Goal: Task Accomplishment & Management: Use online tool/utility

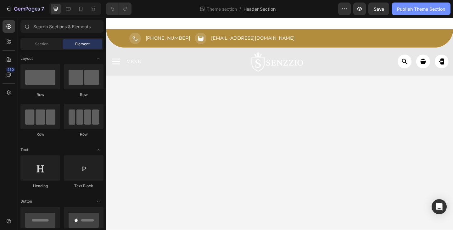
click at [423, 11] on div "Publish Theme Section" at bounding box center [421, 9] width 48 height 7
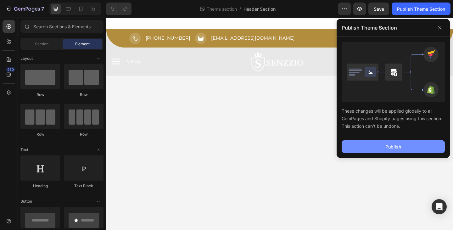
click at [380, 148] on button "Publish" at bounding box center [393, 146] width 103 height 13
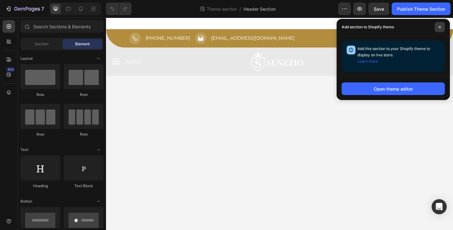
click at [440, 24] on span at bounding box center [440, 27] width 10 height 10
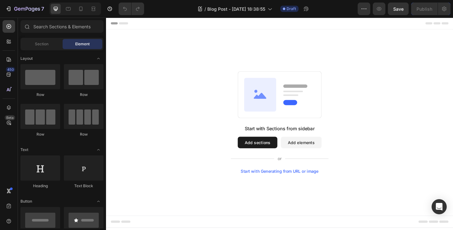
click at [315, 152] on button "Add elements" at bounding box center [318, 153] width 44 height 13
click at [281, 148] on button "Add sections" at bounding box center [270, 153] width 43 height 13
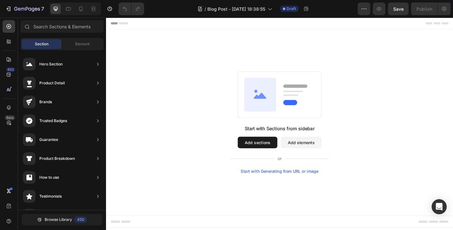
click at [276, 152] on button "Add sections" at bounding box center [270, 153] width 43 height 13
click at [84, 42] on span "Element" at bounding box center [82, 44] width 14 height 6
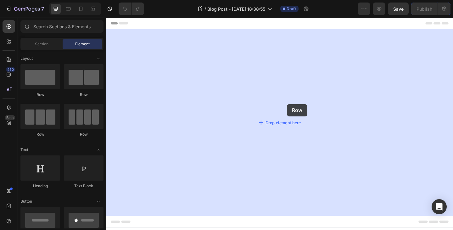
drag, startPoint x: 153, startPoint y: 97, endPoint x: 310, endPoint y: 114, distance: 157.7
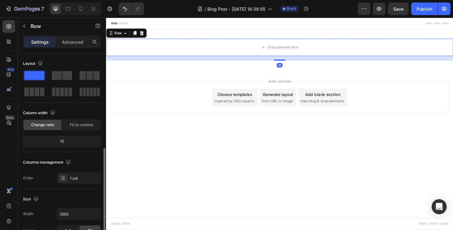
scroll to position [94, 0]
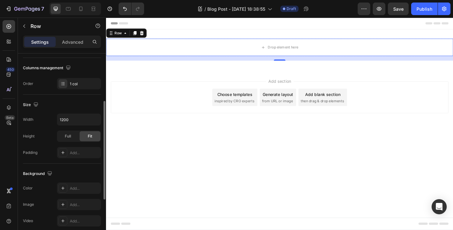
click at [78, 113] on div "Size Width 1200 Height Full Fit Padding Add..." at bounding box center [62, 129] width 78 height 69
click at [78, 117] on input "1200" at bounding box center [78, 119] width 43 height 11
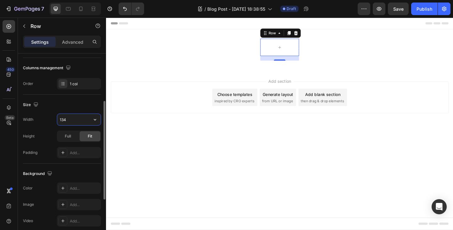
type input "1340"
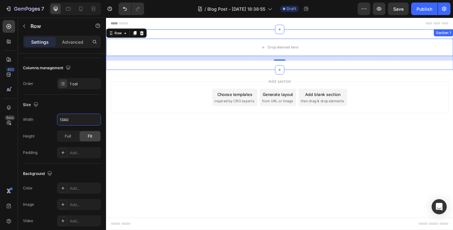
click at [181, 74] on div "Drop element here Row 16 Section 1" at bounding box center [295, 53] width 378 height 44
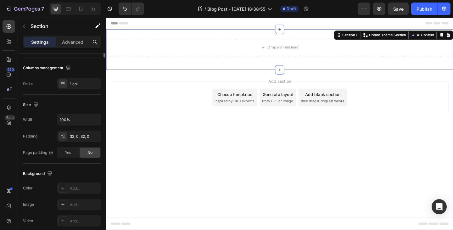
scroll to position [0, 0]
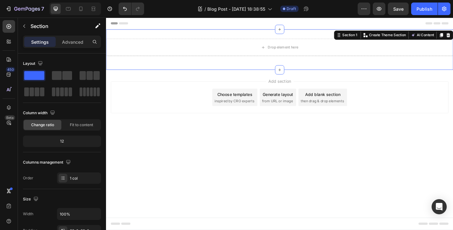
click at [241, 36] on div "Drop element here Row Section 1 Create Theme Section AI Content Write with GemA…" at bounding box center [295, 53] width 378 height 44
click at [245, 47] on div "Drop element here" at bounding box center [295, 50] width 378 height 19
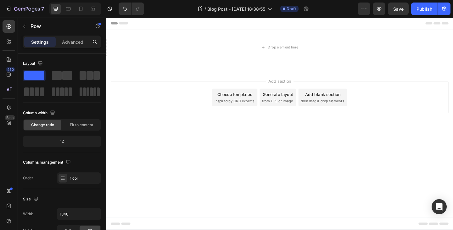
click at [224, 146] on div "Add section Choose templates inspired by CRO experts Generate layout from URL o…" at bounding box center [295, 113] width 378 height 77
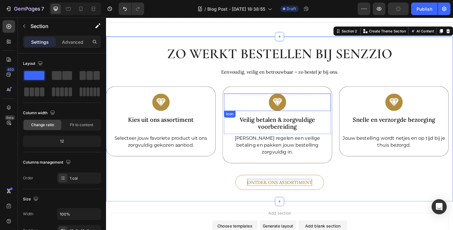
scroll to position [88, 0]
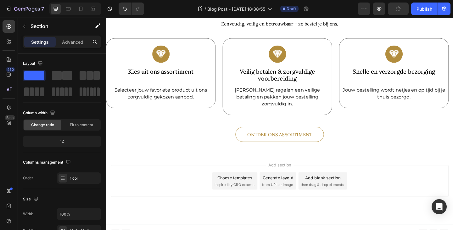
click at [205, 200] on div "Add section Choose templates inspired by CRO experts Generate layout from URL o…" at bounding box center [295, 195] width 368 height 35
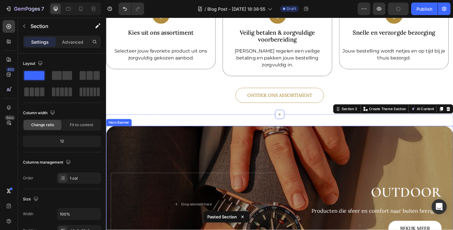
scroll to position [149, 0]
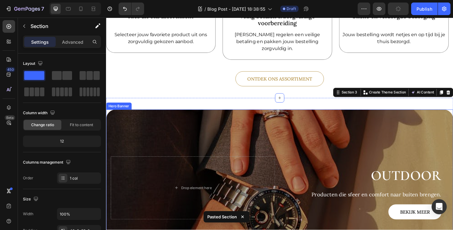
click at [160, 133] on div "Background Image" at bounding box center [295, 203] width 378 height 171
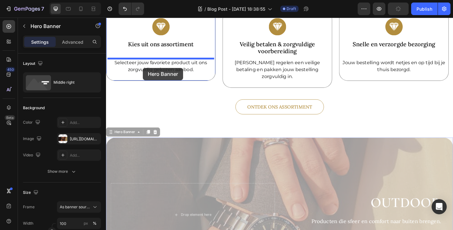
scroll to position [0, 0]
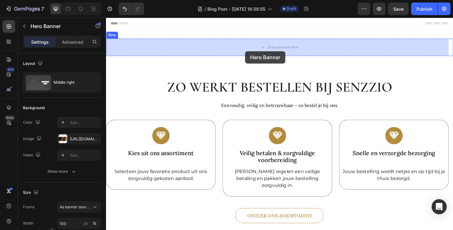
drag, startPoint x: 113, startPoint y: 106, endPoint x: 257, endPoint y: 52, distance: 153.7
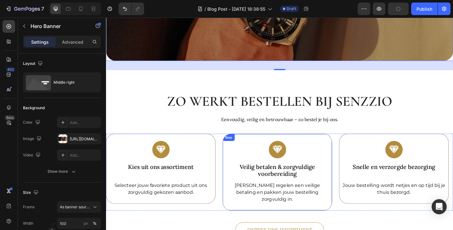
scroll to position [157, 0]
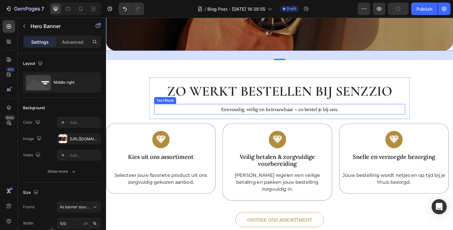
click at [242, 116] on p "Eenvoudig, veilig en betrouwbaar – zo bestel je bij ons." at bounding box center [295, 117] width 272 height 10
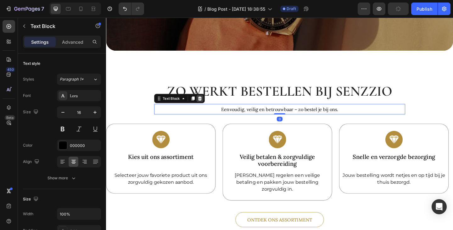
click at [206, 104] on icon at bounding box center [208, 106] width 4 height 4
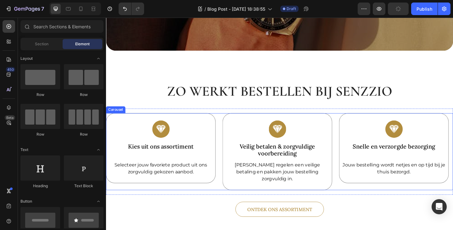
click at [227, 128] on div "Icon Kies uit ons assortiment Heading Row Selecteer jouw favoriete product uit …" at bounding box center [295, 164] width 378 height 84
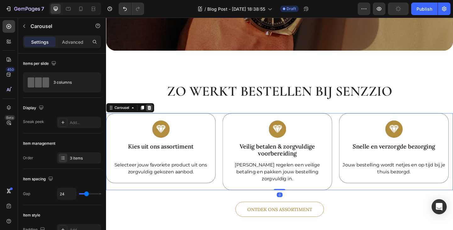
click at [154, 114] on icon at bounding box center [153, 116] width 4 height 4
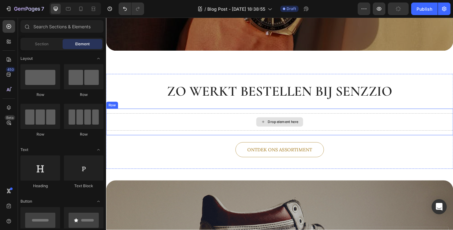
click at [207, 124] on div "Drop element here" at bounding box center [295, 131] width 378 height 19
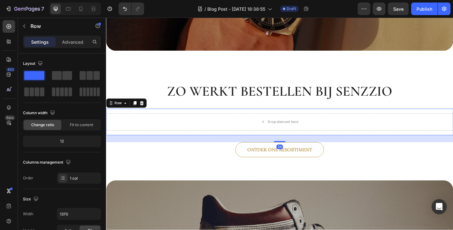
click at [220, 156] on div "Ontdek ons Assortiment Button" at bounding box center [295, 161] width 378 height 16
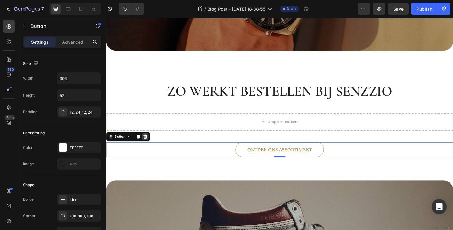
click at [149, 146] on icon at bounding box center [148, 147] width 5 height 5
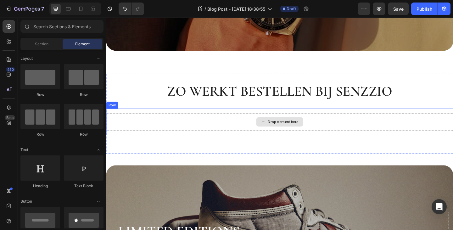
click at [183, 132] on div "Drop element here" at bounding box center [295, 131] width 378 height 19
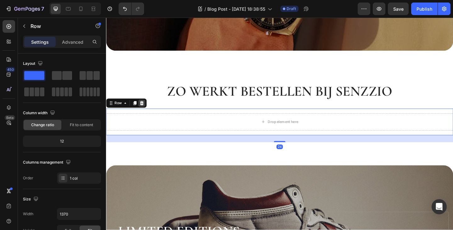
click at [144, 109] on icon at bounding box center [144, 110] width 5 height 5
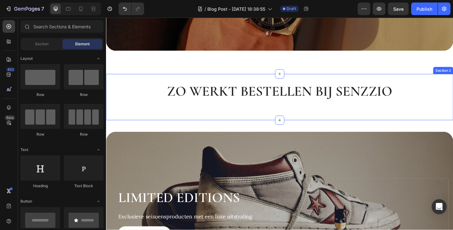
click at [222, 124] on div "Zo werkt bestellen bij Senzzio Heading Row Section 2" at bounding box center [295, 104] width 378 height 50
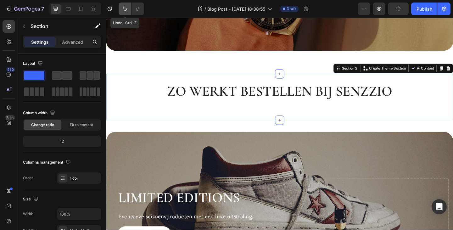
click at [125, 9] on icon "Undo/Redo" at bounding box center [125, 9] width 6 height 6
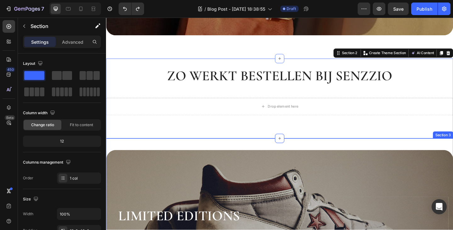
scroll to position [189, 0]
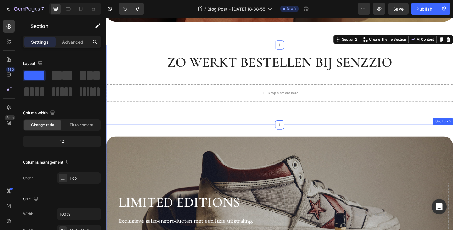
click at [266, 139] on div "Drop element here Limited Editions Heading Exclusieve seizoensproducten met een…" at bounding box center [295, 230] width 378 height 193
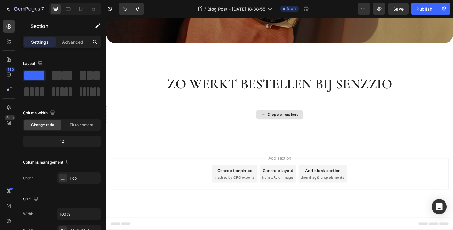
scroll to position [163, 0]
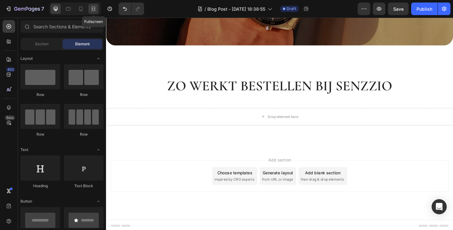
click at [91, 9] on icon at bounding box center [93, 9] width 6 height 6
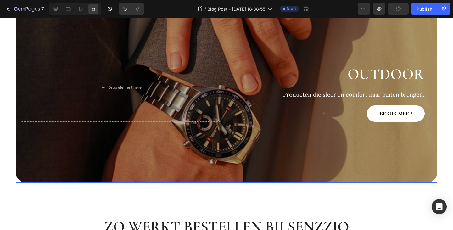
scroll to position [37, 0]
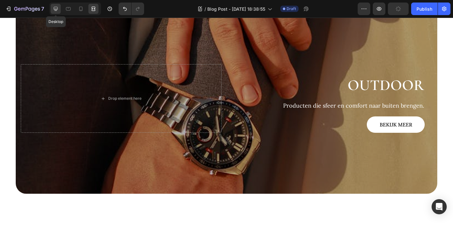
click at [58, 10] on icon at bounding box center [56, 9] width 6 height 6
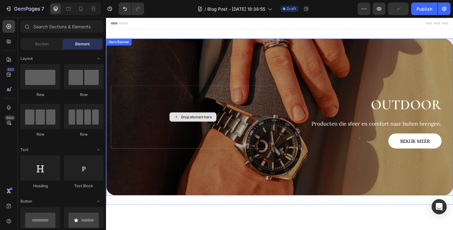
click at [185, 80] on div "Background Image" at bounding box center [295, 126] width 378 height 171
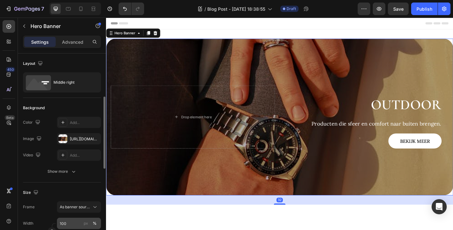
scroll to position [31, 0]
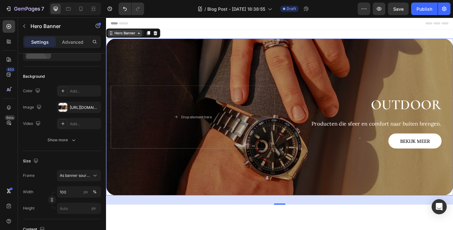
click at [123, 37] on div "Hero Banner" at bounding box center [126, 35] width 25 height 6
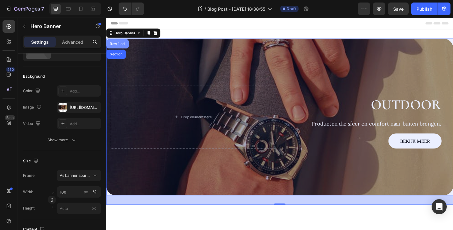
click at [122, 47] on div "Row 1 col" at bounding box center [118, 46] width 19 height 4
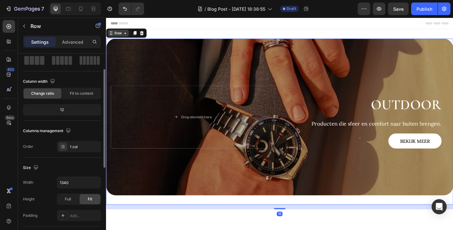
click at [124, 33] on div "Row" at bounding box center [119, 35] width 10 height 6
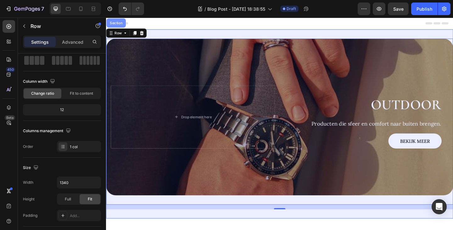
click at [118, 26] on div "Section" at bounding box center [116, 24] width 21 height 10
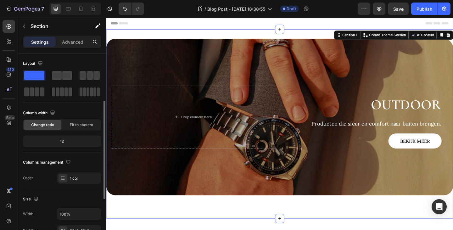
scroll to position [63, 0]
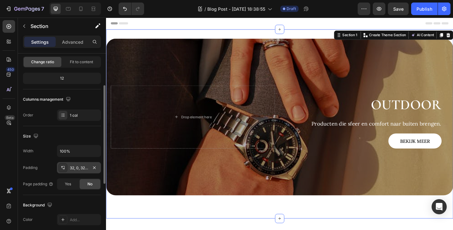
click at [79, 167] on div "32, 0, 32, 0" at bounding box center [79, 168] width 18 height 6
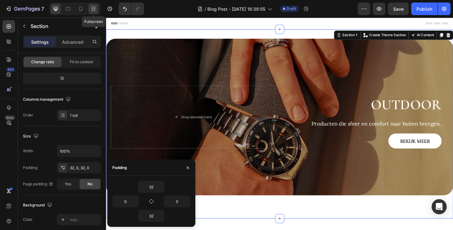
click at [95, 6] on icon at bounding box center [93, 9] width 6 height 6
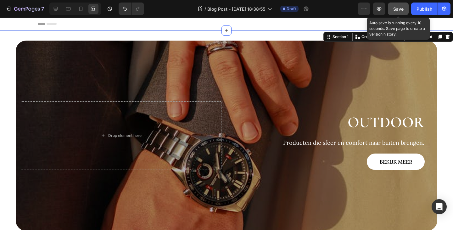
click at [401, 10] on span "Save" at bounding box center [399, 8] width 10 height 5
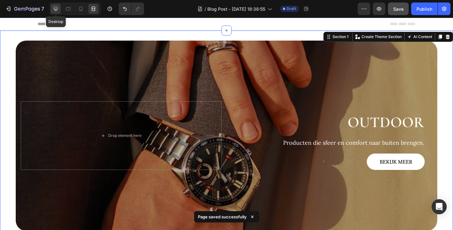
click at [59, 11] on div at bounding box center [56, 9] width 10 height 10
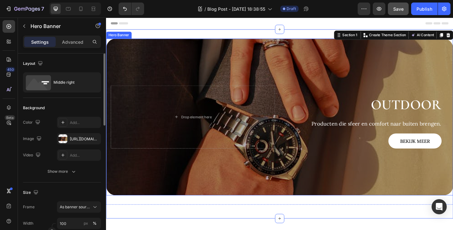
click at [140, 77] on div "Background Image" at bounding box center [295, 126] width 378 height 171
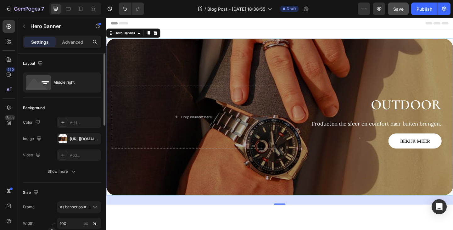
scroll to position [31, 0]
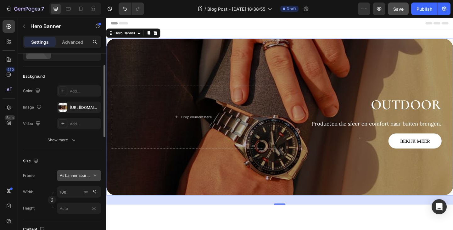
click at [84, 177] on span "As banner source" at bounding box center [75, 176] width 31 height 6
drag, startPoint x: 67, startPoint y: 203, endPoint x: 69, endPoint y: 200, distance: 3.2
click at [68, 203] on span "Custom" at bounding box center [67, 202] width 14 height 6
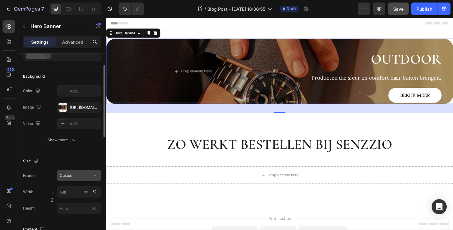
click at [78, 176] on div "Custom" at bounding box center [75, 176] width 31 height 6
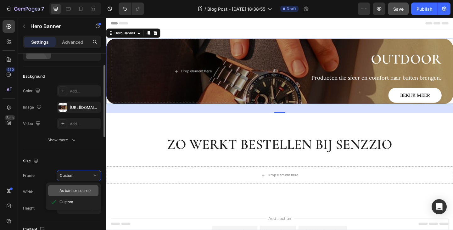
click at [73, 190] on span "As banner source" at bounding box center [75, 191] width 31 height 6
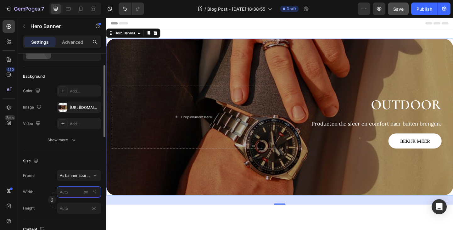
click at [73, 195] on input "px %" at bounding box center [79, 191] width 44 height 11
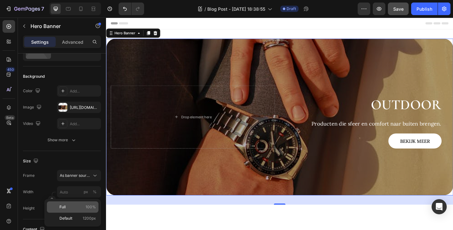
click at [76, 208] on p "Full 100%" at bounding box center [78, 207] width 37 height 6
type input "100"
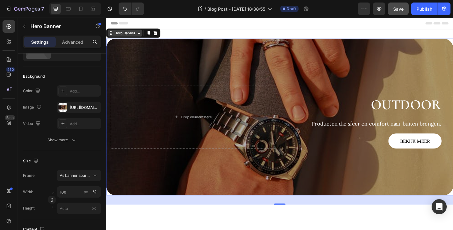
click at [131, 36] on div "Hero Banner" at bounding box center [126, 35] width 25 height 6
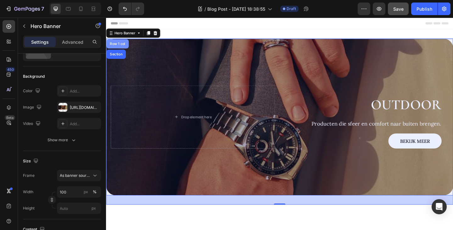
click at [127, 44] on div "Row 1 col" at bounding box center [118, 46] width 19 height 4
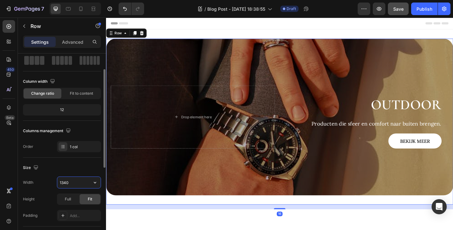
click at [82, 181] on input "1340" at bounding box center [78, 182] width 43 height 11
click at [78, 181] on input "1340" at bounding box center [78, 182] width 43 height 11
click at [93, 185] on icon "button" at bounding box center [95, 182] width 6 height 6
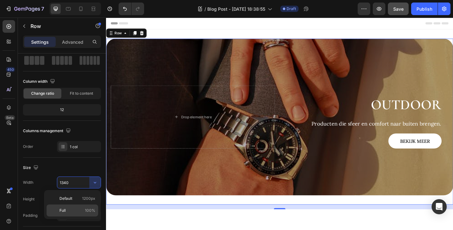
click at [80, 208] on p "Full 100%" at bounding box center [78, 211] width 36 height 6
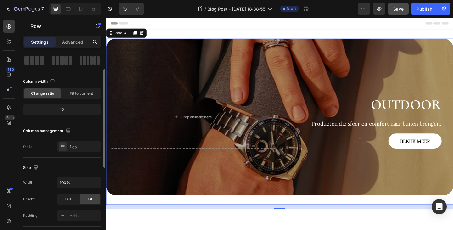
click at [79, 171] on div "Size" at bounding box center [62, 168] width 78 height 10
click at [93, 10] on icon at bounding box center [93, 9] width 6 height 6
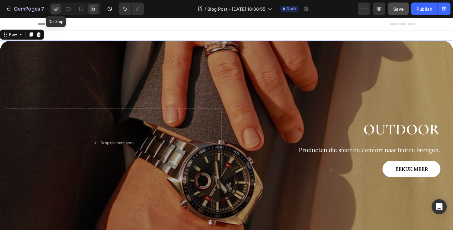
click at [57, 10] on icon at bounding box center [56, 9] width 6 height 6
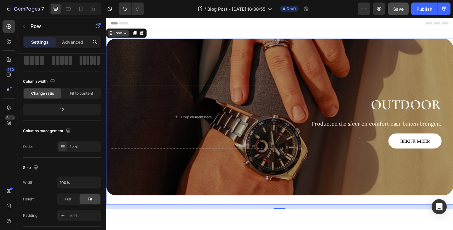
click at [122, 35] on div "Row" at bounding box center [119, 35] width 10 height 6
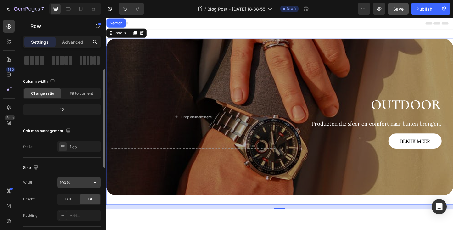
click at [73, 180] on input "100%" at bounding box center [78, 182] width 43 height 11
click at [73, 181] on input "100%" at bounding box center [78, 182] width 43 height 11
type input "1340"
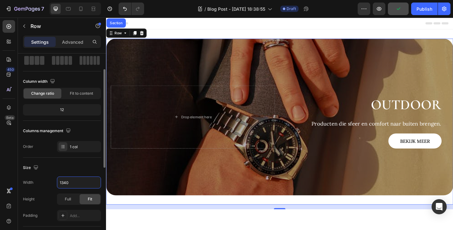
click at [72, 171] on div "Size" at bounding box center [62, 168] width 78 height 10
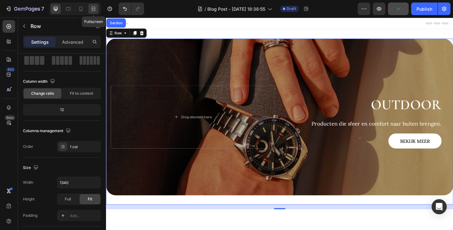
click at [97, 10] on icon at bounding box center [93, 9] width 6 height 6
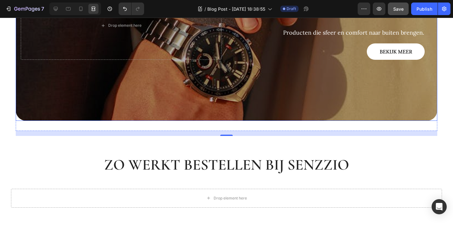
scroll to position [126, 0]
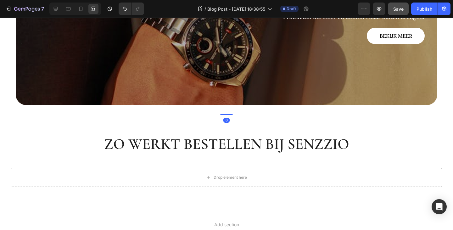
drag, startPoint x: 225, startPoint y: 119, endPoint x: 221, endPoint y: 130, distance: 11.5
click at [227, 102] on div "Outdoor Heading Producten die sfeer en comfort naar buiten brengen. Text Block …" at bounding box center [227, 15] width 422 height 201
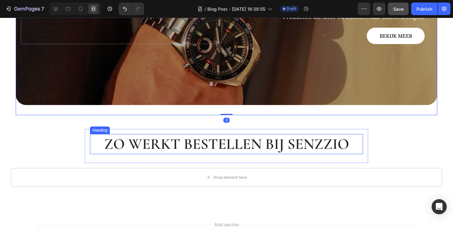
click at [221, 143] on h2 "Zo werkt bestellen bij Senzzio" at bounding box center [226, 144] width 273 height 20
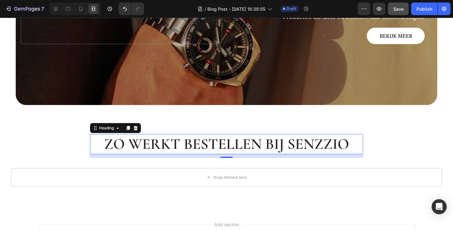
click at [221, 143] on h2 "Zo werkt bestellen bij Senzzio" at bounding box center [226, 144] width 273 height 20
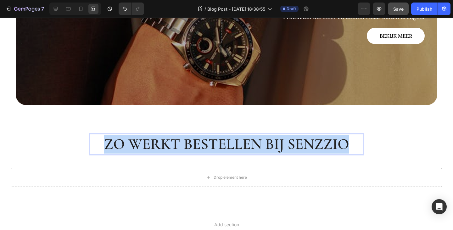
click at [221, 143] on p "Zo werkt bestellen bij Senzzio" at bounding box center [227, 144] width 272 height 19
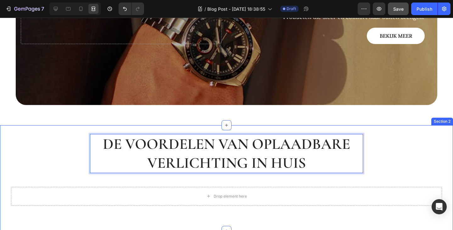
click at [67, 135] on div "De voordelen van oplaadbare verlichting in huis Heading 12 Row Drop element her…" at bounding box center [226, 173] width 453 height 89
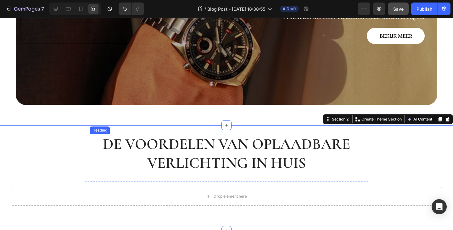
click at [102, 152] on p "De voordelen van oplaadbare verlichting in huis" at bounding box center [227, 154] width 272 height 38
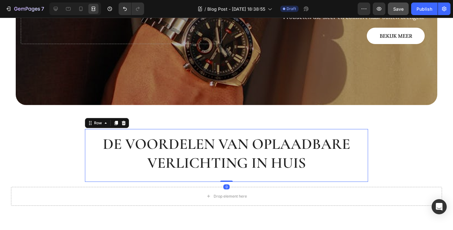
click at [85, 148] on div "De voordelen van oplaadbare verlichting in huis Heading Row 0" at bounding box center [226, 155] width 283 height 53
click at [52, 9] on div at bounding box center [56, 9] width 10 height 10
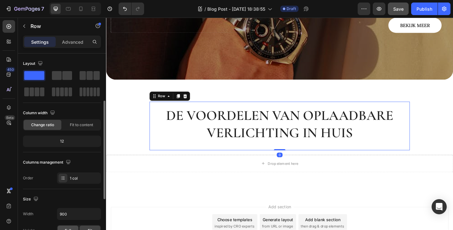
scroll to position [63, 0]
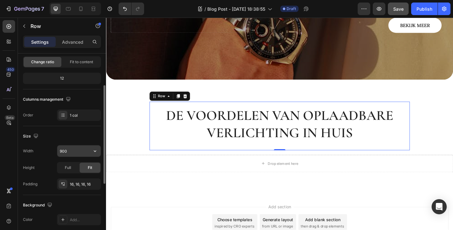
click at [75, 152] on input "900" at bounding box center [78, 150] width 43 height 11
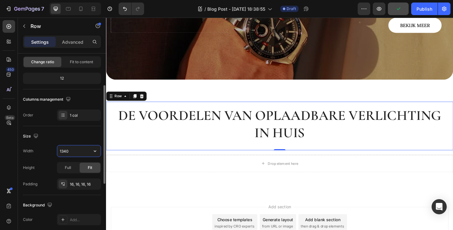
type input "1340"
click at [53, 145] on div "Size Width 1340 Height Full Fit Padding 16, 16, 16, 16" at bounding box center [62, 160] width 78 height 69
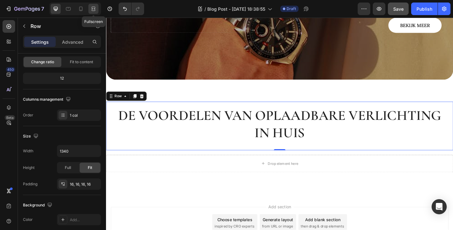
click at [94, 11] on icon at bounding box center [94, 10] width 4 height 1
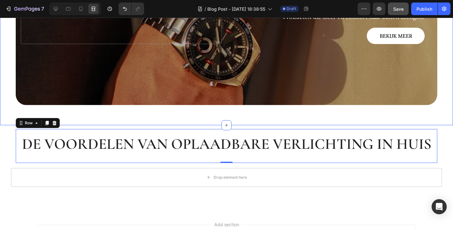
click at [86, 121] on div "Outdoor Heading Producten die sfeer en comfort naar buiten brengen. Text Block …" at bounding box center [226, 15] width 453 height 221
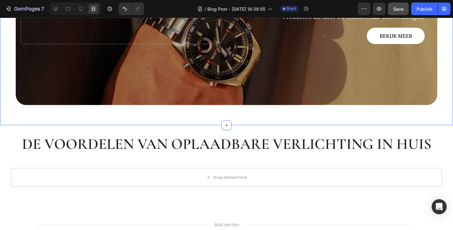
scroll to position [94, 0]
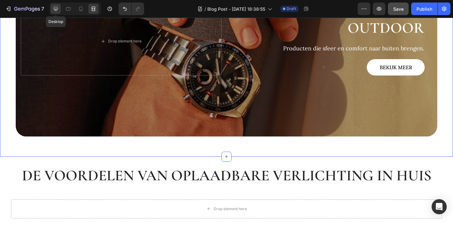
click at [54, 11] on icon at bounding box center [56, 9] width 6 height 6
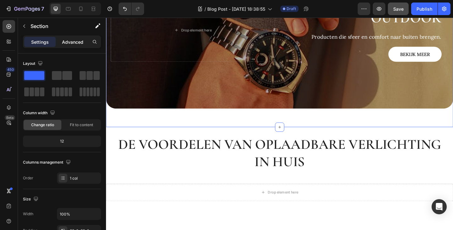
click at [73, 45] on p "Advanced" at bounding box center [72, 42] width 21 height 7
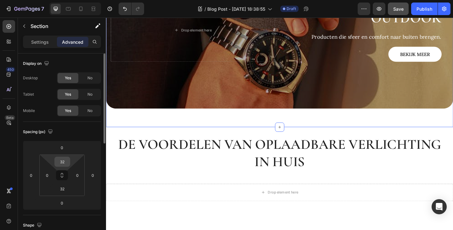
click at [62, 165] on input "32" at bounding box center [62, 161] width 13 height 9
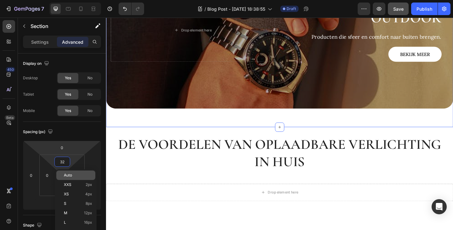
scroll to position [31, 0]
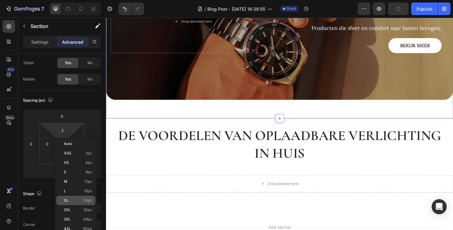
click at [80, 197] on div "XL 24px" at bounding box center [75, 200] width 39 height 9
type input "24"
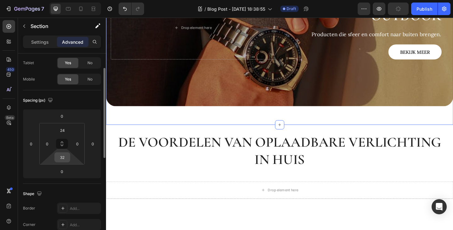
click at [61, 154] on input "32" at bounding box center [62, 157] width 13 height 9
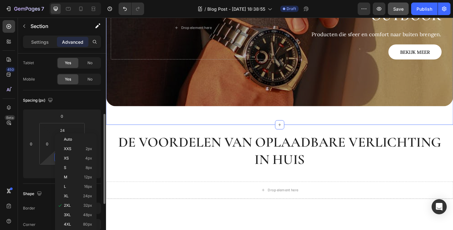
scroll to position [94, 0]
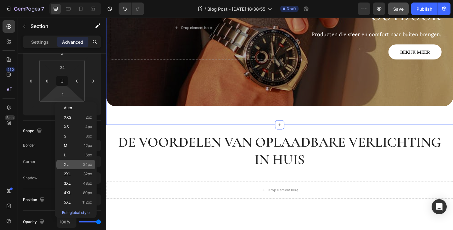
click at [83, 165] on p "XL 24px" at bounding box center [78, 164] width 28 height 4
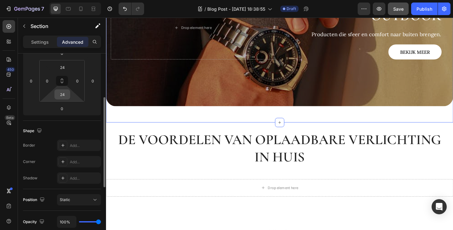
click at [64, 95] on input "24" at bounding box center [62, 94] width 13 height 9
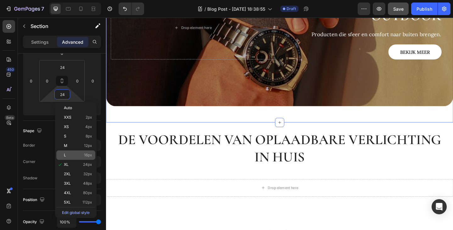
click at [81, 157] on div "L 16px" at bounding box center [75, 155] width 39 height 9
type input "16"
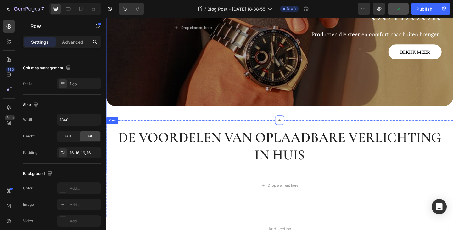
click at [182, 133] on div "De voordelen van oplaadbare verlichting in huis Heading Row" at bounding box center [295, 159] width 378 height 53
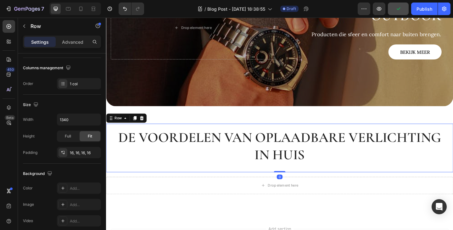
scroll to position [0, 0]
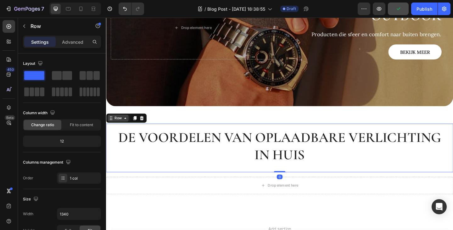
click at [121, 125] on div "Row" at bounding box center [119, 127] width 10 height 6
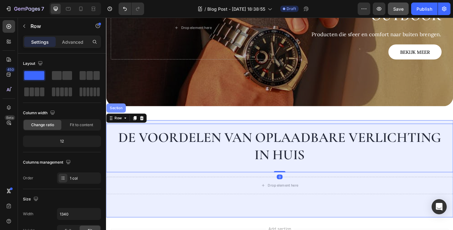
click at [116, 118] on div "Section" at bounding box center [116, 116] width 21 height 10
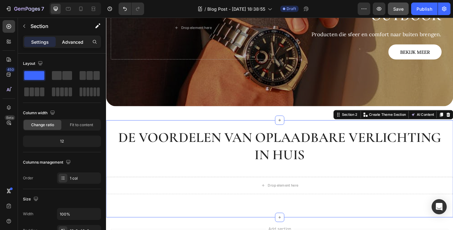
click at [66, 37] on div "Advanced" at bounding box center [72, 42] width 31 height 10
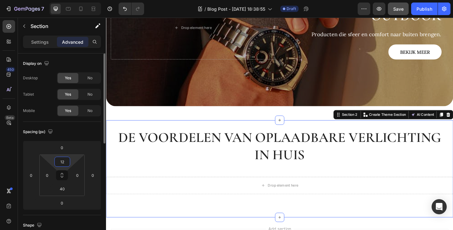
click at [61, 164] on input "12" at bounding box center [62, 161] width 13 height 9
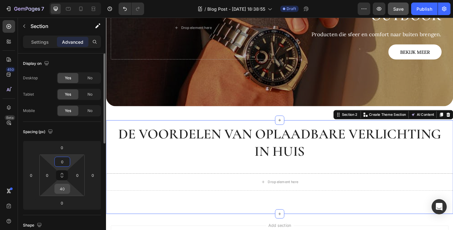
type input "0"
click at [65, 190] on input "40" at bounding box center [62, 188] width 13 height 9
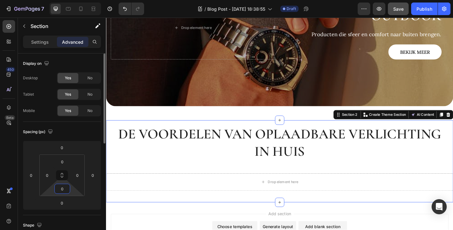
type input "0"
click at [71, 0] on html "7 Version history / Blog Post - Sep 27, 18:38:55 Draft Preview Save Publish 450…" at bounding box center [226, 0] width 453 height 0
click at [97, 10] on div at bounding box center [93, 9] width 10 height 10
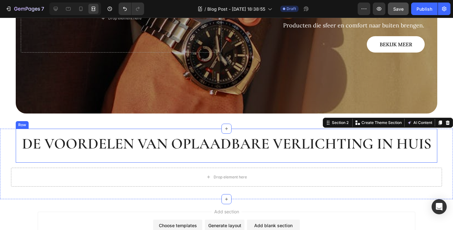
scroll to position [126, 0]
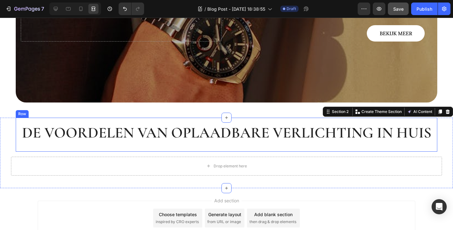
click at [16, 140] on div "De voordelen van oplaadbare verlichting in huis Heading Row" at bounding box center [227, 135] width 422 height 34
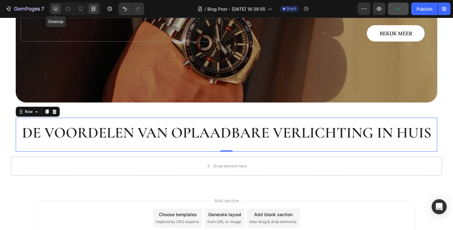
click at [54, 8] on icon at bounding box center [56, 9] width 4 height 4
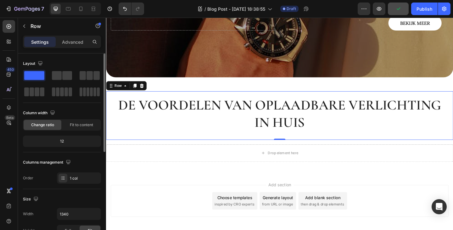
scroll to position [63, 0]
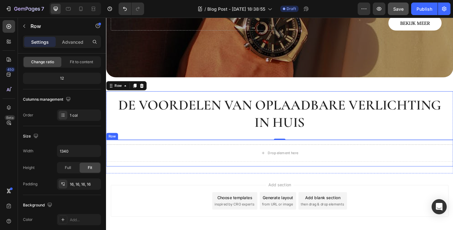
click at [121, 152] on div "Drop element here Row" at bounding box center [295, 165] width 378 height 29
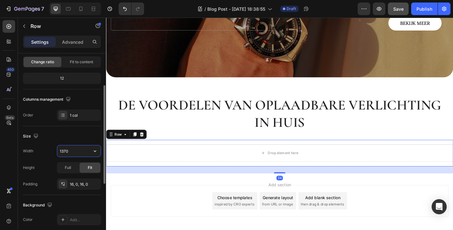
click at [76, 152] on input "1370" at bounding box center [78, 150] width 43 height 11
type input "1340"
click at [57, 139] on div "Size" at bounding box center [62, 136] width 78 height 10
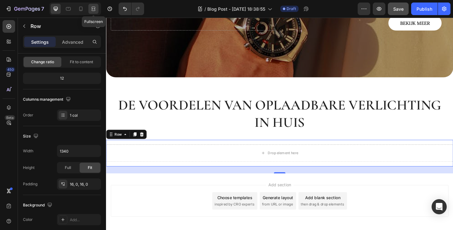
click at [91, 9] on icon at bounding box center [93, 9] width 6 height 6
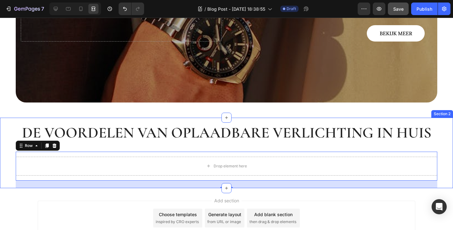
click at [12, 131] on div "De voordelen van oplaadbare verlichting in huis Heading Row Drop element here R…" at bounding box center [226, 153] width 453 height 71
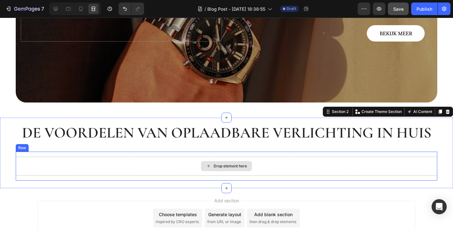
click at [170, 160] on div "Drop element here" at bounding box center [227, 166] width 422 height 19
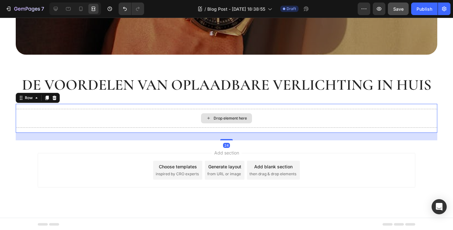
scroll to position [175, 0]
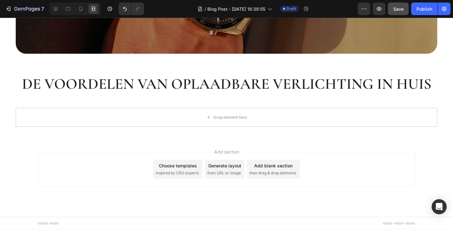
click at [127, 190] on div "Add section Choose templates inspired by CRO experts Generate layout from URL o…" at bounding box center [226, 177] width 453 height 77
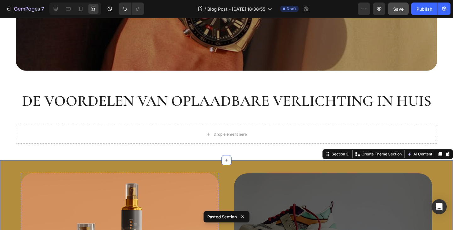
scroll to position [157, 0]
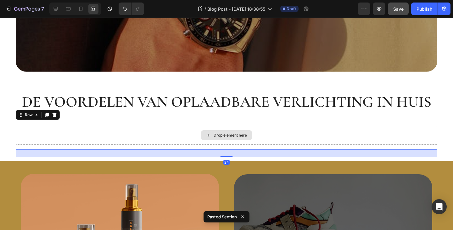
click at [113, 135] on div "Drop element here" at bounding box center [227, 135] width 422 height 19
click at [56, 9] on icon at bounding box center [56, 9] width 6 height 6
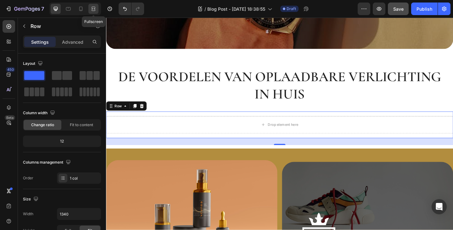
click at [96, 10] on icon at bounding box center [93, 9] width 6 height 6
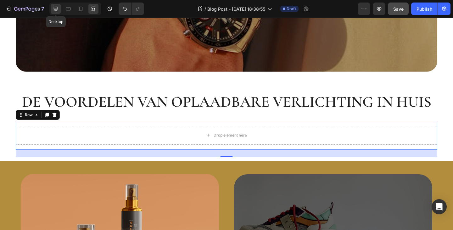
click at [60, 9] on div at bounding box center [56, 9] width 10 height 10
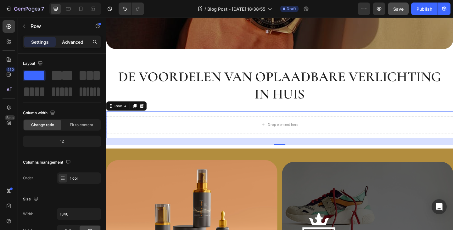
click at [62, 40] on div "Advanced" at bounding box center [72, 42] width 31 height 10
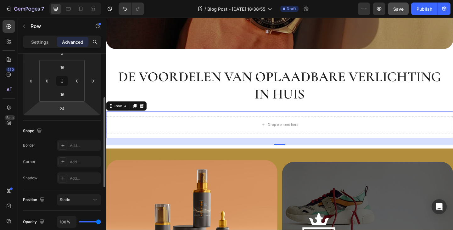
scroll to position [126, 0]
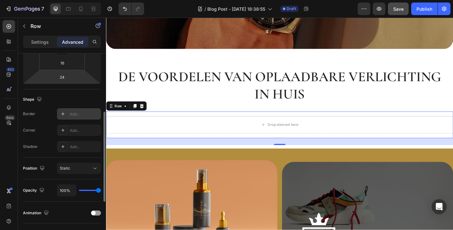
click at [66, 114] on div at bounding box center [63, 114] width 9 height 9
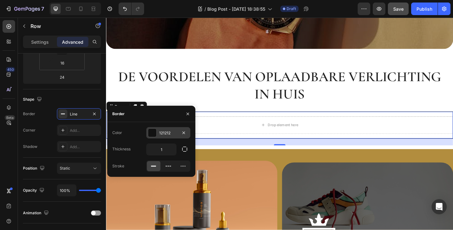
click at [172, 131] on div "121212" at bounding box center [168, 133] width 18 height 6
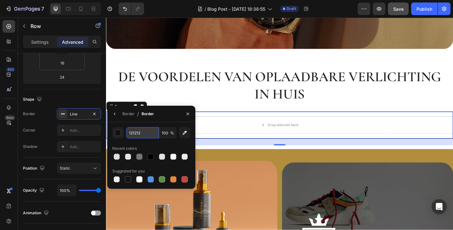
click at [143, 132] on input "121212" at bounding box center [142, 132] width 33 height 11
paste input "666666"
type input "666666"
click at [156, 125] on div "666666 100 % Recent colors Suggested for you" at bounding box center [151, 155] width 88 height 67
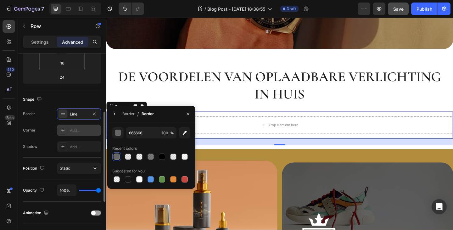
click at [64, 130] on icon at bounding box center [62, 130] width 5 height 5
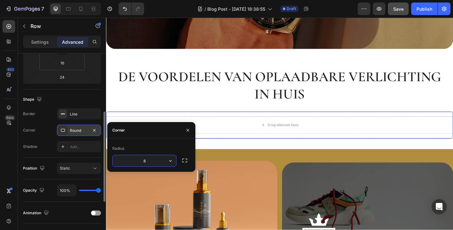
click at [150, 159] on input "8" at bounding box center [145, 160] width 64 height 11
click at [180, 160] on button "button" at bounding box center [184, 160] width 11 height 11
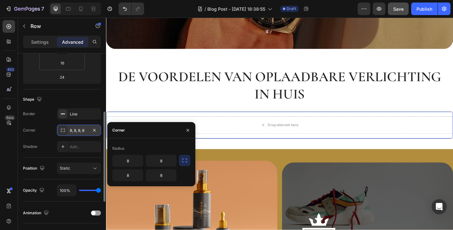
click at [181, 162] on button "button" at bounding box center [184, 160] width 11 height 11
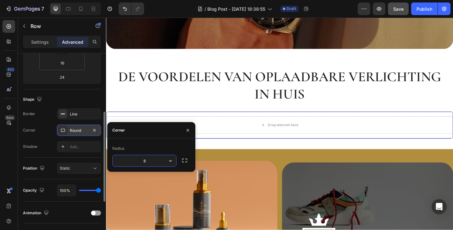
click at [147, 163] on input "8" at bounding box center [145, 160] width 64 height 11
click at [82, 132] on div "Round" at bounding box center [79, 131] width 18 height 6
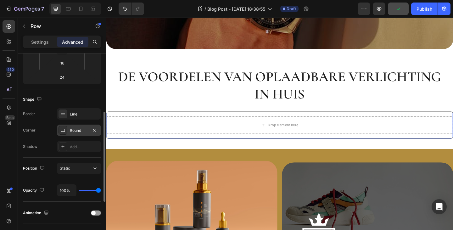
click at [70, 132] on div "Round" at bounding box center [79, 130] width 44 height 11
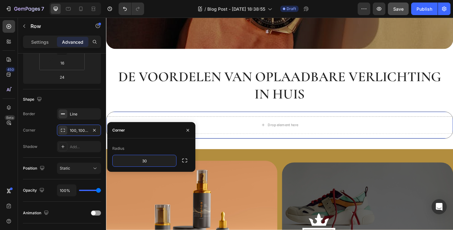
type input "30"
click at [156, 147] on div "Radius" at bounding box center [151, 149] width 78 height 10
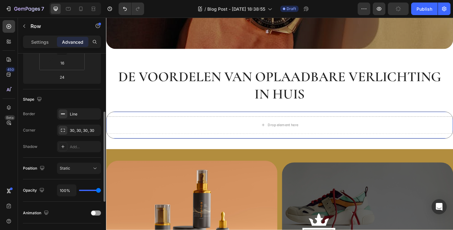
click at [48, 127] on div "Corner 30, 30, 30, 30" at bounding box center [62, 130] width 78 height 11
click at [91, 10] on icon at bounding box center [93, 9] width 6 height 6
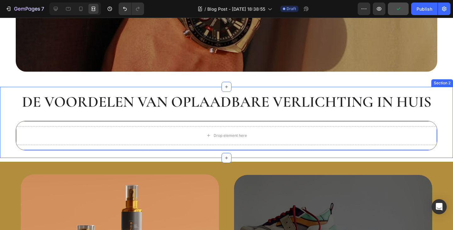
click at [4, 128] on div "De voordelen van oplaadbare verlichting in huis Heading Row Drop element here R…" at bounding box center [226, 122] width 453 height 71
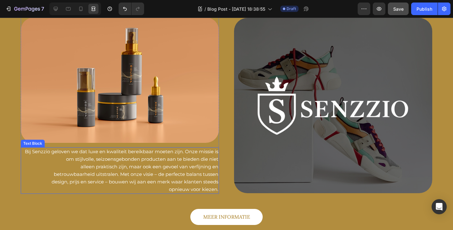
scroll to position [314, 0]
click at [187, 162] on p "Bij Senzzio geloven we dat luxe en kwaliteit bereikbaar moeten zijn. Onze missi…" at bounding box center [119, 155] width 197 height 15
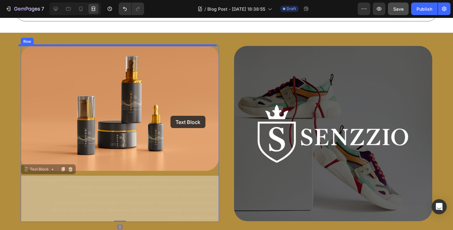
scroll to position [188, 0]
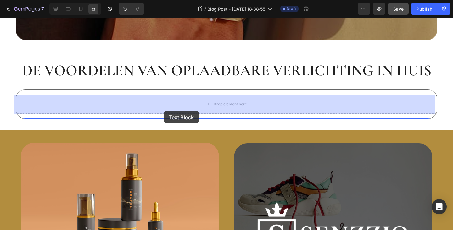
drag, startPoint x: 23, startPoint y: 141, endPoint x: 163, endPoint y: 111, distance: 143.4
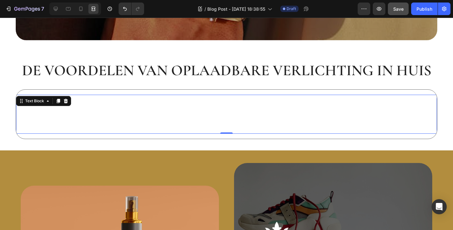
click at [156, 120] on p "design, prijs en service – bouwen wij aan een merk waar klanten steeds" at bounding box center [227, 122] width 420 height 8
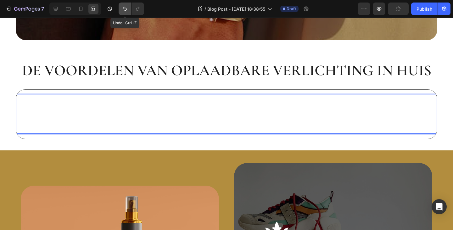
click at [122, 8] on button "Undo/Redo" at bounding box center [125, 9] width 13 height 13
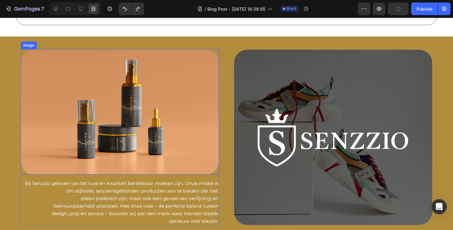
scroll to position [283, 0]
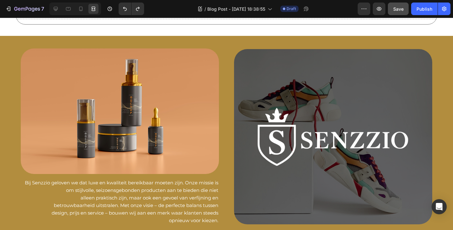
click at [143, 190] on p "Bij Senzzio geloven we dat luxe en kwaliteit bereikbaar moeten zijn. Onze missi…" at bounding box center [119, 186] width 197 height 15
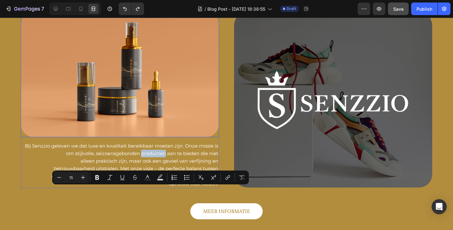
scroll to position [377, 0]
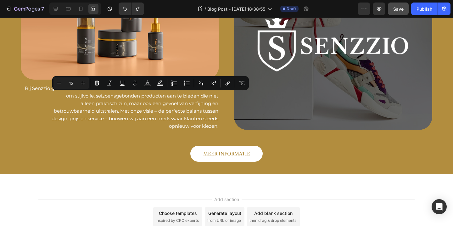
click at [129, 129] on p "opnieuw voor kiezen." at bounding box center [119, 126] width 197 height 8
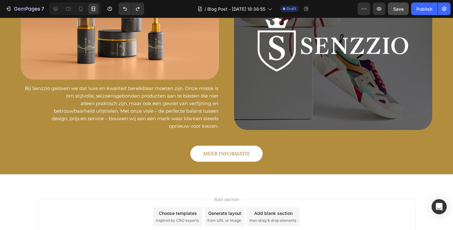
click at [154, 103] on p "alleen praktisch zijn, maar ook een gevoel van verfijning en" at bounding box center [119, 104] width 197 height 8
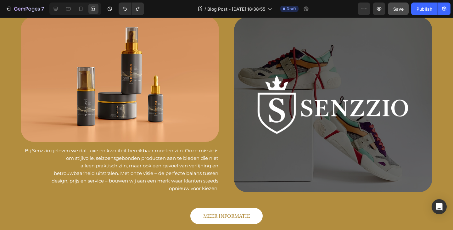
scroll to position [314, 0]
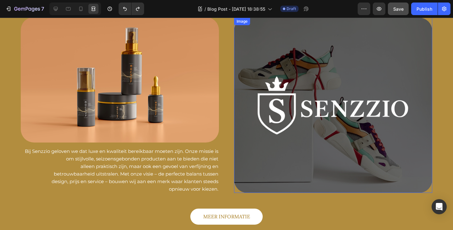
click at [253, 113] on img at bounding box center [333, 105] width 198 height 175
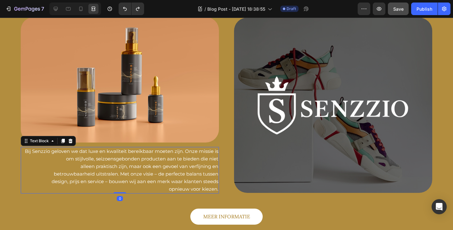
click at [181, 155] on p "Bij Senzzio geloven we dat luxe en kwaliteit bereikbaar moeten zijn. Onze missi…" at bounding box center [119, 155] width 197 height 15
click at [52, 10] on div at bounding box center [56, 9] width 10 height 10
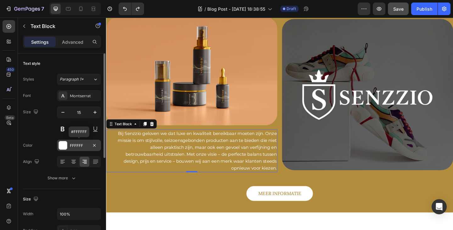
click at [73, 146] on div "FFFFFF" at bounding box center [79, 146] width 18 height 6
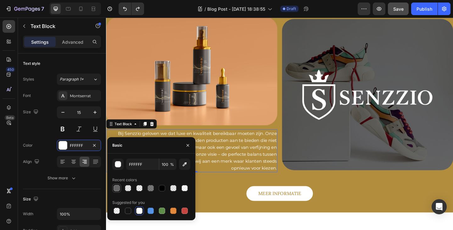
click at [117, 188] on div at bounding box center [117, 188] width 6 height 6
type input "666666"
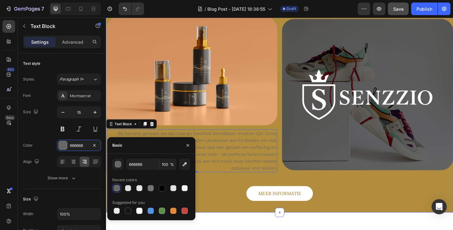
click at [237, 188] on div "Image Bij Senzzio geloven we dat luxe en kwaliteit bereikbaar moeten zijn. Onze…" at bounding box center [295, 117] width 378 height 200
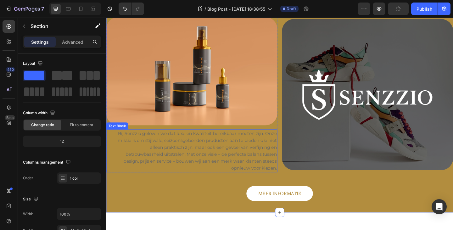
click at [235, 153] on p "Bij Senzzio geloven we dat luxe en kwaliteit bereikbaar moeten zijn. Onze missi…" at bounding box center [199, 147] width 185 height 15
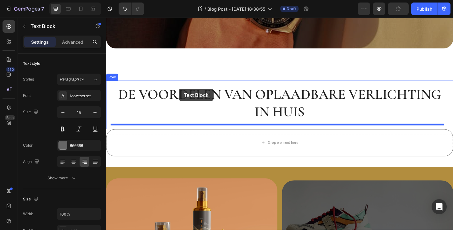
scroll to position [157, 0]
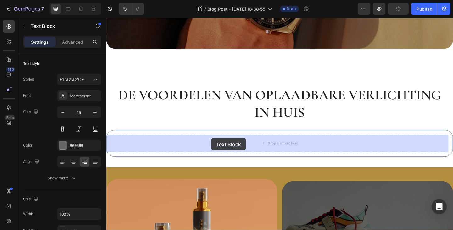
drag, startPoint x: 113, startPoint y: 165, endPoint x: 220, endPoint y: 149, distance: 108.2
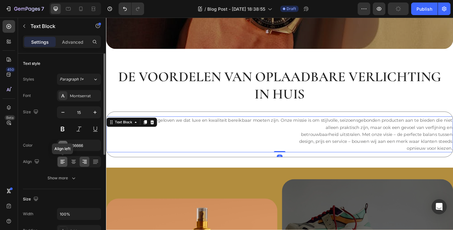
click at [65, 161] on icon at bounding box center [63, 162] width 6 height 6
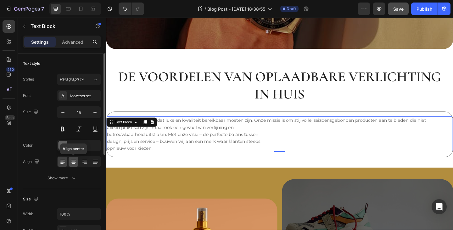
click at [73, 162] on icon at bounding box center [74, 162] width 6 height 6
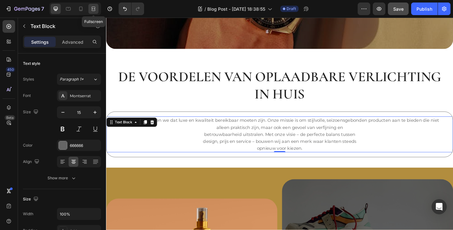
click at [88, 8] on div at bounding box center [93, 9] width 10 height 10
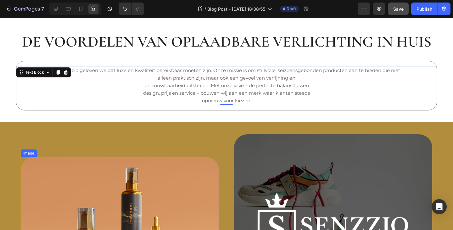
scroll to position [220, 0]
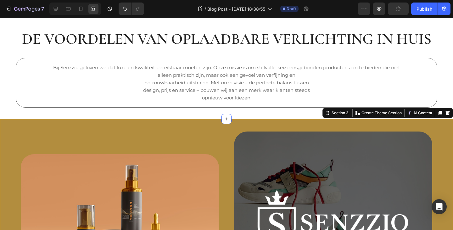
click at [446, 113] on icon at bounding box center [448, 113] width 4 height 4
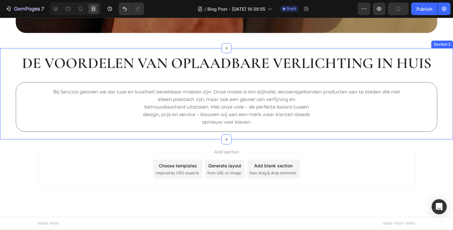
scroll to position [196, 0]
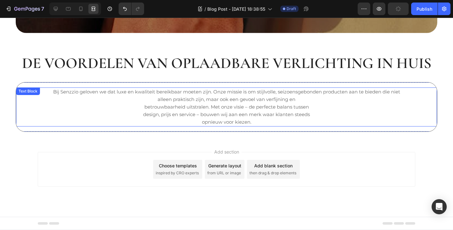
click at [176, 66] on h2 "De voordelen van oplaadbare verlichting in huis" at bounding box center [227, 63] width 412 height 20
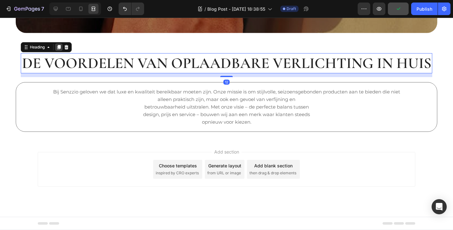
click at [57, 47] on icon at bounding box center [58, 47] width 3 height 4
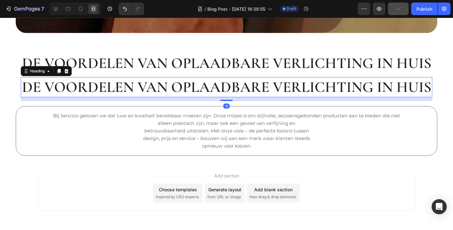
scroll to position [219, 0]
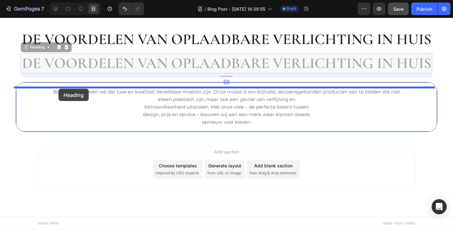
drag, startPoint x: 22, startPoint y: 48, endPoint x: 59, endPoint y: 89, distance: 54.8
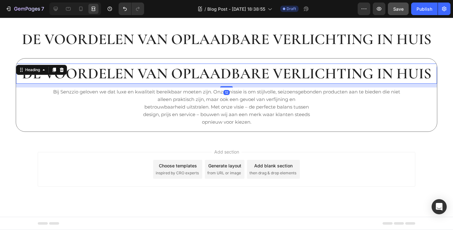
click at [85, 76] on h2 "De voordelen van oplaadbare verlichting in huis" at bounding box center [226, 74] width 421 height 20
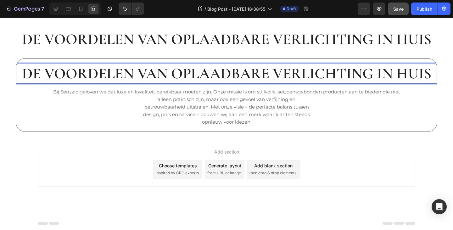
click at [85, 76] on p "De voordelen van oplaadbare verlichting in huis" at bounding box center [227, 73] width 420 height 19
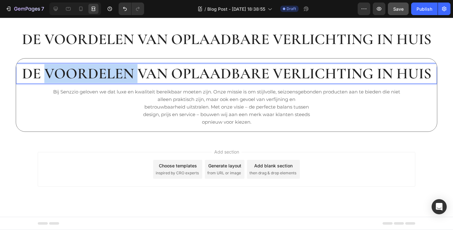
click at [85, 76] on p "De voordelen van oplaadbare verlichting in huis" at bounding box center [227, 73] width 420 height 19
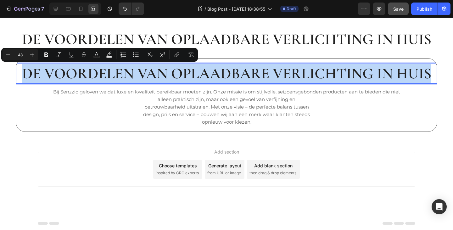
click at [85, 76] on p "De voordelen van oplaadbare verlichting in huis" at bounding box center [227, 73] width 420 height 19
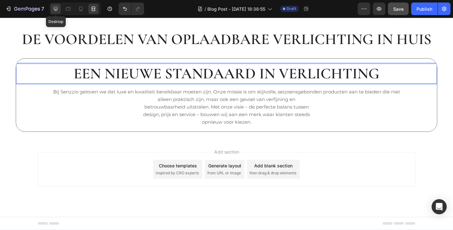
click at [57, 8] on icon at bounding box center [56, 9] width 6 height 6
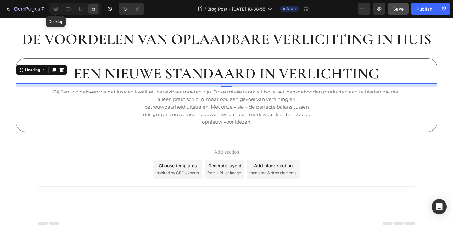
scroll to position [198, 0]
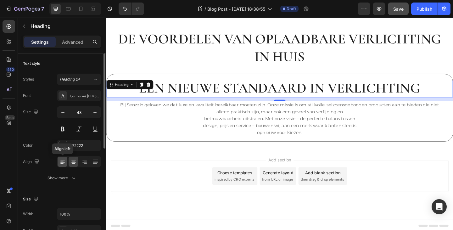
click at [60, 165] on div at bounding box center [63, 162] width 10 height 10
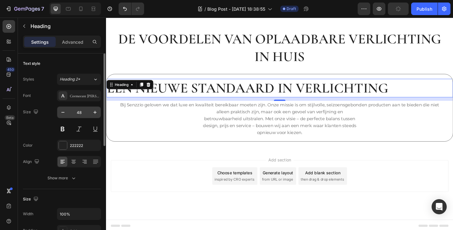
click at [80, 116] on input "48" at bounding box center [79, 112] width 21 height 11
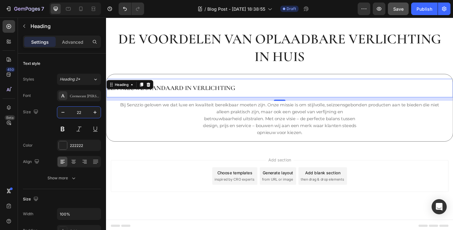
type input "22"
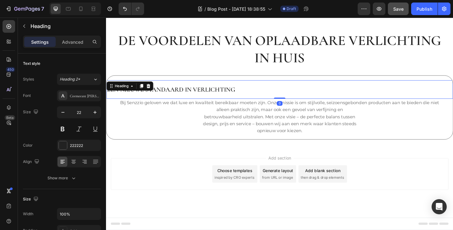
scroll to position [194, 0]
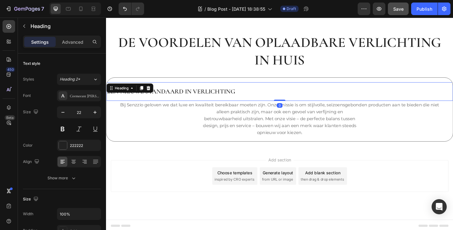
drag, startPoint x: 295, startPoint y: 103, endPoint x: 294, endPoint y: 94, distance: 8.3
click at [294, 94] on div "Een nieuwe standaard in verlichting Heading 0" at bounding box center [294, 98] width 377 height 20
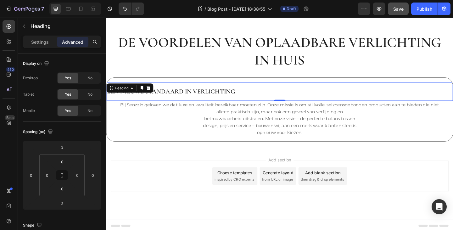
click at [44, 47] on div "Settings Advanced" at bounding box center [62, 42] width 78 height 13
click at [41, 44] on p "Settings" at bounding box center [40, 42] width 18 height 7
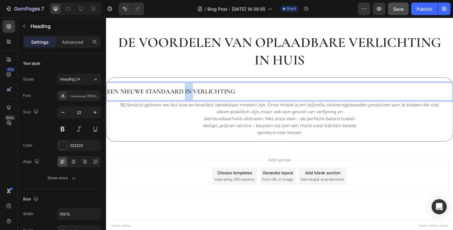
click at [195, 92] on p "Een nieuwe standaard in verlichting" at bounding box center [295, 98] width 376 height 19
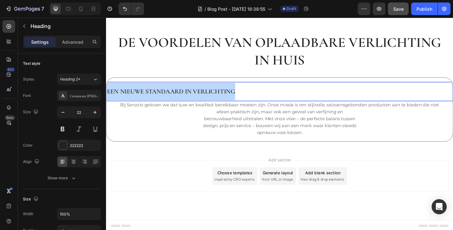
click at [195, 92] on p "Een nieuwe standaard in verlichting" at bounding box center [295, 98] width 376 height 19
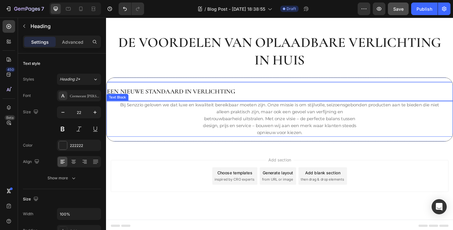
click at [185, 125] on p "betrouwbaarheid uitstralen. Met onze visie – de perfecte balans tussen" at bounding box center [295, 128] width 376 height 8
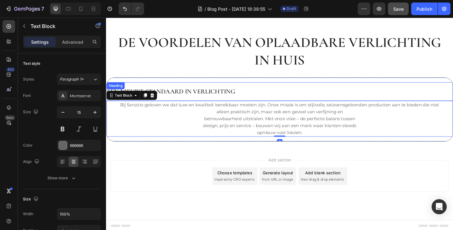
click at [204, 97] on p "Een nieuwe standaard in verlichting" at bounding box center [295, 98] width 376 height 19
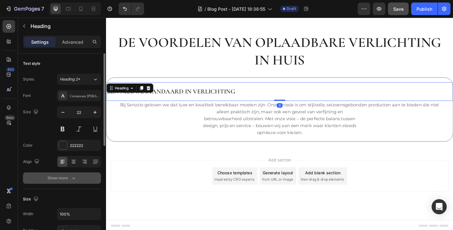
click at [71, 183] on button "Show more" at bounding box center [62, 178] width 78 height 11
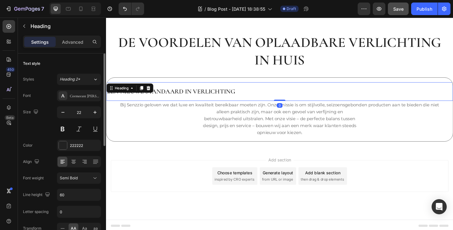
scroll to position [63, 0]
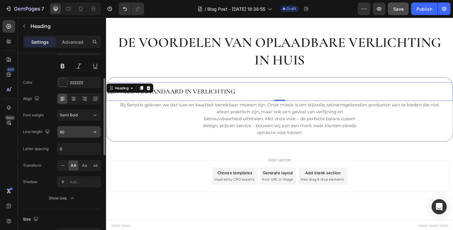
click at [75, 132] on input "60" at bounding box center [78, 131] width 43 height 11
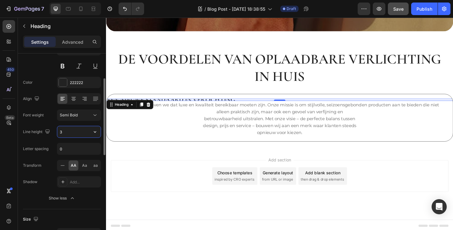
type input "32"
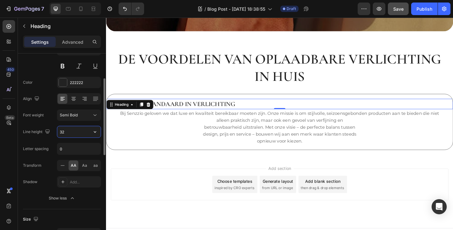
scroll to position [185, 0]
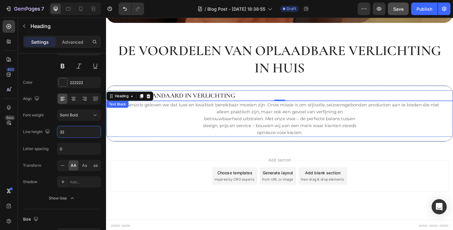
click at [236, 113] on p "Bij Senzzio geloven we dat luxe en kwaliteit bereikbaar moeten zijn. Onze missi…" at bounding box center [295, 113] width 376 height 8
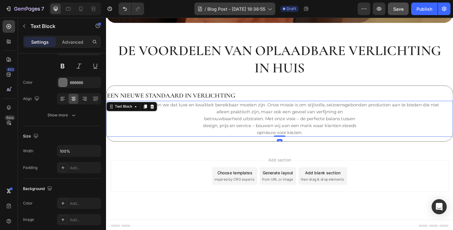
scroll to position [0, 0]
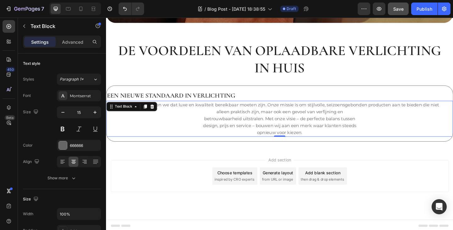
click at [196, 124] on p "betrouwbaarheid uitstralen. Met onze visie – de perfecte balans tussen" at bounding box center [295, 128] width 376 height 8
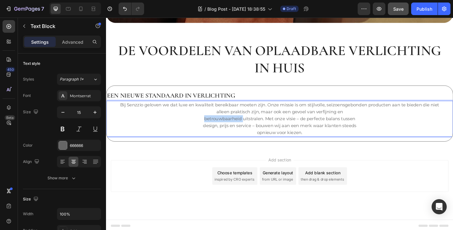
click at [196, 124] on p "betrouwbaarheid uitstralen. Met onze visie – de perfecte balans tussen" at bounding box center [295, 128] width 376 height 8
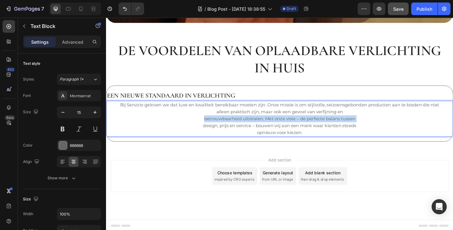
click at [196, 124] on p "betrouwbaarheid uitstralen. Met onze visie – de perfecte balans tussen" at bounding box center [295, 128] width 376 height 8
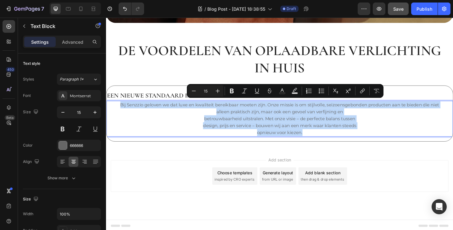
scroll to position [155, 0]
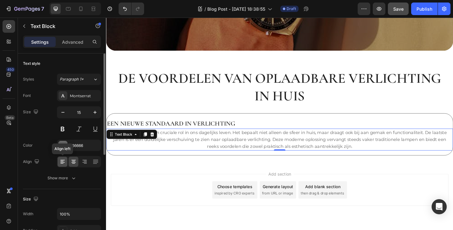
click at [64, 161] on icon at bounding box center [63, 162] width 6 height 6
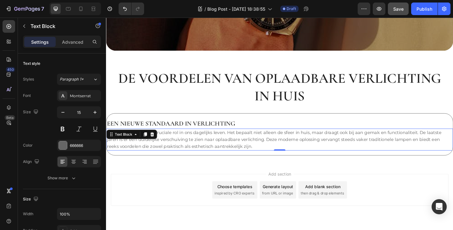
click at [150, 188] on div "Add section Choose templates inspired by CRO experts Generate layout from URL o…" at bounding box center [295, 205] width 368 height 35
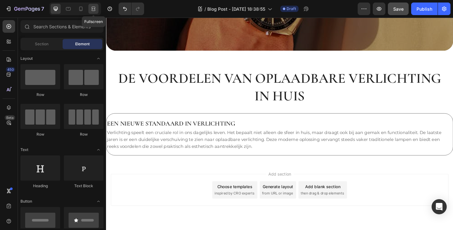
click at [96, 9] on icon at bounding box center [93, 9] width 6 height 6
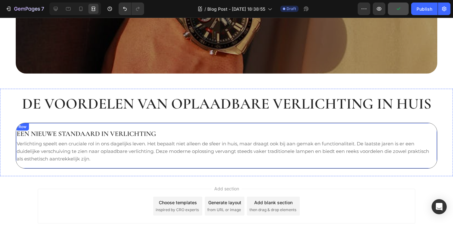
click at [86, 128] on div "Een nieuwe standaard in verlichting Heading Verlichting speelt een cruciale rol…" at bounding box center [227, 146] width 422 height 46
drag, startPoint x: 59, startPoint y: 8, endPoint x: 59, endPoint y: 12, distance: 3.8
click at [59, 10] on div at bounding box center [56, 9] width 10 height 10
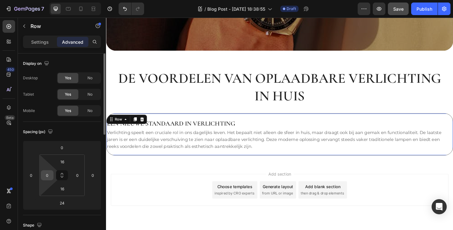
click at [49, 175] on input "0" at bounding box center [47, 175] width 9 height 9
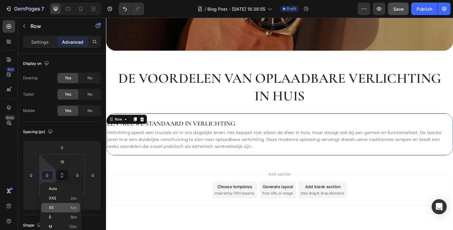
scroll to position [31, 0]
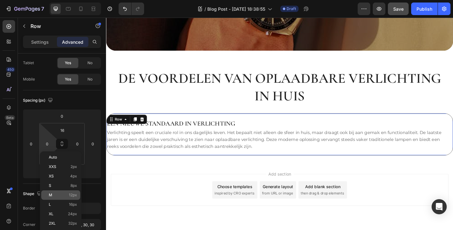
click at [54, 191] on div "M 12px" at bounding box center [60, 194] width 39 height 9
type input "12"
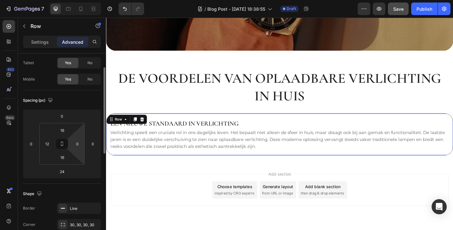
click at [74, 0] on html "7 Version history / Blog Post - Sep 27, 18:38:55 Draft Preview Save Publish 450…" at bounding box center [226, 0] width 453 height 0
click at [76, 146] on input "0" at bounding box center [77, 143] width 9 height 9
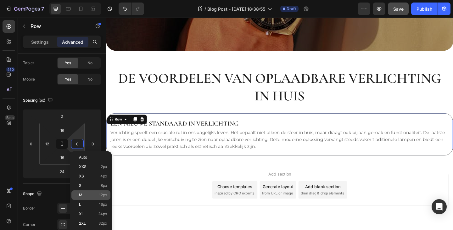
click at [81, 195] on span "M" at bounding box center [80, 195] width 3 height 4
type input "12"
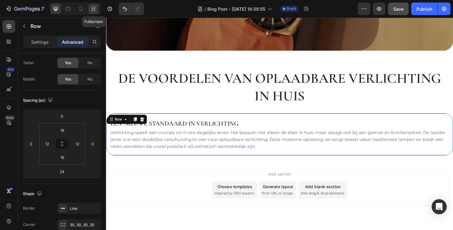
click at [96, 10] on icon at bounding box center [93, 9] width 6 height 6
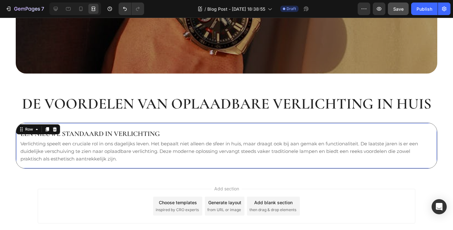
click at [49, 183] on div "Add section Choose templates inspired by CRO experts Generate layout from URL o…" at bounding box center [226, 214] width 453 height 77
click at [112, 124] on div "Een nieuwe standaard in verlichting Heading Verlichting speelt een cruciale rol…" at bounding box center [227, 146] width 422 height 46
click at [55, 9] on icon at bounding box center [56, 9] width 4 height 4
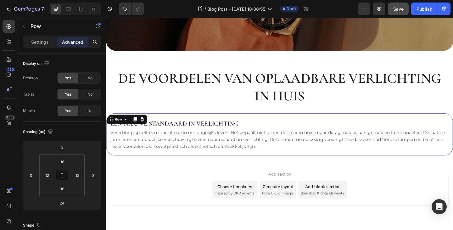
click at [43, 37] on div "Settings Advanced" at bounding box center [62, 42] width 78 height 13
click at [43, 42] on p "Settings" at bounding box center [40, 42] width 18 height 7
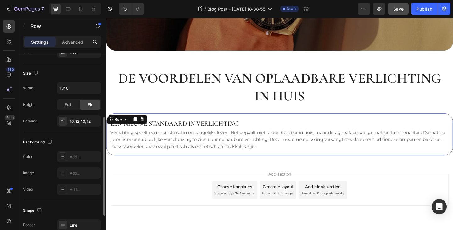
scroll to position [190, 0]
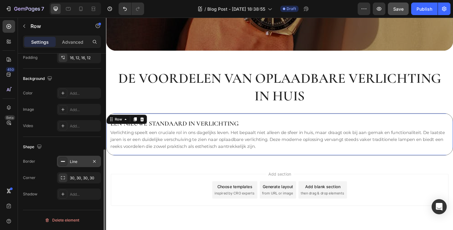
click at [74, 163] on div "Line" at bounding box center [79, 162] width 18 height 6
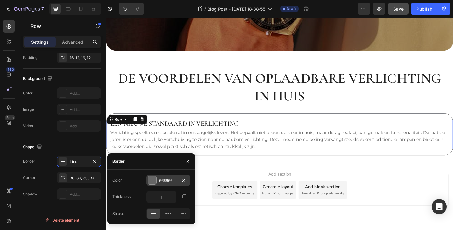
click at [175, 178] on div "666666" at bounding box center [168, 181] width 18 height 6
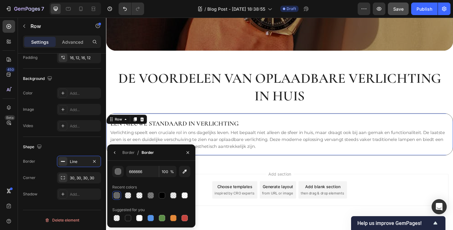
click at [172, 172] on span "%" at bounding box center [172, 172] width 4 height 6
click at [168, 171] on input "100" at bounding box center [167, 171] width 17 height 11
type input "60"
click at [148, 182] on div "666666 60 % Recent colors Suggested for you" at bounding box center [151, 194] width 78 height 57
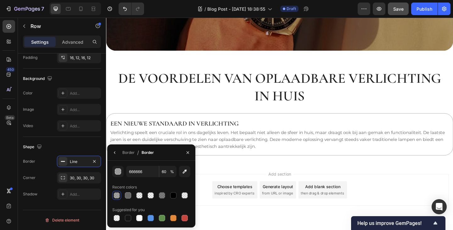
click at [260, 176] on div "Add section Choose templates inspired by CRO experts Generate layout from URL o…" at bounding box center [295, 213] width 378 height 77
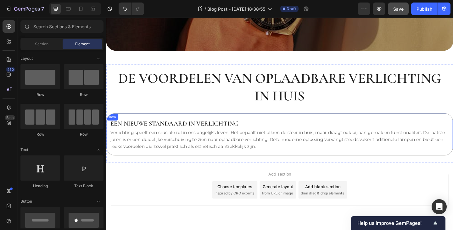
click at [260, 124] on div "Een nieuwe standaard in verlichting Heading Verlichting speelt een cruciale rol…" at bounding box center [295, 145] width 378 height 46
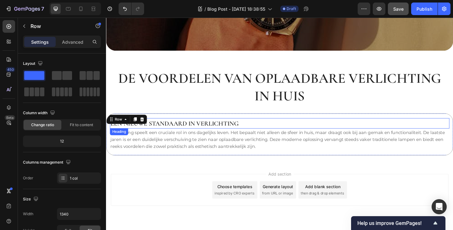
click at [256, 131] on p "Een nieuwe standaard in verlichting" at bounding box center [295, 133] width 368 height 10
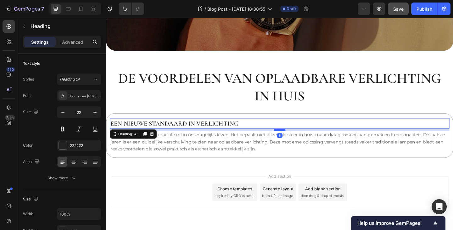
click at [289, 139] on div at bounding box center [295, 140] width 13 height 2
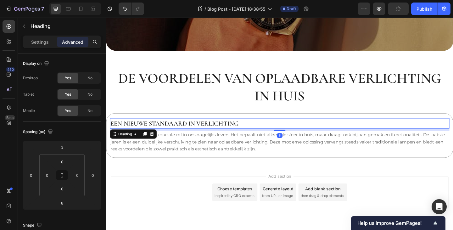
click at [214, 180] on div "Add section Choose templates inspired by CRO experts Generate layout from URL o…" at bounding box center [295, 216] width 378 height 77
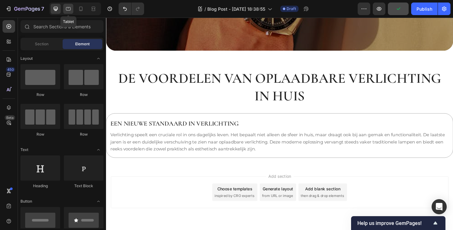
click at [69, 9] on icon at bounding box center [68, 9] width 6 height 6
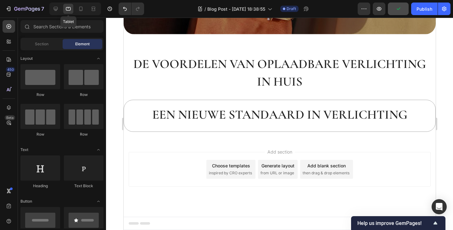
scroll to position [143, 0]
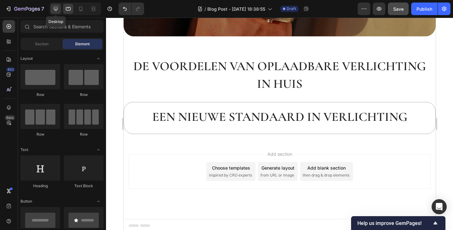
click at [56, 10] on icon at bounding box center [56, 9] width 4 height 4
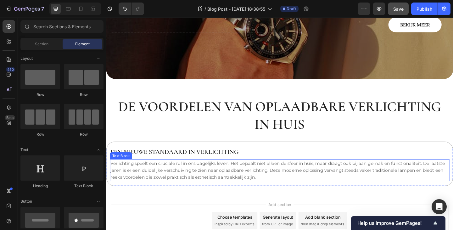
click at [170, 175] on p "Verlichting speelt een cruciale rol in ons dagelijks leven. Het bepaalt niet al…" at bounding box center [295, 184] width 368 height 23
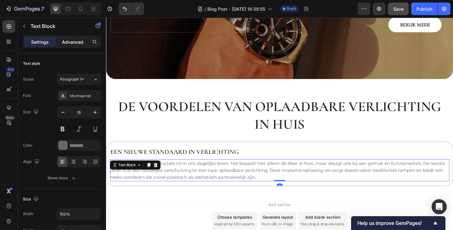
click at [79, 39] on p "Advanced" at bounding box center [72, 42] width 21 height 7
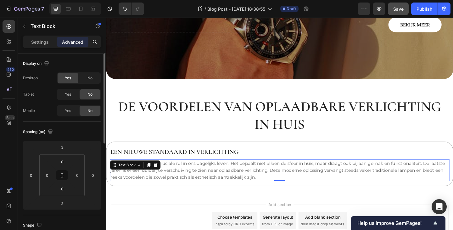
click at [71, 105] on div "Yes No" at bounding box center [79, 110] width 44 height 11
click at [71, 108] on span "Yes" at bounding box center [68, 111] width 6 height 6
click at [67, 93] on span "Yes" at bounding box center [68, 95] width 6 height 6
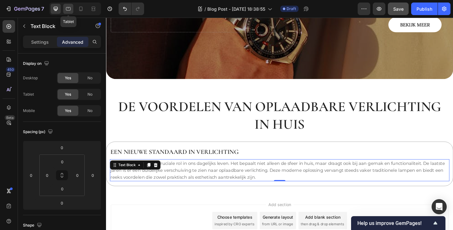
click at [70, 8] on icon at bounding box center [68, 9] width 6 height 6
type input "8"
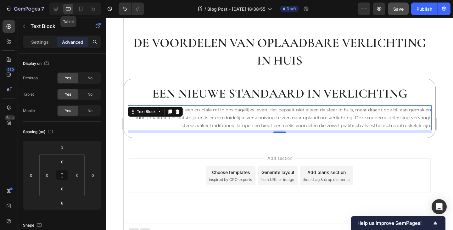
scroll to position [170, 0]
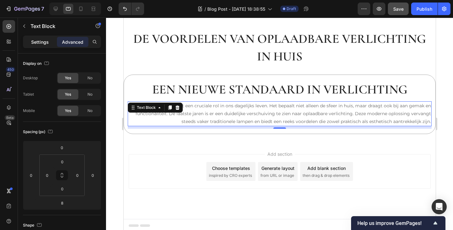
click at [48, 44] on p "Settings" at bounding box center [40, 42] width 18 height 7
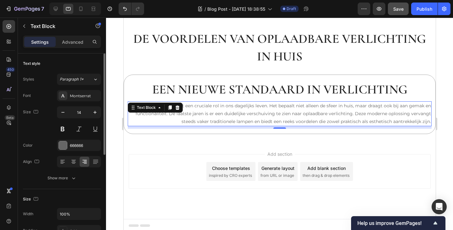
click at [68, 159] on div at bounding box center [79, 161] width 44 height 11
click at [64, 161] on icon at bounding box center [63, 162] width 6 height 6
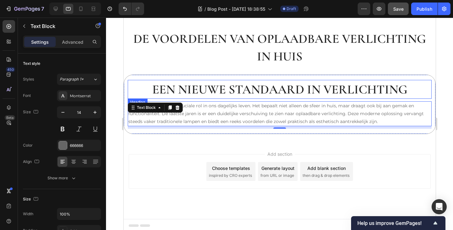
click at [146, 88] on p "Een nieuwe standaard in verlichting" at bounding box center [279, 90] width 303 height 18
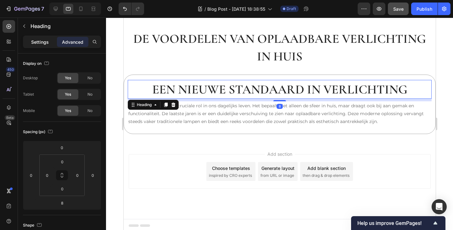
click at [44, 39] on p "Settings" at bounding box center [40, 42] width 18 height 7
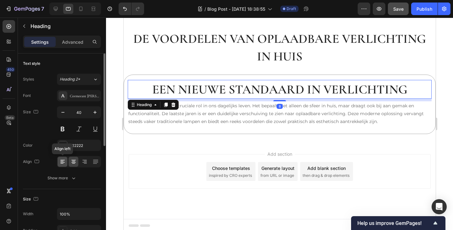
click at [62, 165] on icon at bounding box center [63, 162] width 6 height 6
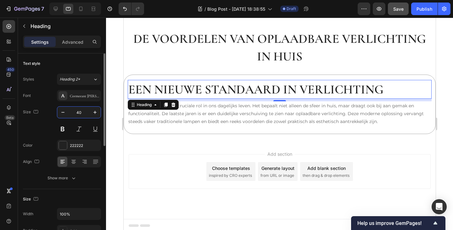
click at [81, 111] on input "40" at bounding box center [79, 112] width 21 height 11
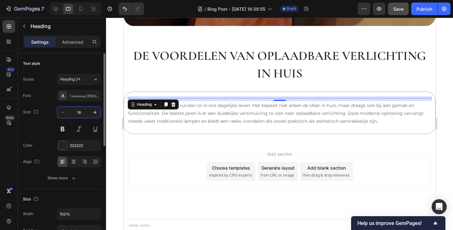
scroll to position [161, 0]
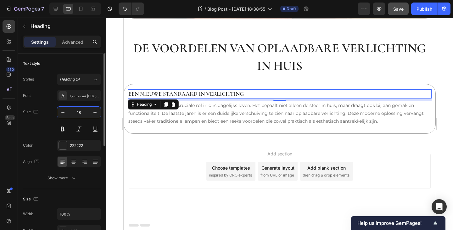
type input "18"
click at [48, 122] on div "Size 18" at bounding box center [62, 120] width 78 height 28
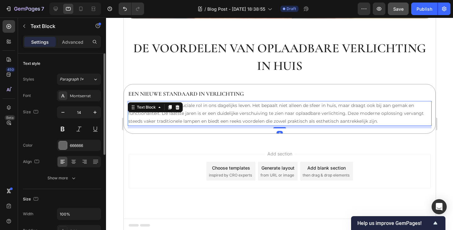
click at [188, 120] on p "Verlichting speelt een cruciale rol in ons dagelijks leven. Het bepaalt niet al…" at bounding box center [279, 114] width 303 height 24
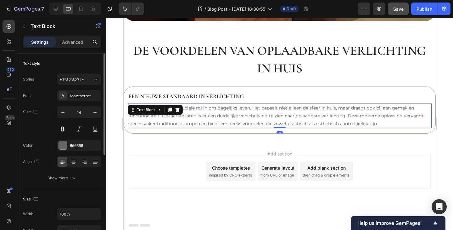
drag, startPoint x: 277, startPoint y: 125, endPoint x: 276, endPoint y: 118, distance: 7.3
click at [276, 118] on div "Verlichting speelt een cruciale rol in ons dagelijks leven. Het bepaalt niet al…" at bounding box center [280, 116] width 304 height 25
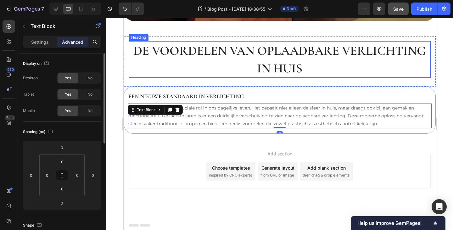
click at [240, 71] on h2 "De voordelen van oplaadbare verlichting in huis" at bounding box center [279, 59] width 302 height 37
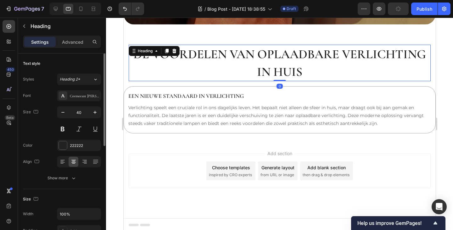
scroll to position [154, 0]
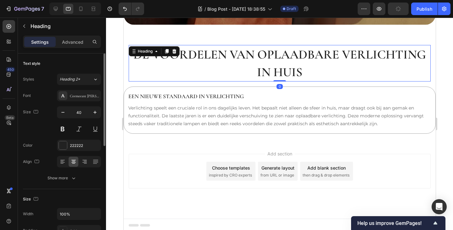
drag, startPoint x: 282, startPoint y: 78, endPoint x: 271, endPoint y: 60, distance: 21.2
click at [280, 71] on div "De voordelen van oplaadbare verlichting in huis Heading 0" at bounding box center [279, 63] width 302 height 37
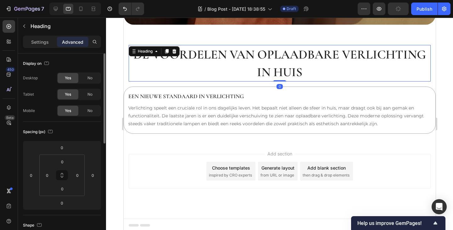
click at [271, 60] on h2 "De voordelen van oplaadbare verlichting in huis" at bounding box center [279, 63] width 302 height 37
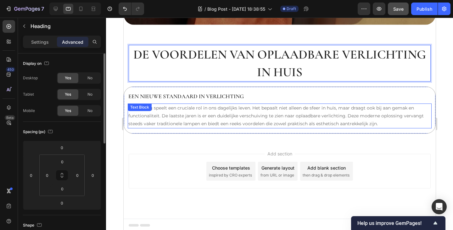
drag, startPoint x: 43, startPoint y: 45, endPoint x: 44, endPoint y: 48, distance: 3.2
click at [42, 45] on p "Settings" at bounding box center [40, 42] width 18 height 7
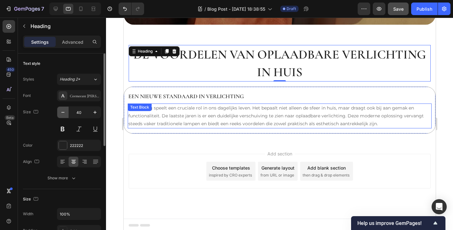
click at [60, 116] on button "button" at bounding box center [62, 112] width 11 height 11
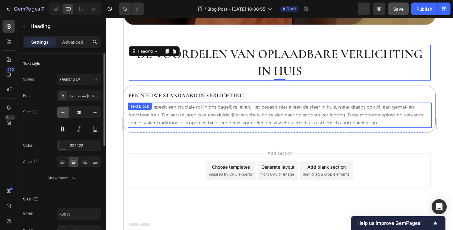
click at [60, 116] on button "button" at bounding box center [62, 112] width 11 height 11
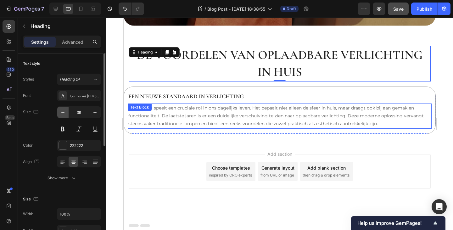
click at [60, 116] on button "button" at bounding box center [62, 112] width 11 height 11
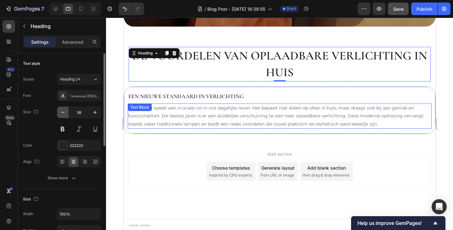
click at [60, 116] on button "button" at bounding box center [62, 112] width 11 height 11
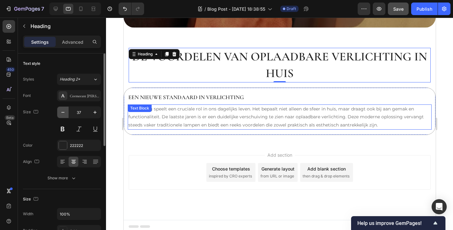
click at [60, 116] on button "button" at bounding box center [62, 112] width 11 height 11
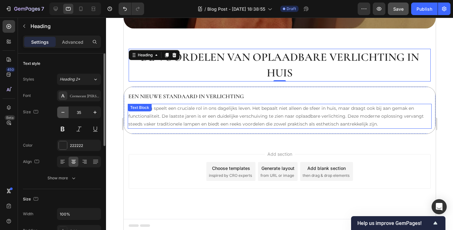
click at [60, 116] on button "button" at bounding box center [62, 112] width 11 height 11
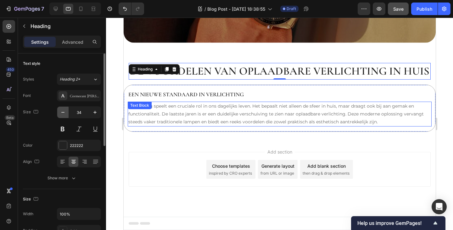
click at [60, 116] on button "button" at bounding box center [62, 112] width 11 height 11
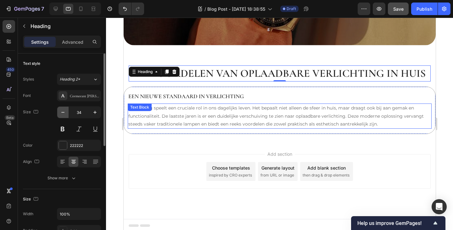
click at [60, 116] on button "button" at bounding box center [62, 112] width 11 height 11
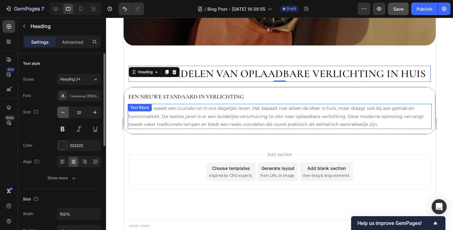
scroll to position [133, 0]
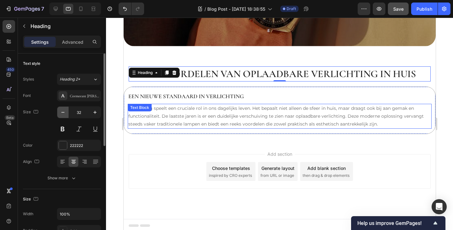
click at [60, 115] on button "button" at bounding box center [62, 112] width 11 height 11
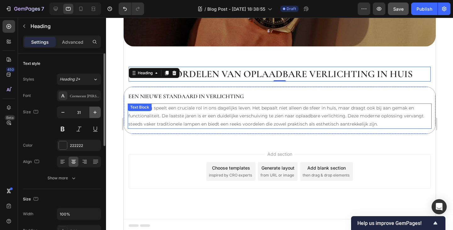
click at [93, 114] on icon "button" at bounding box center [95, 112] width 6 height 6
type input "32"
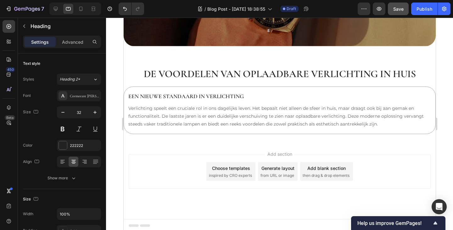
click at [167, 161] on div "Add section Choose templates inspired by CRO experts Generate layout from URL o…" at bounding box center [279, 171] width 302 height 35
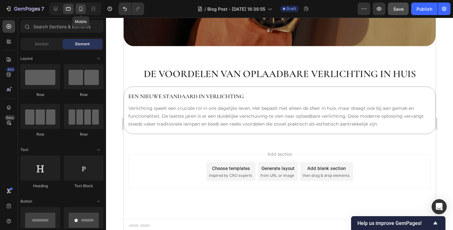
click at [78, 12] on div at bounding box center [81, 9] width 10 height 10
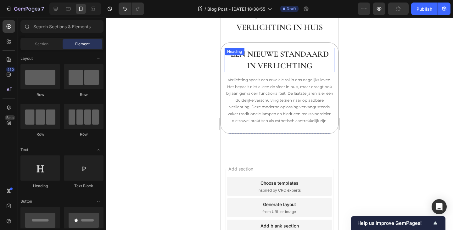
click at [279, 65] on p "Een nieuwe standaard in verlichting" at bounding box center [279, 59] width 109 height 23
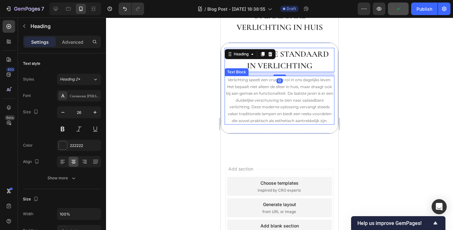
click at [254, 93] on p "Verlichting speelt een cruciale rol in ons dagelijks leven. Het bepaalt niet al…" at bounding box center [279, 101] width 109 height 48
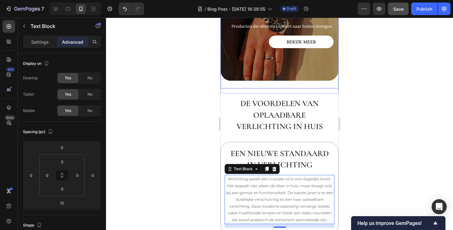
scroll to position [102, 0]
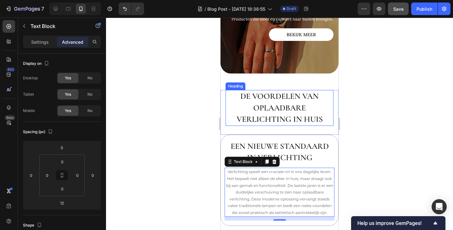
click at [273, 102] on p "De voordelen van oplaadbare verlichting in huis" at bounding box center [279, 108] width 107 height 34
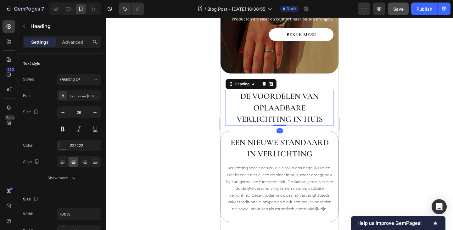
drag, startPoint x: 280, startPoint y: 122, endPoint x: 244, endPoint y: 116, distance: 36.7
click at [277, 110] on div "De voordelen van oplaadbare verlichting in huis Heading 0" at bounding box center [280, 108] width 108 height 36
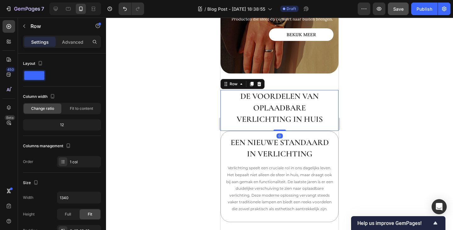
click at [224, 115] on div "De voordelen van oplaadbare verlichting in huis Heading Row 0" at bounding box center [280, 110] width 118 height 41
click at [235, 115] on p "De voordelen van oplaadbare verlichting in huis" at bounding box center [279, 108] width 107 height 34
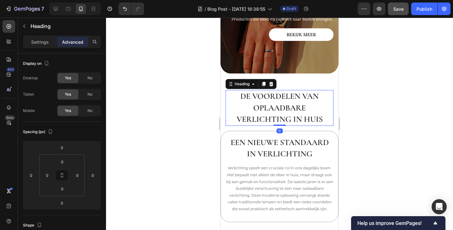
click at [37, 45] on p "Settings" at bounding box center [40, 42] width 18 height 7
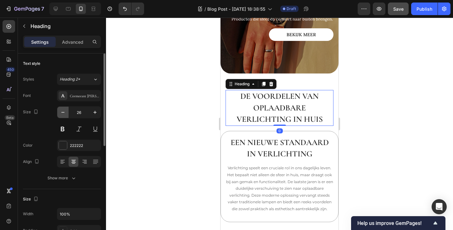
click at [59, 111] on button "button" at bounding box center [62, 112] width 11 height 11
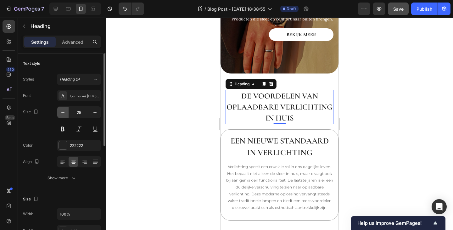
click at [60, 112] on icon "button" at bounding box center [63, 112] width 6 height 6
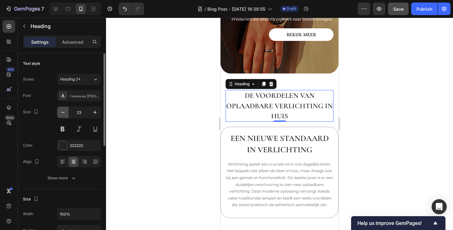
click at [60, 112] on icon "button" at bounding box center [63, 112] width 6 height 6
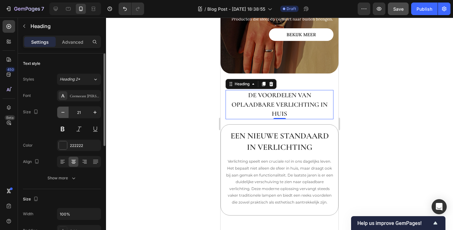
click at [60, 112] on icon "button" at bounding box center [63, 112] width 6 height 6
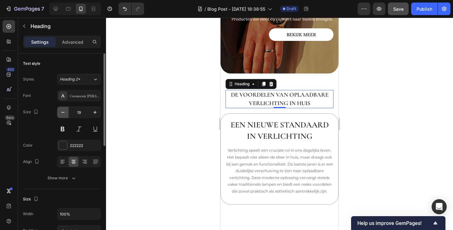
click at [60, 112] on icon "button" at bounding box center [63, 112] width 6 height 6
type input "18"
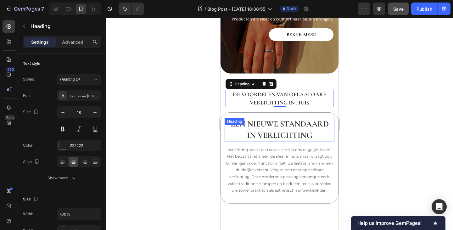
click at [264, 122] on p "Een nieuwe standaard in verlichting" at bounding box center [279, 129] width 109 height 23
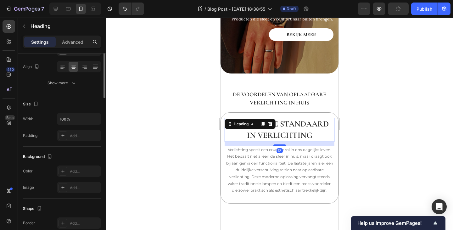
scroll to position [1, 0]
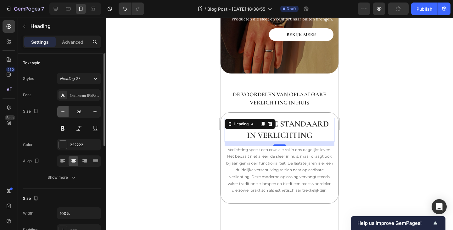
click at [62, 114] on icon "button" at bounding box center [63, 112] width 6 height 6
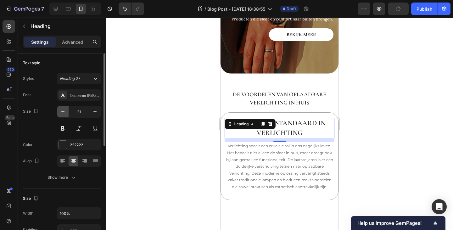
click at [62, 114] on icon "button" at bounding box center [63, 112] width 6 height 6
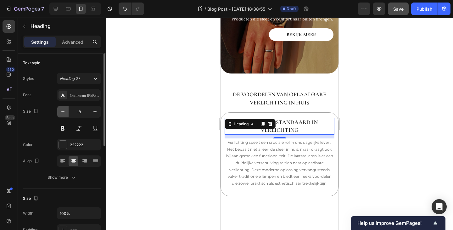
click at [62, 114] on icon "button" at bounding box center [63, 112] width 6 height 6
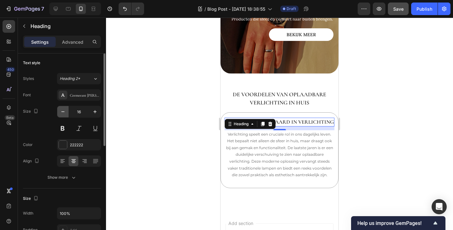
click at [62, 114] on icon "button" at bounding box center [63, 112] width 6 height 6
click at [94, 112] on icon "button" at bounding box center [95, 112] width 6 height 6
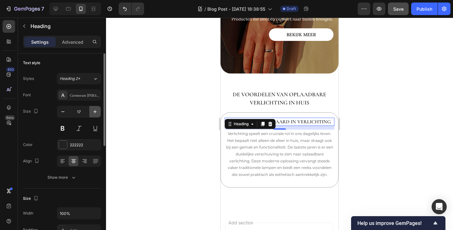
click at [94, 112] on icon "button" at bounding box center [95, 112] width 6 height 6
type input "18"
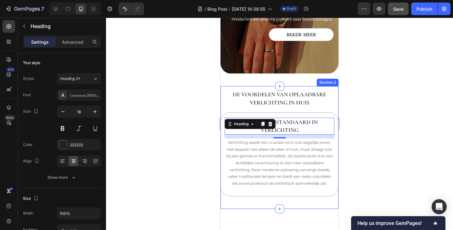
click at [221, 108] on div "De voordelen van oplaadbare verlichting in huis Heading Row Een nieuwe standaar…" at bounding box center [280, 147] width 118 height 114
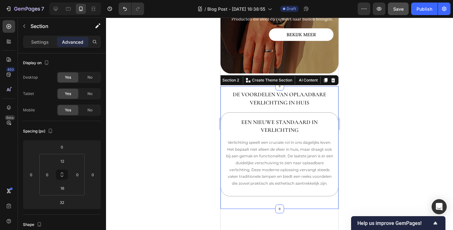
scroll to position [0, 0]
click at [46, 172] on input "0" at bounding box center [47, 175] width 9 height 9
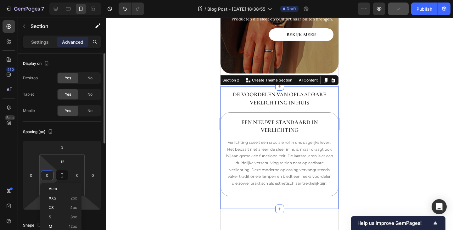
scroll to position [31, 0]
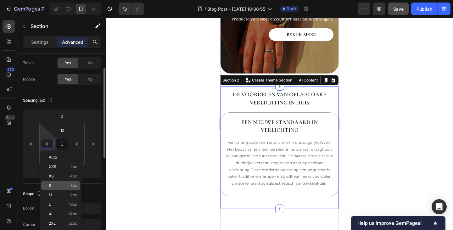
click at [58, 186] on p "S 8px" at bounding box center [63, 186] width 28 height 4
type input "8"
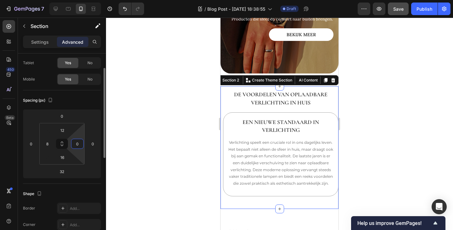
click at [79, 145] on input "0" at bounding box center [77, 143] width 9 height 9
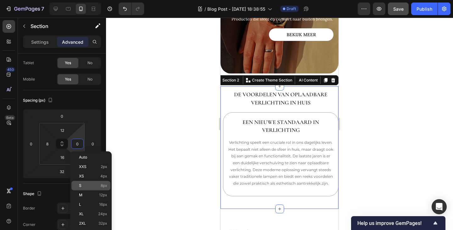
click at [92, 186] on p "S 8px" at bounding box center [93, 186] width 28 height 4
type input "8"
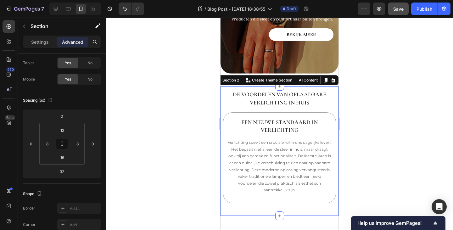
click at [350, 138] on div at bounding box center [279, 124] width 347 height 213
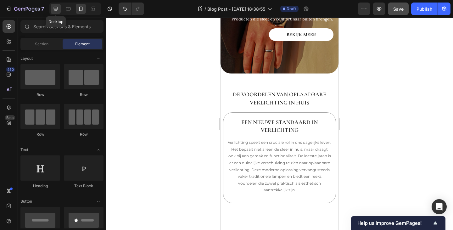
click at [54, 10] on icon at bounding box center [56, 9] width 6 height 6
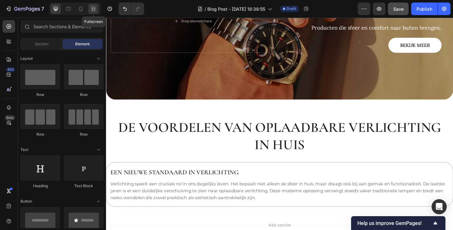
click at [94, 9] on icon at bounding box center [93, 9] width 6 height 6
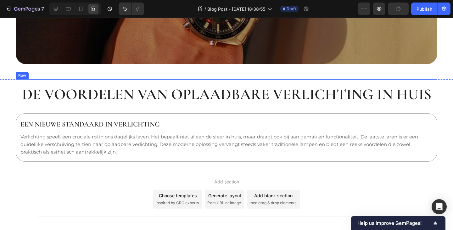
scroll to position [165, 0]
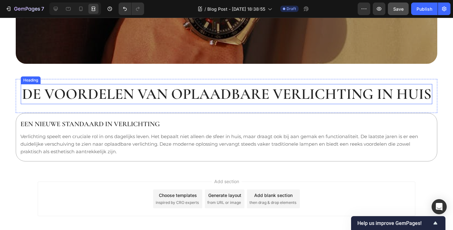
click at [150, 88] on h2 "De voordelen van oplaadbare verlichting in huis" at bounding box center [227, 94] width 412 height 20
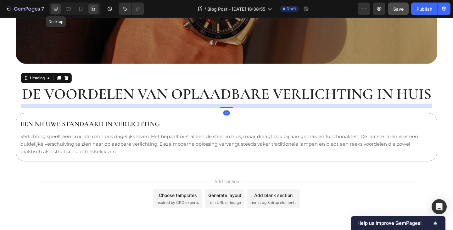
click at [53, 7] on icon at bounding box center [56, 9] width 6 height 6
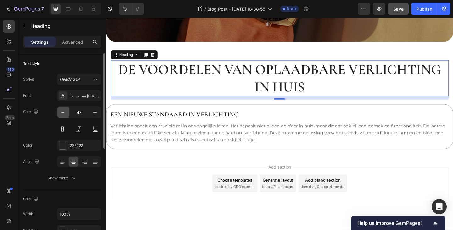
click at [61, 111] on icon "button" at bounding box center [63, 112] width 6 height 6
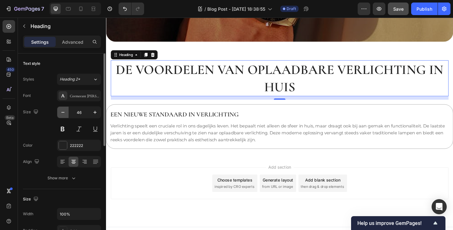
click at [61, 111] on icon "button" at bounding box center [63, 112] width 6 height 6
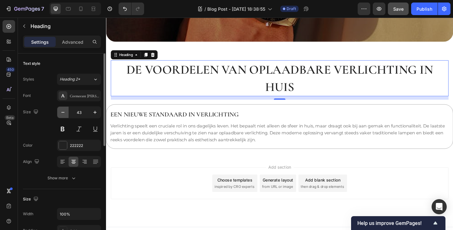
click at [61, 111] on icon "button" at bounding box center [63, 112] width 6 height 6
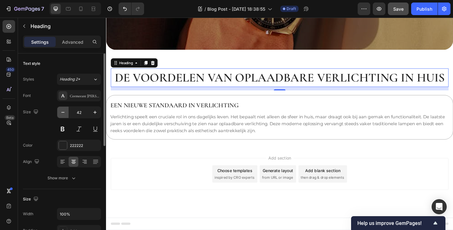
scroll to position [154, 0]
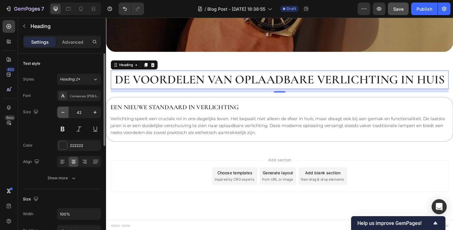
click at [61, 111] on icon "button" at bounding box center [63, 112] width 6 height 6
type input "40"
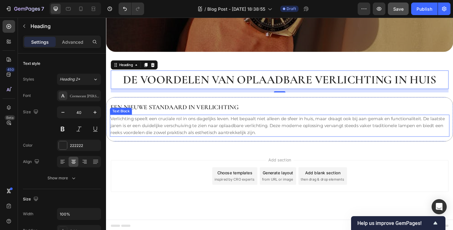
click at [167, 136] on p "Verlichting speelt een cruciale rol in ons dagelijks leven. Het bepaalt niet al…" at bounding box center [295, 135] width 368 height 23
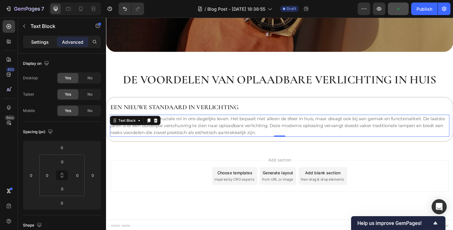
click at [37, 41] on p "Settings" at bounding box center [40, 42] width 18 height 7
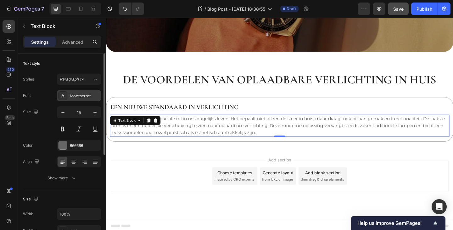
click at [81, 96] on div "Montserrat" at bounding box center [85, 96] width 30 height 6
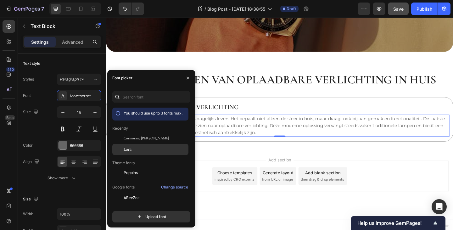
click at [130, 149] on span "Lora" at bounding box center [128, 150] width 8 height 6
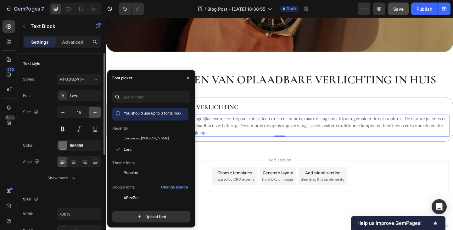
click at [96, 111] on icon "button" at bounding box center [95, 112] width 6 height 6
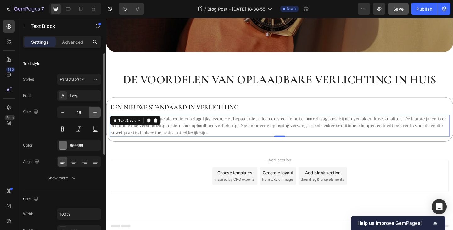
click at [95, 112] on icon "button" at bounding box center [95, 112] width 6 height 6
type input "18"
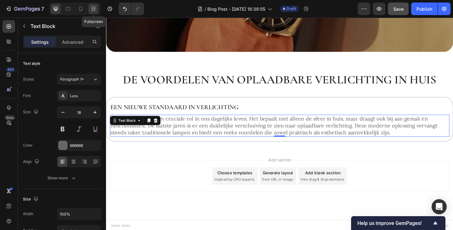
click at [94, 10] on icon at bounding box center [93, 9] width 6 height 6
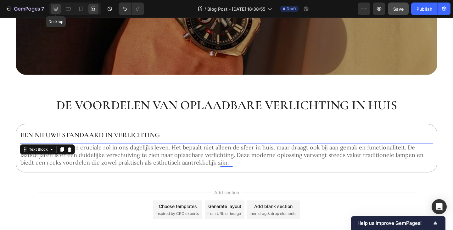
click at [56, 10] on icon at bounding box center [56, 9] width 4 height 4
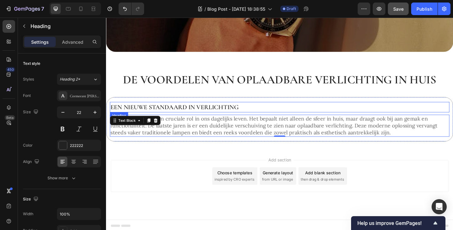
click at [185, 112] on h2 "Een nieuwe standaard in verlichting" at bounding box center [295, 115] width 370 height 11
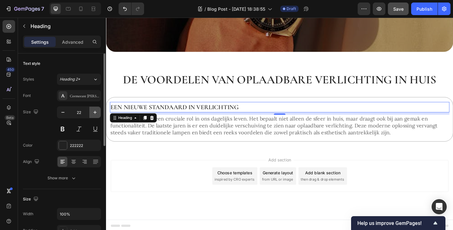
click at [96, 112] on icon "button" at bounding box center [95, 112] width 3 height 3
type input "24"
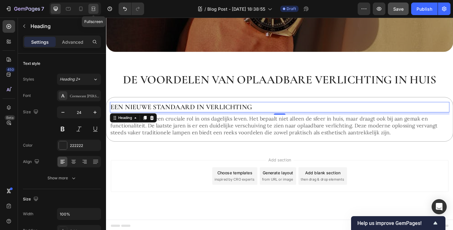
click at [93, 7] on icon at bounding box center [94, 7] width 4 height 1
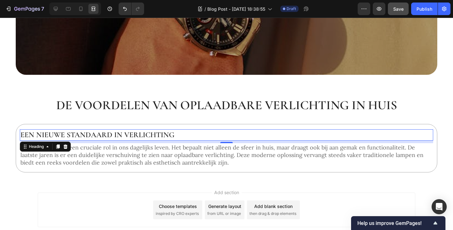
click at [105, 183] on div "Add section Choose templates inspired by CRO experts Generate layout from URL o…" at bounding box center [226, 218] width 453 height 77
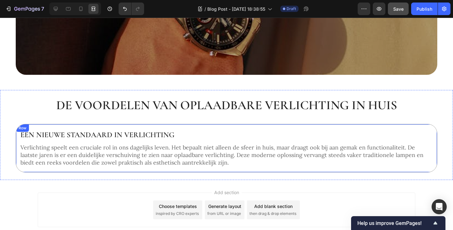
click at [161, 152] on p "Verlichting speelt een cruciale rol in ons dagelijks leven. Het bepaalt niet al…" at bounding box center [226, 155] width 412 height 23
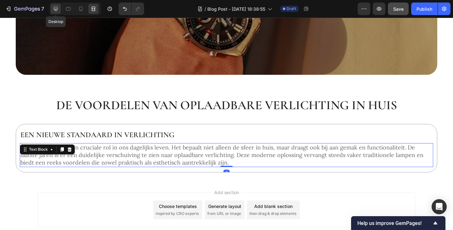
click at [57, 9] on icon at bounding box center [56, 9] width 4 height 4
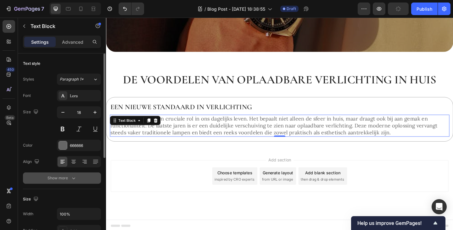
click at [76, 176] on icon "button" at bounding box center [74, 178] width 6 height 6
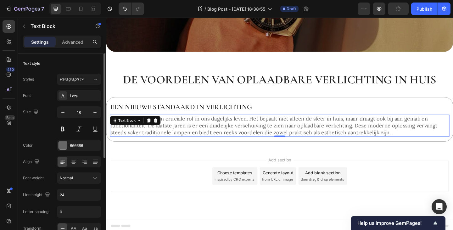
scroll to position [31, 0]
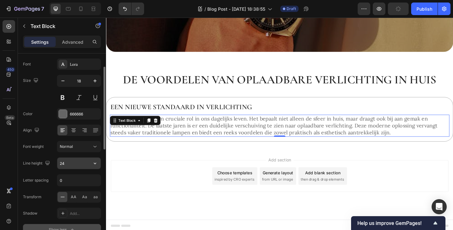
click at [76, 165] on input "24" at bounding box center [78, 163] width 43 height 11
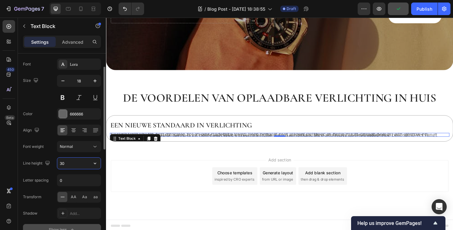
scroll to position [154, 0]
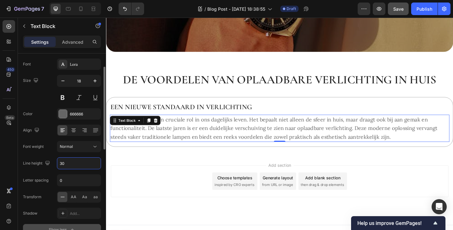
type input "30"
click at [55, 171] on div "Font Lora Size 18 Color 666666 Align Font weight Normal Line height 30 Letter s…" at bounding box center [62, 147] width 78 height 177
click at [152, 179] on div "Add section Choose templates inspired by CRO experts Generate layout from URL o…" at bounding box center [295, 196] width 368 height 35
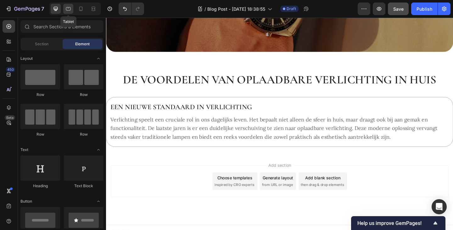
click at [68, 10] on icon at bounding box center [68, 9] width 6 height 6
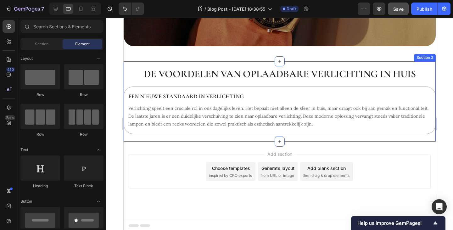
click at [125, 86] on div "De voordelen van oplaadbare verlichting in huis Heading Row Een nieuwe standaar…" at bounding box center [279, 101] width 312 height 81
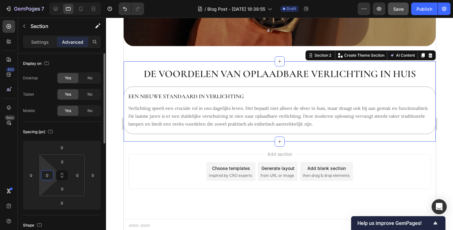
click at [51, 177] on input "0" at bounding box center [47, 175] width 9 height 9
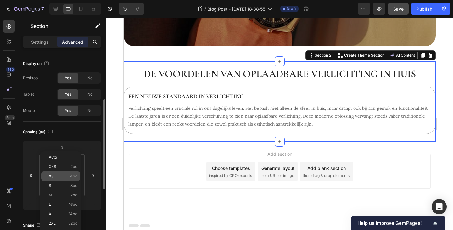
scroll to position [31, 0]
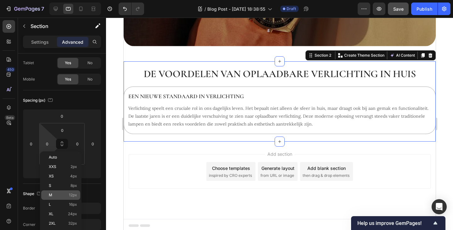
click at [55, 194] on p "M 12px" at bounding box center [63, 195] width 28 height 4
type input "12"
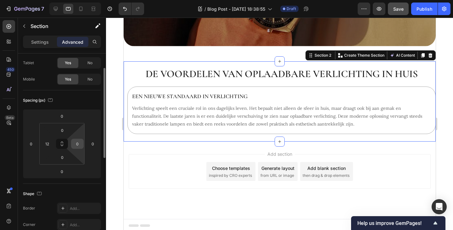
click at [78, 145] on input "0" at bounding box center [77, 143] width 9 height 9
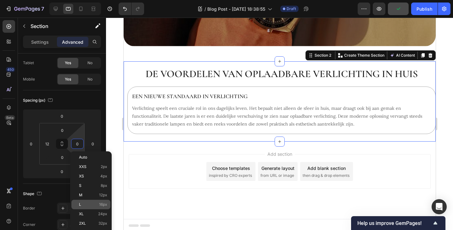
click at [94, 201] on div "L 16px" at bounding box center [90, 204] width 39 height 9
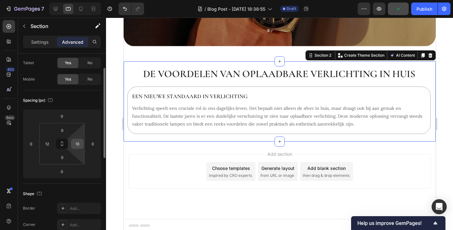
drag, startPoint x: 77, startPoint y: 143, endPoint x: 77, endPoint y: 149, distance: 5.7
click at [77, 143] on input "16" at bounding box center [77, 143] width 9 height 9
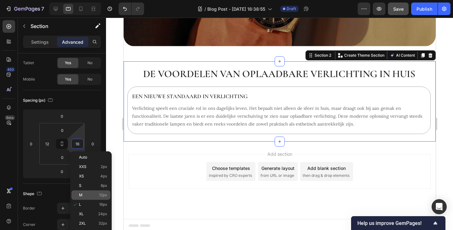
click at [82, 192] on div "M 12px" at bounding box center [90, 194] width 39 height 9
type input "12"
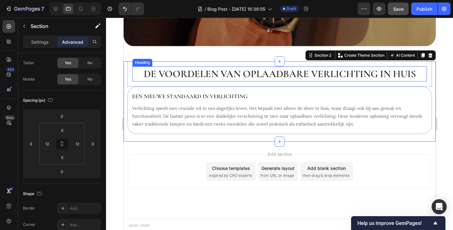
click at [135, 75] on h2 "De voordelen van oplaadbare verlichting in huis" at bounding box center [279, 73] width 295 height 15
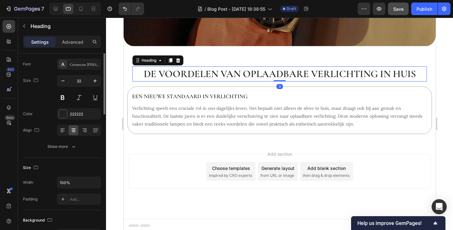
scroll to position [0, 0]
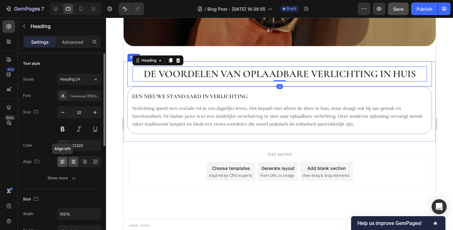
click at [64, 165] on div at bounding box center [63, 162] width 10 height 10
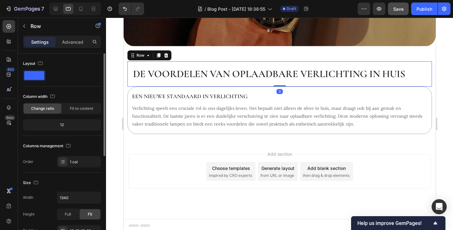
click at [129, 79] on div "De voordelen van oplaadbare verlichting in huis Heading Row 0" at bounding box center [279, 74] width 305 height 26
drag, startPoint x: 74, startPoint y: 46, endPoint x: 73, endPoint y: 58, distance: 12.0
click at [74, 45] on div "Advanced" at bounding box center [72, 42] width 31 height 10
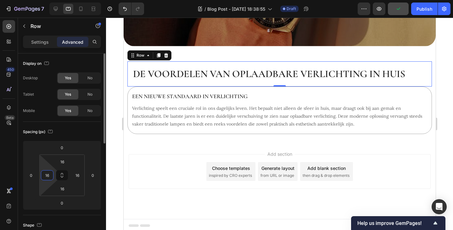
click at [50, 179] on input "16" at bounding box center [47, 175] width 9 height 9
type input "0"
click at [82, 178] on input "16" at bounding box center [77, 175] width 9 height 9
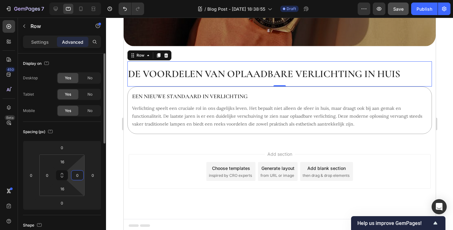
type input "0"
click at [81, 0] on html "7 Version history / Blog Post - Sep 27, 18:38:55 Draft Preview Save Publish 450…" at bounding box center [226, 0] width 453 height 0
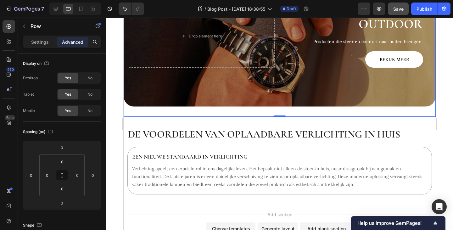
scroll to position [70, 0]
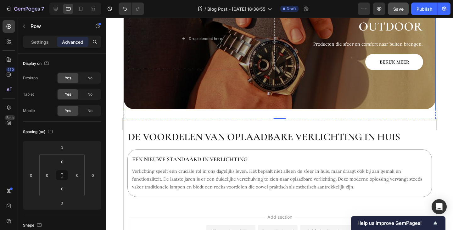
click at [271, 91] on div "Background Image" at bounding box center [279, 38] width 312 height 141
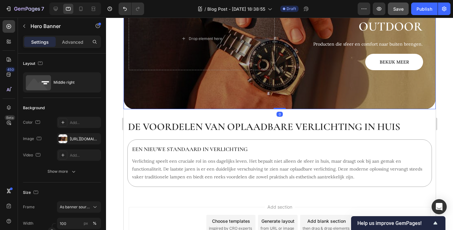
drag, startPoint x: 279, startPoint y: 115, endPoint x: 273, endPoint y: 101, distance: 14.9
click at [275, 96] on div "Outdoor Heading Producten die sfeer en comfort naar buiten brengen. Text Block …" at bounding box center [279, 38] width 312 height 141
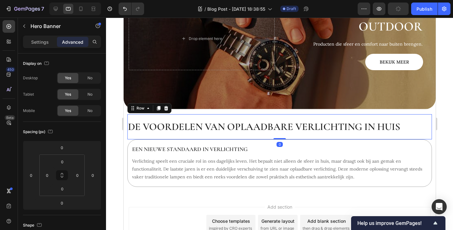
click at [265, 114] on div "De voordelen van oplaadbare verlichting in huis Heading Row 0" at bounding box center [279, 127] width 305 height 26
click at [225, 202] on div "Add section Choose templates inspired by CRO experts Generate layout from URL o…" at bounding box center [279, 233] width 312 height 77
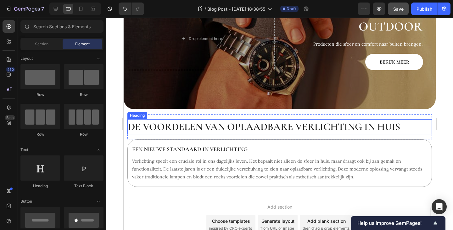
click at [404, 125] on h2 "De voordelen van oplaadbare verlichting in huis" at bounding box center [279, 126] width 305 height 15
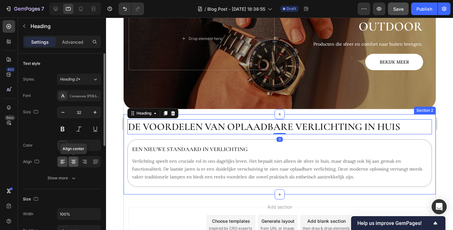
click at [74, 163] on icon at bounding box center [74, 162] width 6 height 6
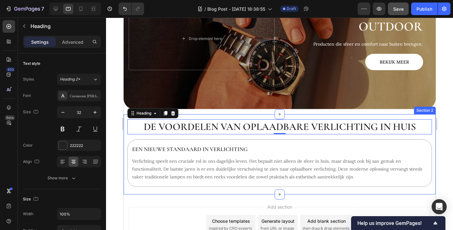
click at [205, 188] on div "De voordelen van oplaadbare verlichting in huis Heading 0 Row Een nieuwe standa…" at bounding box center [279, 154] width 305 height 81
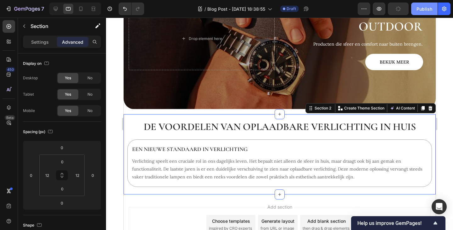
click at [423, 10] on div "Publish" at bounding box center [425, 9] width 16 height 7
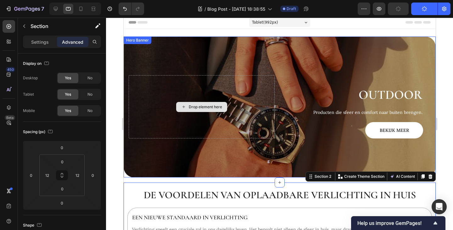
scroll to position [0, 0]
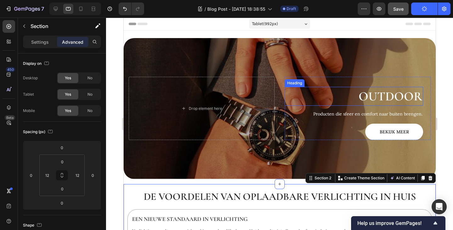
click at [361, 95] on h2 "Outdoor" at bounding box center [354, 96] width 139 height 19
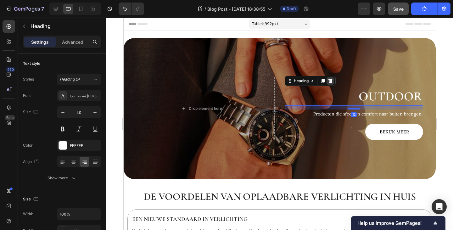
click at [328, 82] on icon at bounding box center [330, 81] width 4 height 4
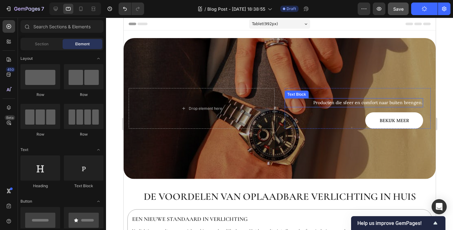
click at [334, 105] on p "Producten die sfeer en comfort naar buiten brengen." at bounding box center [353, 103] width 137 height 8
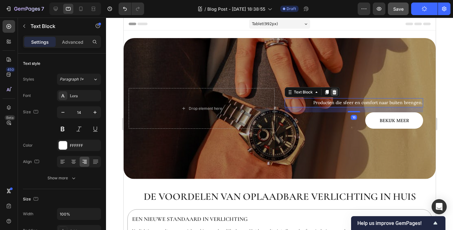
click at [332, 91] on icon at bounding box center [334, 92] width 5 height 5
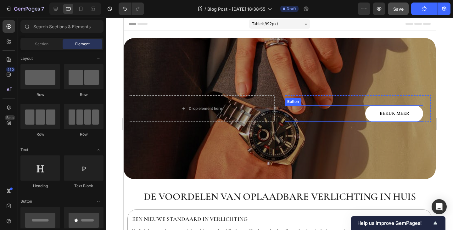
click at [336, 110] on div "Bekijk meer Button" at bounding box center [354, 113] width 139 height 16
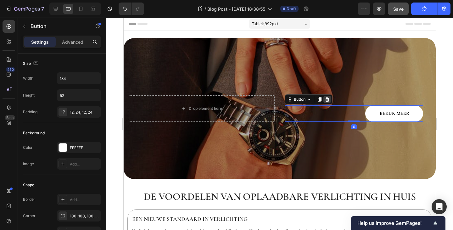
click at [325, 98] on icon at bounding box center [327, 99] width 4 height 4
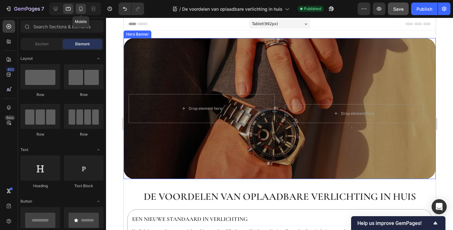
click at [78, 8] on icon at bounding box center [81, 9] width 6 height 6
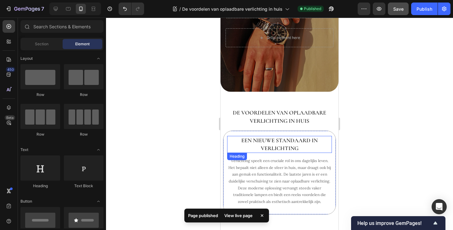
scroll to position [94, 0]
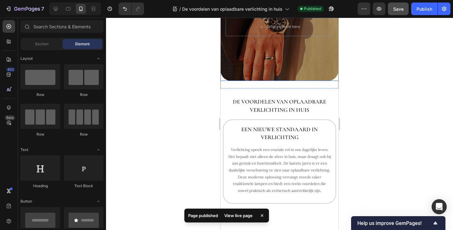
click at [277, 71] on div "Background Image" at bounding box center [280, 12] width 118 height 137
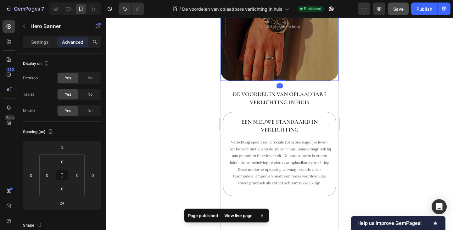
drag, startPoint x: 281, startPoint y: 82, endPoint x: 280, endPoint y: 63, distance: 18.9
click at [280, 63] on div "Drop element here Row Drop element here Hero Banner 0" at bounding box center [280, 12] width 118 height 137
type input "0"
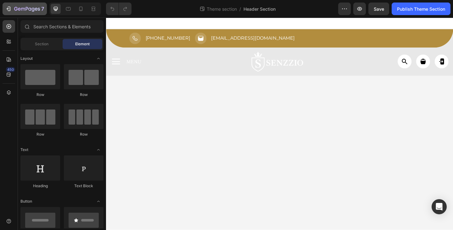
click at [11, 10] on icon "button" at bounding box center [8, 9] width 6 height 6
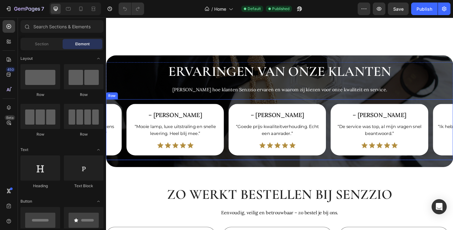
scroll to position [1039, 0]
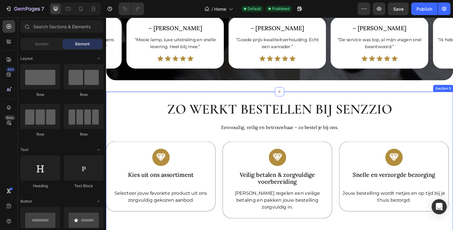
click at [145, 123] on div "Zo werkt bestellen bij Senzzio Heading Eenvoudig, veilig en betrouwbaar – zo be…" at bounding box center [295, 183] width 378 height 163
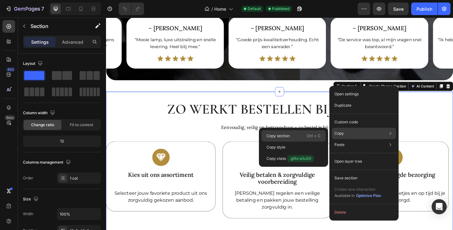
click at [305, 134] on div "Copy section Ctrl + C" at bounding box center [294, 135] width 64 height 11
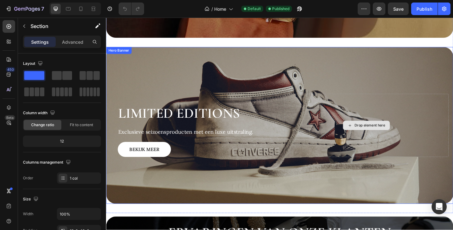
scroll to position [764, 0]
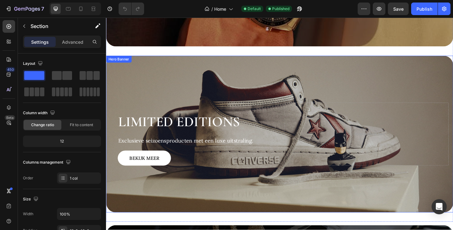
click at [276, 67] on div "Background Image" at bounding box center [295, 144] width 378 height 171
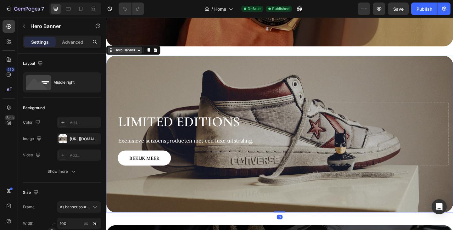
click at [134, 52] on div "Hero Banner" at bounding box center [126, 53] width 25 height 6
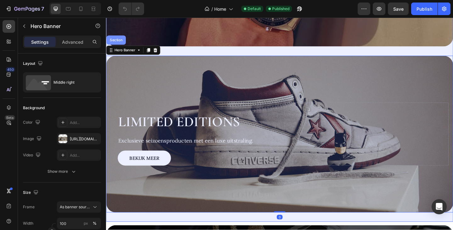
click at [117, 43] on div "Section" at bounding box center [116, 42] width 21 height 10
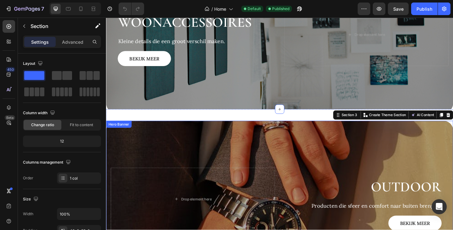
scroll to position [512, 0]
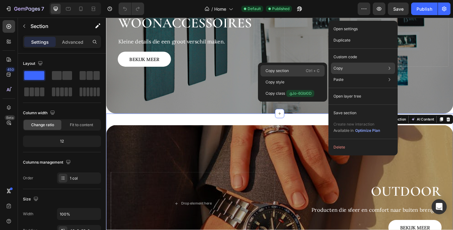
click at [306, 69] on p "Ctrl + C" at bounding box center [313, 71] width 14 height 6
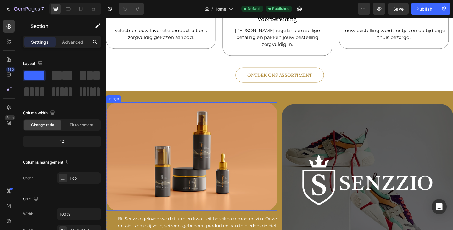
scroll to position [1205, 0]
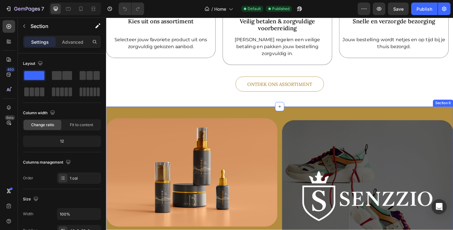
click at [339, 115] on div "Image Bij Senzzio geloven we dat luxe en kwaliteit bereikbaar moeten zijn. Onze…" at bounding box center [295, 227] width 378 height 225
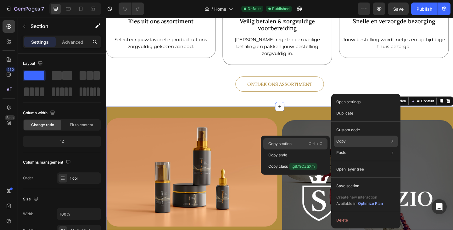
click at [311, 145] on p "Ctrl + C" at bounding box center [316, 144] width 14 height 6
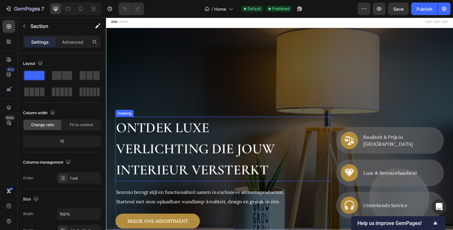
scroll to position [0, 0]
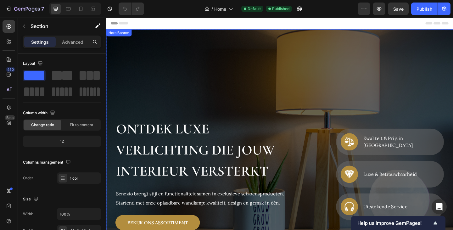
click at [213, 88] on div "Background Image" at bounding box center [295, 149] width 378 height 236
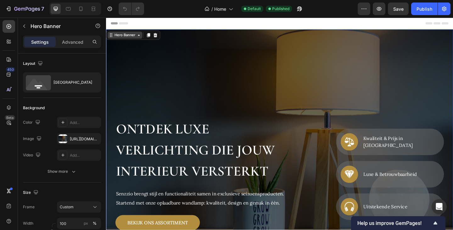
click at [126, 39] on div "Hero Banner" at bounding box center [126, 37] width 25 height 6
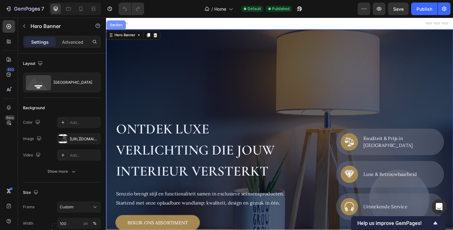
click at [120, 28] on div "Section" at bounding box center [116, 26] width 21 height 10
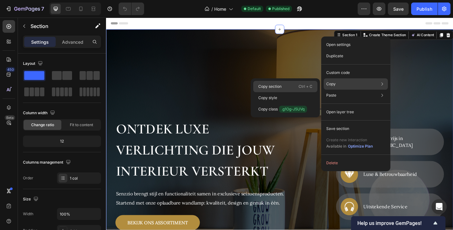
click at [301, 85] on p "Ctrl + C" at bounding box center [306, 86] width 14 height 6
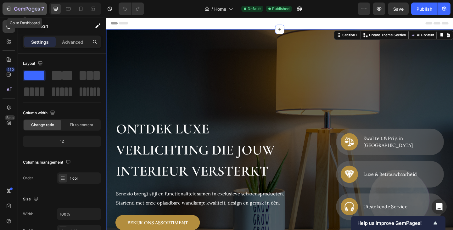
click at [7, 9] on icon "button" at bounding box center [8, 9] width 3 height 2
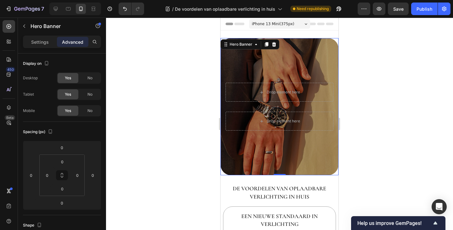
scroll to position [94, 0]
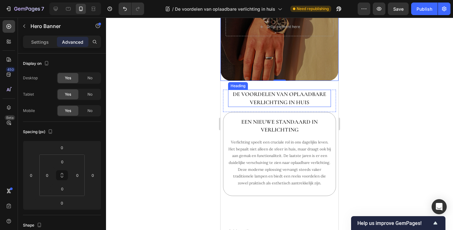
click at [308, 90] on h2 "De voordelen van oplaadbare verlichting in huis" at bounding box center [279, 98] width 103 height 17
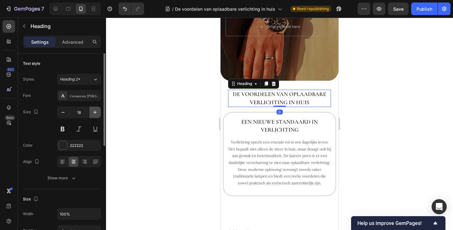
click at [93, 112] on icon "button" at bounding box center [95, 112] width 6 height 6
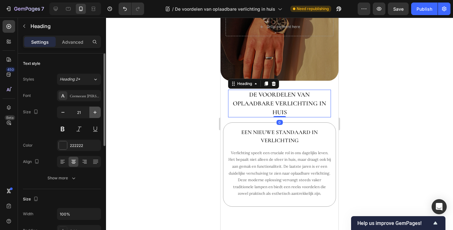
click at [93, 112] on icon "button" at bounding box center [95, 112] width 6 height 6
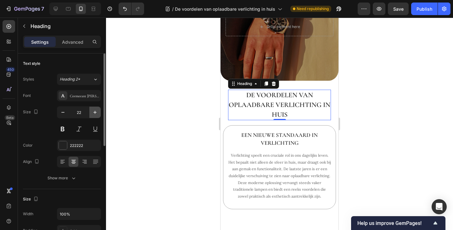
click at [93, 112] on icon "button" at bounding box center [95, 112] width 6 height 6
click at [65, 161] on icon at bounding box center [63, 162] width 6 height 6
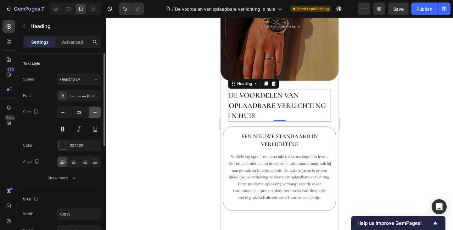
click at [96, 115] on icon "button" at bounding box center [95, 112] width 6 height 6
click at [93, 114] on icon "button" at bounding box center [95, 112] width 6 height 6
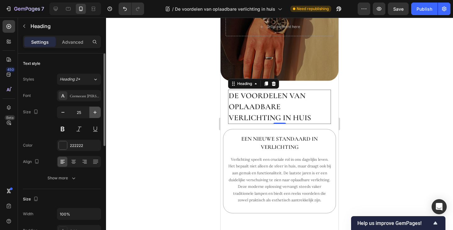
click at [93, 114] on icon "button" at bounding box center [95, 112] width 6 height 6
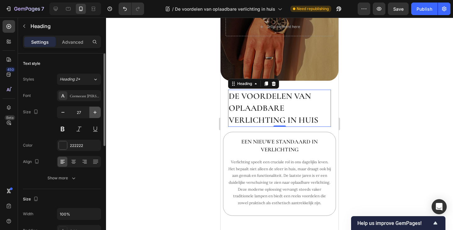
click at [93, 114] on icon "button" at bounding box center [95, 112] width 6 height 6
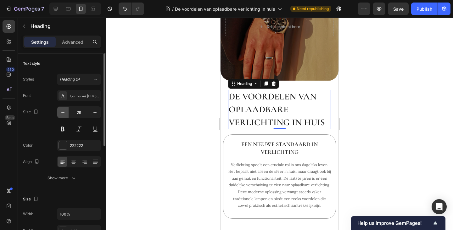
click at [63, 113] on icon "button" at bounding box center [63, 112] width 6 height 6
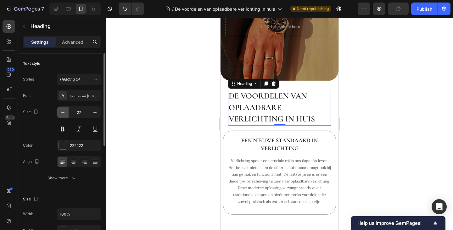
type input "26"
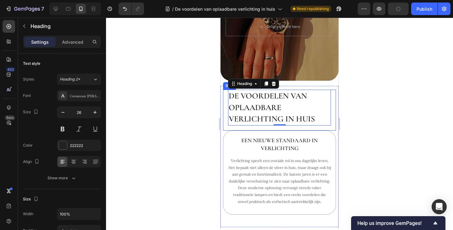
click at [225, 95] on div "De voordelen van oplaadbare verlichting in huis Heading 0 Row" at bounding box center [279, 110] width 113 height 41
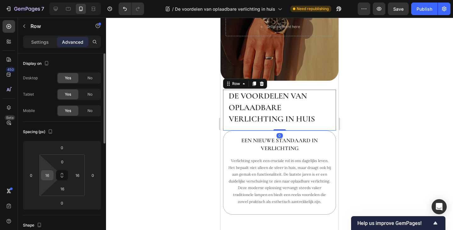
click at [51, 173] on input "16" at bounding box center [47, 175] width 9 height 9
type input "0"
click at [44, 0] on html "7 Version history / De voordelen van oplaadbare verlichting in huis Need republ…" at bounding box center [226, 0] width 453 height 0
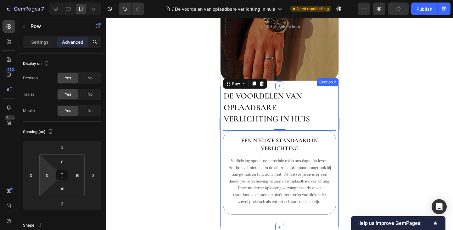
click at [223, 129] on div "De voordelen van oplaadbare verlichting in huis Heading Row 0 Een nieuwe standa…" at bounding box center [280, 156] width 118 height 141
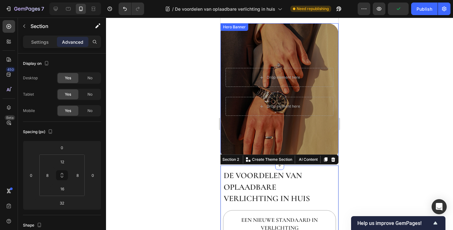
scroll to position [0, 0]
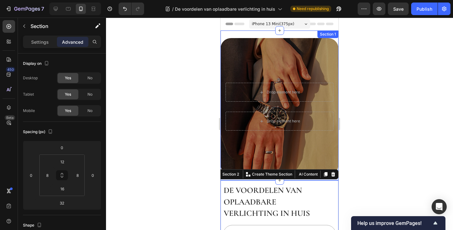
click at [253, 34] on div "Drop element here Row Drop element here Hero Banner Row Section 1" at bounding box center [280, 106] width 118 height 150
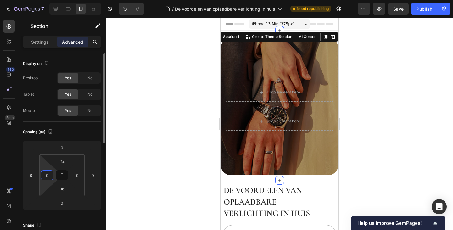
click at [48, 173] on input "0" at bounding box center [47, 175] width 9 height 9
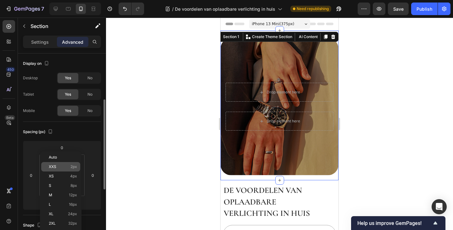
scroll to position [31, 0]
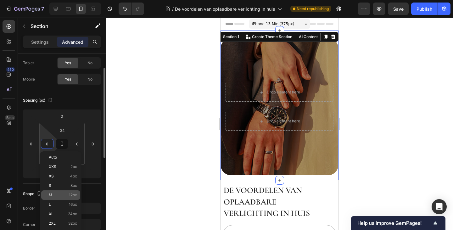
click at [59, 193] on p "M 12px" at bounding box center [63, 195] width 28 height 4
type input "12"
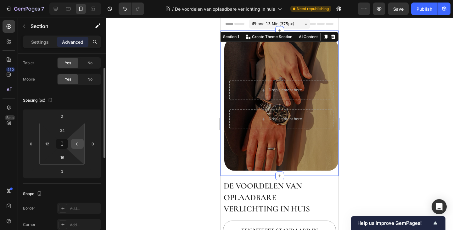
click at [82, 142] on input "0" at bounding box center [77, 143] width 9 height 9
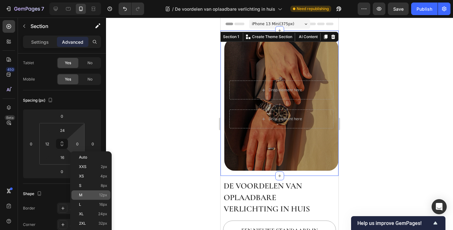
click at [94, 192] on div "M 12px" at bounding box center [90, 194] width 39 height 9
type input "12"
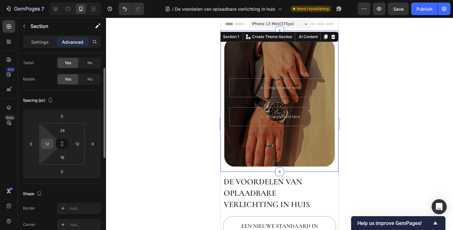
click at [48, 144] on input "12" at bounding box center [47, 143] width 9 height 9
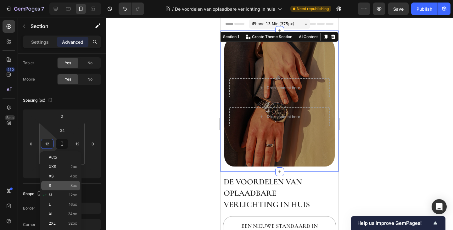
click at [60, 184] on p "S 8px" at bounding box center [63, 186] width 28 height 4
type input "8"
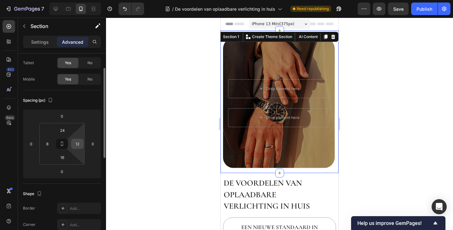
click at [75, 144] on input "12" at bounding box center [77, 143] width 9 height 9
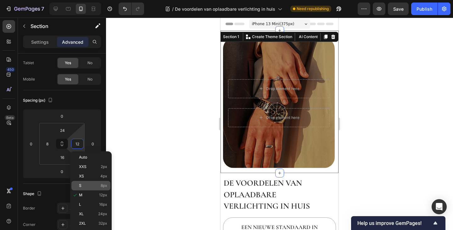
click at [92, 184] on p "S 8px" at bounding box center [93, 186] width 28 height 4
type input "8"
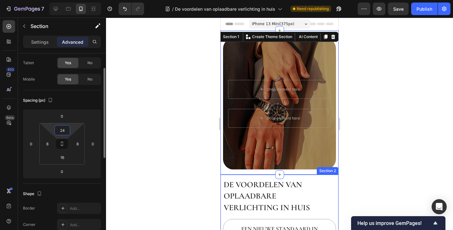
click at [63, 129] on input "24" at bounding box center [62, 130] width 13 height 9
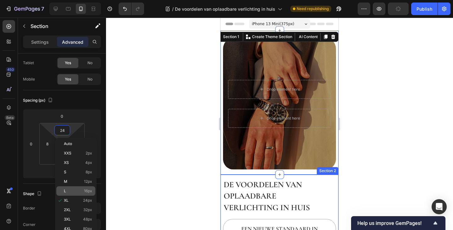
click at [82, 190] on p "L 16px" at bounding box center [78, 191] width 28 height 4
type input "16"
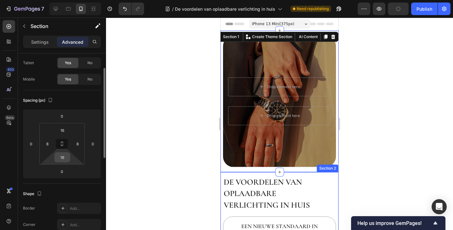
click at [61, 156] on input "16" at bounding box center [62, 157] width 13 height 9
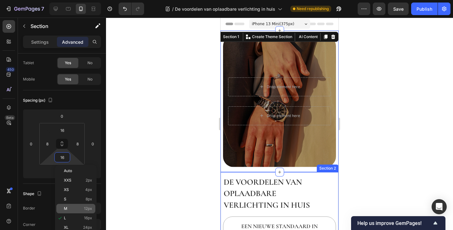
click at [77, 205] on div "M 12px" at bounding box center [75, 208] width 39 height 9
type input "12"
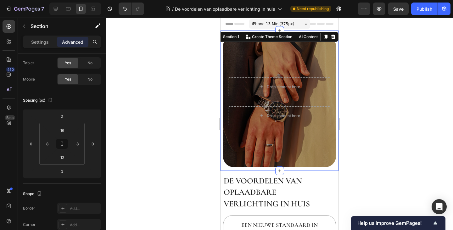
click at [353, 170] on div at bounding box center [279, 124] width 347 height 213
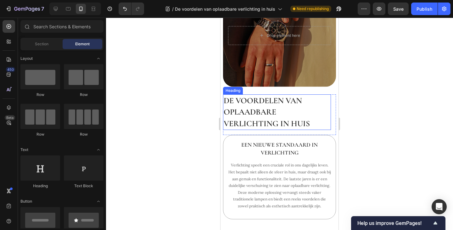
scroll to position [94, 0]
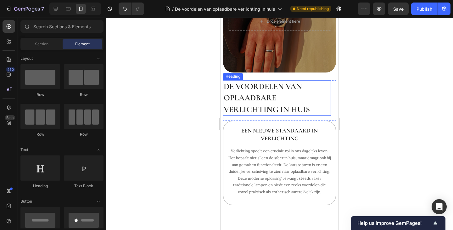
click at [299, 93] on h2 "De voordelen van oplaadbare verlichting in huis" at bounding box center [277, 98] width 108 height 36
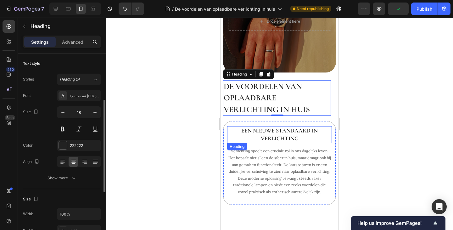
click at [267, 129] on h2 "Een nieuwe standaard in verlichting" at bounding box center [279, 134] width 105 height 17
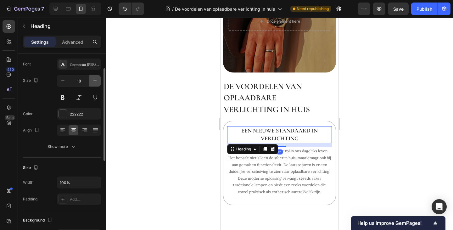
click at [93, 82] on icon "button" at bounding box center [95, 81] width 6 height 6
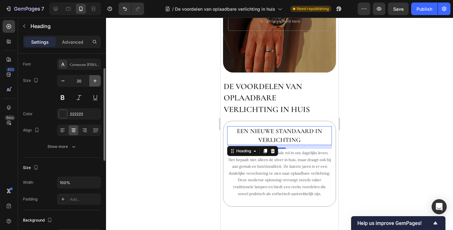
click at [93, 82] on icon "button" at bounding box center [95, 81] width 6 height 6
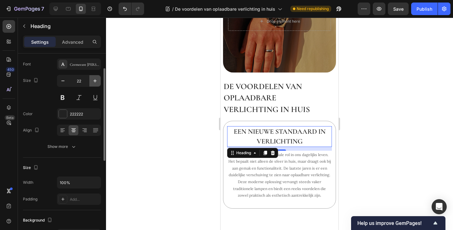
click at [93, 82] on icon "button" at bounding box center [95, 81] width 6 height 6
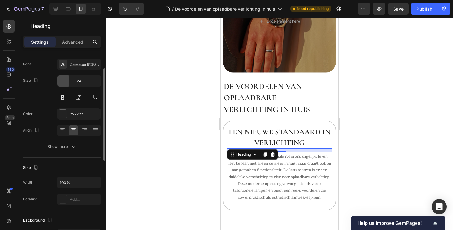
click at [65, 82] on icon "button" at bounding box center [63, 81] width 6 height 6
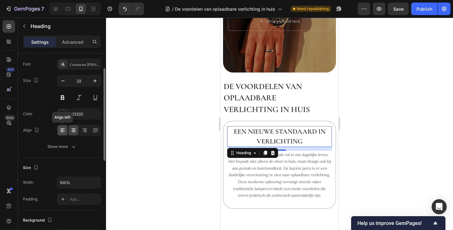
click at [60, 130] on icon at bounding box center [63, 130] width 6 height 6
click at [94, 81] on icon "button" at bounding box center [95, 81] width 6 height 6
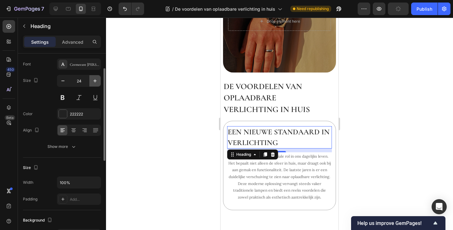
click at [94, 81] on icon "button" at bounding box center [95, 81] width 6 height 6
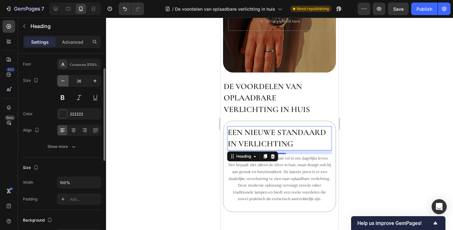
click at [62, 83] on icon "button" at bounding box center [63, 81] width 6 height 6
type input "24"
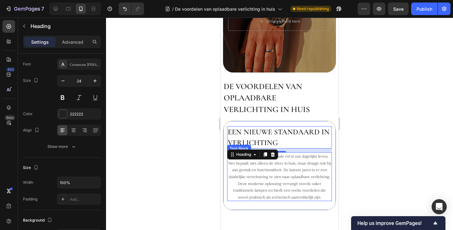
click at [253, 172] on p "Verlichting speelt een cruciale rol in ons dagelijks leven. Het bepaalt niet al…" at bounding box center [280, 177] width 104 height 48
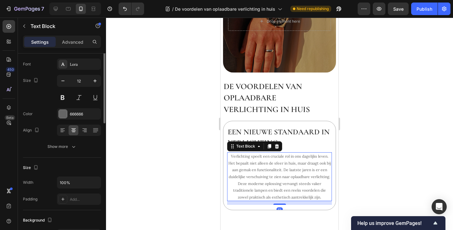
scroll to position [0, 0]
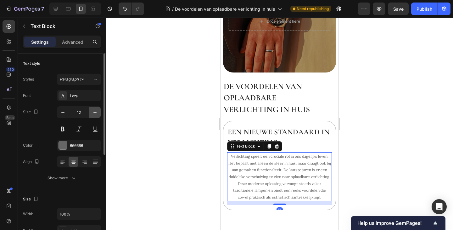
click at [94, 113] on icon "button" at bounding box center [95, 112] width 6 height 6
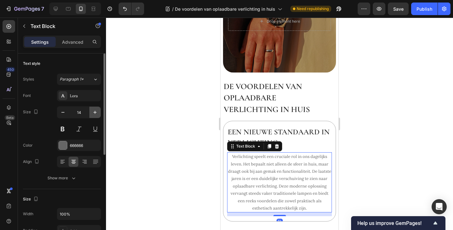
click at [94, 113] on icon "button" at bounding box center [95, 112] width 6 height 6
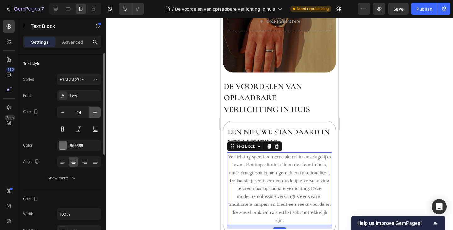
type input "15"
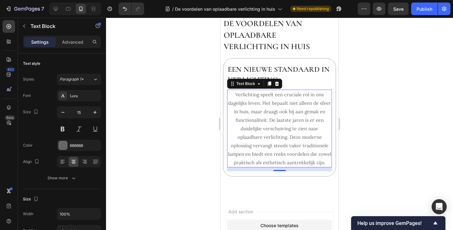
scroll to position [157, 0]
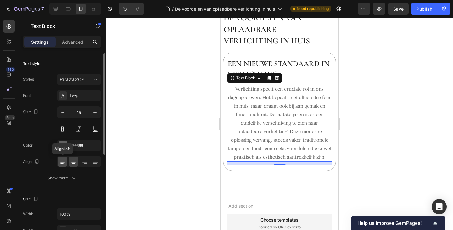
click at [59, 163] on div at bounding box center [63, 162] width 10 height 10
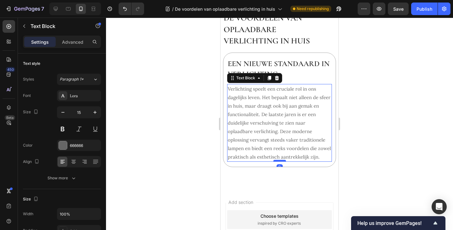
drag, startPoint x: 278, startPoint y: 174, endPoint x: 275, endPoint y: 169, distance: 5.9
click at [274, 162] on div "Verlichting speelt een cruciale rol in ons dagelijks leven. Het bepaalt niet al…" at bounding box center [279, 123] width 105 height 78
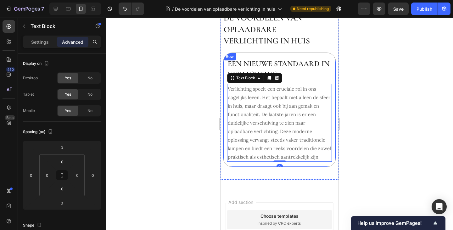
click at [287, 179] on div "De voordelen van oplaadbare verlichting in huis Heading Row Een nieuwe standaar…" at bounding box center [280, 94] width 118 height 172
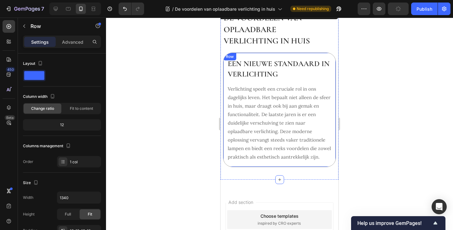
click at [235, 167] on div "Een nieuwe standaard in verlichting Heading Verlichting speelt een cruciale rol…" at bounding box center [279, 110] width 113 height 115
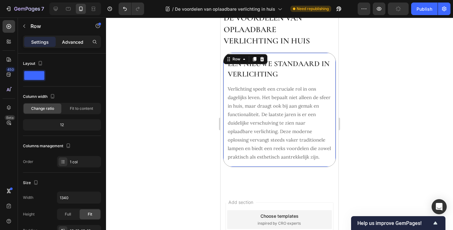
click at [76, 40] on p "Advanced" at bounding box center [72, 42] width 21 height 7
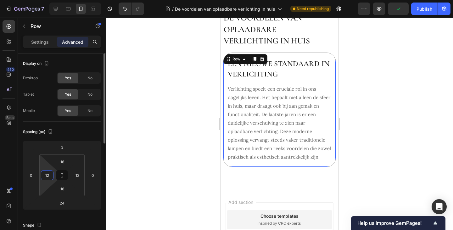
click at [48, 175] on input "12" at bounding box center [47, 175] width 9 height 9
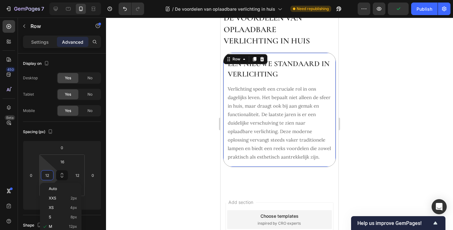
scroll to position [31, 0]
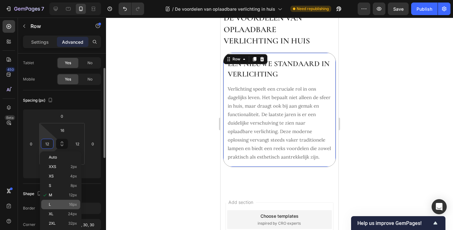
click at [61, 202] on div "L 16px" at bounding box center [60, 204] width 39 height 9
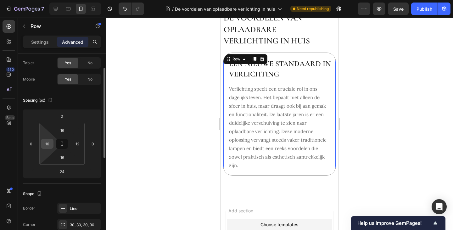
click at [48, 146] on input "16" at bounding box center [47, 143] width 9 height 9
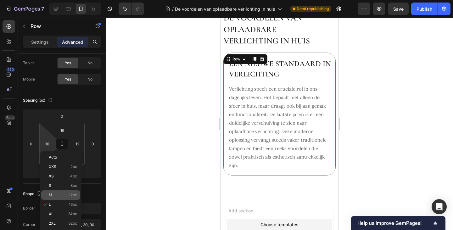
click at [53, 195] on p "M 12px" at bounding box center [63, 195] width 28 height 4
type input "12"
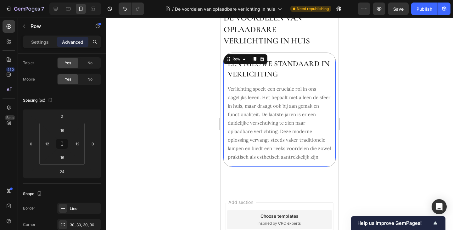
click at [368, 103] on div at bounding box center [279, 124] width 347 height 213
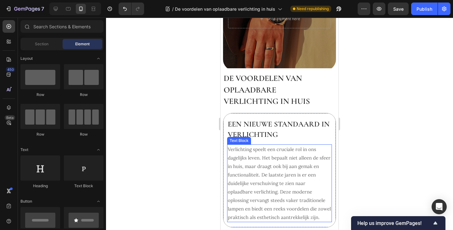
scroll to position [94, 0]
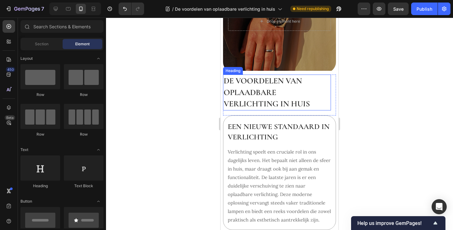
click at [304, 106] on h2 "De voordelen van oplaadbare verlichting in huis" at bounding box center [277, 93] width 108 height 36
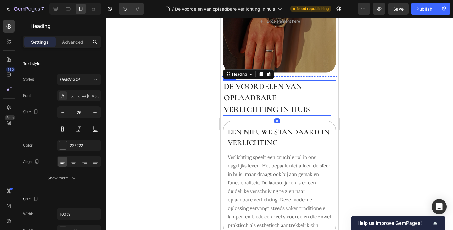
click at [325, 114] on div "De voordelen van oplaadbare verlichting in huis Heading 0 Row" at bounding box center [279, 100] width 113 height 41
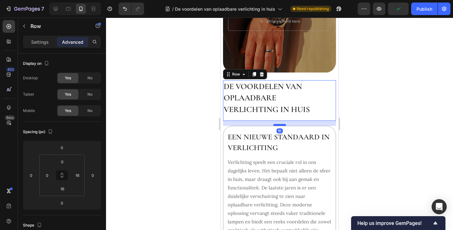
drag, startPoint x: 280, startPoint y: 115, endPoint x: 279, endPoint y: 120, distance: 5.1
click at [279, 124] on div at bounding box center [280, 125] width 13 height 2
type input "16"
click at [363, 122] on div at bounding box center [279, 124] width 347 height 213
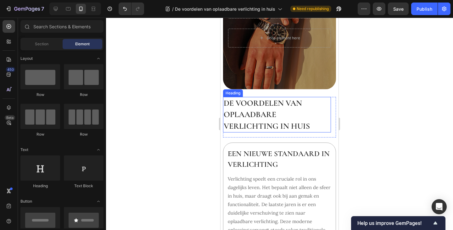
scroll to position [63, 0]
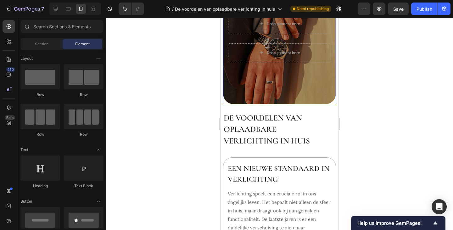
click at [289, 93] on div "Background Image" at bounding box center [279, 39] width 113 height 132
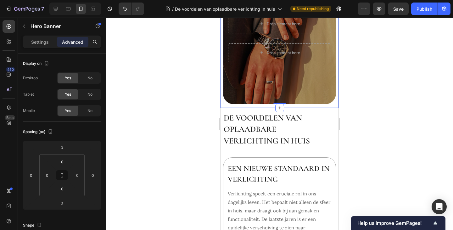
click at [307, 101] on div "Drop element here Row Drop element here Hero Banner 0 Row Section 1" at bounding box center [280, 38] width 118 height 140
click at [227, 96] on div "Background Image" at bounding box center [279, 39] width 113 height 132
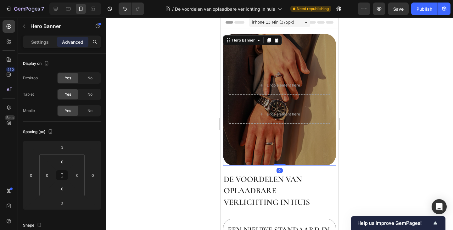
scroll to position [0, 0]
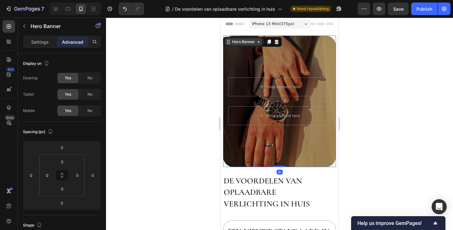
click at [242, 43] on div "Hero Banner" at bounding box center [243, 42] width 25 height 6
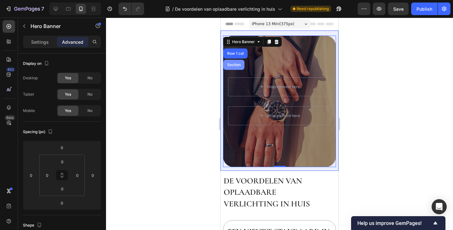
click at [235, 65] on div "Section" at bounding box center [234, 65] width 16 height 4
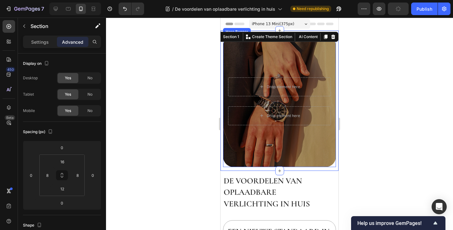
click at [241, 61] on div "Background Image" at bounding box center [279, 102] width 113 height 132
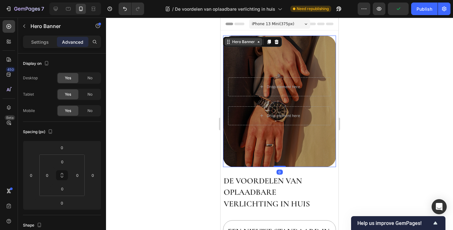
click at [242, 43] on div "Hero Banner" at bounding box center [243, 42] width 25 height 6
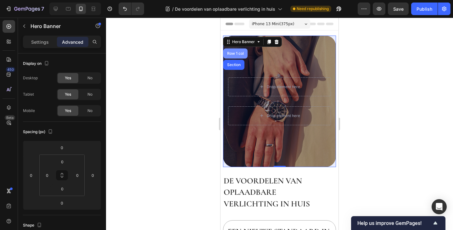
click at [239, 55] on div "Row 1 col" at bounding box center [236, 53] width 24 height 10
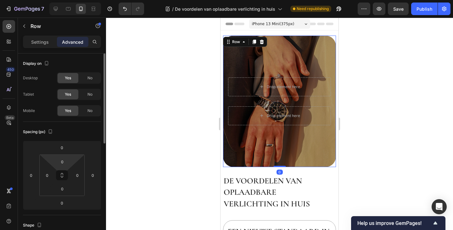
click at [63, 175] on icon at bounding box center [62, 175] width 5 height 5
click at [61, 160] on input "0" at bounding box center [62, 161] width 13 height 9
click at [76, 0] on html "7 Version history / De voordelen van oplaadbare verlichting in huis Need republ…" at bounding box center [226, 0] width 453 height 0
click at [64, 175] on icon at bounding box center [62, 175] width 5 height 5
click at [236, 43] on div "Row" at bounding box center [236, 42] width 10 height 6
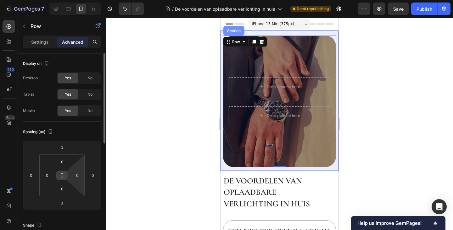
click at [236, 33] on div "Section" at bounding box center [234, 31] width 21 height 10
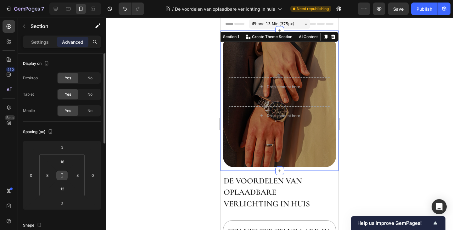
click at [62, 177] on icon at bounding box center [62, 175] width 5 height 5
click at [64, 160] on input "16" at bounding box center [62, 161] width 13 height 9
type input "0"
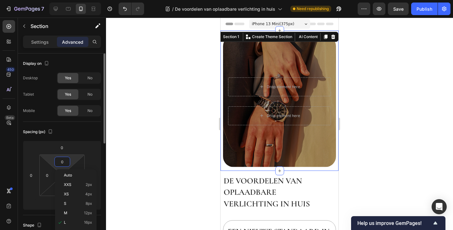
type input "0"
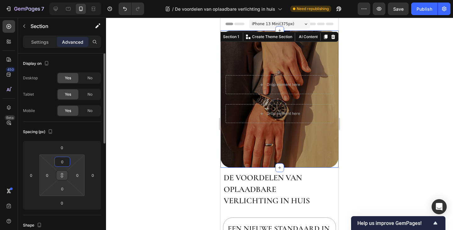
click at [78, 0] on html "7 Version history / De voordelen van oplaadbare verlichting in huis Need republ…" at bounding box center [226, 0] width 453 height 0
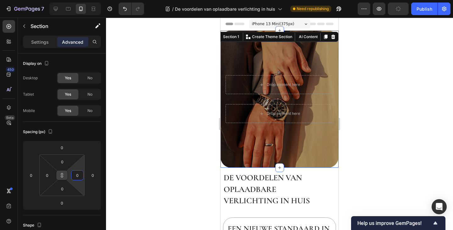
click at [63, 173] on button at bounding box center [62, 175] width 12 height 10
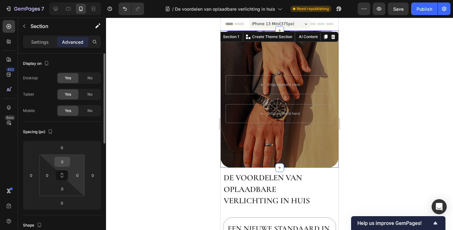
click at [63, 161] on input "0" at bounding box center [62, 161] width 13 height 9
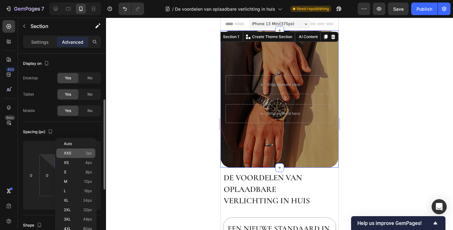
scroll to position [31, 0]
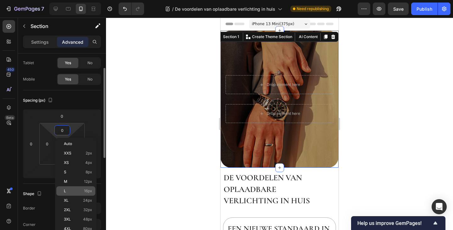
click at [79, 188] on div "L 16px" at bounding box center [75, 190] width 39 height 9
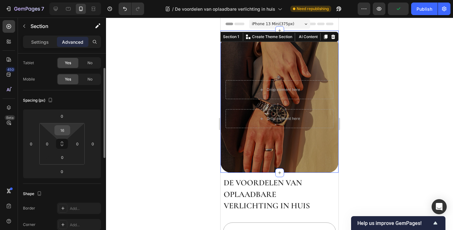
click at [67, 131] on input "16" at bounding box center [62, 130] width 13 height 9
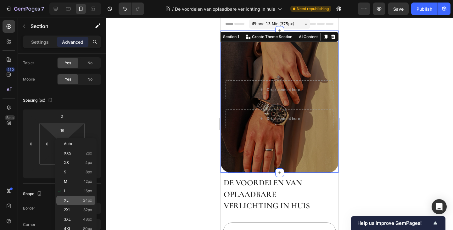
click at [86, 199] on span "24px" at bounding box center [87, 200] width 9 height 4
type input "24"
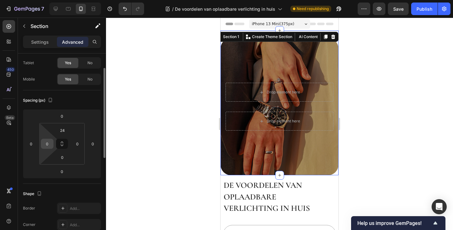
click at [47, 145] on input "0" at bounding box center [47, 143] width 9 height 9
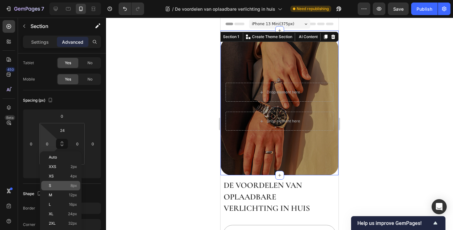
click at [58, 184] on p "S 8px" at bounding box center [63, 186] width 28 height 4
type input "8"
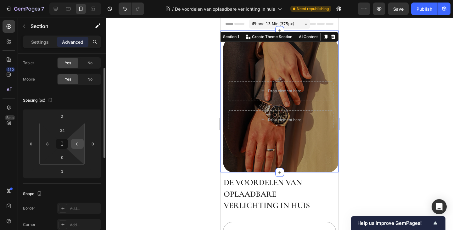
click at [81, 143] on input "0" at bounding box center [77, 143] width 9 height 9
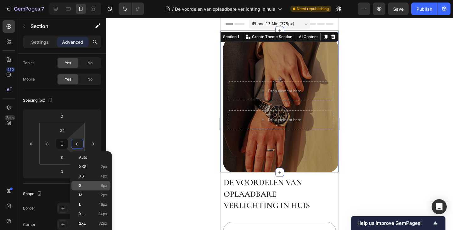
click at [90, 186] on p "S 8px" at bounding box center [93, 186] width 28 height 4
type input "8"
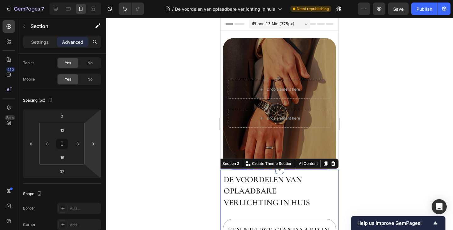
click at [361, 140] on div at bounding box center [279, 124] width 347 height 213
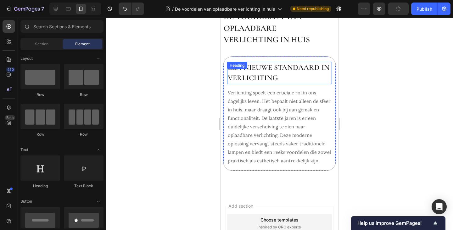
scroll to position [63, 0]
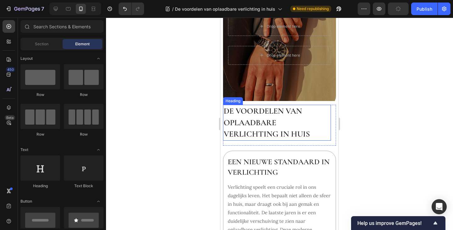
click at [321, 125] on h2 "De voordelen van oplaadbare verlichting in huis" at bounding box center [277, 123] width 108 height 36
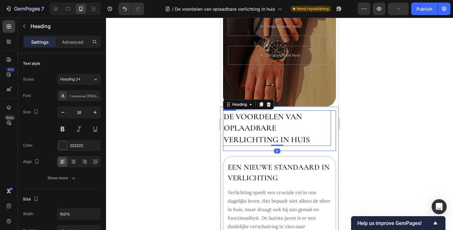
click at [329, 138] on div "De voordelen van oplaadbare verlichting in huis Heading 0 Row" at bounding box center [279, 131] width 113 height 41
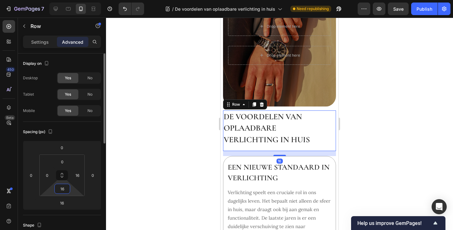
click at [64, 0] on html "7 Version history / De voordelen van oplaadbare verlichting in huis Need republ…" at bounding box center [226, 0] width 453 height 0
click at [65, 187] on input "14" at bounding box center [62, 188] width 13 height 9
click at [66, 187] on input "14" at bounding box center [62, 188] width 13 height 9
type input "0"
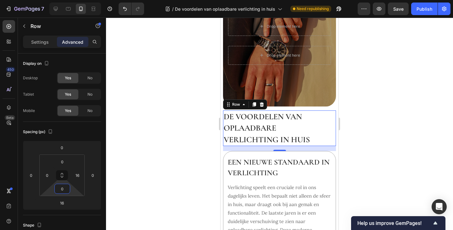
click at [198, 155] on div at bounding box center [279, 124] width 347 height 213
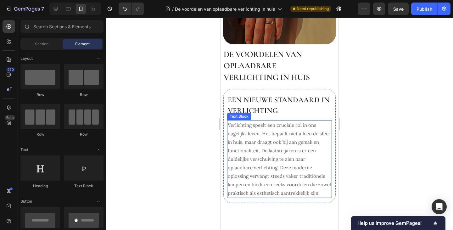
scroll to position [126, 0]
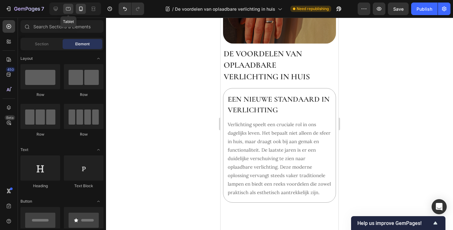
click at [70, 10] on icon at bounding box center [68, 9] width 6 height 6
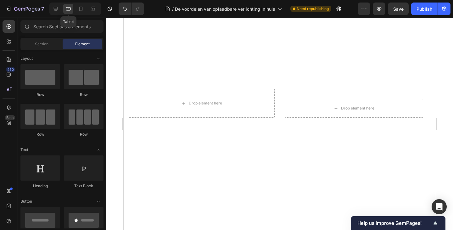
scroll to position [123, 0]
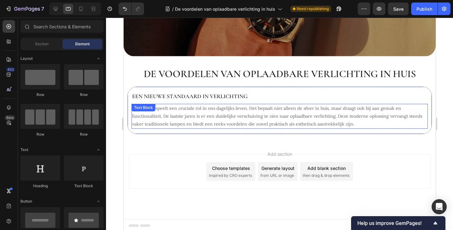
click at [179, 111] on p "Verlichting speelt een cruciale rol in ons dagelijks leven. Het bepaalt niet al…" at bounding box center [279, 117] width 295 height 24
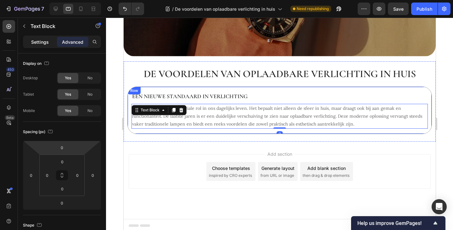
click at [46, 39] on p "Settings" at bounding box center [40, 42] width 18 height 7
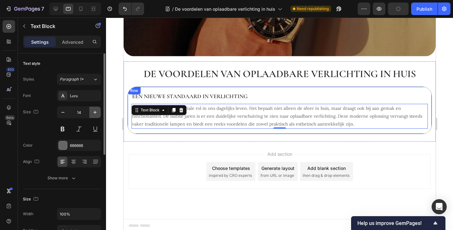
click at [94, 116] on button "button" at bounding box center [94, 112] width 11 height 11
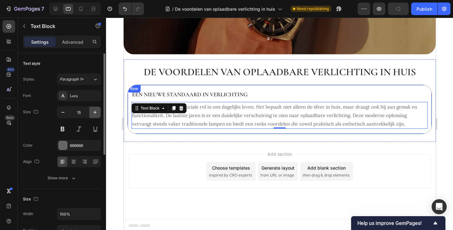
click at [94, 111] on icon "button" at bounding box center [95, 112] width 6 height 6
type input "16"
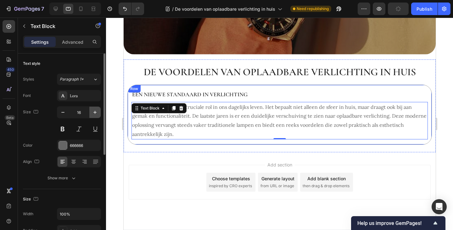
scroll to position [126, 0]
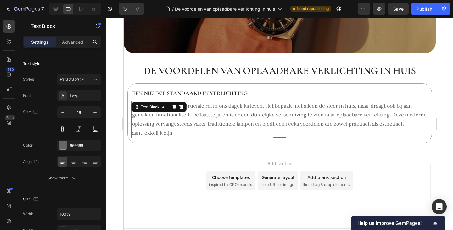
click at [171, 90] on h2 "Een nieuwe standaard in verlichting" at bounding box center [279, 93] width 297 height 9
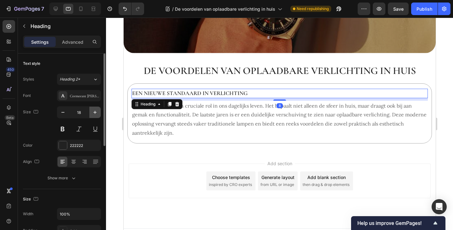
click at [91, 113] on button "button" at bounding box center [94, 112] width 11 height 11
click at [93, 112] on icon "button" at bounding box center [95, 112] width 6 height 6
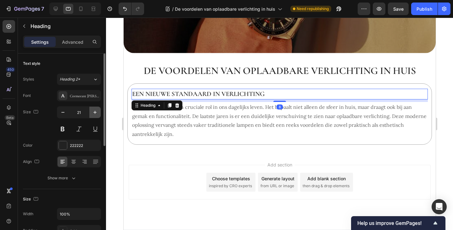
click at [93, 112] on icon "button" at bounding box center [95, 112] width 6 height 6
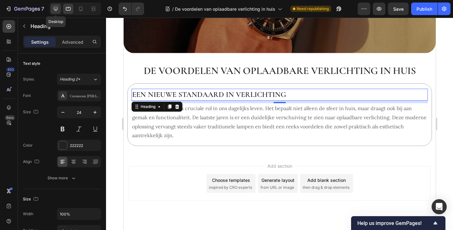
click at [59, 10] on icon at bounding box center [56, 9] width 6 height 6
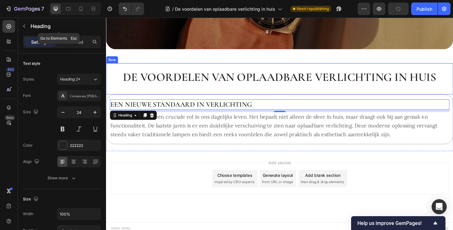
scroll to position [159, 0]
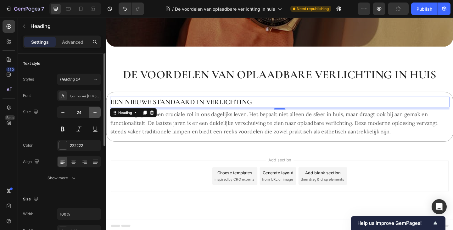
click at [96, 113] on icon "button" at bounding box center [95, 112] width 6 height 6
click at [94, 113] on icon "button" at bounding box center [95, 112] width 6 height 6
click at [92, 112] on icon "button" at bounding box center [95, 112] width 6 height 6
type input "28"
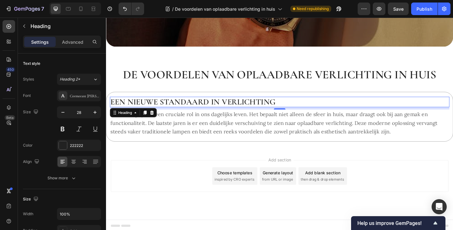
click at [177, 135] on p "Verlichting speelt een cruciale rol in ons dagelijks leven. Het bepaalt niet al…" at bounding box center [295, 132] width 368 height 28
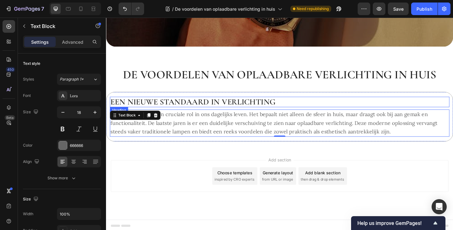
click at [164, 107] on h2 "Een nieuwe standaard in verlichting" at bounding box center [295, 109] width 370 height 11
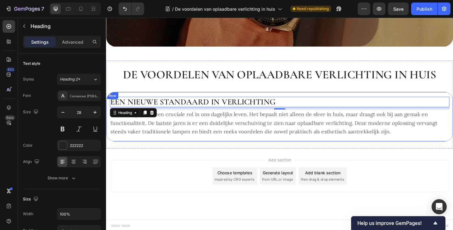
click at [259, 99] on div "Een nieuwe standaard in verlichting Heading 8 Verlichting speelt een cruciale r…" at bounding box center [295, 126] width 378 height 54
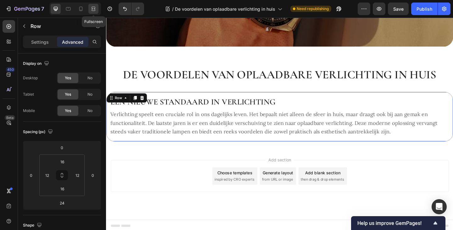
click at [96, 7] on icon at bounding box center [93, 9] width 6 height 6
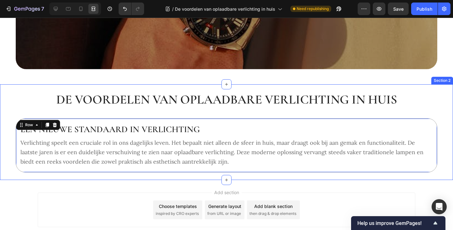
click at [11, 123] on div "De voordelen van oplaadbare verlichting in huis Heading Row Een nieuwe standaar…" at bounding box center [226, 132] width 453 height 96
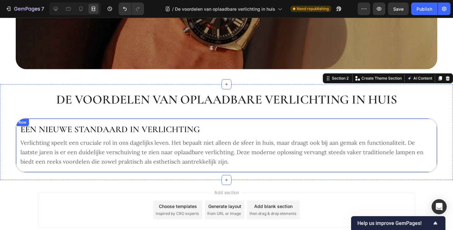
click at [16, 128] on div "Een nieuwe standaard in verlichting Heading Verlichting speelt een cruciale rol…" at bounding box center [227, 145] width 422 height 54
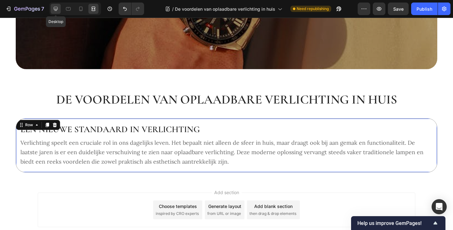
click at [54, 8] on icon at bounding box center [56, 9] width 4 height 4
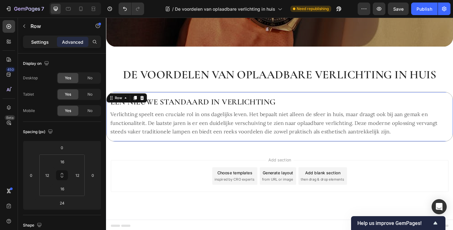
click at [36, 41] on p "Settings" at bounding box center [40, 42] width 18 height 7
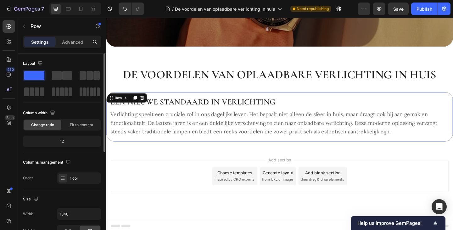
scroll to position [63, 0]
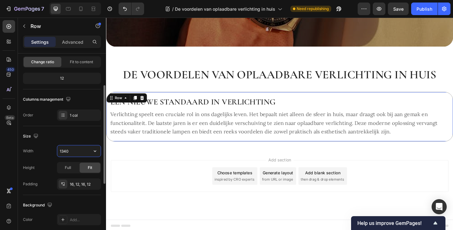
click at [78, 148] on input "1340" at bounding box center [78, 150] width 43 height 11
click at [179, 165] on div "Add section Choose templates inspired by CRO experts Generate layout from URL o…" at bounding box center [295, 198] width 378 height 77
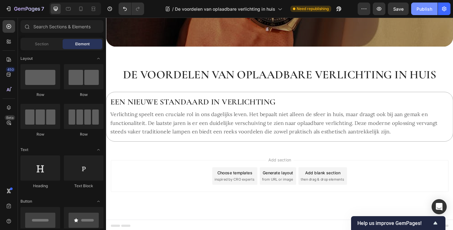
click at [426, 6] on div "Publish" at bounding box center [425, 9] width 16 height 7
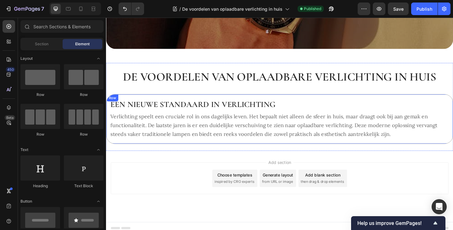
scroll to position [157, 0]
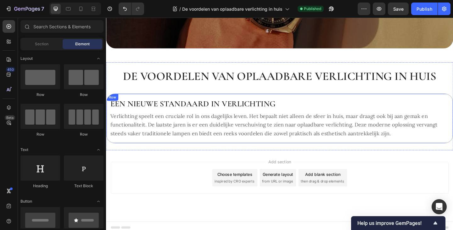
click at [122, 151] on div "Een nieuwe standaard in verlichting Heading Verlichting speelt een cruciale rol…" at bounding box center [295, 127] width 378 height 54
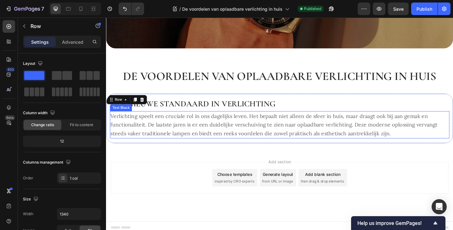
click at [118, 109] on div "Row" at bounding box center [128, 107] width 44 height 10
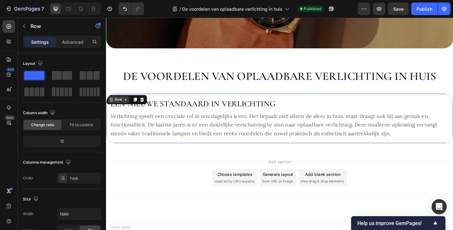
click at [119, 105] on div "Row" at bounding box center [119, 107] width 10 height 6
click at [191, 148] on div "Een nieuwe standaard in verlichting Heading Verlichting speelt een cruciale rol…" at bounding box center [295, 127] width 378 height 54
click at [123, 107] on div "Row" at bounding box center [119, 107] width 10 height 6
click at [71, 39] on p "Advanced" at bounding box center [72, 42] width 21 height 7
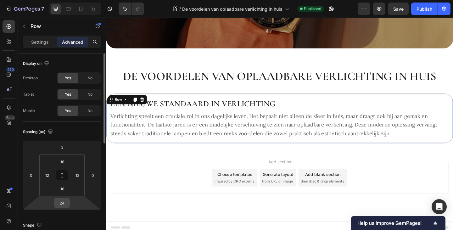
click at [65, 201] on input "24" at bounding box center [62, 202] width 13 height 9
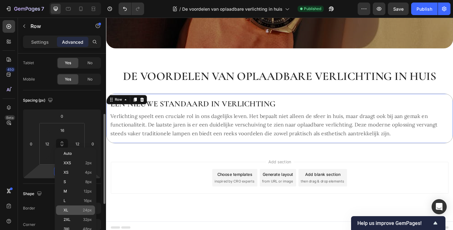
scroll to position [63, 0]
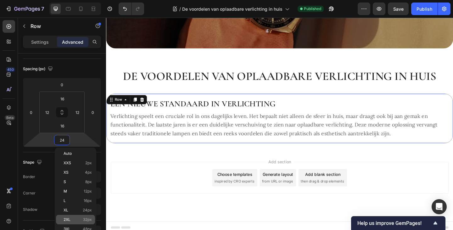
click at [86, 221] on span "32px" at bounding box center [87, 220] width 9 height 4
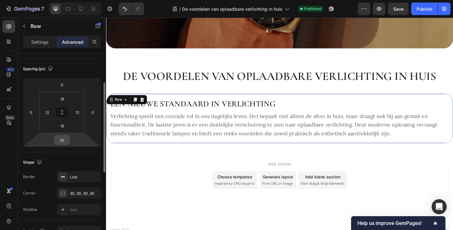
click at [62, 137] on input "32" at bounding box center [62, 139] width 13 height 9
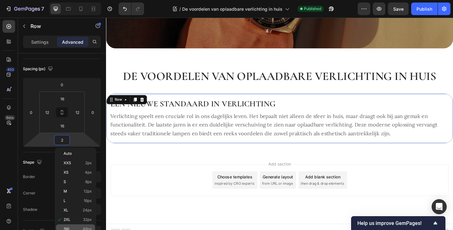
click at [76, 229] on p "3XL 48px" at bounding box center [78, 229] width 28 height 4
type input "48"
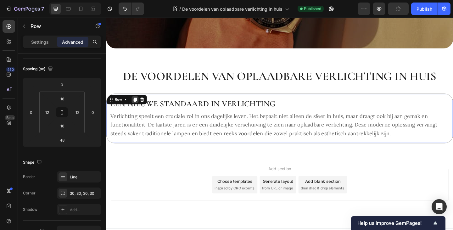
click at [136, 105] on icon at bounding box center [137, 107] width 3 height 4
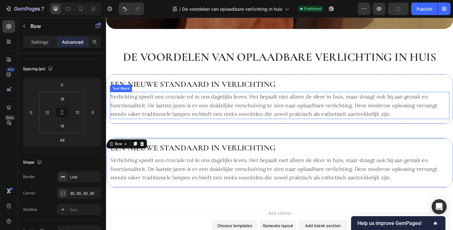
scroll to position [189, 0]
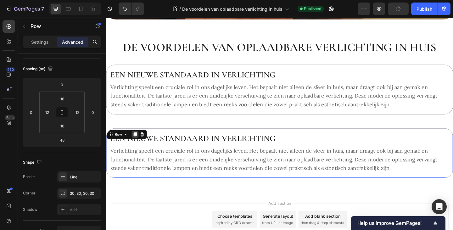
click at [138, 143] on icon at bounding box center [137, 145] width 3 height 4
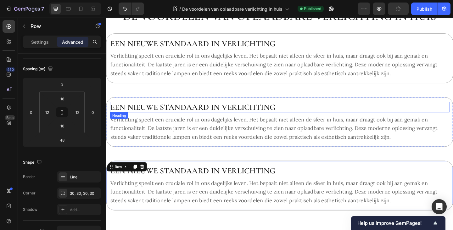
scroll to position [252, 0]
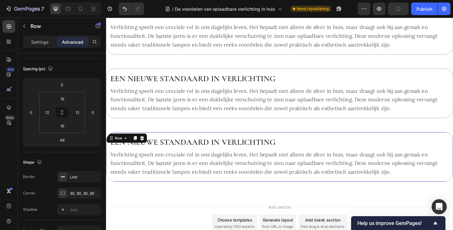
drag, startPoint x: 136, startPoint y: 148, endPoint x: 146, endPoint y: 148, distance: 9.8
click at [136, 148] on icon at bounding box center [137, 149] width 3 height 4
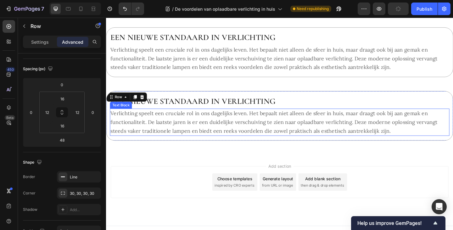
scroll to position [375, 0]
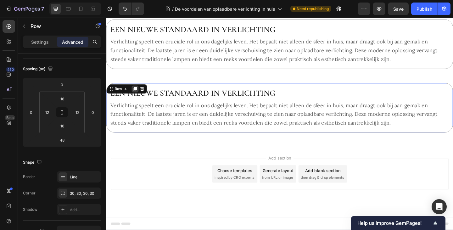
click at [136, 95] on icon at bounding box center [137, 95] width 5 height 5
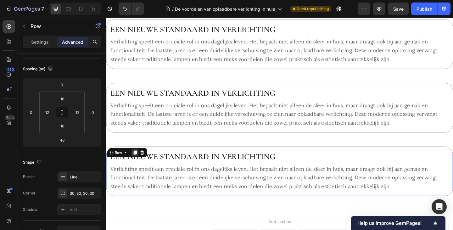
click at [136, 163] on icon at bounding box center [137, 164] width 3 height 4
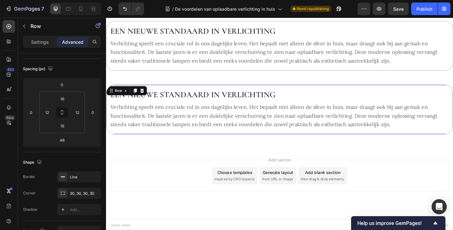
scroll to position [513, 0]
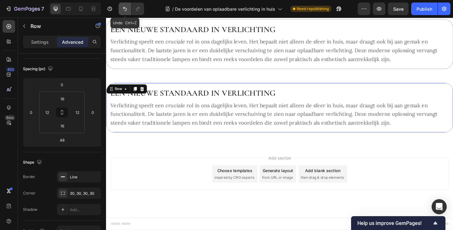
click at [124, 10] on icon "Undo/Redo" at bounding box center [125, 9] width 6 height 6
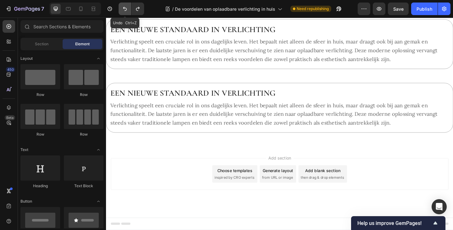
click at [124, 10] on icon "Undo/Redo" at bounding box center [125, 9] width 6 height 6
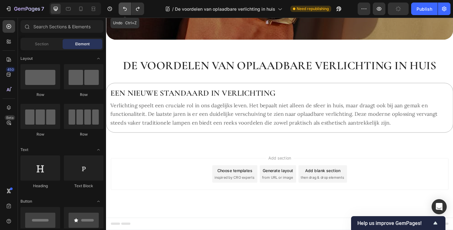
scroll to position [167, 0]
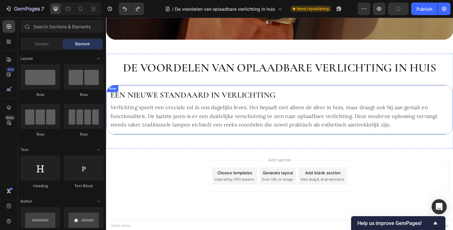
click at [121, 141] on div "Een nieuwe standaard in verlichting Heading Verlichting speelt een cruciale rol…" at bounding box center [295, 118] width 378 height 54
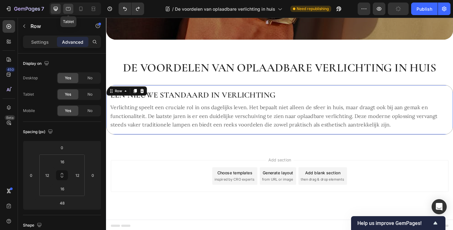
click at [70, 11] on icon at bounding box center [68, 9] width 6 height 6
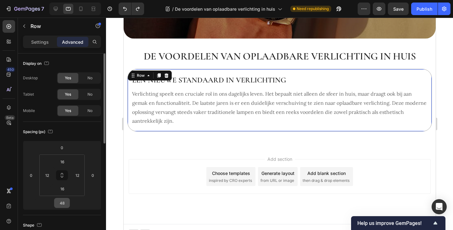
scroll to position [145, 0]
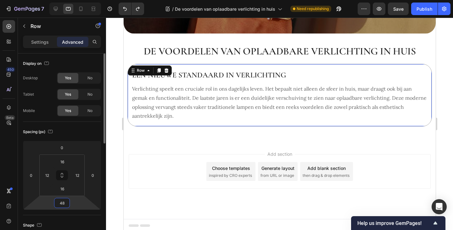
click at [66, 205] on input "48" at bounding box center [62, 202] width 13 height 9
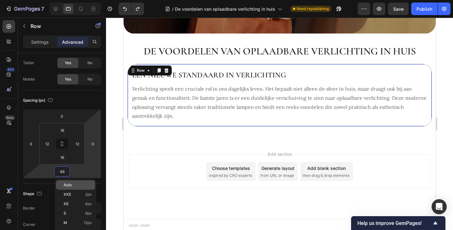
scroll to position [63, 0]
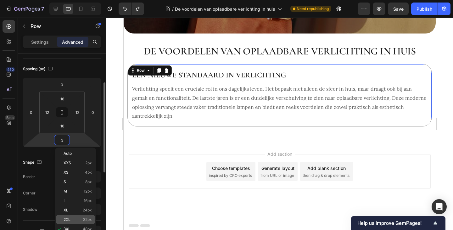
click at [90, 218] on span "32px" at bounding box center [87, 220] width 9 height 4
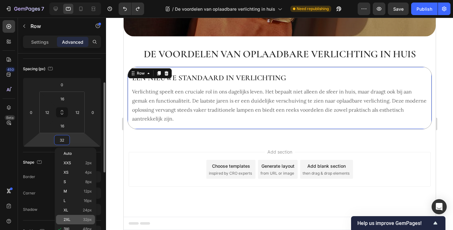
scroll to position [140, 0]
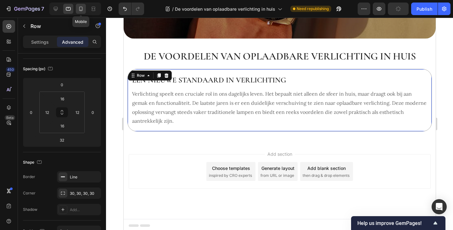
click at [83, 10] on icon at bounding box center [81, 9] width 6 height 6
type input "24"
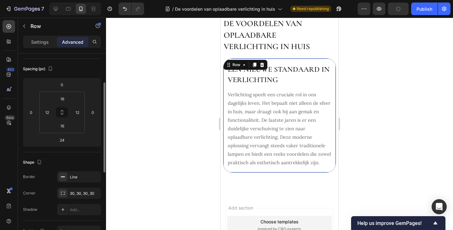
scroll to position [144, 0]
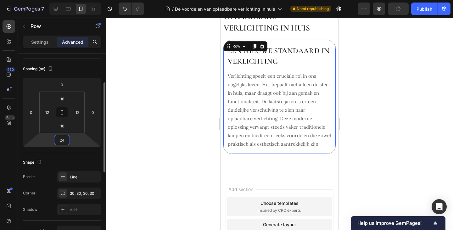
click at [63, 140] on input "24" at bounding box center [62, 139] width 13 height 9
click at [252, 47] on icon at bounding box center [254, 46] width 5 height 5
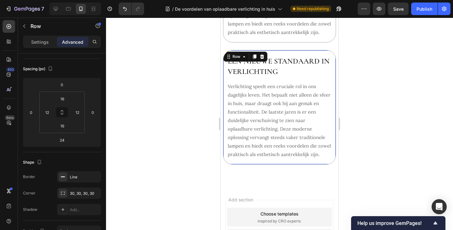
scroll to position [274, 0]
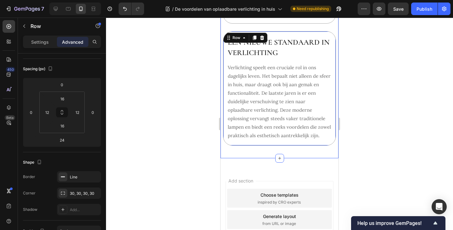
click at [332, 38] on div "De voordelen van oplaadbare verlichting in huis Heading Row Een nieuwe standaar…" at bounding box center [280, 11] width 118 height 294
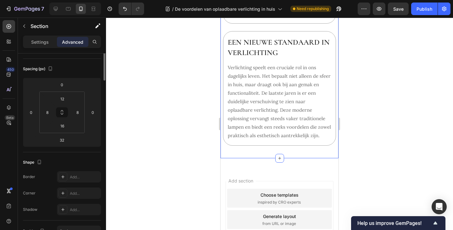
scroll to position [0, 0]
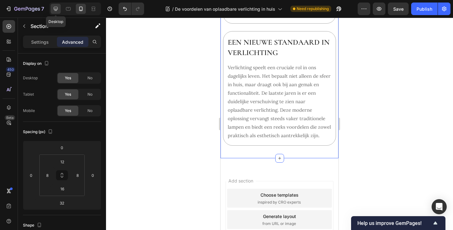
click at [57, 9] on icon at bounding box center [56, 9] width 4 height 4
type input "0"
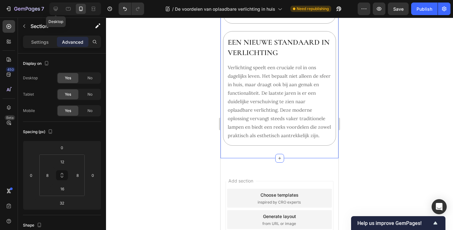
type input "0"
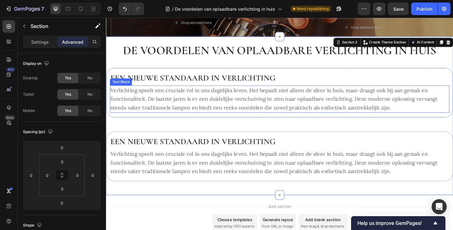
scroll to position [99, 0]
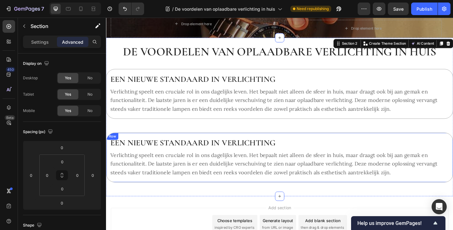
click at [176, 146] on div "Een nieuwe standaard in verlichting Heading Verlichting speelt een cruciale rol…" at bounding box center [295, 170] width 378 height 54
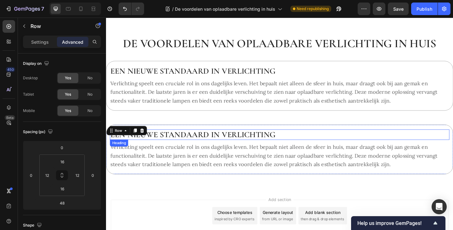
scroll to position [193, 0]
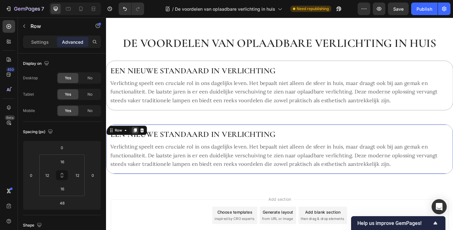
click at [138, 138] on icon at bounding box center [137, 140] width 3 height 4
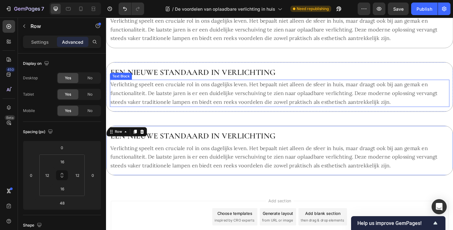
scroll to position [288, 0]
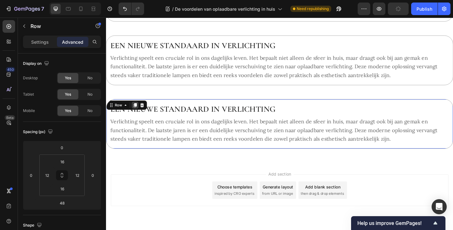
click at [138, 114] on icon at bounding box center [137, 113] width 3 height 4
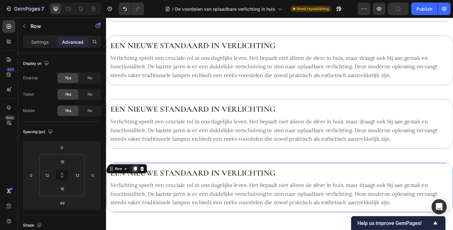
click at [138, 181] on icon at bounding box center [137, 182] width 3 height 4
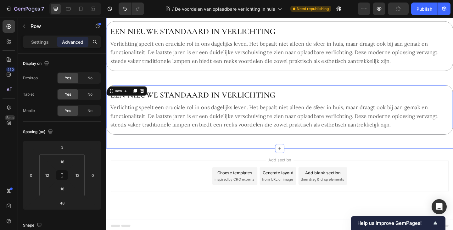
scroll to position [444, 0]
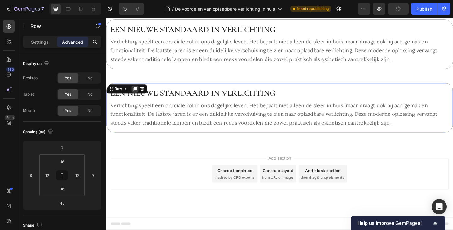
click at [138, 96] on icon at bounding box center [137, 95] width 3 height 4
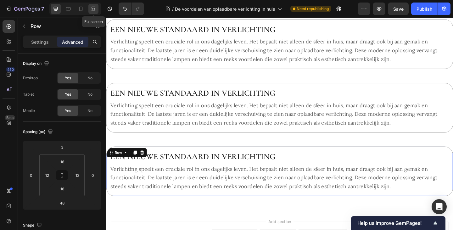
click at [92, 9] on icon at bounding box center [93, 9] width 2 height 2
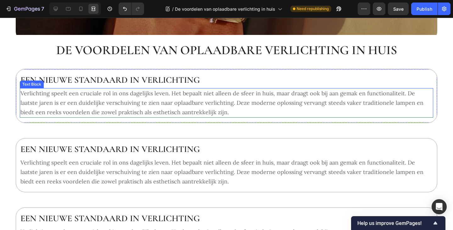
scroll to position [192, 0]
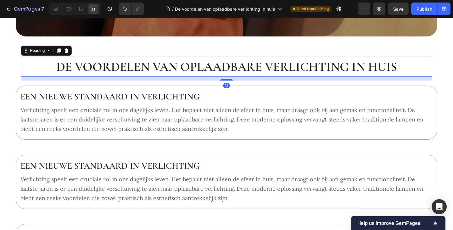
click at [45, 71] on h2 "De voordelen van oplaadbare verlichting in huis" at bounding box center [227, 67] width 412 height 20
click at [57, 7] on icon at bounding box center [56, 9] width 4 height 4
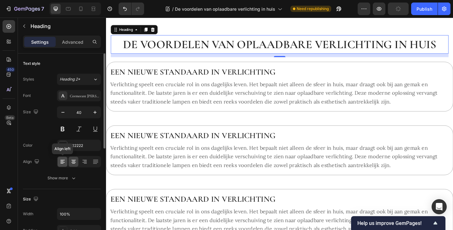
click at [62, 158] on div at bounding box center [63, 162] width 10 height 10
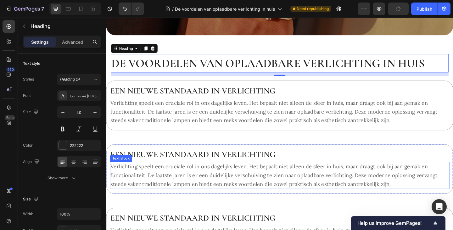
scroll to position [161, 0]
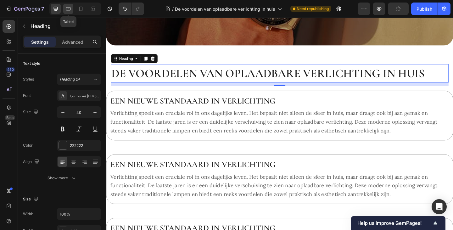
click at [68, 8] on icon at bounding box center [68, 9] width 6 height 6
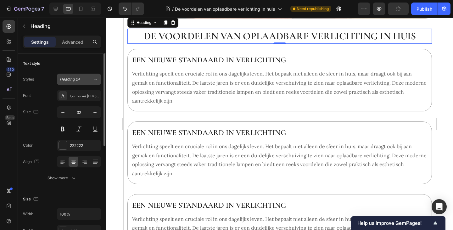
scroll to position [147, 0]
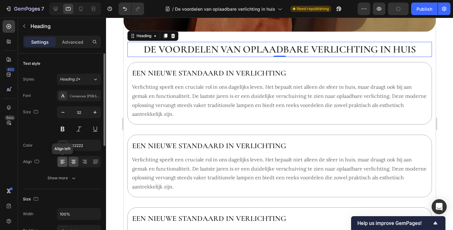
click at [64, 163] on icon at bounding box center [63, 162] width 6 height 6
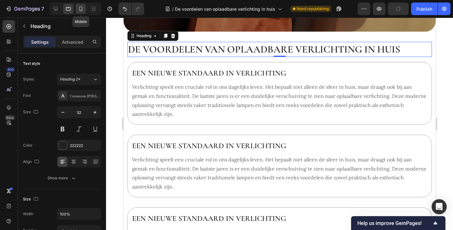
click at [79, 10] on icon at bounding box center [81, 9] width 6 height 6
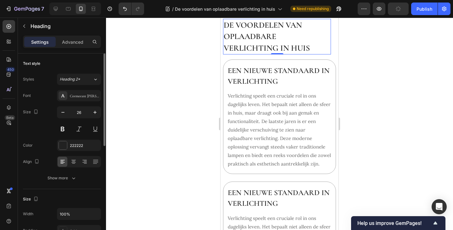
scroll to position [127, 0]
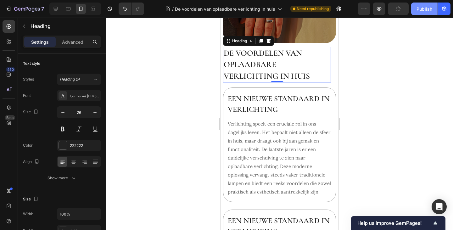
click at [422, 6] on div "Publish" at bounding box center [425, 9] width 16 height 7
click at [57, 9] on icon at bounding box center [56, 9] width 4 height 4
type input "40"
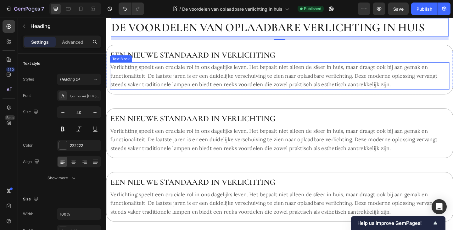
scroll to position [219, 0]
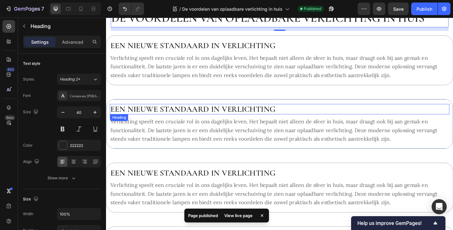
click at [201, 117] on h2 "Een nieuwe standaard in verlichting" at bounding box center [295, 117] width 370 height 11
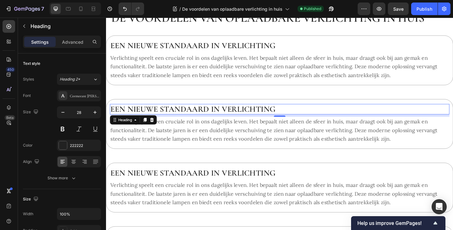
click at [178, 117] on h2 "Een nieuwe standaard in verlichting" at bounding box center [295, 117] width 370 height 11
click at [178, 117] on p "Een nieuwe standaard in verlichting" at bounding box center [295, 117] width 368 height 10
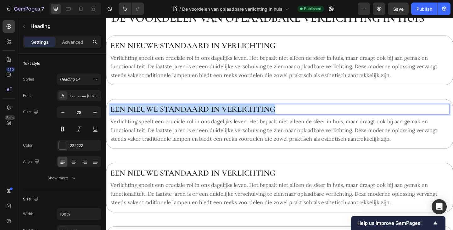
click at [178, 117] on p "Een nieuwe standaard in verlichting" at bounding box center [295, 117] width 368 height 10
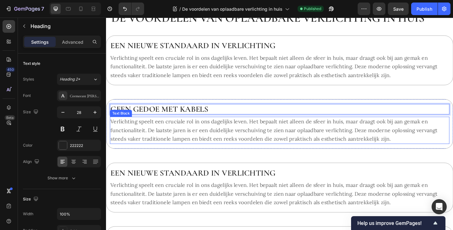
click at [183, 137] on p "Verlichting speelt een cruciale rol in ons dagelijks leven. Het bepaalt niet al…" at bounding box center [295, 140] width 368 height 28
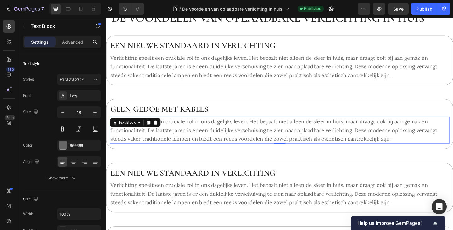
click at [192, 142] on p "Verlichting speelt een cruciale rol in ons dagelijks leven. Het bepaalt niet al…" at bounding box center [295, 140] width 368 height 28
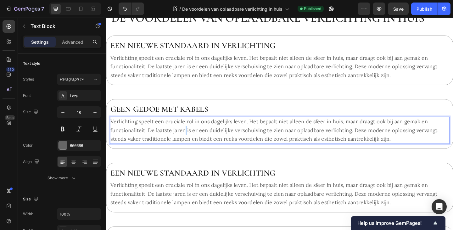
click at [192, 142] on p "Verlichting speelt een cruciale rol in ons dagelijks leven. Het bepaalt niet al…" at bounding box center [295, 140] width 368 height 28
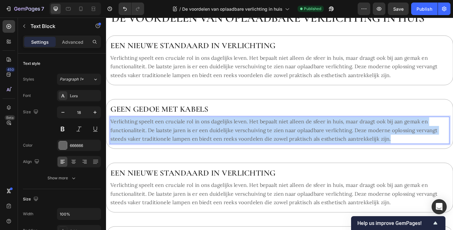
click at [192, 142] on p "Verlichting speelt een cruciale rol in ons dagelijks leven. Het bepaalt niet al…" at bounding box center [295, 140] width 368 height 28
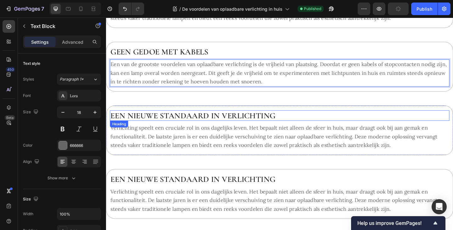
scroll to position [281, 0]
click at [192, 126] on h2 "Een nieuwe standaard in verlichting" at bounding box center [295, 123] width 370 height 11
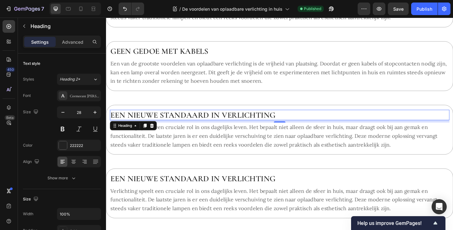
click at [175, 124] on h2 "Een nieuwe standaard in verlichting" at bounding box center [295, 123] width 370 height 11
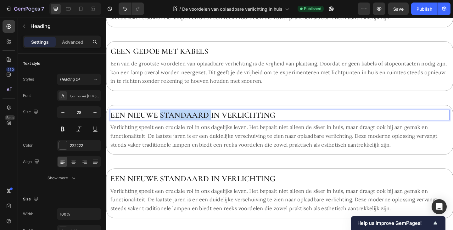
click at [175, 124] on p "Een nieuwe standaard in verlichting" at bounding box center [295, 124] width 368 height 10
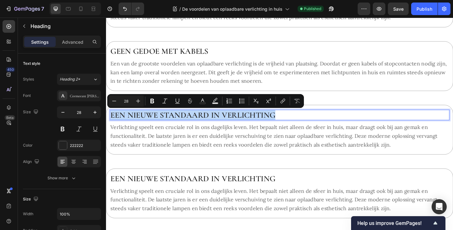
click at [175, 124] on p "Een nieuwe standaard in verlichting" at bounding box center [295, 124] width 368 height 10
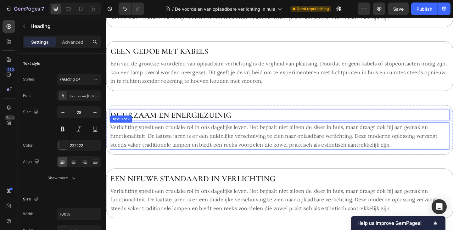
click at [180, 153] on p "Verlichting speelt een cruciale rol in ons dagelijks leven. Het bepaalt niet al…" at bounding box center [295, 147] width 368 height 28
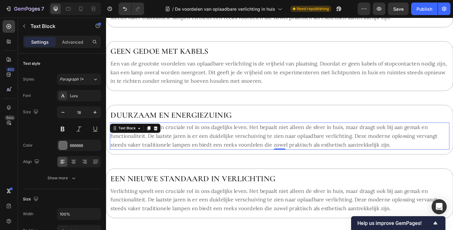
click at [205, 148] on p "Verlichting speelt een cruciale rol in ons dagelijks leven. Het bepaalt niet al…" at bounding box center [295, 147] width 368 height 28
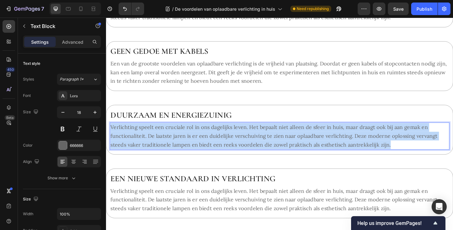
click at [205, 148] on p "Verlichting speelt een cruciale rol in ons dagelijks leven. Het bepaalt niet al…" at bounding box center [295, 147] width 368 height 28
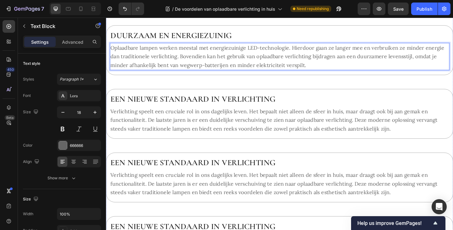
scroll to position [376, 0]
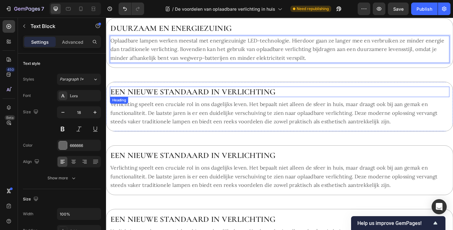
click at [218, 102] on h2 "Een nieuwe standaard in verlichting" at bounding box center [295, 98] width 370 height 11
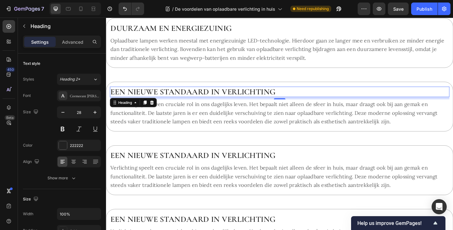
click at [186, 98] on h2 "Een nieuwe standaard in verlichting" at bounding box center [295, 98] width 370 height 11
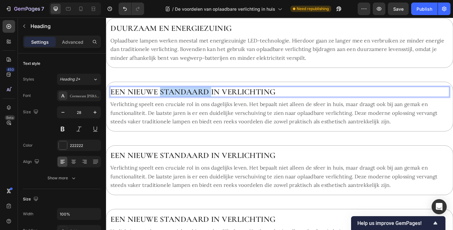
click at [186, 98] on p "Een nieuwe standaard in verlichting" at bounding box center [295, 99] width 368 height 10
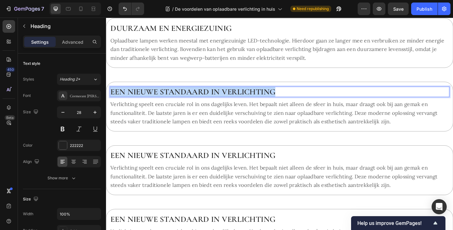
click at [186, 98] on p "Een nieuwe standaard in verlichting" at bounding box center [295, 99] width 368 height 10
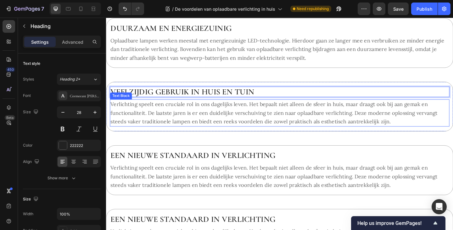
click at [188, 129] on p "Verlichting speelt een cruciale rol in ons dagelijks leven. Het bepaalt niet al…" at bounding box center [295, 121] width 368 height 28
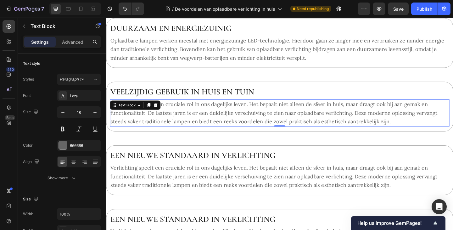
click at [178, 120] on p "Verlichting speelt een cruciale rol in ons dagelijks leven. Het bepaalt niet al…" at bounding box center [295, 121] width 368 height 28
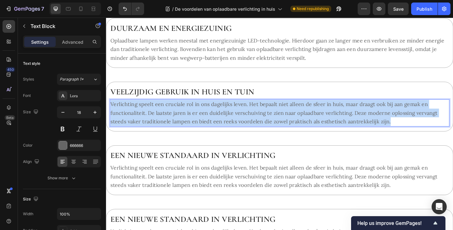
click at [178, 120] on p "Verlichting speelt een cruciale rol in ons dagelijks leven. Het bepaalt niet al…" at bounding box center [295, 121] width 368 height 28
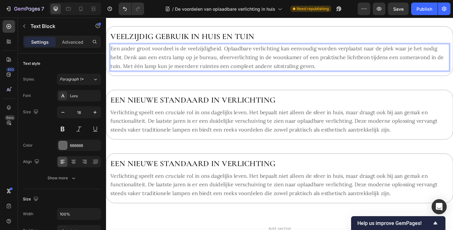
scroll to position [439, 0]
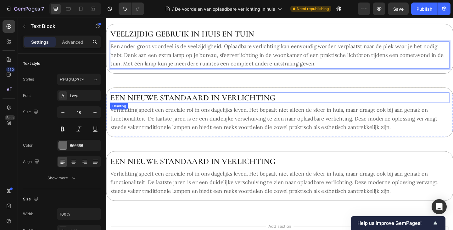
click at [215, 102] on h2 "Een nieuwe standaard in verlichting" at bounding box center [295, 104] width 370 height 11
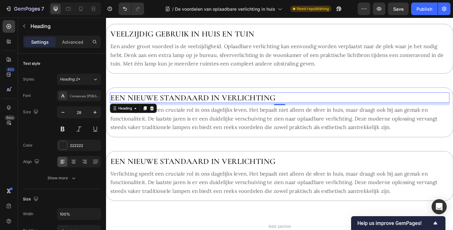
click at [202, 103] on h2 "Een nieuwe standaard in verlichting" at bounding box center [295, 104] width 370 height 11
click at [202, 103] on p "Een nieuwe standaard in verlichting" at bounding box center [295, 105] width 368 height 10
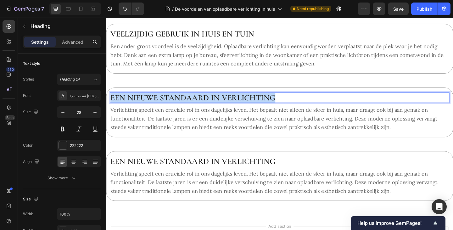
click at [202, 103] on p "Een nieuwe standaard in verlichting" at bounding box center [295, 105] width 368 height 10
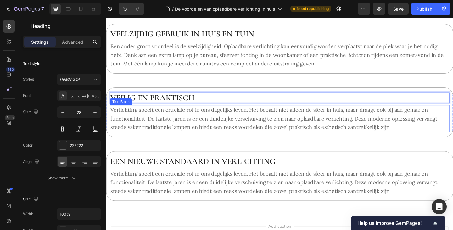
click at [208, 134] on p "Verlichting speelt een cruciale rol in ons dagelijks leven. Het bepaalt niet al…" at bounding box center [295, 128] width 368 height 28
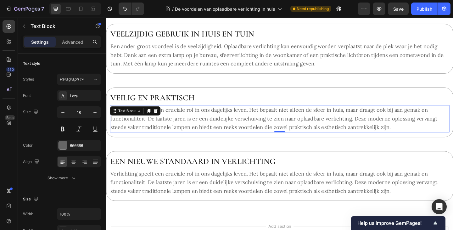
click at [203, 128] on p "Verlichting speelt een cruciale rol in ons dagelijks leven. Het bepaalt niet al…" at bounding box center [295, 128] width 368 height 28
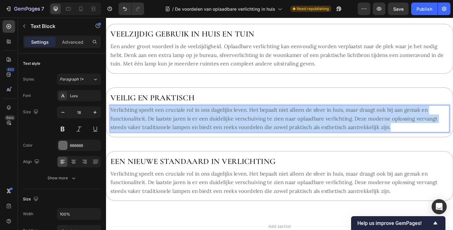
click at [203, 128] on p "Verlichting speelt een cruciale rol in ons dagelijks leven. Het bepaalt niet al…" at bounding box center [295, 128] width 368 height 28
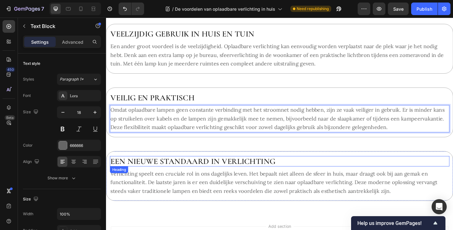
click at [180, 172] on h2 "Een nieuwe standaard in verlichting" at bounding box center [295, 173] width 370 height 11
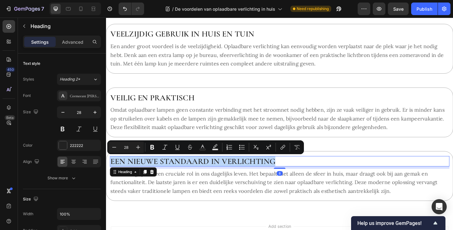
click at [180, 172] on p "Een nieuwe standaard in verlichting" at bounding box center [295, 174] width 368 height 10
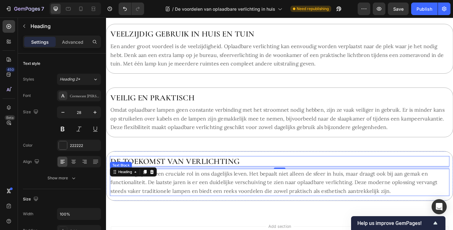
click at [186, 198] on p "Verlichting speelt een cruciale rol in ons dagelijks leven. Het bepaalt niet al…" at bounding box center [295, 197] width 368 height 28
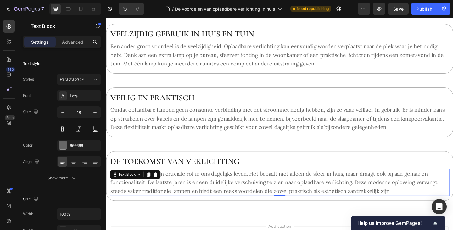
click at [182, 196] on p "Verlichting speelt een cruciale rol in ons dagelijks leven. Het bepaalt niet al…" at bounding box center [295, 197] width 368 height 28
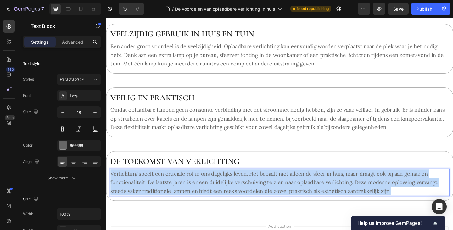
click at [182, 196] on p "Verlichting speelt een cruciale rol in ons dagelijks leven. Het bepaalt niet al…" at bounding box center [295, 197] width 368 height 28
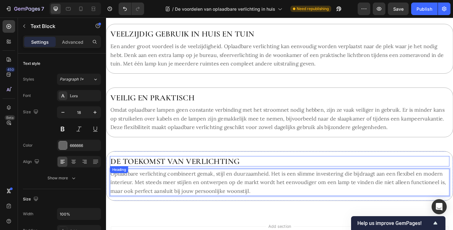
click at [267, 171] on p "De toekomst van verlichting" at bounding box center [295, 174] width 368 height 10
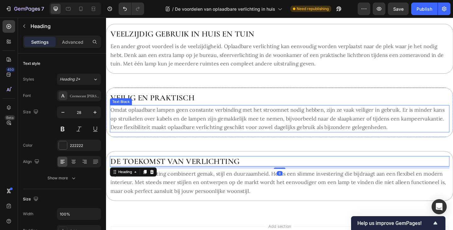
click at [198, 132] on p "Omdat oplaadbare lampen geen constante verbinding met het stroomnet nodig hebbe…" at bounding box center [295, 128] width 368 height 28
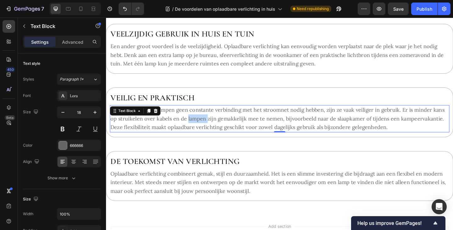
click at [193, 129] on p "Omdat oplaadbare lampen geen constante verbinding met het stroomnet nodig hebbe…" at bounding box center [295, 128] width 368 height 28
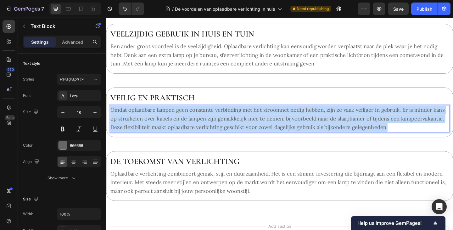
click at [193, 129] on p "Omdat oplaadbare lampen geen constante verbinding met het stroomnet nodig hebbe…" at bounding box center [295, 128] width 368 height 28
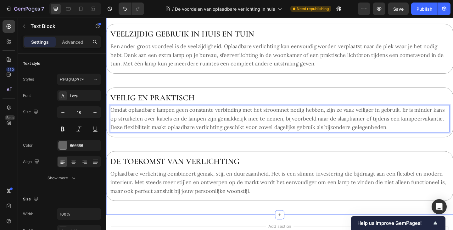
click at [206, 159] on div "De voordelen van oplaadbare verlichting in huis Heading Row Een nieuwe standaar…" at bounding box center [295, 8] width 378 height 450
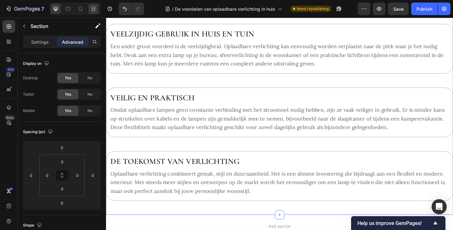
click at [94, 12] on icon at bounding box center [93, 9] width 6 height 6
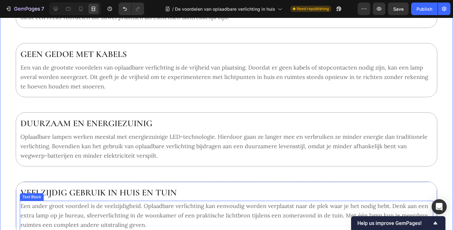
scroll to position [281, 0]
click at [424, 12] on button "Publish" at bounding box center [425, 9] width 26 height 13
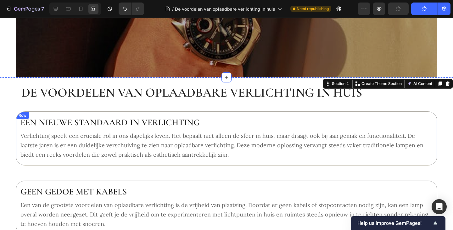
scroll to position [124, 0]
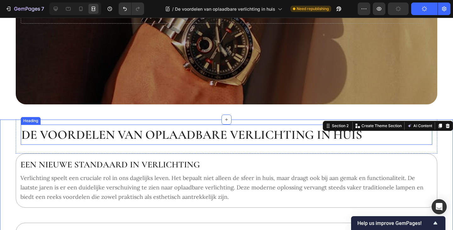
click at [144, 138] on h2 "De voordelen van oplaadbare verlichting in huis" at bounding box center [227, 135] width 412 height 20
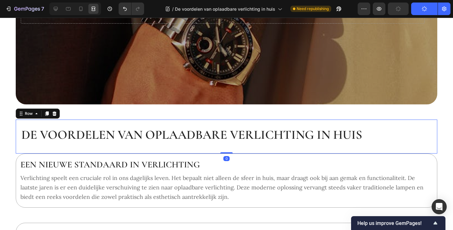
click at [226, 139] on h2 "De voordelen van oplaadbare verlichting in huis" at bounding box center [227, 135] width 412 height 20
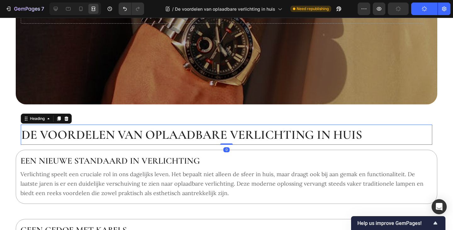
drag, startPoint x: 227, startPoint y: 148, endPoint x: 227, endPoint y: 137, distance: 10.4
click at [227, 137] on div "De voordelen van oplaadbare verlichting in huis Heading 0" at bounding box center [227, 135] width 412 height 20
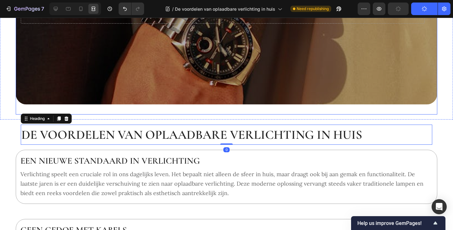
click at [151, 115] on div "Drop element here Row Drop element here Hero Banner Row Section 1" at bounding box center [226, 12] width 453 height 213
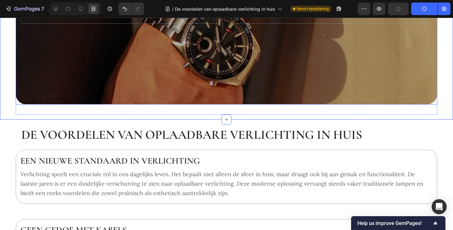
click at [146, 102] on div "Background Image" at bounding box center [227, 9] width 422 height 190
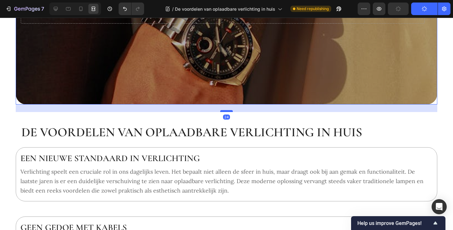
drag, startPoint x: 225, startPoint y: 113, endPoint x: 222, endPoint y: 111, distance: 3.6
click at [222, 111] on div at bounding box center [226, 111] width 13 height 2
type input "24"
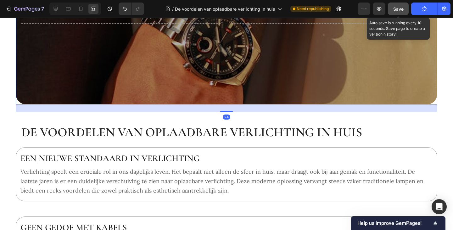
click at [400, 9] on span "Save" at bounding box center [399, 8] width 10 height 5
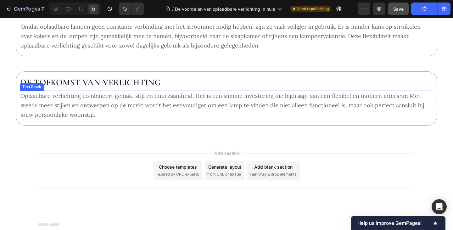
scroll to position [548, 0]
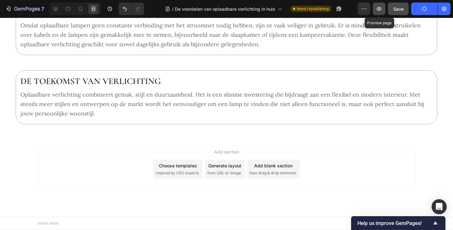
click at [380, 9] on icon "button" at bounding box center [379, 9] width 2 height 2
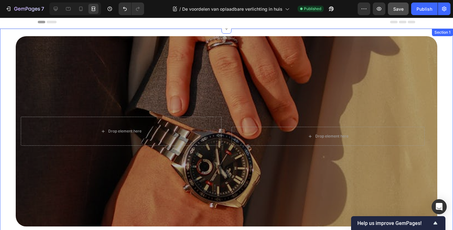
scroll to position [0, 0]
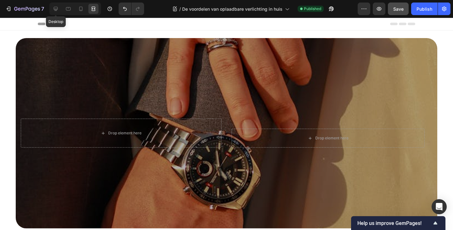
click at [53, 8] on icon at bounding box center [56, 9] width 6 height 6
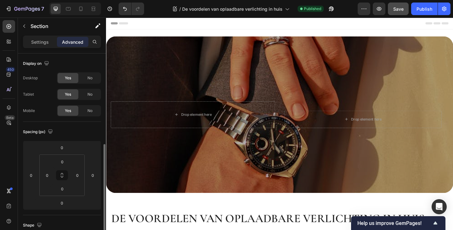
scroll to position [63, 0]
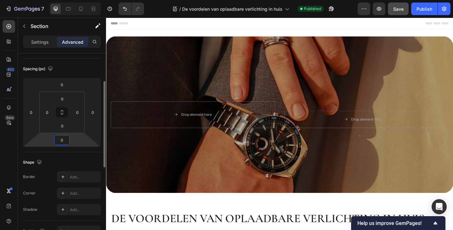
click at [63, 137] on input "0" at bounding box center [62, 139] width 13 height 9
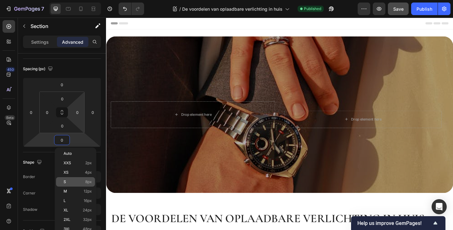
scroll to position [94, 0]
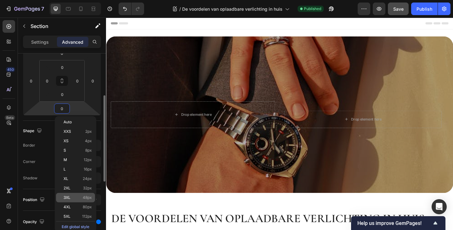
click at [72, 194] on div "3XL 48px" at bounding box center [75, 197] width 39 height 9
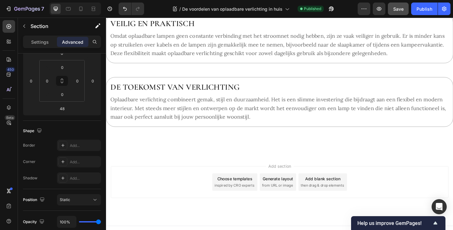
scroll to position [522, 0]
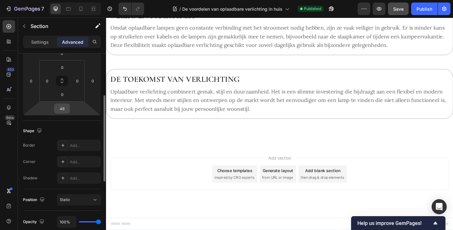
click at [65, 109] on input "48" at bounding box center [62, 108] width 13 height 9
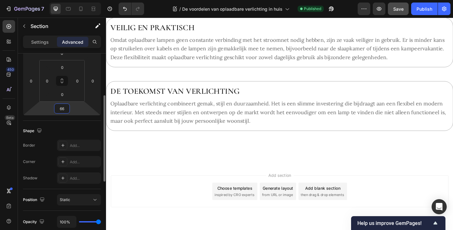
click at [60, 107] on input "66" at bounding box center [62, 108] width 13 height 9
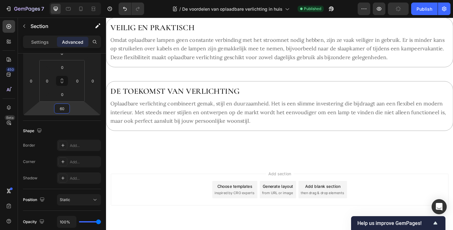
type input "60"
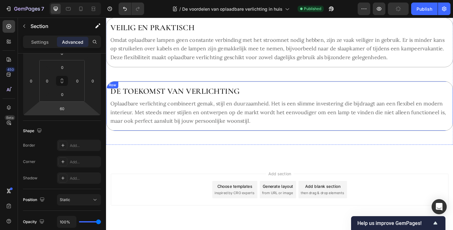
click at [142, 138] on div "De toekomst van verlichting Heading Oplaadbare verlichting combineert gemak, st…" at bounding box center [295, 114] width 378 height 54
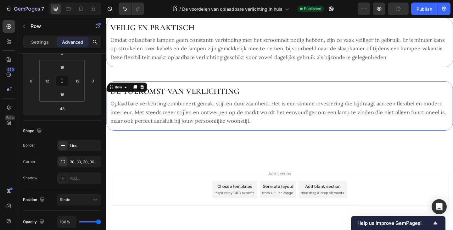
scroll to position [0, 0]
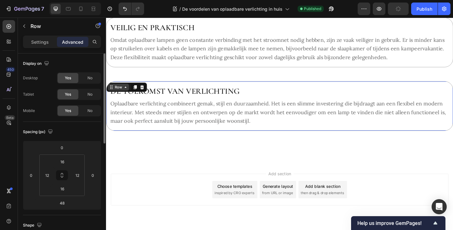
click at [116, 94] on div "Row" at bounding box center [119, 94] width 10 height 6
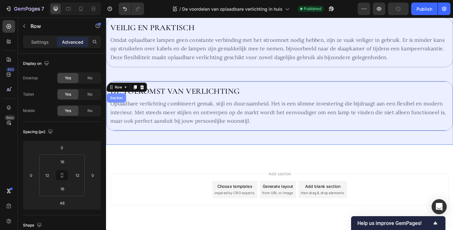
click at [119, 103] on div "Section" at bounding box center [117, 105] width 16 height 4
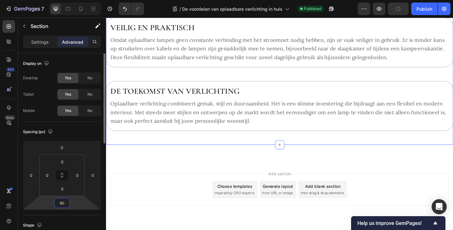
click at [61, 204] on input "60" at bounding box center [62, 202] width 13 height 9
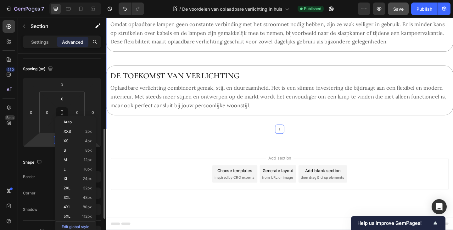
scroll to position [126, 0]
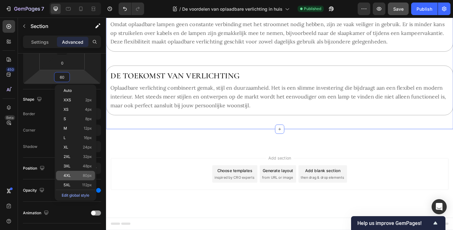
click at [88, 173] on span "80px" at bounding box center [87, 175] width 9 height 4
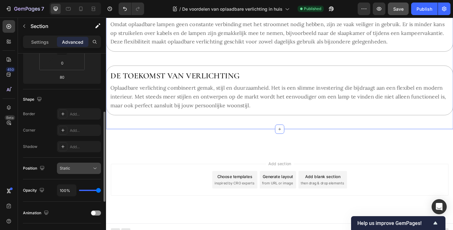
scroll to position [63, 0]
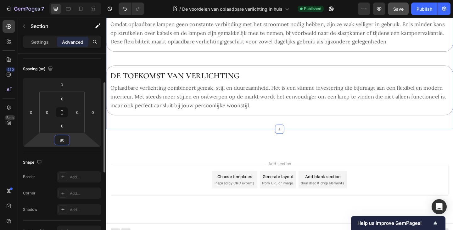
click at [62, 142] on input "80" at bounding box center [62, 139] width 13 height 9
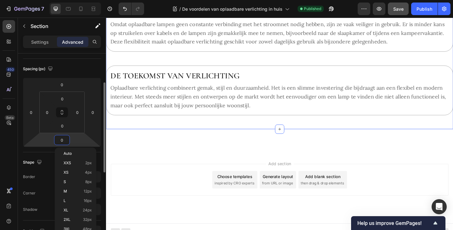
scroll to position [507, 0]
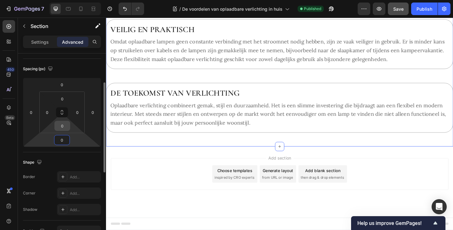
type input "0"
click at [63, 122] on input "0" at bounding box center [62, 125] width 13 height 9
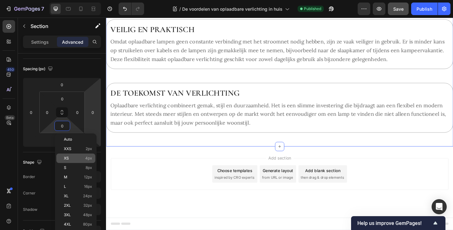
scroll to position [94, 0]
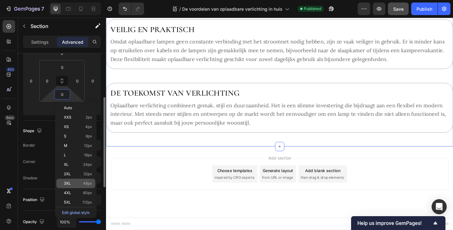
click at [89, 185] on span "48px" at bounding box center [87, 183] width 9 height 4
type input "48"
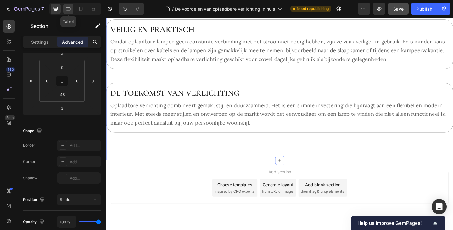
drag, startPoint x: 69, startPoint y: 9, endPoint x: 74, endPoint y: 37, distance: 29.0
click at [69, 9] on icon at bounding box center [68, 9] width 6 height 6
type input "12"
type input "0"
type input "12"
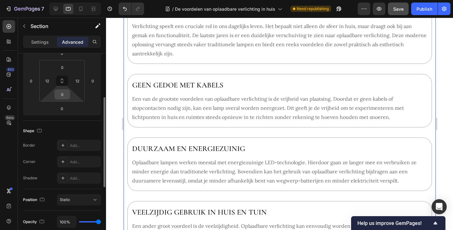
scroll to position [179, 0]
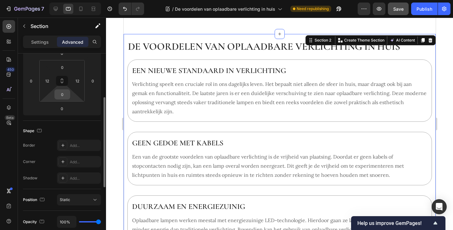
click at [63, 92] on input "0" at bounding box center [62, 94] width 13 height 9
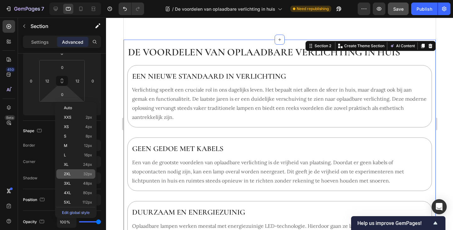
click at [76, 175] on p "2XL 32px" at bounding box center [78, 174] width 28 height 4
type input "32"
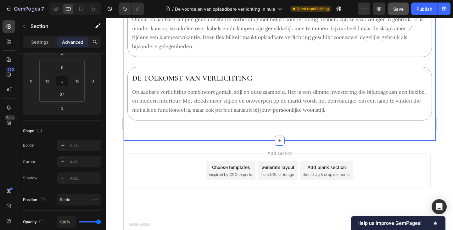
scroll to position [478, 0]
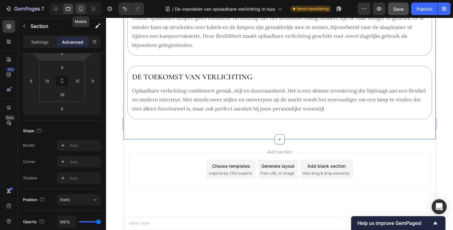
click at [82, 11] on icon at bounding box center [81, 9] width 6 height 6
type input "32"
type input "12"
type input "8"
type input "16"
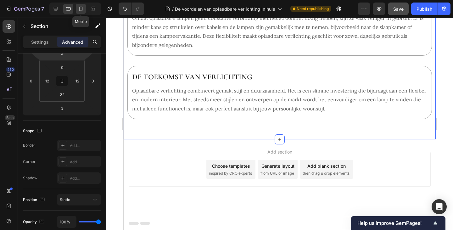
type input "8"
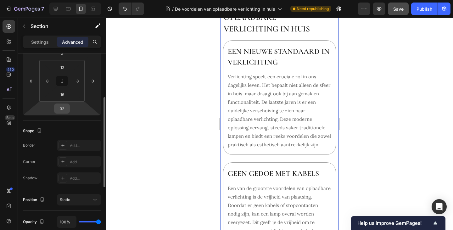
scroll to position [142, 0]
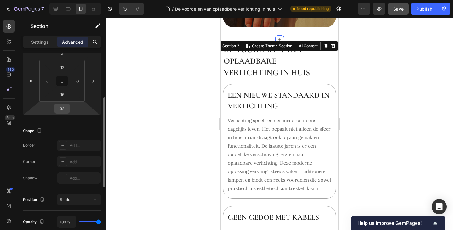
click at [69, 107] on div "32" at bounding box center [62, 109] width 16 height 10
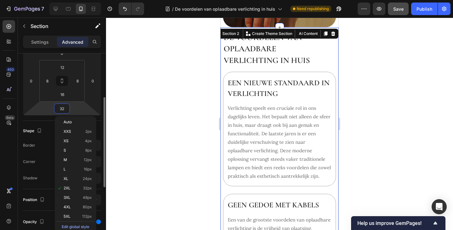
click at [68, 106] on input "32" at bounding box center [62, 108] width 13 height 9
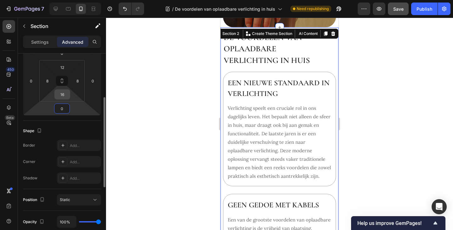
type input "0"
click at [64, 94] on input "16" at bounding box center [62, 94] width 13 height 9
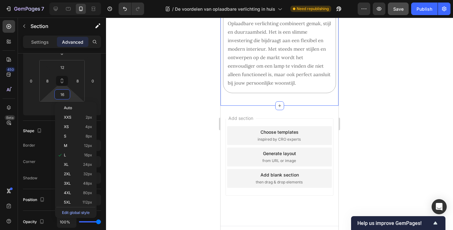
scroll to position [775, 0]
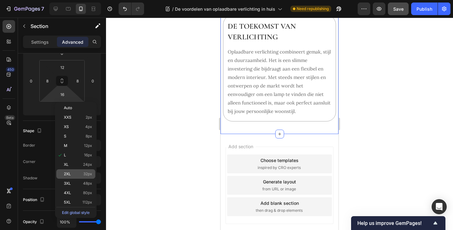
click at [83, 175] on span "32px" at bounding box center [87, 174] width 9 height 4
type input "32"
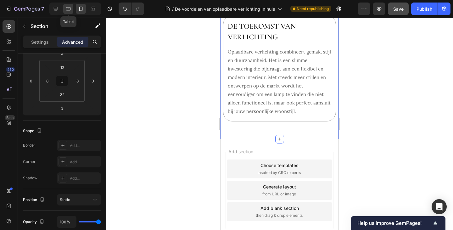
click at [68, 10] on icon at bounding box center [68, 9] width 6 height 6
type input "0"
type input "12"
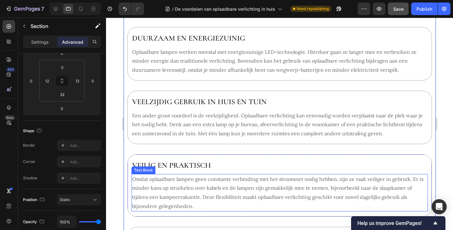
scroll to position [345, 0]
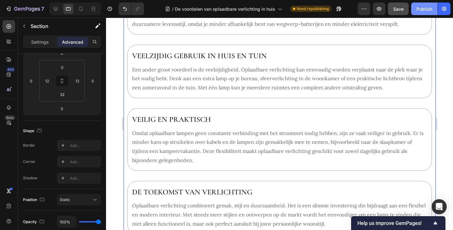
click at [427, 9] on div "Publish" at bounding box center [425, 9] width 16 height 7
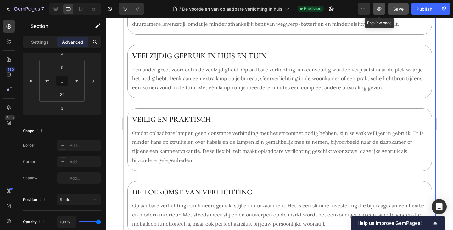
click at [380, 7] on icon "button" at bounding box center [379, 9] width 5 height 4
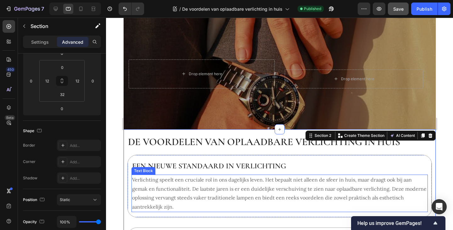
scroll to position [0, 0]
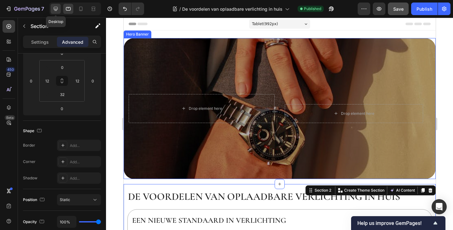
click at [53, 8] on icon at bounding box center [56, 9] width 6 height 6
type input "0"
type input "48"
type input "0"
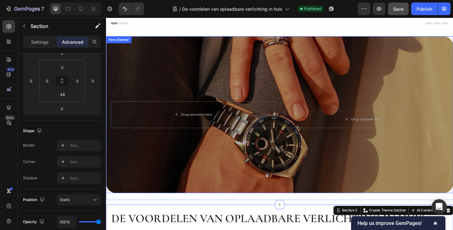
click at [155, 74] on div "Background Image" at bounding box center [295, 123] width 378 height 171
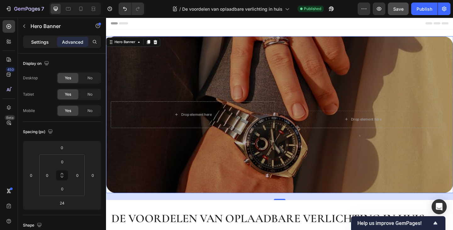
click at [48, 41] on p "Settings" at bounding box center [40, 42] width 18 height 7
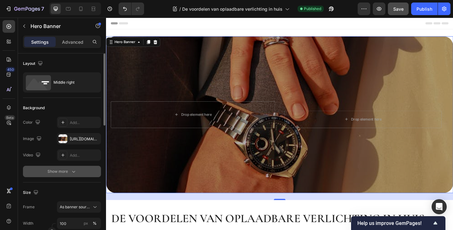
scroll to position [31, 0]
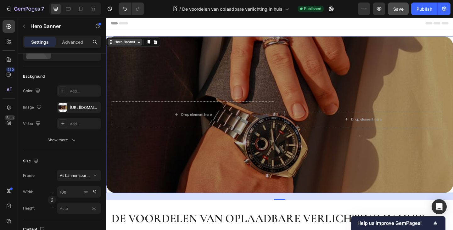
click at [132, 45] on div "Hero Banner" at bounding box center [126, 45] width 25 height 6
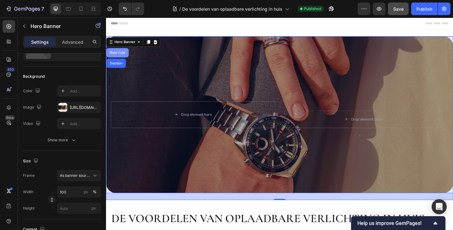
click at [123, 55] on div "Row 1 col" at bounding box center [118, 56] width 19 height 4
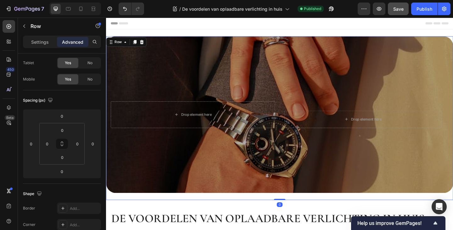
scroll to position [0, 0]
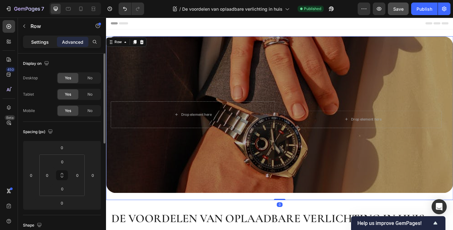
click at [50, 44] on div "Settings" at bounding box center [39, 42] width 31 height 10
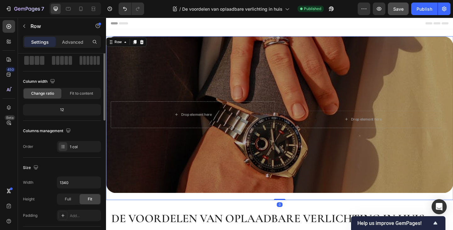
scroll to position [63, 0]
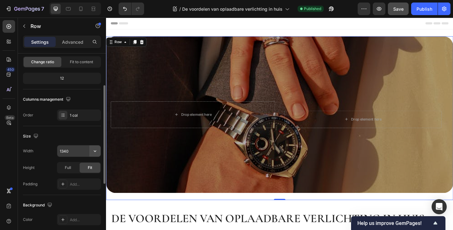
click at [93, 151] on icon "button" at bounding box center [95, 151] width 6 height 6
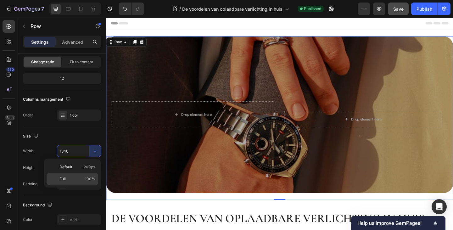
click at [88, 176] on div "Full 100%" at bounding box center [73, 179] width 52 height 12
type input "100%"
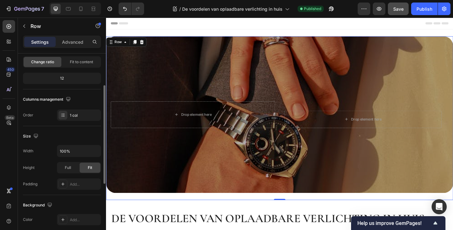
click at [49, 149] on div "Width 100%" at bounding box center [62, 151] width 78 height 12
click at [117, 47] on div "Row" at bounding box center [119, 45] width 10 height 6
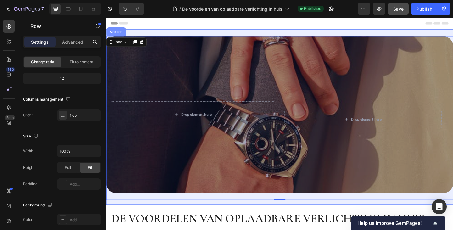
click at [116, 36] on div "Section" at bounding box center [116, 33] width 21 height 10
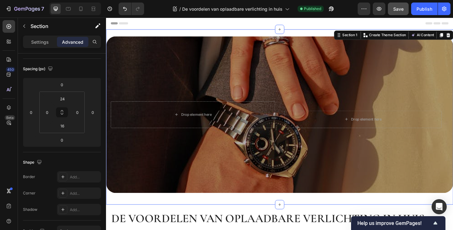
scroll to position [0, 0]
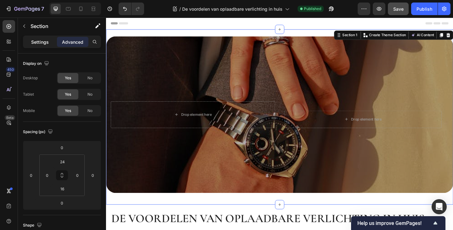
click at [42, 43] on p "Settings" at bounding box center [40, 42] width 18 height 7
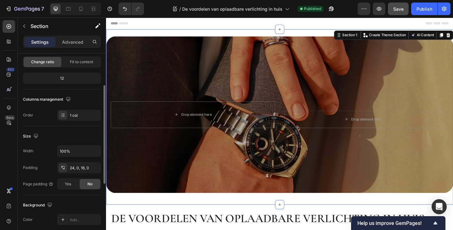
scroll to position [94, 0]
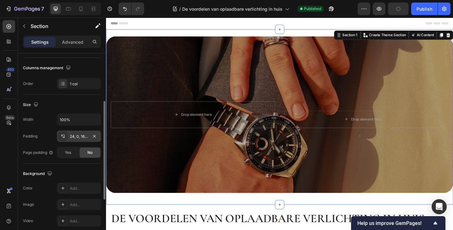
click at [81, 139] on div "24, 0, 16, 0" at bounding box center [79, 137] width 18 height 6
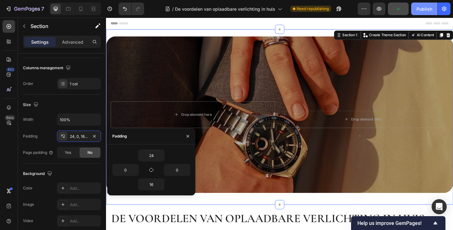
click at [429, 9] on div "Publish" at bounding box center [425, 9] width 16 height 7
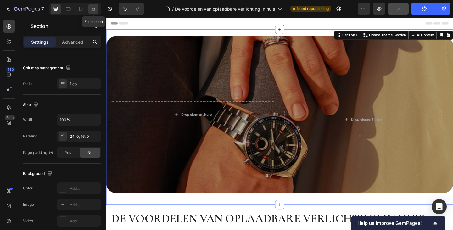
click at [94, 9] on icon at bounding box center [93, 9] width 6 height 6
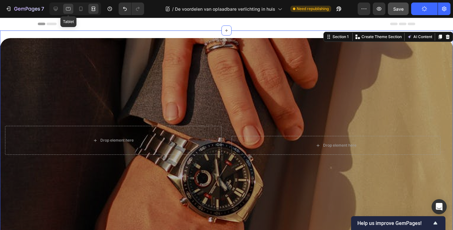
click at [69, 9] on icon at bounding box center [68, 9] width 6 height 6
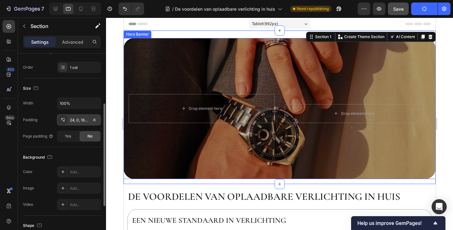
click at [81, 121] on div "24, 0, 16, 0" at bounding box center [79, 120] width 18 height 6
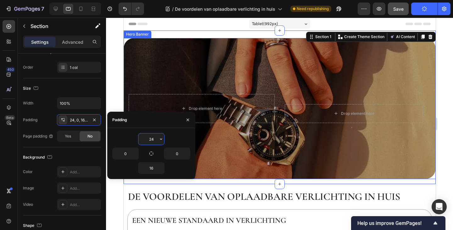
type input "0"
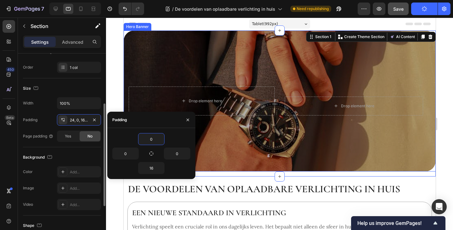
click at [46, 118] on div "Padding 24, 0, 16, 0" at bounding box center [62, 119] width 78 height 11
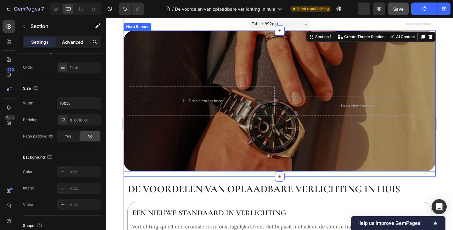
click at [76, 42] on p "Advanced" at bounding box center [72, 42] width 21 height 7
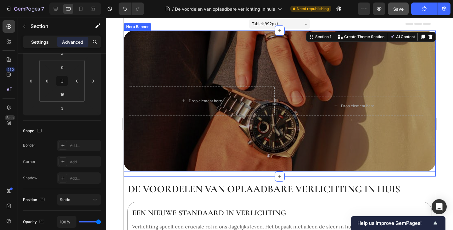
click at [47, 40] on p "Settings" at bounding box center [40, 42] width 18 height 7
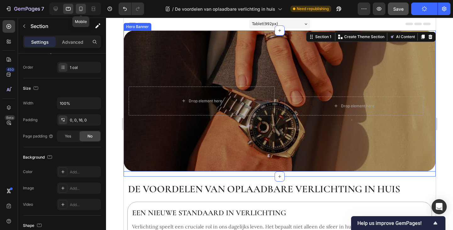
click at [79, 12] on div at bounding box center [81, 9] width 10 height 10
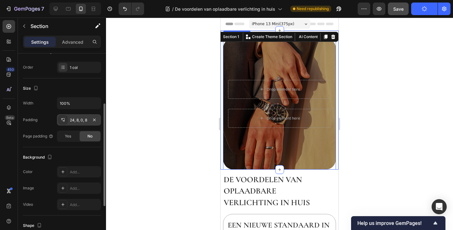
click at [78, 122] on div "24, 8, 0, 8" at bounding box center [79, 120] width 18 height 6
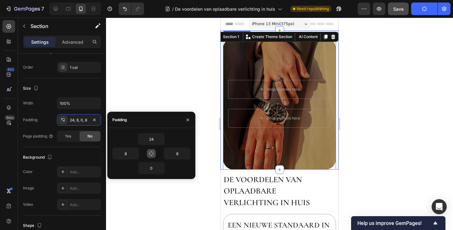
click at [149, 153] on icon "button" at bounding box center [151, 153] width 5 height 5
type input "24"
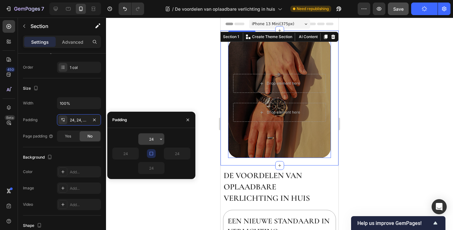
click at [156, 139] on input "24" at bounding box center [152, 138] width 26 height 11
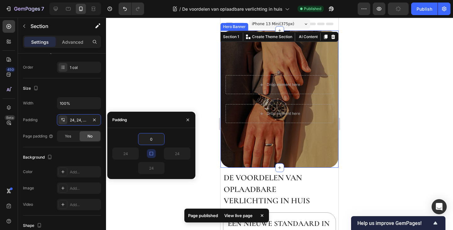
type input "0"
click at [174, 140] on div "0" at bounding box center [151, 139] width 78 height 12
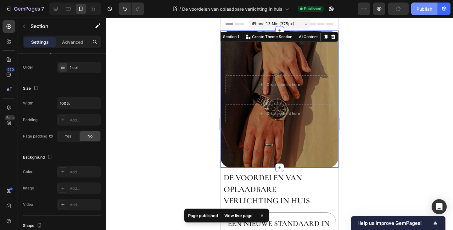
click at [422, 10] on div "Publish" at bounding box center [425, 9] width 16 height 7
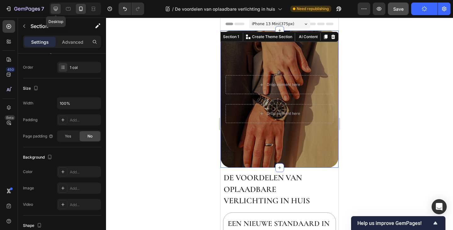
click at [59, 11] on icon at bounding box center [56, 9] width 6 height 6
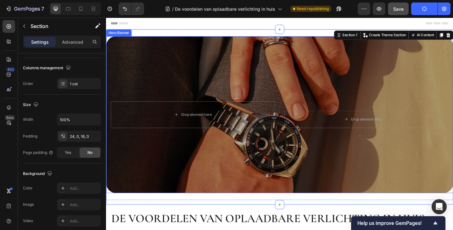
click at [144, 59] on div "Background Image" at bounding box center [295, 123] width 378 height 171
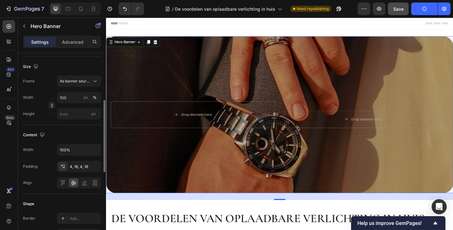
scroll to position [252, 0]
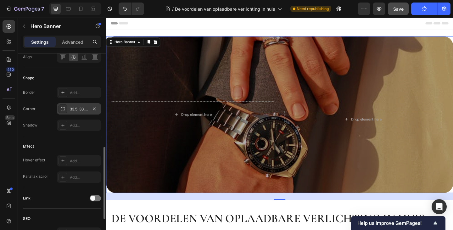
click at [74, 109] on div "33.5, 33.5, 33.5, 33.5" at bounding box center [79, 109] width 18 height 6
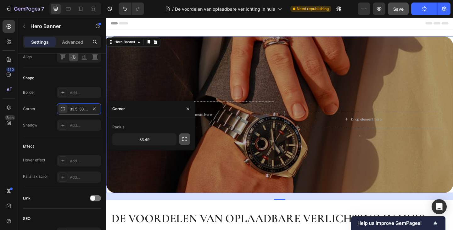
click at [183, 140] on icon "button" at bounding box center [185, 139] width 6 height 6
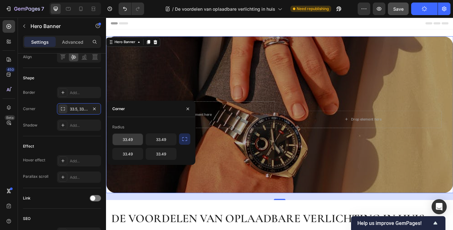
click at [133, 139] on input "33.49" at bounding box center [128, 139] width 30 height 11
click at [142, 134] on input "0" at bounding box center [128, 139] width 30 height 11
type input "0"
click at [164, 139] on input "33.49" at bounding box center [161, 139] width 30 height 11
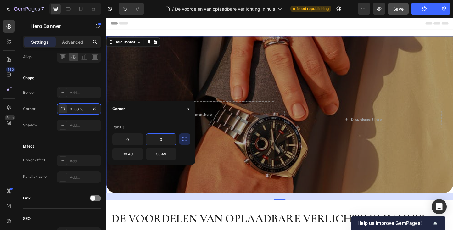
type input "0"
click at [165, 129] on div "Radius" at bounding box center [151, 127] width 78 height 10
click at [51, 114] on div "Corner 0, 0, 33.5, 33.5" at bounding box center [62, 108] width 78 height 11
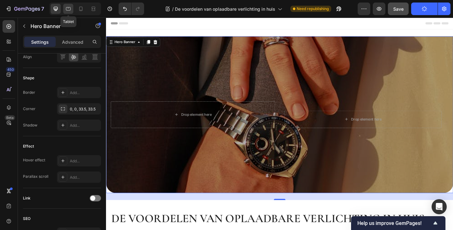
click at [71, 8] on icon at bounding box center [68, 8] width 5 height 3
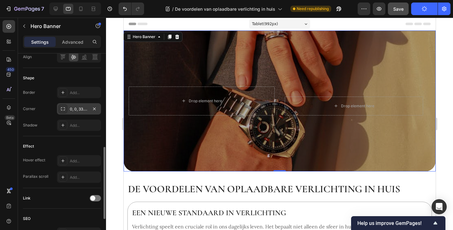
click at [83, 111] on div "0, 0, 33.5, 33.5" at bounding box center [79, 109] width 18 height 6
drag, startPoint x: 424, startPoint y: 8, endPoint x: 412, endPoint y: 10, distance: 13.1
click at [424, 9] on icon "button" at bounding box center [424, 8] width 5 height 5
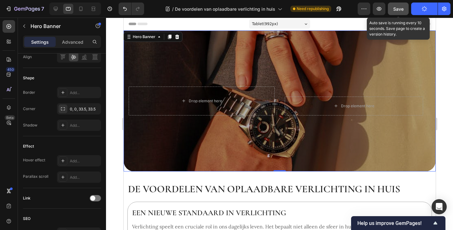
click at [400, 10] on span "Save" at bounding box center [399, 8] width 10 height 5
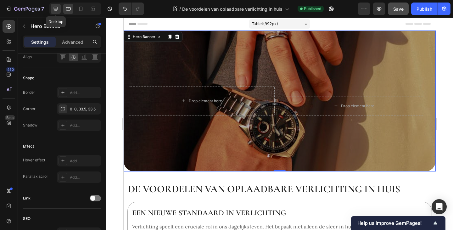
click at [58, 9] on icon at bounding box center [56, 9] width 6 height 6
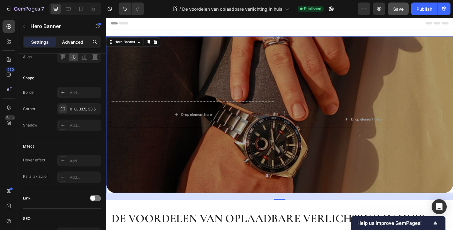
click at [75, 40] on p "Advanced" at bounding box center [72, 42] width 21 height 7
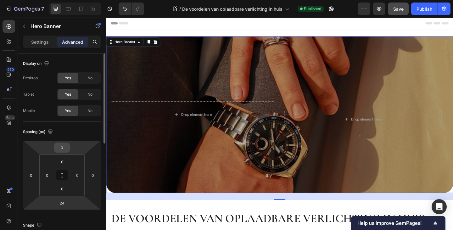
click at [66, 148] on input "0" at bounding box center [62, 147] width 13 height 9
click at [75, 0] on html "7 Version history / De voordelen van oplaadbare verlichting in huis Published P…" at bounding box center [226, 0] width 453 height 0
click at [68, 158] on input "0" at bounding box center [62, 161] width 13 height 9
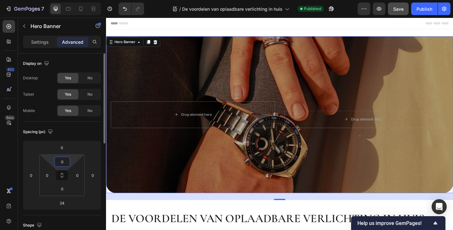
click at [73, 0] on html "7 Version history / De voordelen van oplaadbare verlichting in huis Published P…" at bounding box center [226, 0] width 453 height 0
click at [73, 10] on div at bounding box center [68, 9] width 10 height 10
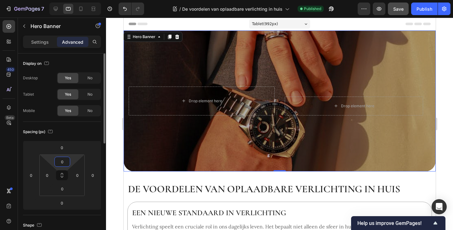
click at [65, 163] on input "0" at bounding box center [62, 161] width 13 height 9
click at [73, 0] on html "7 Version history / De voordelen van oplaadbare verlichting in huis Published P…" at bounding box center [226, 0] width 453 height 0
click at [62, 149] on input "0" at bounding box center [62, 147] width 13 height 9
click at [78, 0] on html "7 Version history / De voordelen van oplaadbare verlichting in huis Published P…" at bounding box center [226, 0] width 453 height 0
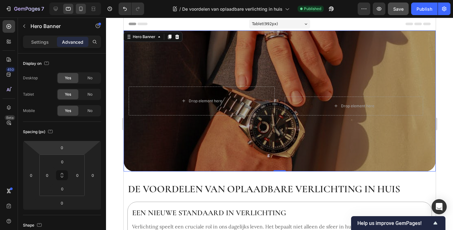
drag, startPoint x: 82, startPoint y: 9, endPoint x: 84, endPoint y: 23, distance: 14.0
click at [82, 9] on icon at bounding box center [81, 9] width 6 height 6
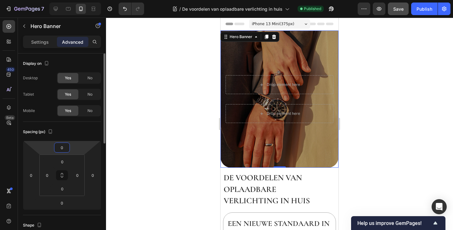
click at [68, 147] on input "0" at bounding box center [62, 147] width 13 height 9
click at [77, 0] on html "7 Version history / De voordelen van oplaadbare verlichting in huis Published P…" at bounding box center [226, 0] width 453 height 0
click at [66, 163] on input "0" at bounding box center [62, 161] width 13 height 9
click at [74, 0] on html "7 Version history / De voordelen van oplaadbare verlichting in huis Published P…" at bounding box center [226, 0] width 453 height 0
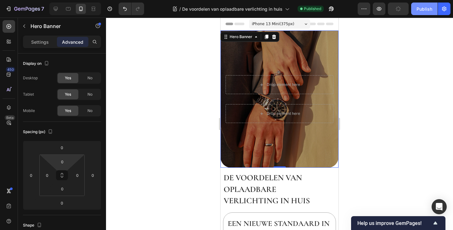
click at [418, 14] on button "Publish" at bounding box center [425, 9] width 26 height 13
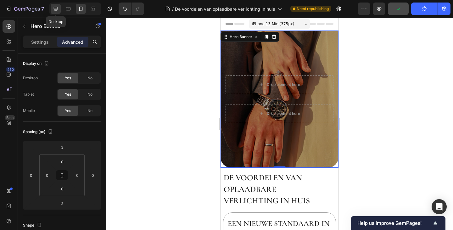
click at [58, 7] on icon at bounding box center [56, 9] width 6 height 6
type input "24"
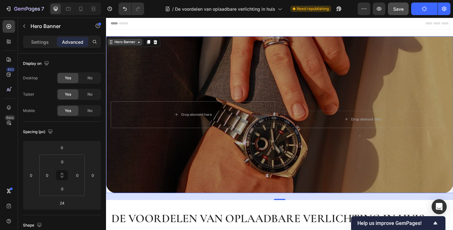
click at [133, 47] on div "Hero Banner" at bounding box center [126, 45] width 25 height 6
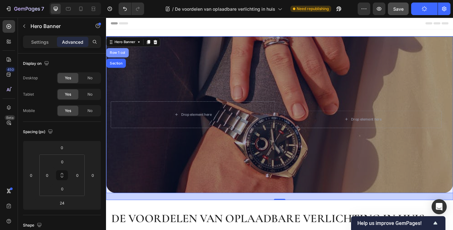
click at [120, 56] on div "Row 1 col" at bounding box center [118, 56] width 19 height 4
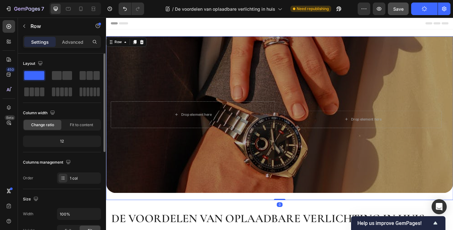
click at [71, 43] on p "Advanced" at bounding box center [72, 42] width 21 height 7
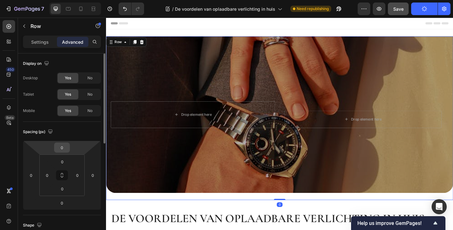
click at [68, 145] on input "0" at bounding box center [62, 147] width 13 height 9
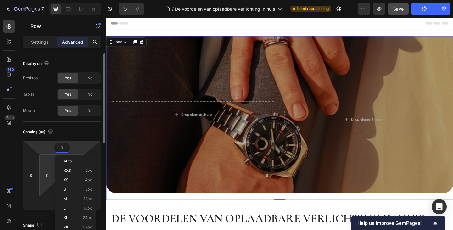
click at [49, 0] on html "7 Version history / De voordelen van oplaadbare verlichting in huis Need republ…" at bounding box center [226, 0] width 453 height 0
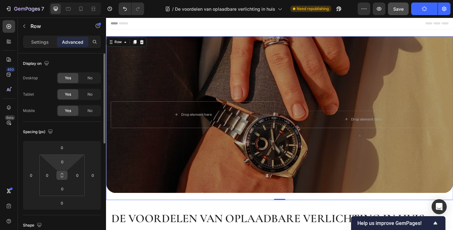
drag, startPoint x: 61, startPoint y: 175, endPoint x: 65, endPoint y: 176, distance: 5.0
click at [61, 175] on icon at bounding box center [62, 175] width 5 height 5
click at [66, 162] on input "0" at bounding box center [62, 161] width 13 height 9
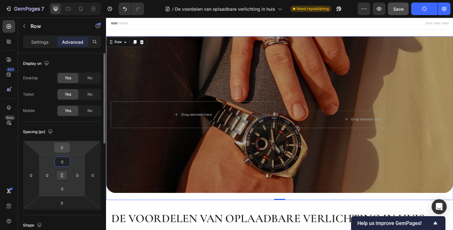
click at [62, 148] on input "0" at bounding box center [62, 147] width 13 height 9
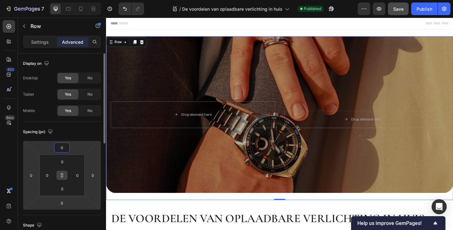
click at [77, 0] on html "7 Version history / De voordelen van oplaadbare verlichting in huis Published P…" at bounding box center [226, 0] width 453 height 0
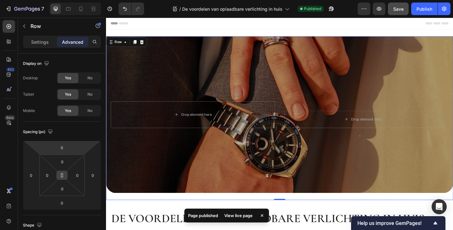
click at [62, 174] on icon at bounding box center [62, 175] width 5 height 5
click at [69, 7] on icon at bounding box center [68, 9] width 6 height 6
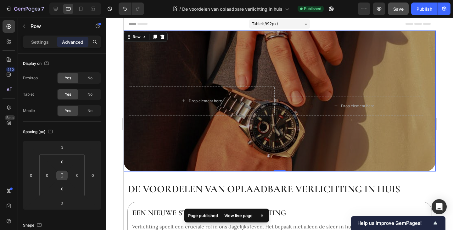
click at [63, 176] on icon at bounding box center [62, 175] width 5 height 5
click at [69, 159] on div "0" at bounding box center [62, 162] width 16 height 10
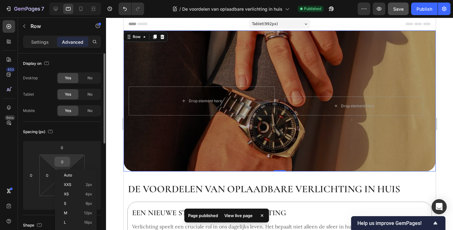
click at [65, 162] on input "0" at bounding box center [62, 161] width 13 height 9
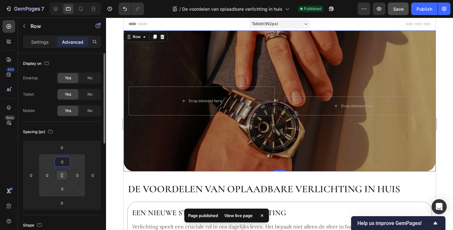
click at [75, 0] on html "7 Version history / De voordelen van oplaadbare verlichting in huis Published P…" at bounding box center [226, 0] width 453 height 0
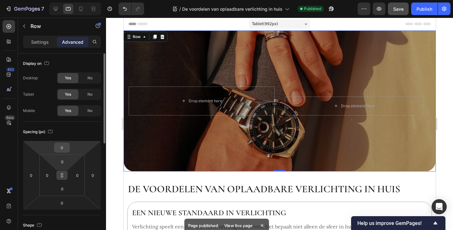
click at [67, 148] on input "0" at bounding box center [62, 147] width 13 height 9
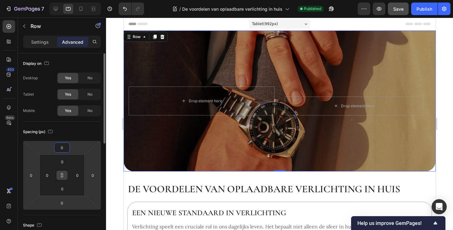
click at [76, 0] on html "7 Version history / De voordelen van oplaadbare verlichting in huis Published P…" at bounding box center [226, 0] width 453 height 0
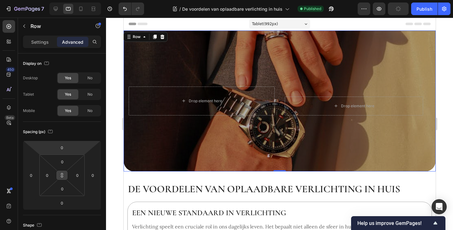
click at [65, 176] on button at bounding box center [62, 175] width 12 height 10
drag, startPoint x: 81, startPoint y: 9, endPoint x: 79, endPoint y: 27, distance: 18.1
click at [81, 9] on icon at bounding box center [81, 9] width 6 height 6
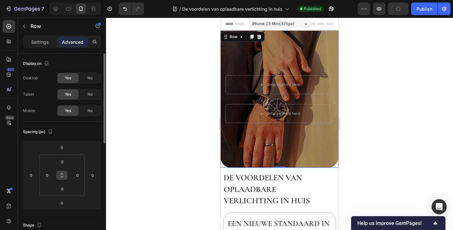
click at [61, 176] on icon at bounding box center [62, 175] width 5 height 5
click at [71, 0] on html "7 Version history / De voordelen van oplaadbare verlichting in huis Published P…" at bounding box center [226, 0] width 453 height 0
click at [66, 145] on input "0" at bounding box center [62, 147] width 13 height 9
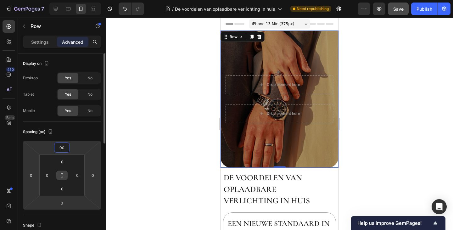
click at [65, 148] on input "00" at bounding box center [62, 147] width 13 height 9
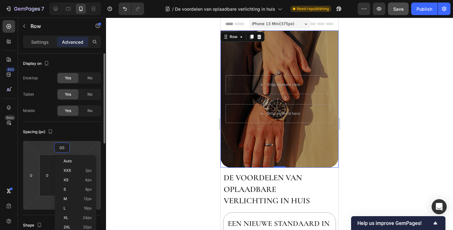
type input "0"
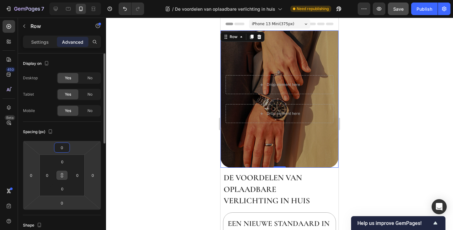
drag, startPoint x: 77, startPoint y: 149, endPoint x: 74, endPoint y: 152, distance: 4.5
click at [77, 0] on html "7 Version history / De voordelen van oplaadbare verlichting in huis Need republ…" at bounding box center [226, 0] width 453 height 0
click at [64, 173] on button at bounding box center [62, 175] width 12 height 10
click at [63, 173] on icon at bounding box center [62, 175] width 5 height 5
click at [69, 162] on div "0" at bounding box center [62, 162] width 16 height 10
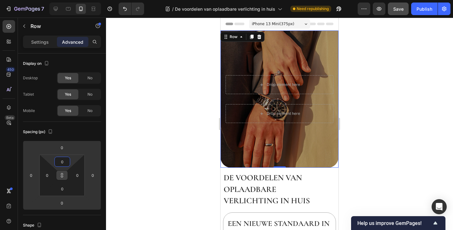
click at [65, 160] on input "0" at bounding box center [62, 161] width 13 height 9
click at [72, 0] on html "7 Version history / De voordelen van oplaadbare verlichting in huis Need republ…" at bounding box center [226, 0] width 453 height 0
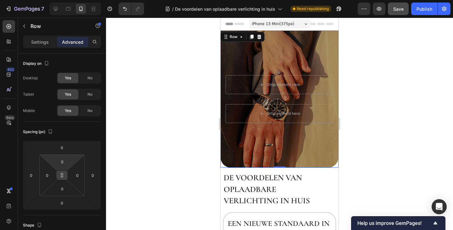
click at [61, 173] on icon at bounding box center [62, 174] width 2 height 2
drag, startPoint x: 52, startPoint y: 9, endPoint x: 79, endPoint y: 32, distance: 34.9
click at [52, 9] on div at bounding box center [56, 9] width 10 height 10
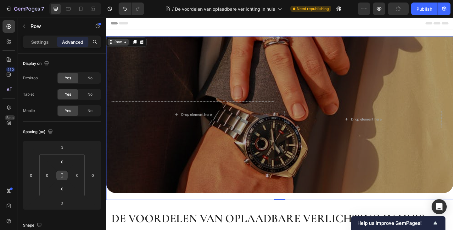
click at [123, 45] on div "Row" at bounding box center [119, 45] width 10 height 6
click at [186, 91] on div "Background Image" at bounding box center [295, 123] width 378 height 171
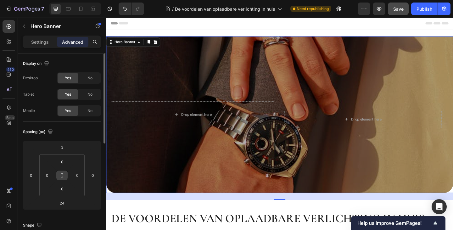
click at [64, 175] on icon at bounding box center [62, 175] width 5 height 5
click at [67, 151] on input "0" at bounding box center [62, 147] width 13 height 9
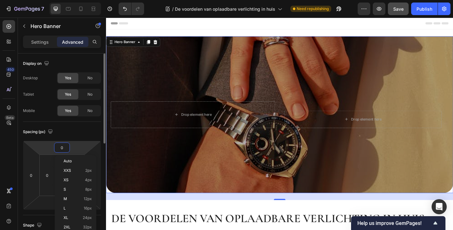
type input "0"
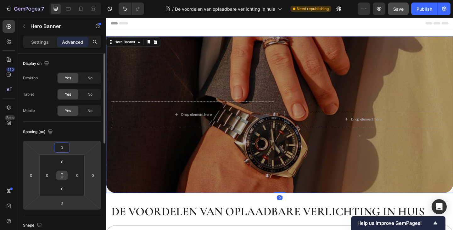
click at [83, 0] on html "7 Version history / De voordelen van oplaadbare verlichting in huis Need republ…" at bounding box center [226, 0] width 453 height 0
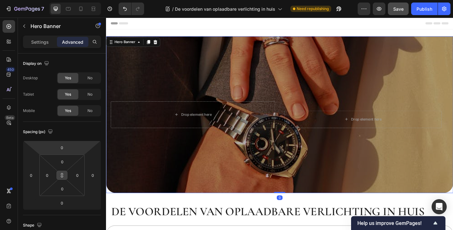
click at [65, 174] on button at bounding box center [62, 175] width 12 height 10
click at [68, 8] on icon at bounding box center [68, 9] width 6 height 6
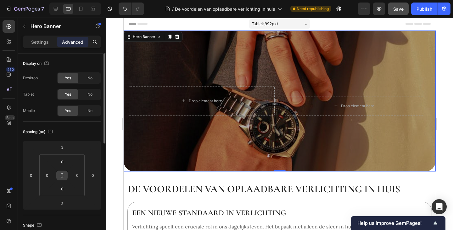
click at [61, 176] on icon at bounding box center [62, 175] width 5 height 5
click at [65, 148] on input "0" at bounding box center [62, 147] width 13 height 9
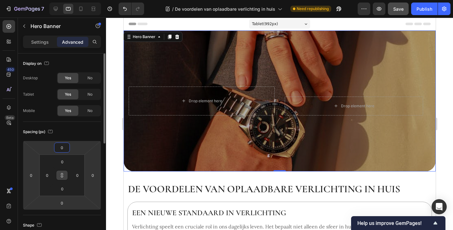
click at [75, 0] on html "7 Version history / De voordelen van oplaadbare verlichting in huis Need republ…" at bounding box center [226, 0] width 453 height 0
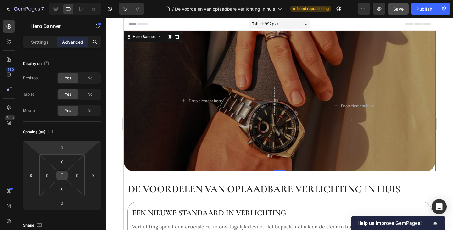
click at [63, 177] on icon at bounding box center [62, 175] width 5 height 5
click at [82, 11] on icon at bounding box center [81, 9] width 6 height 6
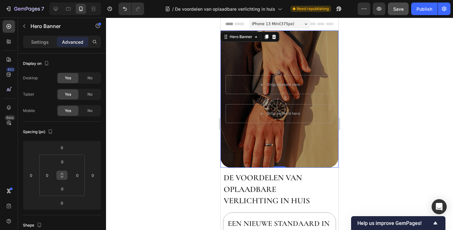
click at [63, 175] on icon at bounding box center [62, 175] width 5 height 5
click at [67, 160] on input "0" at bounding box center [62, 161] width 13 height 9
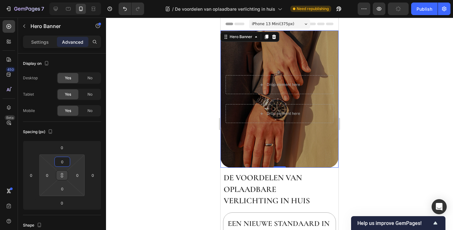
click at [74, 0] on html "7 Version history / De voordelen van oplaadbare verlichting in huis Need republ…" at bounding box center [226, 0] width 453 height 0
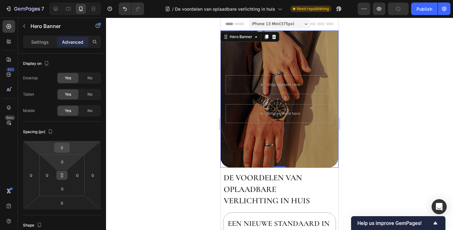
click at [65, 149] on input "0" at bounding box center [62, 147] width 13 height 9
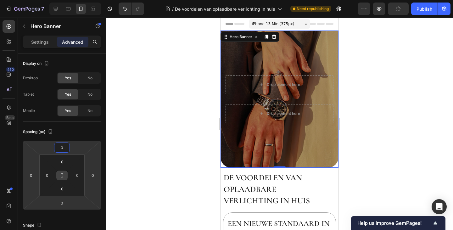
click at [75, 0] on html "7 Version history / De voordelen van oplaadbare verlichting in huis Need republ…" at bounding box center [226, 0] width 453 height 0
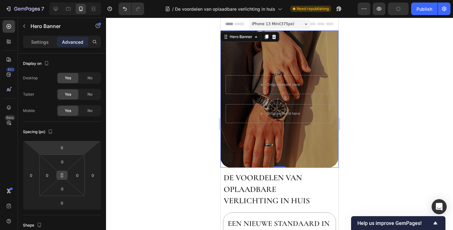
click at [61, 178] on icon at bounding box center [62, 175] width 5 height 5
click at [54, 8] on icon at bounding box center [56, 9] width 6 height 6
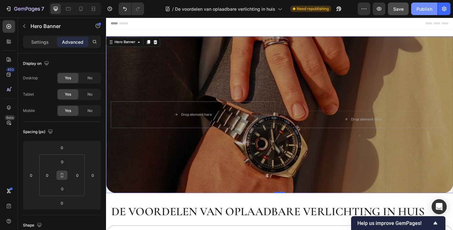
drag, startPoint x: 430, startPoint y: 6, endPoint x: 422, endPoint y: 8, distance: 8.3
click at [429, 6] on div "Publish" at bounding box center [425, 9] width 16 height 7
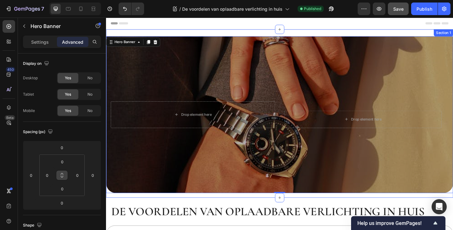
click at [256, 32] on div "Drop element here Row Drop element here Hero Banner 0 Row Section 1" at bounding box center [295, 122] width 378 height 183
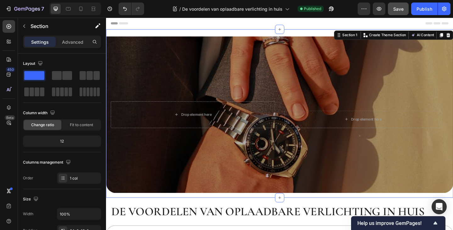
click at [272, 35] on div "Drop element here Row Drop element here Hero Banner Row Section 1 Create Theme …" at bounding box center [295, 122] width 378 height 183
click at [74, 45] on div "Advanced" at bounding box center [72, 42] width 31 height 10
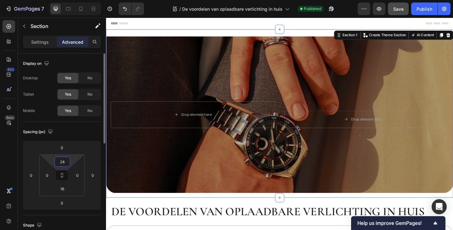
click at [66, 161] on input "24" at bounding box center [62, 161] width 13 height 9
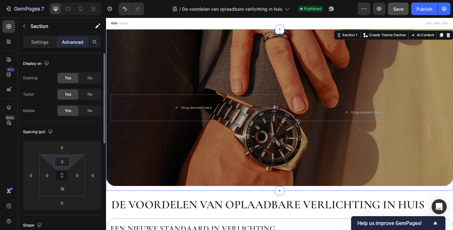
type input "0"
click at [77, 0] on html "7 Version history / De voordelen van oplaadbare verlichting in huis Published P…" at bounding box center [226, 0] width 453 height 0
click at [64, 187] on input "16" at bounding box center [62, 188] width 13 height 9
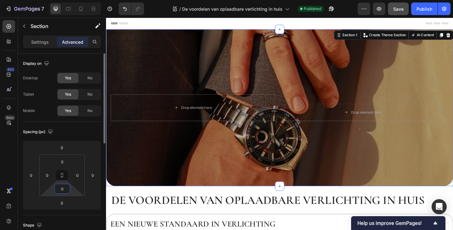
click at [73, 0] on html "7 Version history / De voordelen van oplaadbare verlichting in huis Published P…" at bounding box center [226, 0] width 453 height 0
click at [60, 174] on icon at bounding box center [62, 175] width 5 height 5
click at [66, 161] on input "0" at bounding box center [62, 161] width 13 height 9
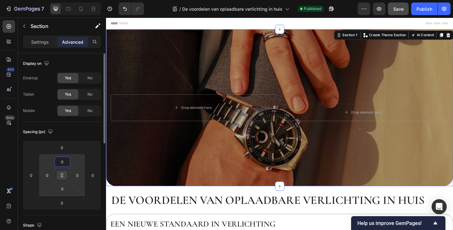
click at [70, 0] on html "7 Version history / De voordelen van oplaadbare verlichting in huis Published P…" at bounding box center [226, 0] width 453 height 0
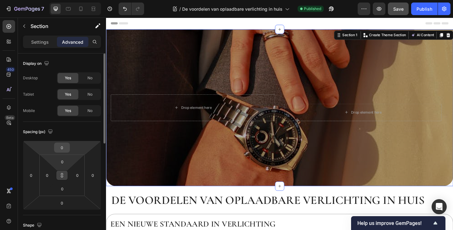
click at [64, 147] on input "0" at bounding box center [62, 147] width 13 height 9
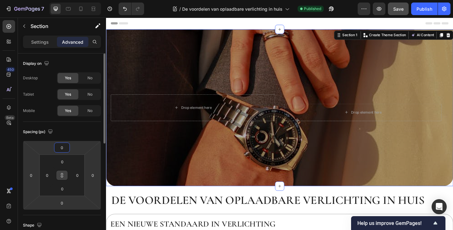
click at [71, 0] on html "7 Version history / De voordelen van oplaadbare verlichting in huis Published P…" at bounding box center [226, 0] width 453 height 0
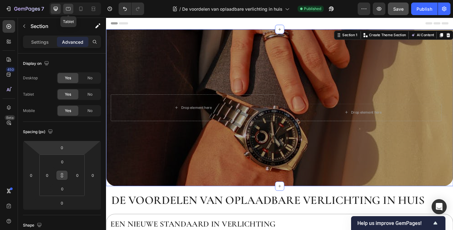
click at [68, 9] on icon at bounding box center [68, 9] width 6 height 6
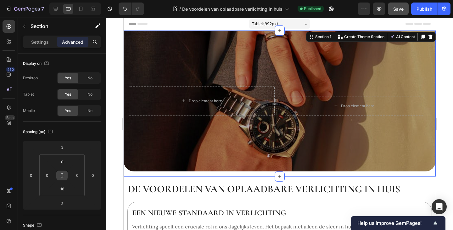
click at [62, 177] on icon at bounding box center [62, 175] width 5 height 5
click at [63, 162] on input "0" at bounding box center [62, 161] width 13 height 9
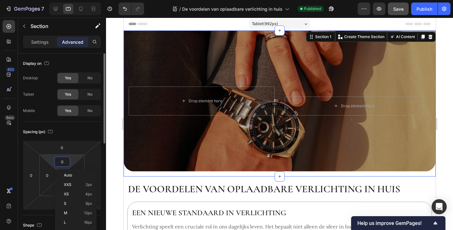
type input "0"
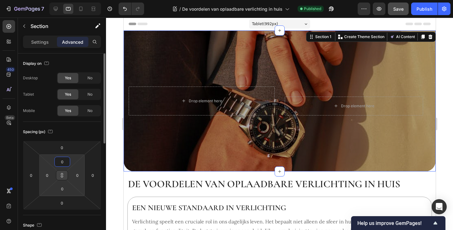
click at [72, 0] on html "7 Version history / De voordelen van oplaadbare verlichting in huis Published P…" at bounding box center [226, 0] width 453 height 0
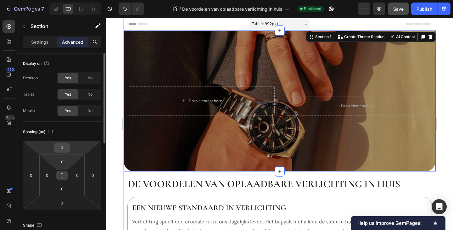
click at [63, 147] on input "0" at bounding box center [62, 147] width 13 height 9
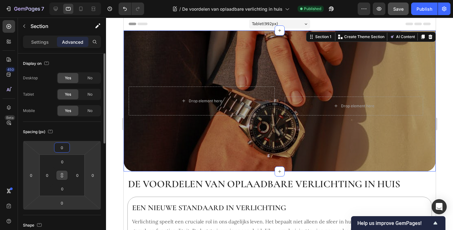
click at [72, 0] on html "7 Version history / De voordelen van oplaadbare verlichting in huis Published P…" at bounding box center [226, 0] width 453 height 0
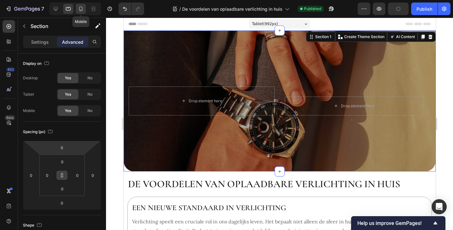
click at [78, 8] on icon at bounding box center [81, 9] width 6 height 6
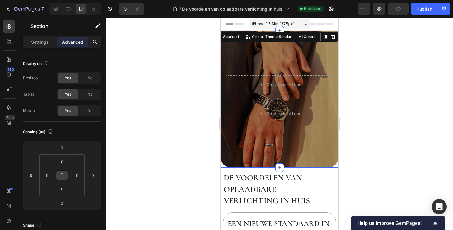
click at [62, 175] on icon at bounding box center [62, 175] width 5 height 5
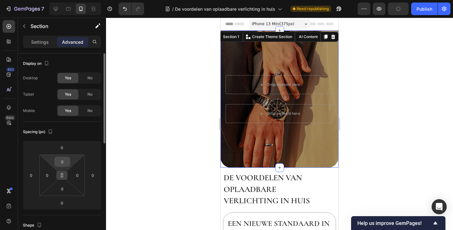
click at [62, 159] on input "0" at bounding box center [62, 161] width 13 height 9
click at [71, 0] on html "7 Version history / De voordelen van oplaadbare verlichting in huis Need republ…" at bounding box center [226, 0] width 453 height 0
click at [61, 144] on input "0" at bounding box center [62, 147] width 13 height 9
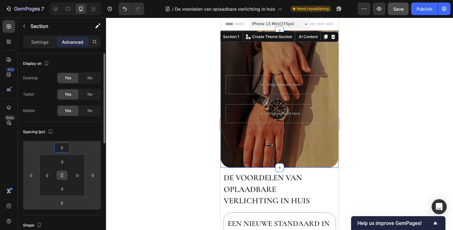
click at [75, 0] on html "7 Version history / De voordelen van oplaadbare verlichting in huis Need republ…" at bounding box center [226, 0] width 453 height 0
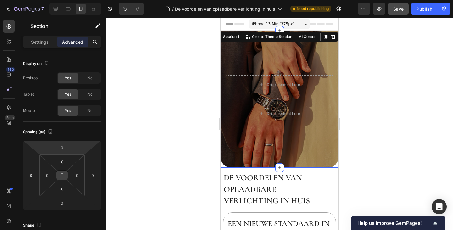
click at [62, 177] on icon at bounding box center [62, 177] width 2 height 2
drag, startPoint x: 68, startPoint y: 6, endPoint x: 71, endPoint y: 124, distance: 117.8
click at [68, 7] on icon at bounding box center [68, 9] width 6 height 6
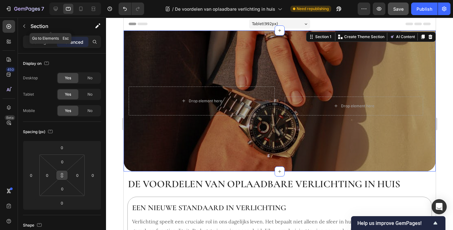
click at [60, 175] on icon at bounding box center [62, 175] width 5 height 5
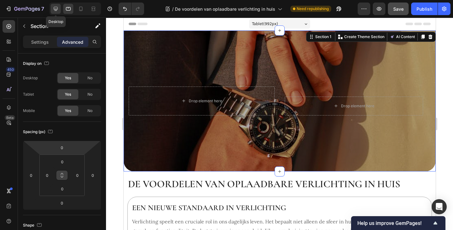
drag, startPoint x: 53, startPoint y: 11, endPoint x: 65, endPoint y: 52, distance: 42.0
click at [53, 11] on icon at bounding box center [56, 9] width 6 height 6
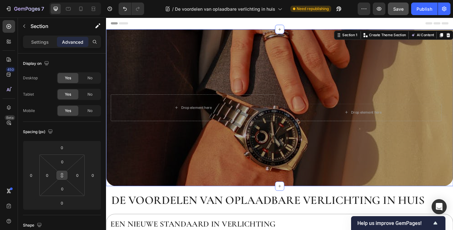
click at [65, 176] on button at bounding box center [62, 175] width 12 height 10
click at [424, 6] on div "Publish" at bounding box center [425, 9] width 16 height 7
click at [185, 66] on div "Background Image" at bounding box center [295, 116] width 378 height 171
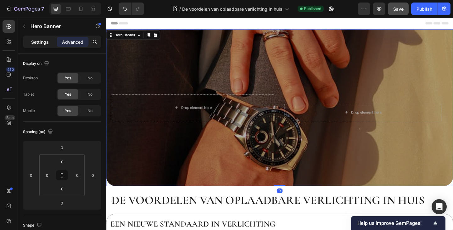
click at [42, 45] on div "Settings" at bounding box center [39, 42] width 31 height 10
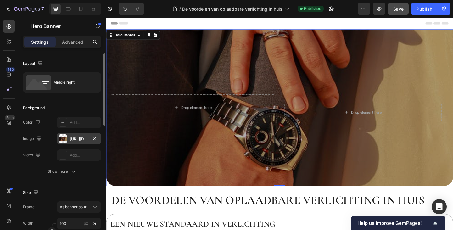
click at [77, 140] on div "https://cdn.shopify.com/s/files/1/0983/8936/0904/files/gempages_583813742303642…" at bounding box center [79, 139] width 18 height 6
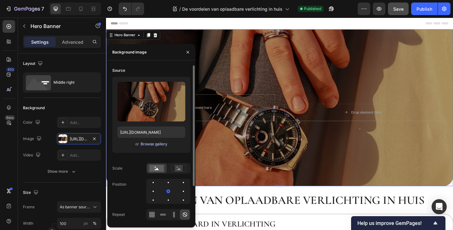
click at [156, 143] on div "Browse gallery" at bounding box center [154, 144] width 27 height 6
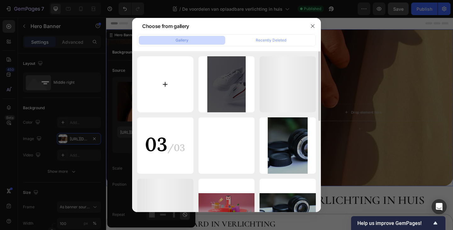
click at [158, 81] on input "file" at bounding box center [165, 84] width 56 height 56
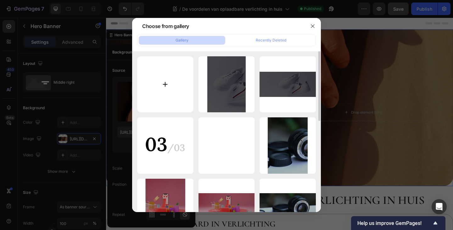
type input "C:\fakepath\Rectangle 5680.png"
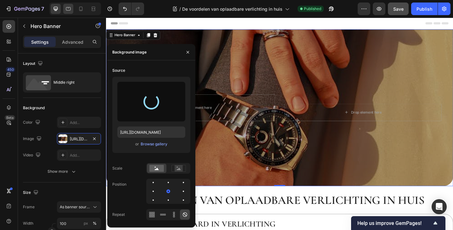
type input "[URL][DOMAIN_NAME]"
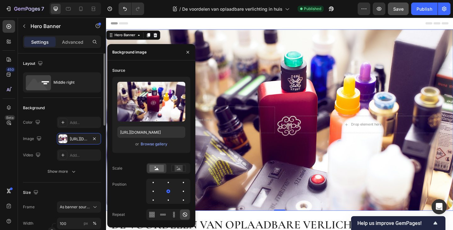
click at [44, 148] on div "The changes might be hidden by the video. Color Add... Image https://cdn.shopif…" at bounding box center [62, 139] width 78 height 44
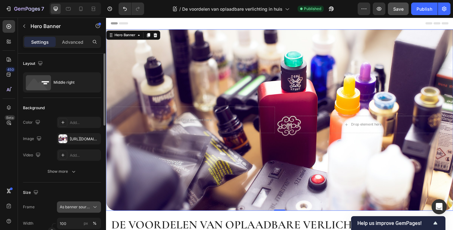
click at [70, 209] on span "As banner source" at bounding box center [75, 207] width 31 height 6
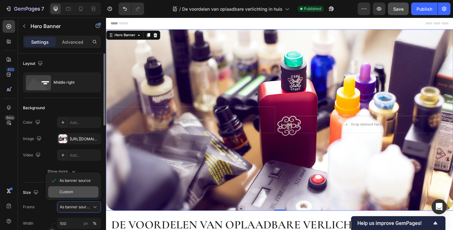
click at [78, 197] on div "Custom" at bounding box center [73, 191] width 50 height 11
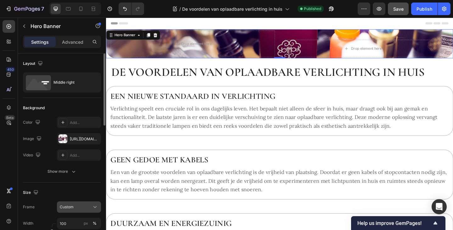
click at [77, 208] on div "Custom" at bounding box center [75, 207] width 31 height 6
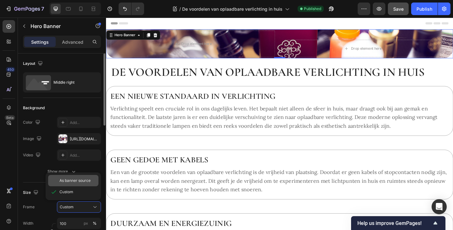
click at [76, 181] on span "As banner source" at bounding box center [75, 181] width 31 height 6
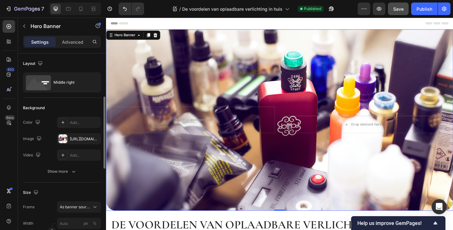
scroll to position [63, 0]
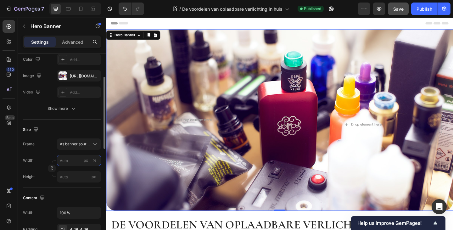
click at [68, 166] on input "px %" at bounding box center [79, 160] width 44 height 11
click at [69, 162] on input "px %" at bounding box center [79, 160] width 44 height 11
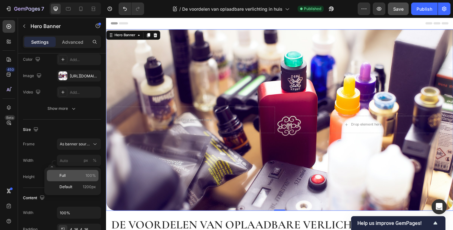
click at [72, 173] on div "Full 100%" at bounding box center [73, 175] width 52 height 11
type input "100"
click at [44, 150] on div "Frame As banner source" at bounding box center [62, 144] width 78 height 11
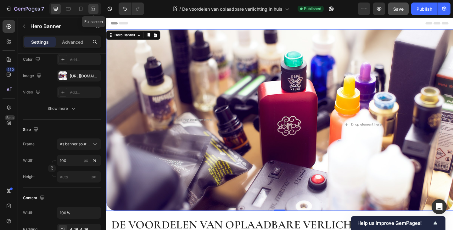
click at [92, 12] on icon at bounding box center [93, 9] width 6 height 6
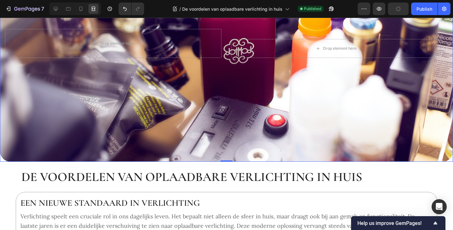
scroll to position [94, 0]
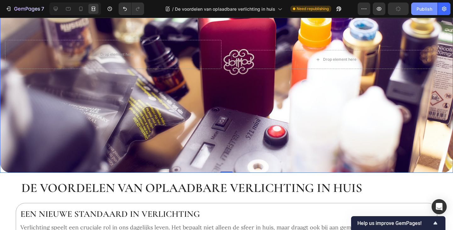
click at [422, 6] on div "Publish" at bounding box center [425, 9] width 16 height 7
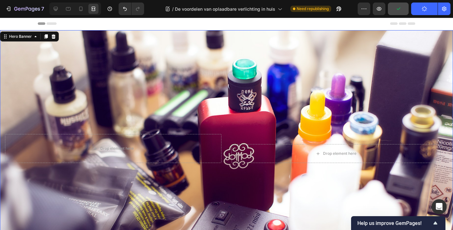
scroll to position [0, 0]
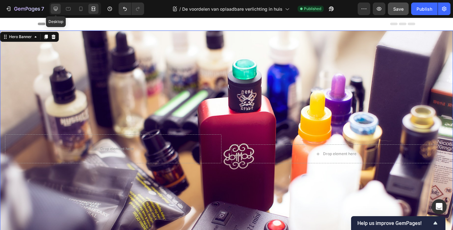
click at [52, 9] on div at bounding box center [56, 9] width 10 height 10
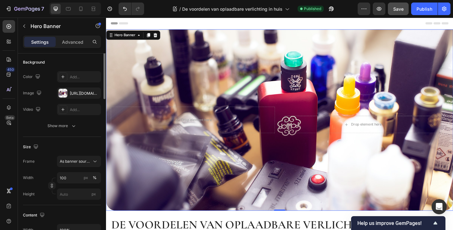
scroll to position [14, 0]
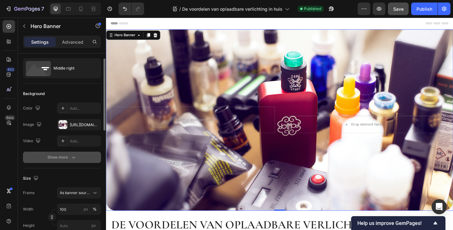
click at [71, 156] on icon "button" at bounding box center [74, 157] width 6 height 6
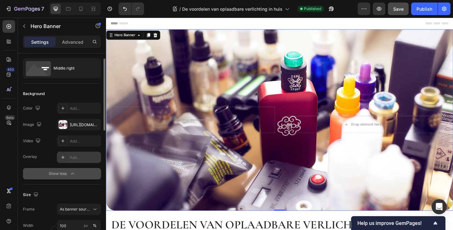
click at [64, 160] on div at bounding box center [63, 157] width 9 height 9
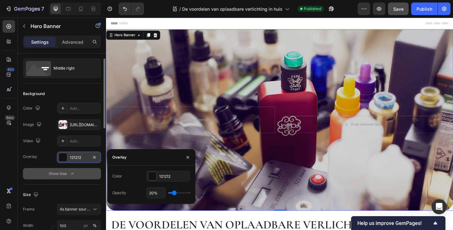
type input "22%"
type input "22"
type input "24%"
type input "24"
type input "26%"
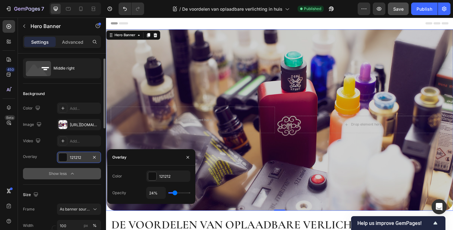
type input "26"
type input "30%"
type input "30"
type input "31%"
type input "31"
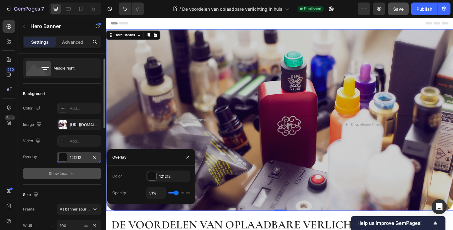
type input "35%"
type input "35"
type input "43%"
type input "43"
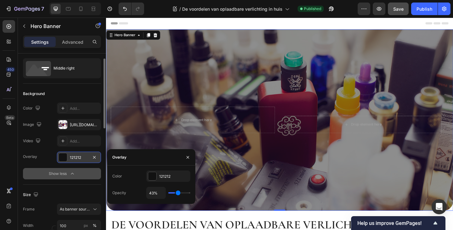
type input "48%"
type input "48"
type input "54%"
type input "54"
type input "56%"
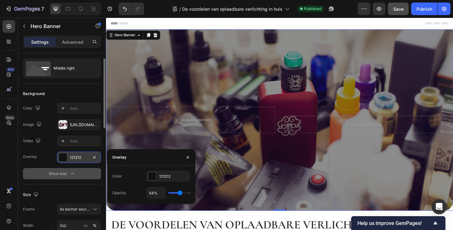
type input "56"
type input "61%"
type input "61"
type input "63%"
type input "63"
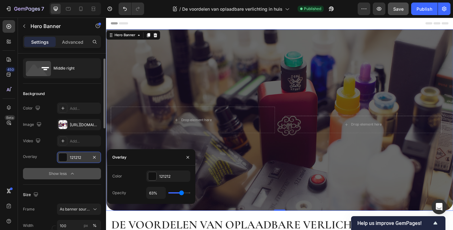
type input "65%"
type input "65"
type input "69%"
type input "69"
type input "70%"
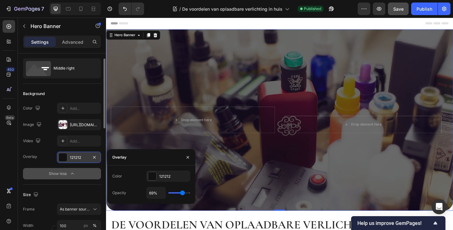
type input "70"
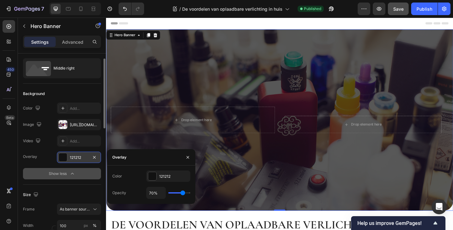
type input "69%"
type input "69"
type input "67%"
type input "67"
type input "65%"
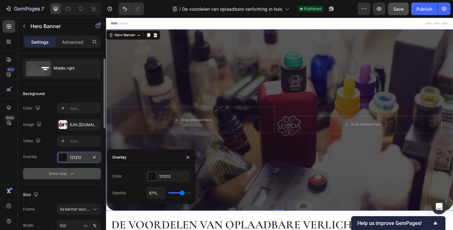
type input "65"
type input "63%"
type input "63"
type input "61%"
type input "61"
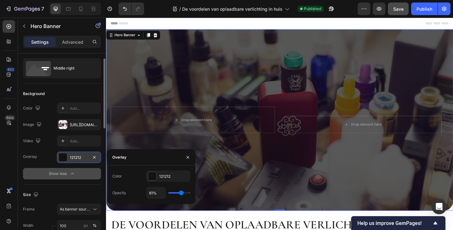
type input "57%"
type input "57"
type input "56%"
type input "56"
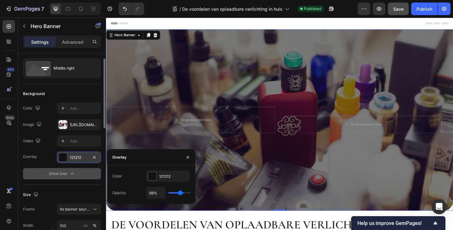
type input "54%"
type input "54"
type input "52%"
type input "52"
type input "48%"
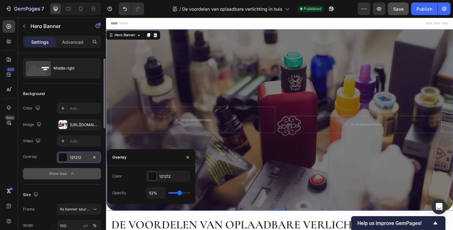
type input "48"
type input "46%"
type input "46"
type input "43%"
type input "43"
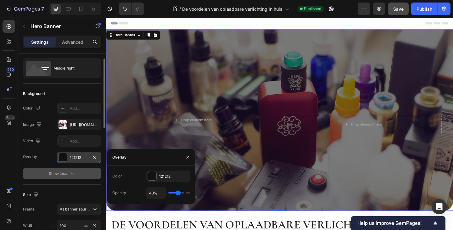
type input "41%"
type input "41"
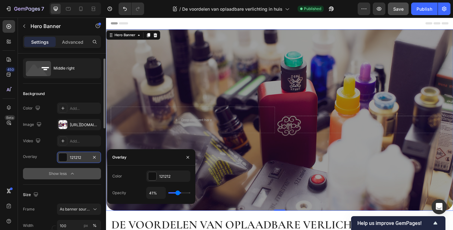
type input "39%"
type input "39"
type input "37%"
type input "37"
type input "33%"
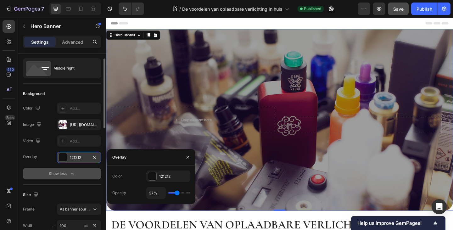
type input "33"
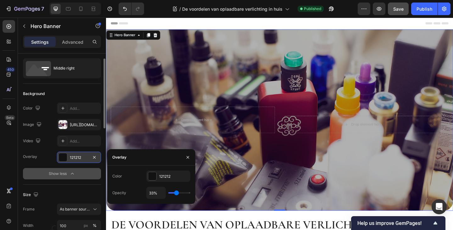
type input "30%"
type input "30"
type input "28%"
type input "28"
type input "26%"
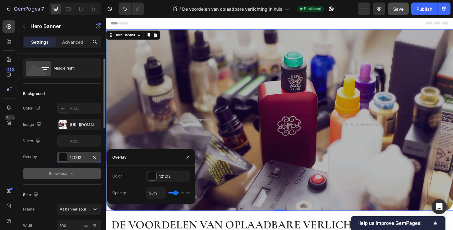
type input "26"
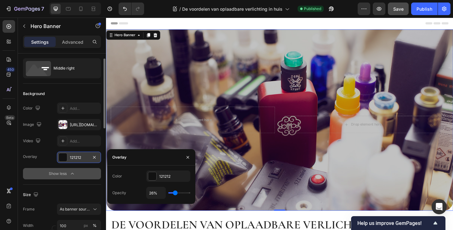
type input "24%"
type input "24"
type input "22%"
type input "22"
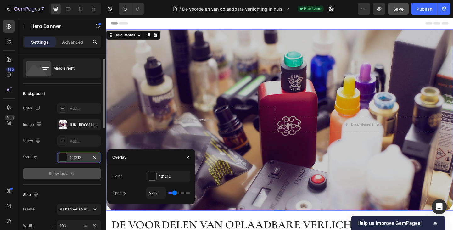
type input "20%"
type input "20"
click at [174, 194] on input "range" at bounding box center [179, 192] width 22 height 1
click at [161, 177] on div "121212" at bounding box center [168, 177] width 18 height 6
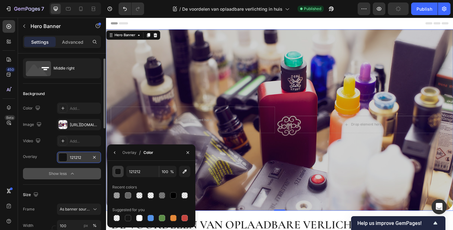
click at [118, 172] on div "button" at bounding box center [118, 172] width 6 height 6
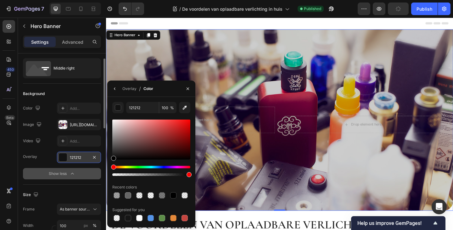
drag, startPoint x: 134, startPoint y: 149, endPoint x: 107, endPoint y: 165, distance: 31.2
click at [108, 164] on div "121212 100 % Recent colors Suggested for you" at bounding box center [151, 162] width 88 height 121
type input "000000"
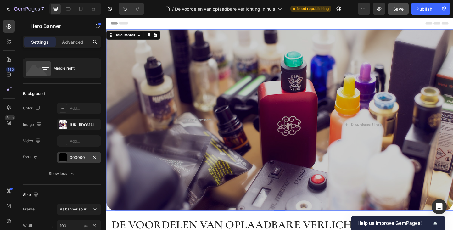
click at [50, 158] on div "Overlay 000000" at bounding box center [62, 157] width 78 height 11
click at [79, 159] on div "000000" at bounding box center [79, 158] width 18 height 6
click at [93, 5] on div at bounding box center [93, 9] width 10 height 10
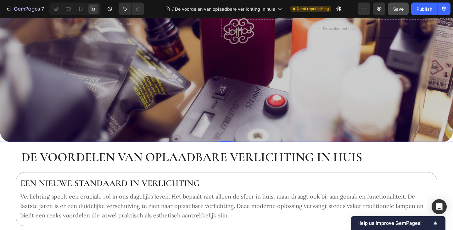
scroll to position [126, 0]
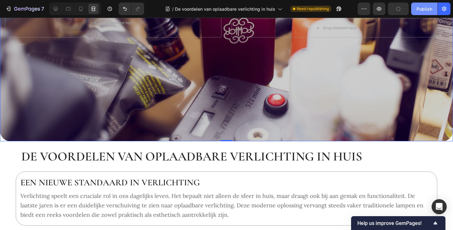
drag, startPoint x: 434, startPoint y: 7, endPoint x: 429, endPoint y: 7, distance: 4.7
click at [433, 7] on button "Publish" at bounding box center [425, 9] width 26 height 13
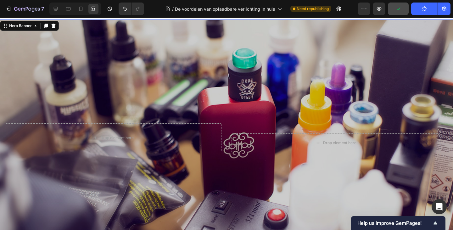
scroll to position [0, 0]
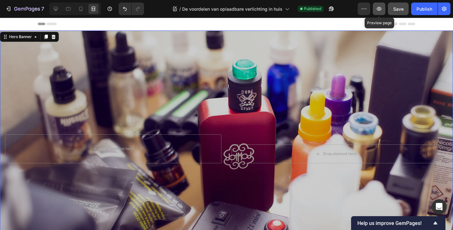
click at [378, 9] on icon "button" at bounding box center [379, 9] width 5 height 4
click at [54, 8] on icon at bounding box center [56, 9] width 4 height 4
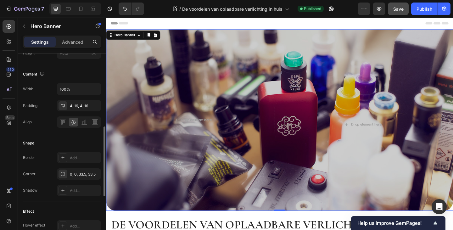
scroll to position [235, 0]
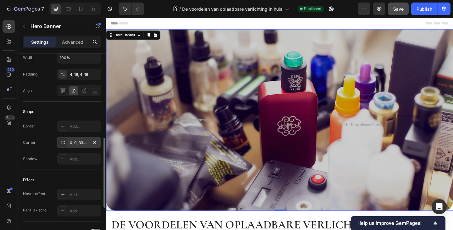
click at [75, 141] on div "0, 0, 33.5, 33.5" at bounding box center [79, 143] width 18 height 6
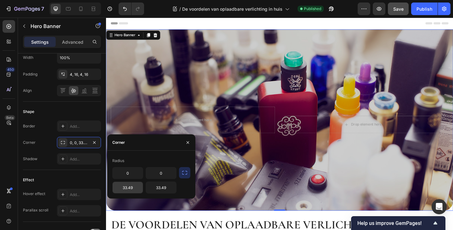
click at [134, 191] on input "33.49" at bounding box center [128, 187] width 30 height 11
type input "60"
click at [164, 188] on input "33.49" at bounding box center [161, 187] width 30 height 11
type input "60"
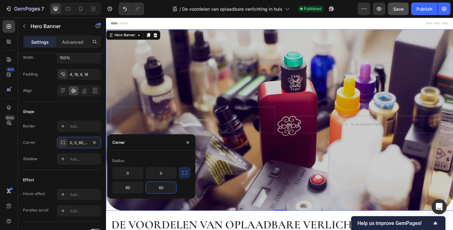
click at [187, 188] on div "0 0 60 60" at bounding box center [151, 180] width 78 height 26
click at [92, 7] on icon at bounding box center [93, 9] width 6 height 6
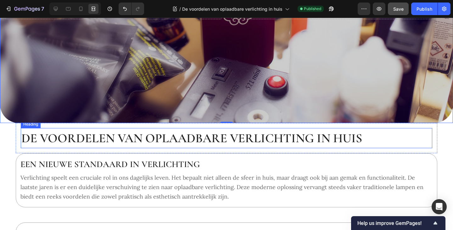
scroll to position [157, 0]
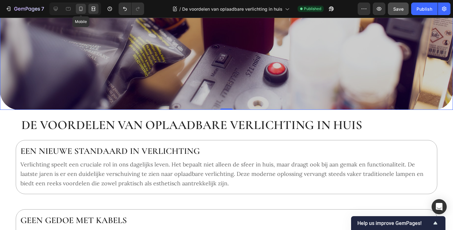
click at [78, 8] on icon at bounding box center [81, 9] width 6 height 6
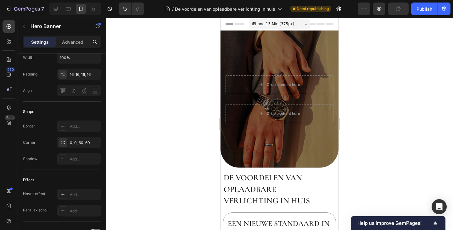
click at [235, 49] on div "Overlay" at bounding box center [280, 99] width 118 height 137
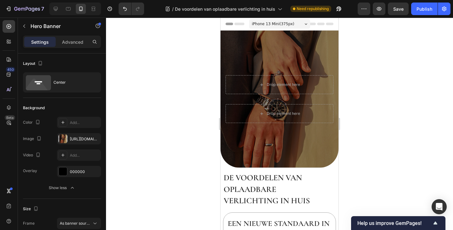
click at [37, 43] on p "Settings" at bounding box center [40, 42] width 18 height 7
click at [79, 136] on div "[URL][DOMAIN_NAME]" at bounding box center [79, 139] width 18 height 6
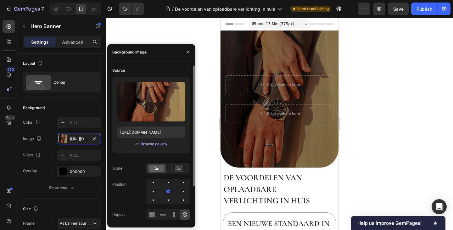
click at [153, 142] on div "Browse gallery" at bounding box center [154, 144] width 27 height 6
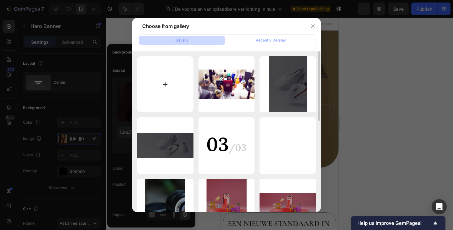
click at [169, 88] on input "file" at bounding box center [165, 84] width 56 height 56
type input "C:\fakepath\Rectangle 5680 (1).png"
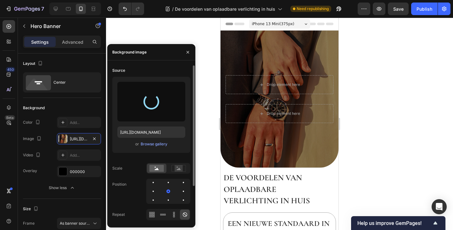
type input "[URL][DOMAIN_NAME]"
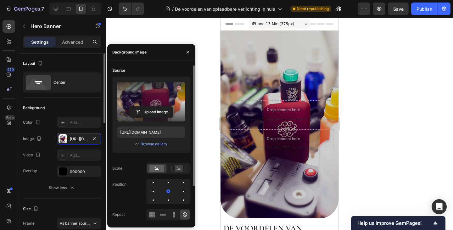
click at [51, 149] on div "The changes might be hidden by the video. Color Add... Image https://cdn.shopif…" at bounding box center [62, 139] width 78 height 44
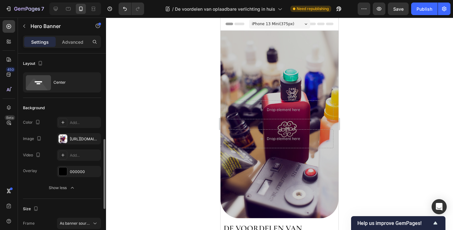
scroll to position [63, 0]
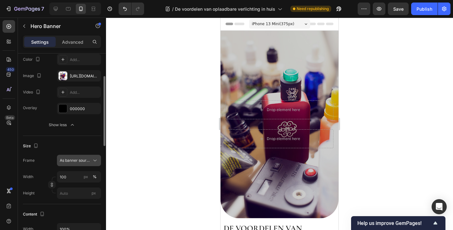
click at [76, 162] on span "As banner source" at bounding box center [75, 161] width 31 height 6
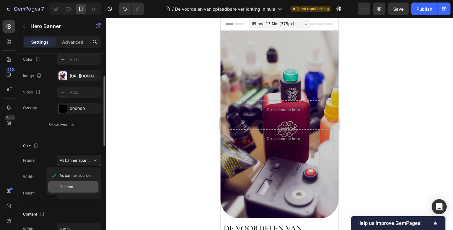
click at [70, 187] on span "Custom" at bounding box center [67, 187] width 14 height 6
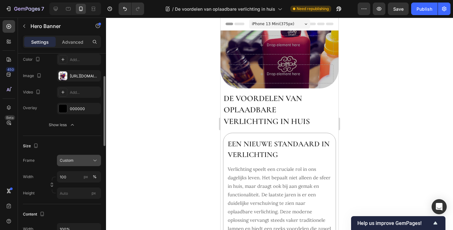
click at [77, 162] on div "Custom" at bounding box center [75, 161] width 31 height 6
click at [75, 177] on span "As banner source" at bounding box center [75, 176] width 31 height 6
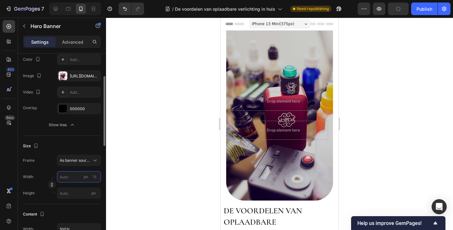
click at [66, 178] on input "px %" at bounding box center [79, 176] width 44 height 11
type input "100"
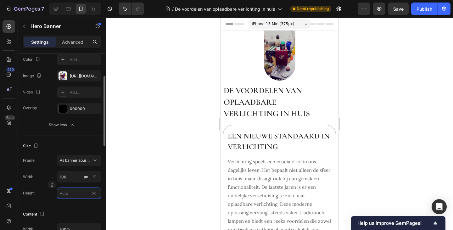
click at [65, 196] on input "px" at bounding box center [79, 193] width 44 height 11
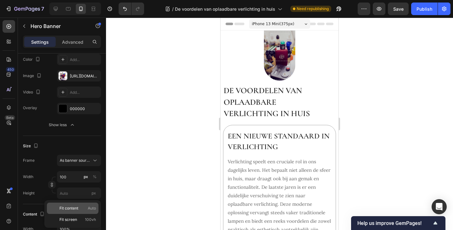
click at [76, 208] on span "Fit content" at bounding box center [69, 209] width 19 height 6
type input "Auto"
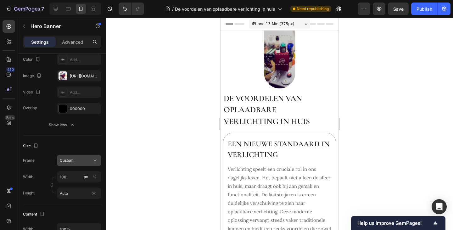
click at [82, 161] on div "Custom" at bounding box center [75, 161] width 31 height 6
click at [75, 176] on span "As banner source" at bounding box center [75, 176] width 31 height 6
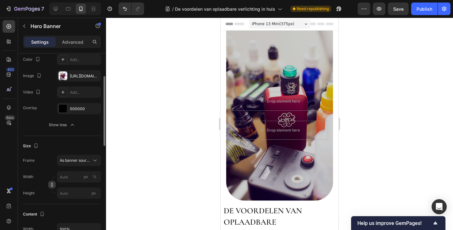
click at [52, 184] on icon "button" at bounding box center [52, 185] width 4 height 4
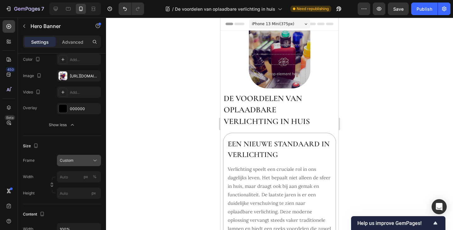
click at [76, 159] on div "Custom" at bounding box center [75, 161] width 31 height 6
click at [76, 178] on span "As banner source" at bounding box center [75, 176] width 31 height 6
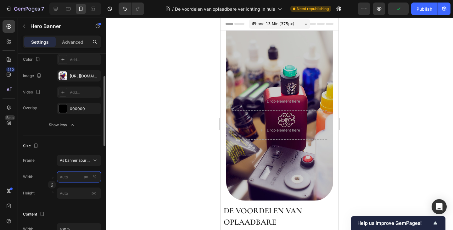
click at [76, 180] on input "px %" at bounding box center [79, 176] width 44 height 11
click at [42, 168] on div "Frame As banner source Width px % Height px" at bounding box center [62, 177] width 78 height 44
click at [84, 178] on div "px" at bounding box center [86, 177] width 4 height 6
click at [96, 176] on div "%" at bounding box center [95, 177] width 4 height 6
click at [74, 178] on input "px %" at bounding box center [79, 176] width 44 height 11
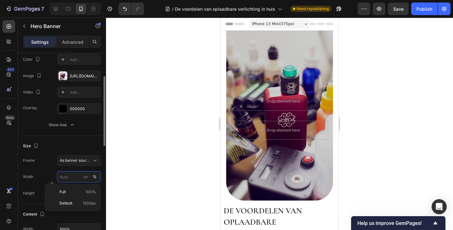
click at [69, 178] on input "px %" at bounding box center [79, 176] width 44 height 11
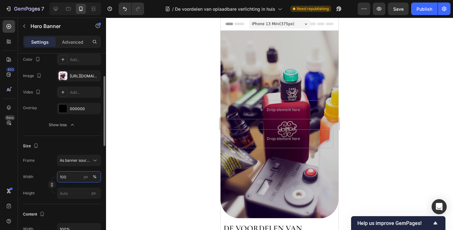
type input "100"
click at [46, 167] on div "Frame As banner source Width 100 px % Height px" at bounding box center [62, 177] width 78 height 44
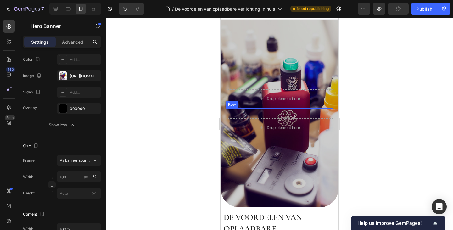
scroll to position [0, 0]
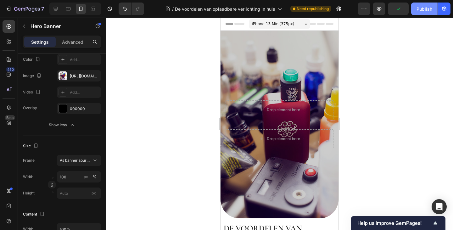
click at [425, 11] on div "Publish" at bounding box center [425, 9] width 16 height 7
click at [236, 123] on div "Drop element here Row" at bounding box center [280, 133] width 108 height 29
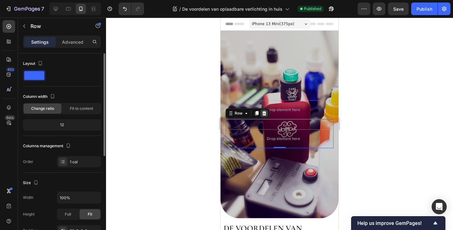
click at [265, 111] on icon at bounding box center [264, 113] width 5 height 5
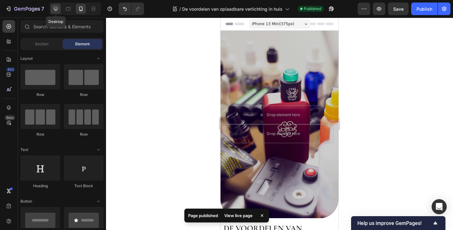
click at [56, 11] on icon at bounding box center [56, 9] width 6 height 6
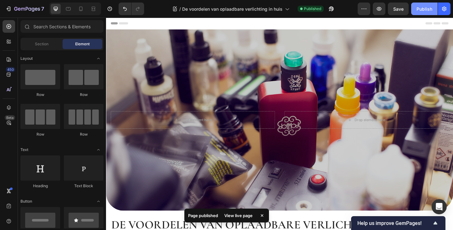
click at [428, 9] on div "Publish" at bounding box center [425, 9] width 16 height 7
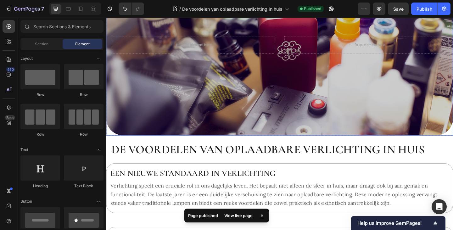
scroll to position [94, 0]
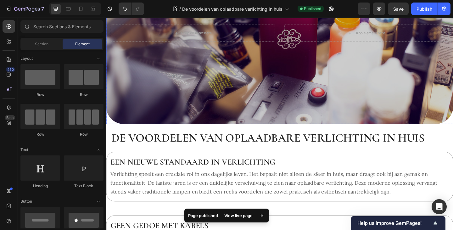
click at [272, 126] on div "Overlay" at bounding box center [295, 34] width 378 height 197
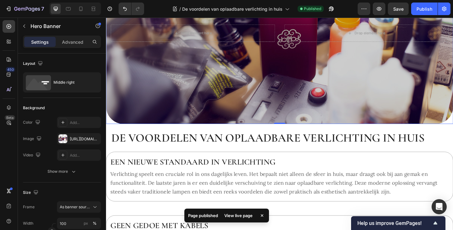
click at [110, 126] on div "Overlay" at bounding box center [295, 34] width 378 height 197
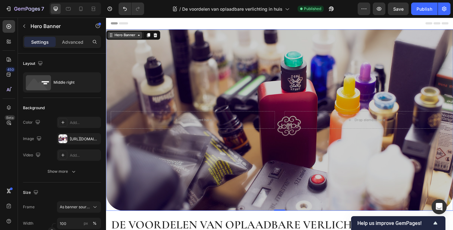
click at [130, 38] on div "Hero Banner" at bounding box center [126, 37] width 25 height 6
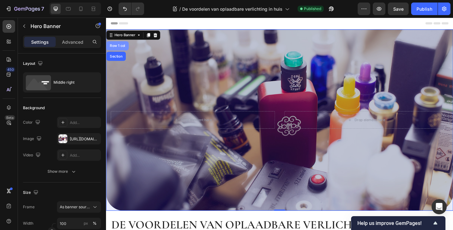
click at [124, 48] on div "Row 1 col" at bounding box center [118, 49] width 19 height 4
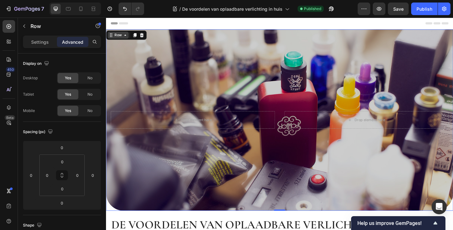
click at [124, 40] on div "Row" at bounding box center [119, 37] width 23 height 8
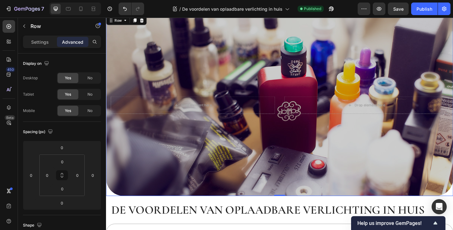
scroll to position [31, 0]
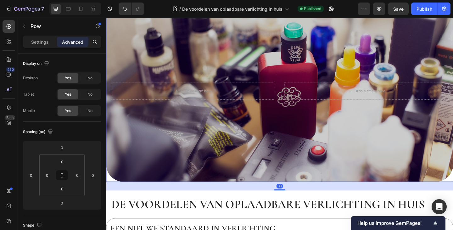
drag, startPoint x: 295, startPoint y: 192, endPoint x: 294, endPoint y: 201, distance: 8.8
click at [292, 205] on div at bounding box center [295, 205] width 13 height 1
click at [296, 205] on div at bounding box center [295, 206] width 13 height 2
click at [68, 9] on icon at bounding box center [68, 9] width 6 height 6
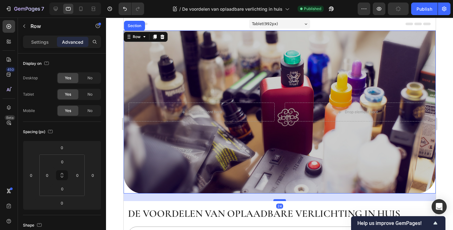
drag, startPoint x: 279, startPoint y: 190, endPoint x: 275, endPoint y: 197, distance: 8.2
click at [275, 199] on div at bounding box center [279, 200] width 13 height 2
click at [82, 8] on icon at bounding box center [80, 9] width 3 height 4
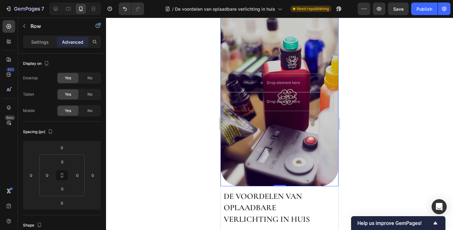
scroll to position [63, 0]
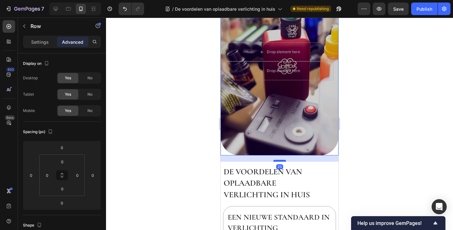
drag, startPoint x: 279, startPoint y: 147, endPoint x: 276, endPoint y: 153, distance: 7.0
click at [276, 160] on div at bounding box center [280, 161] width 13 height 2
type input "20"
click at [310, 169] on h2 "De voordelen van oplaadbare verlichting in huis" at bounding box center [277, 184] width 108 height 36
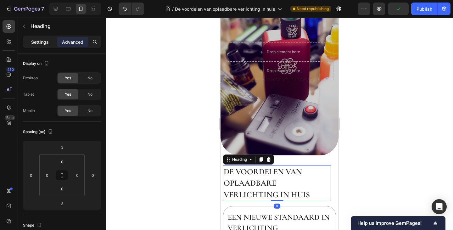
click at [46, 41] on p "Settings" at bounding box center [40, 42] width 18 height 7
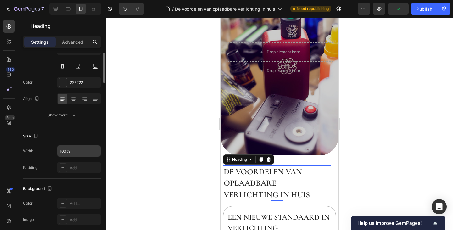
scroll to position [0, 0]
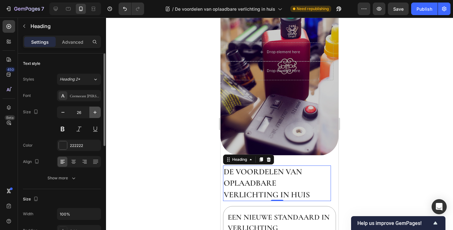
click at [95, 113] on icon "button" at bounding box center [95, 112] width 6 height 6
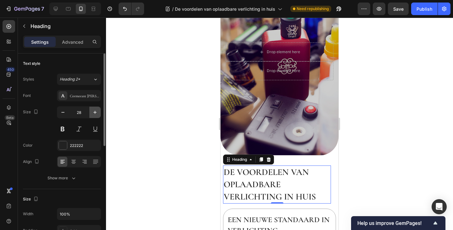
click at [95, 113] on icon "button" at bounding box center [95, 112] width 6 height 6
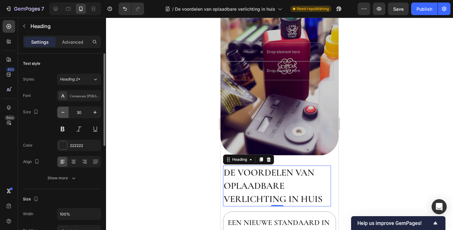
click at [61, 113] on icon "button" at bounding box center [63, 112] width 6 height 6
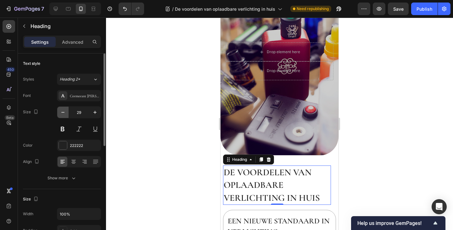
click at [61, 113] on icon "button" at bounding box center [63, 112] width 6 height 6
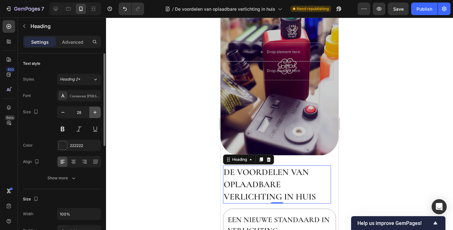
click at [96, 114] on icon "button" at bounding box center [95, 112] width 6 height 6
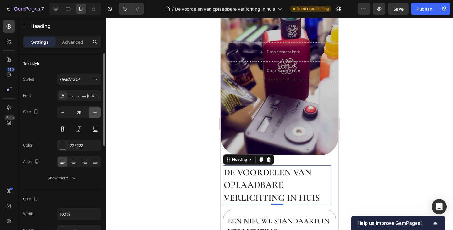
type input "30"
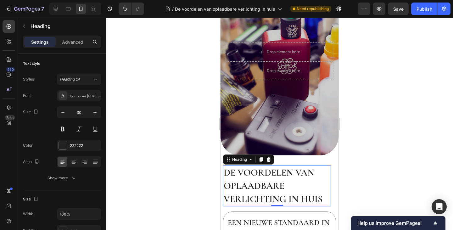
click at [358, 154] on div at bounding box center [279, 124] width 347 height 213
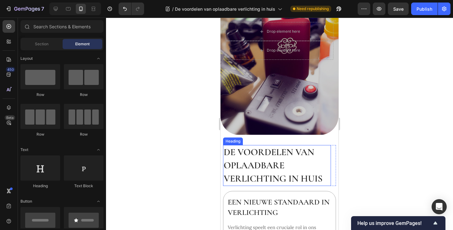
scroll to position [94, 0]
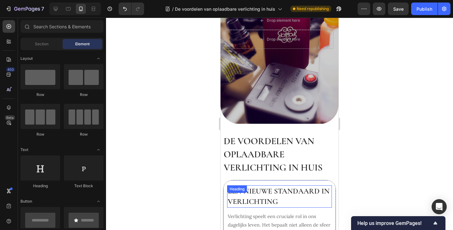
click at [276, 188] on h2 "Een nieuwe standaard in verlichting" at bounding box center [279, 196] width 105 height 22
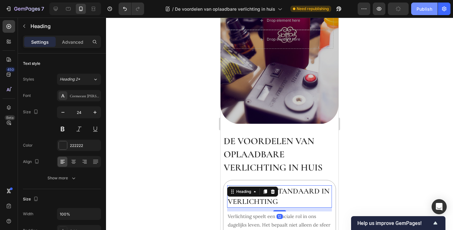
click at [424, 13] on button "Publish" at bounding box center [425, 9] width 26 height 13
click at [55, 8] on icon at bounding box center [56, 9] width 6 height 6
type input "28"
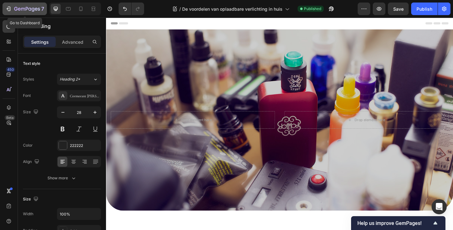
click at [9, 7] on icon "button" at bounding box center [8, 9] width 6 height 6
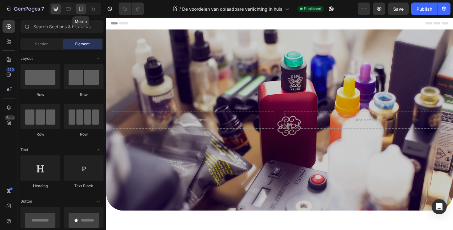
click at [82, 8] on icon at bounding box center [81, 9] width 6 height 6
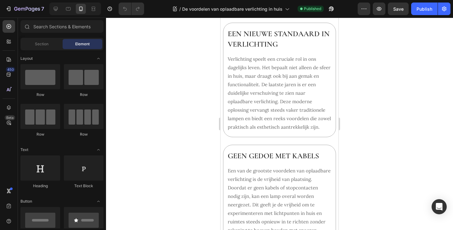
scroll to position [126, 0]
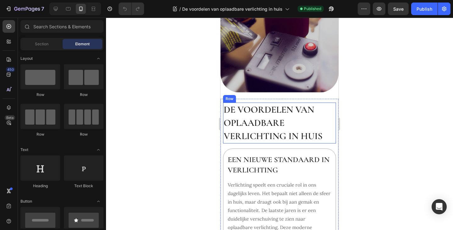
click at [331, 120] on div "De voordelen van oplaadbare verlichting in huis Heading Row" at bounding box center [279, 123] width 113 height 41
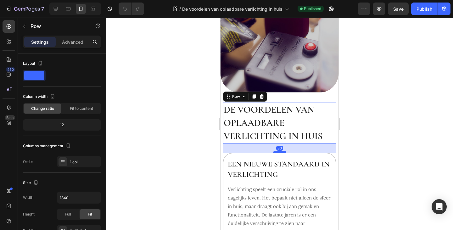
drag, startPoint x: 279, startPoint y: 140, endPoint x: 278, endPoint y: 145, distance: 4.7
click at [278, 151] on div at bounding box center [280, 152] width 13 height 2
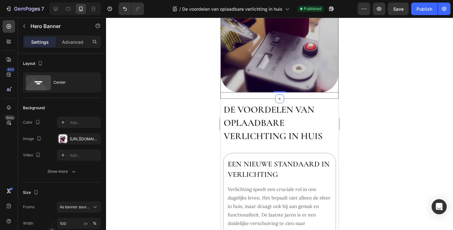
click at [293, 86] on div "Drop element here Drop element here Hero Banner 0 Row" at bounding box center [280, 2] width 118 height 194
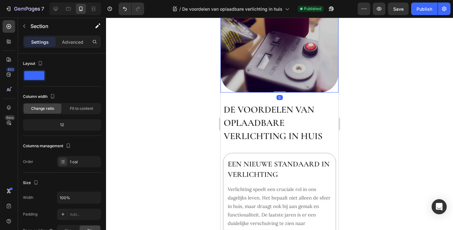
click at [292, 90] on div "Drop element here Drop element here Hero Banner Row" at bounding box center [280, 2] width 118 height 194
click at [77, 41] on p "Advanced" at bounding box center [72, 42] width 21 height 7
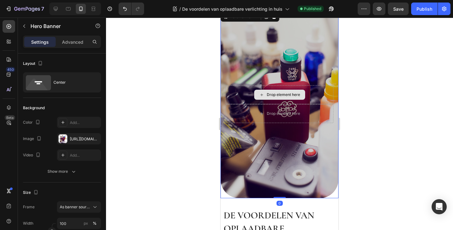
scroll to position [0, 0]
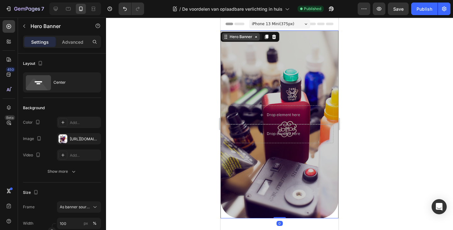
click at [235, 37] on div "Hero Banner" at bounding box center [241, 37] width 25 height 6
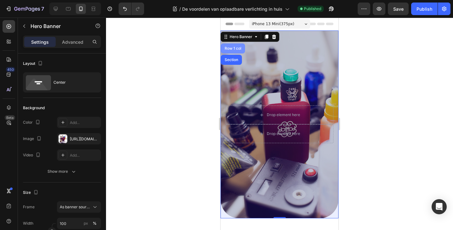
click at [236, 48] on div "Row 1 col" at bounding box center [233, 49] width 19 height 4
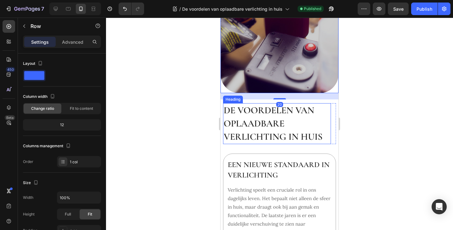
scroll to position [126, 0]
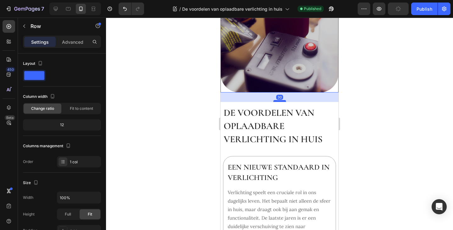
click at [280, 100] on div at bounding box center [280, 101] width 13 height 2
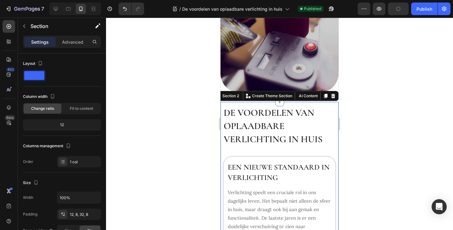
click at [361, 111] on div at bounding box center [279, 124] width 347 height 213
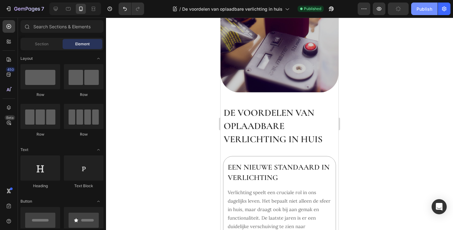
click at [421, 9] on div "Publish" at bounding box center [425, 9] width 16 height 7
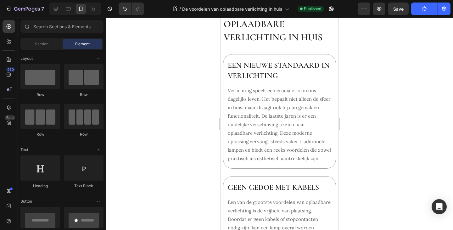
scroll to position [189, 0]
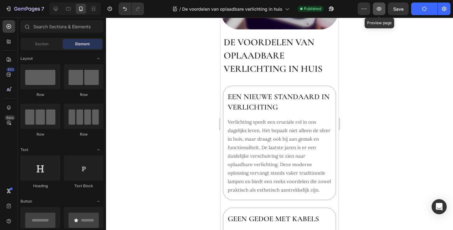
click at [380, 8] on icon "button" at bounding box center [379, 9] width 6 height 6
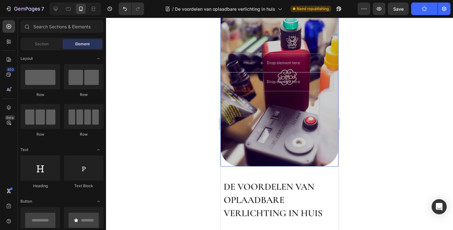
scroll to position [0, 0]
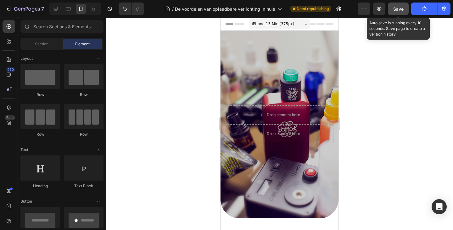
click at [399, 10] on span "Save" at bounding box center [399, 8] width 10 height 5
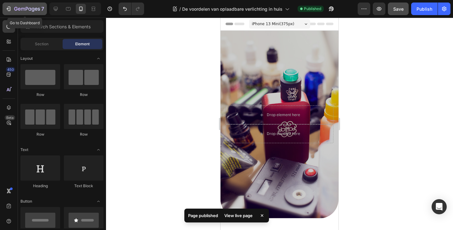
click at [8, 10] on icon "button" at bounding box center [8, 9] width 6 height 6
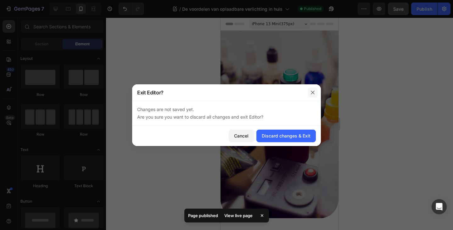
drag, startPoint x: 105, startPoint y: 76, endPoint x: 311, endPoint y: 94, distance: 206.5
click at [311, 94] on button "button" at bounding box center [313, 93] width 10 height 10
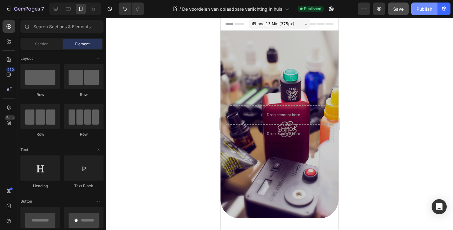
click at [429, 13] on button "Publish" at bounding box center [425, 9] width 26 height 13
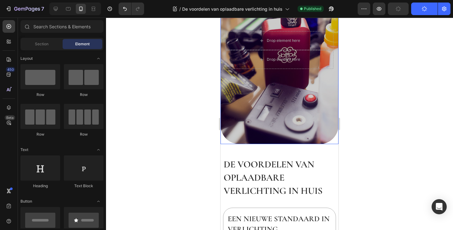
scroll to position [94, 0]
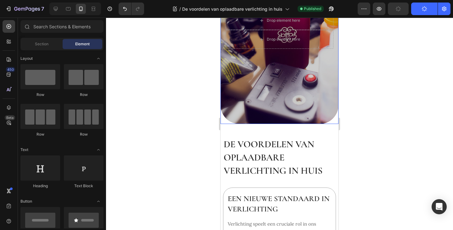
click at [285, 104] on div "Overlay" at bounding box center [280, 30] width 118 height 188
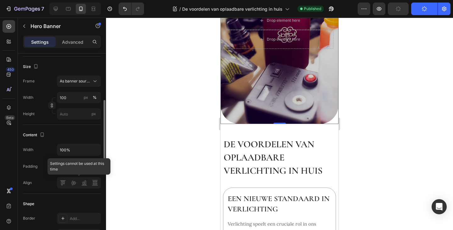
scroll to position [189, 0]
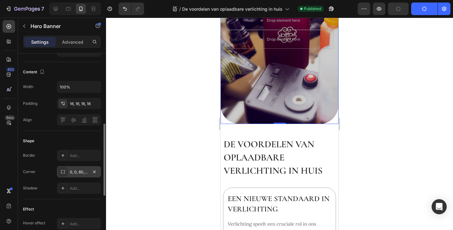
click at [82, 170] on div "0, 0, 60, 60" at bounding box center [79, 172] width 18 height 6
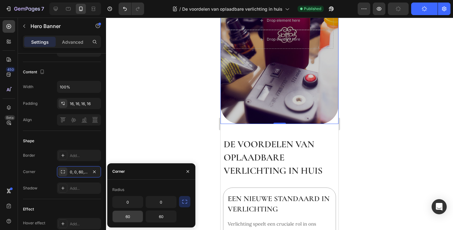
click at [136, 218] on input "60" at bounding box center [128, 216] width 30 height 11
type input "40"
click at [166, 217] on input "60" at bounding box center [161, 216] width 30 height 11
type input "40"
click at [186, 217] on div "0 0 40 40" at bounding box center [151, 209] width 78 height 26
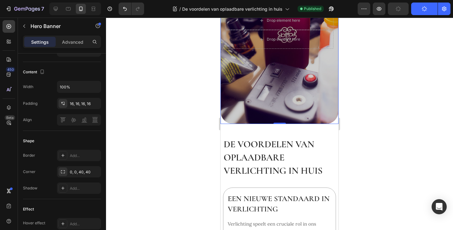
click at [428, 9] on button "Publish" at bounding box center [425, 9] width 26 height 13
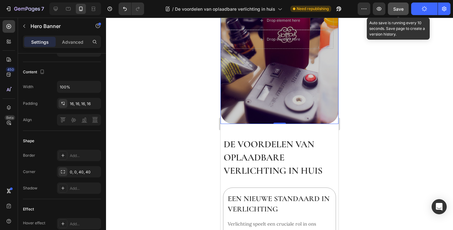
click at [403, 7] on span "Save" at bounding box center [399, 8] width 10 height 5
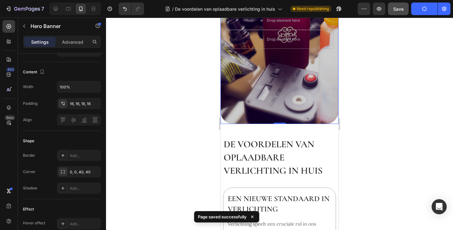
click at [399, 12] on button "Save" at bounding box center [398, 9] width 21 height 13
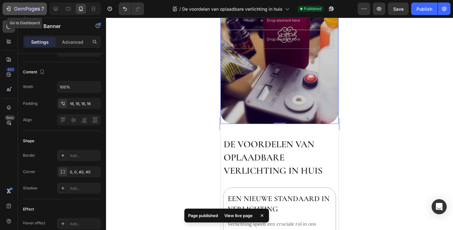
click at [8, 9] on icon "button" at bounding box center [8, 9] width 6 height 6
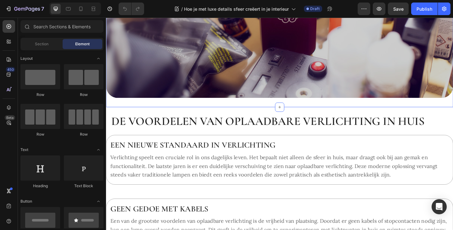
scroll to position [126, 0]
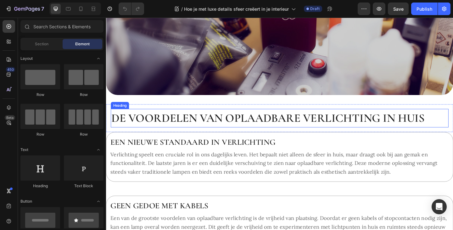
click at [221, 127] on h2 "De voordelen van oplaadbare verlichting in huis" at bounding box center [295, 127] width 368 height 20
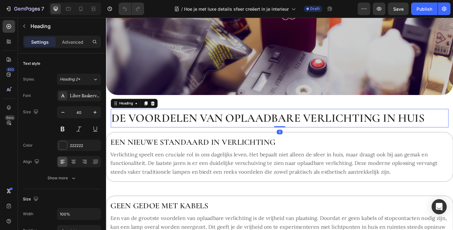
click at [221, 127] on h2 "De voordelen van oplaadbare verlichting in huis" at bounding box center [295, 127] width 368 height 20
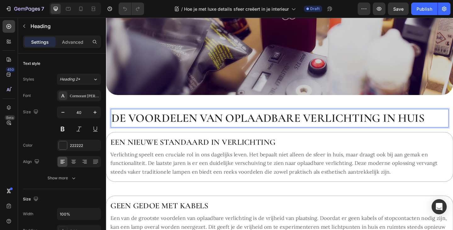
click at [221, 127] on p "De voordelen van oplaadbare verlichting in huis" at bounding box center [295, 127] width 366 height 19
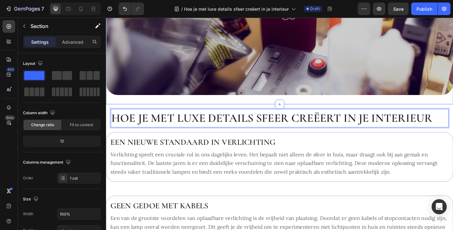
click at [236, 108] on div "Drop element here Drop element here Hero Banner Row" at bounding box center [295, 8] width 378 height 207
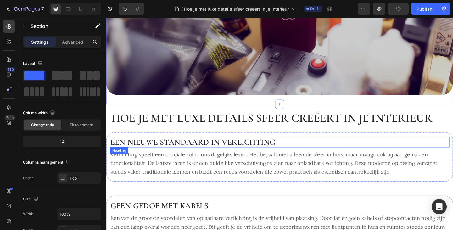
click at [191, 149] on h2 "Een nieuwe standaard in verlichting" at bounding box center [295, 153] width 370 height 11
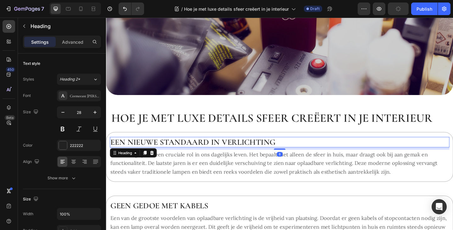
click at [191, 149] on h2 "Een nieuwe standaard in verlichting" at bounding box center [295, 153] width 370 height 11
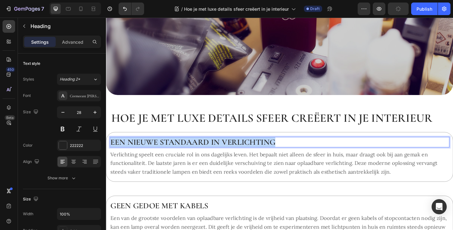
click at [191, 149] on p "Een nieuwe standaard in verlichting" at bounding box center [295, 153] width 368 height 10
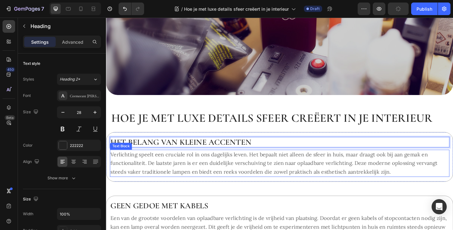
click at [187, 179] on p "Verlichting speelt een cruciale rol in ons dagelijks leven. Het bepaalt niet al…" at bounding box center [295, 176] width 368 height 28
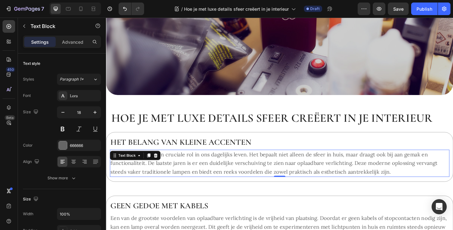
click at [219, 170] on p "Verlichting speelt een cruciale rol in ons dagelijks leven. Het bepaalt niet al…" at bounding box center [295, 176] width 368 height 28
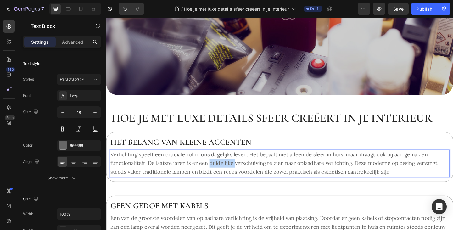
click at [219, 170] on p "Verlichting speelt een cruciale rol in ons dagelijks leven. Het bepaalt niet al…" at bounding box center [295, 176] width 368 height 28
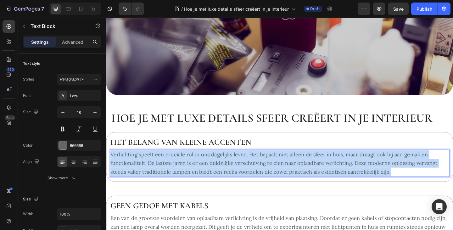
click at [219, 170] on p "Verlichting speelt een cruciale rol in ons dagelijks leven. Het bepaalt niet al…" at bounding box center [295, 176] width 368 height 28
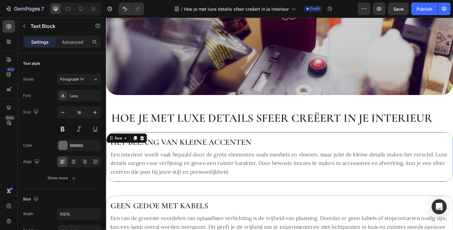
click at [281, 143] on div "Het belang van kleine accenten Heading Een interieur wordt vaak bepaald door de…" at bounding box center [295, 169] width 378 height 54
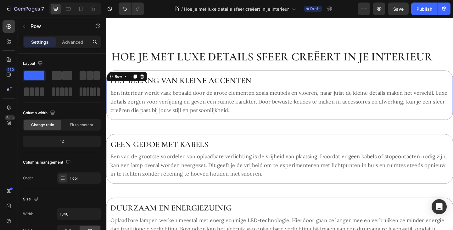
scroll to position [220, 0]
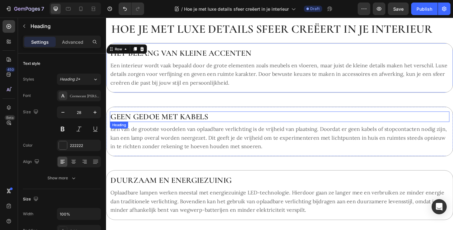
click at [212, 122] on h2 "Geen gedoe met kabels" at bounding box center [295, 125] width 370 height 11
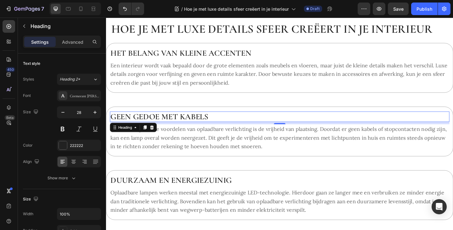
click at [188, 122] on h2 "Geen gedoe met kabels" at bounding box center [295, 125] width 370 height 11
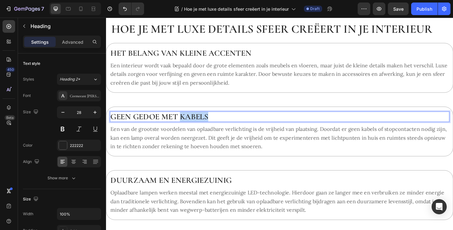
click at [188, 122] on p "Geen gedoe met kabels" at bounding box center [295, 126] width 368 height 10
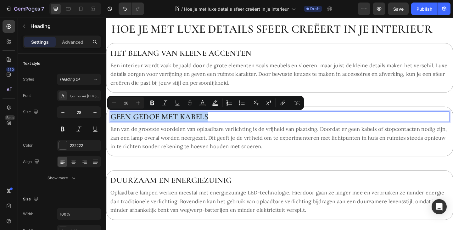
click at [188, 122] on p "Geen gedoe met kabels" at bounding box center [295, 126] width 368 height 10
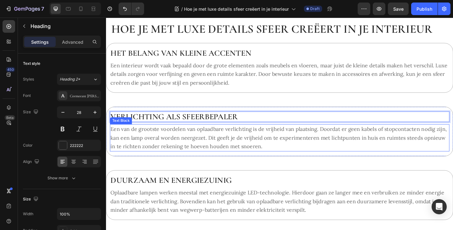
click at [190, 152] on p "Een van de grootste voordelen van oplaadbare verlichting is de vrijheid van pla…" at bounding box center [295, 148] width 368 height 28
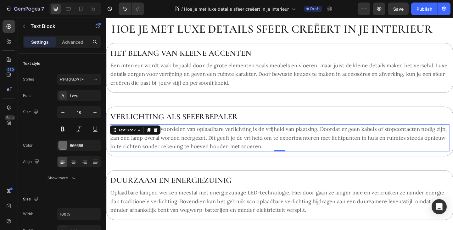
click at [211, 151] on p "Een van de grootste voordelen van oplaadbare verlichting is de vrijheid van pla…" at bounding box center [295, 148] width 368 height 28
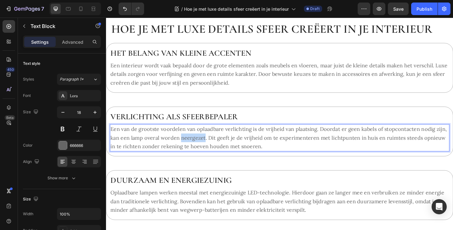
click at [211, 151] on p "Een van de grootste voordelen van oplaadbare verlichting is de vrijheid van pla…" at bounding box center [295, 148] width 368 height 28
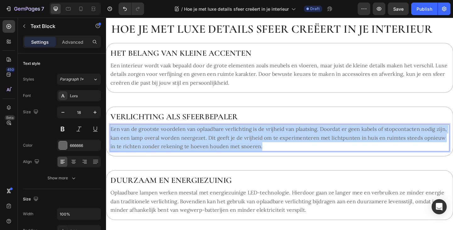
click at [211, 151] on p "Een van de grootste voordelen van oplaadbare verlichting is de vrijheid van pla…" at bounding box center [295, 148] width 368 height 28
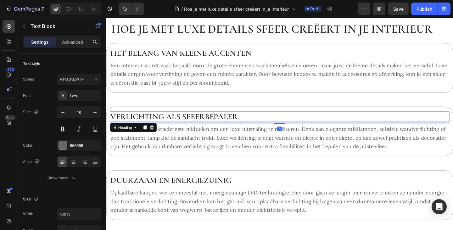
click at [258, 121] on p "Verlichting als sfeerbepaler" at bounding box center [295, 126] width 368 height 10
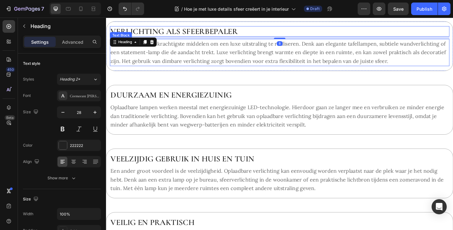
scroll to position [346, 0]
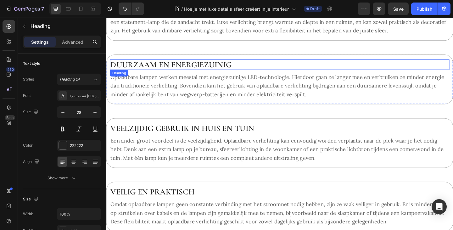
click at [234, 70] on h2 "Duurzaam en energiezuinig" at bounding box center [295, 68] width 370 height 11
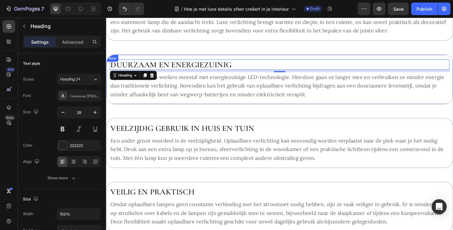
click at [223, 63] on div "Duurzaam en energiezuinig Heading 8 Oplaadbare lampen werken meestal met energi…" at bounding box center [295, 85] width 378 height 54
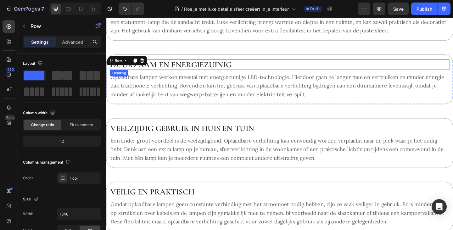
click at [221, 64] on h2 "Duurzaam en energiezuinig" at bounding box center [295, 68] width 370 height 11
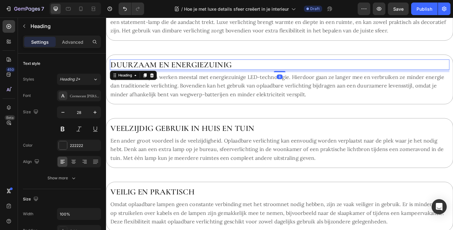
click at [221, 64] on h2 "Duurzaam en energiezuinig" at bounding box center [295, 68] width 370 height 11
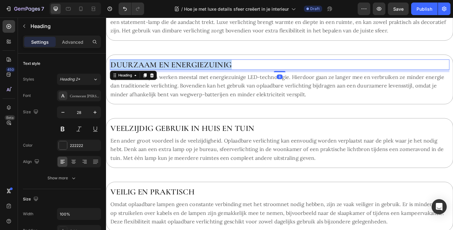
click at [221, 64] on p "Duurzaam en energiezuinig" at bounding box center [295, 69] width 368 height 10
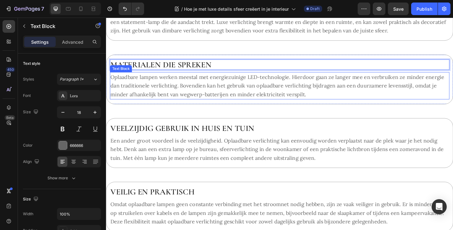
click at [225, 83] on p "Oplaadbare lampen werken meestal met energiezuinige LED-technologie. Hierdoor g…" at bounding box center [295, 92] width 368 height 28
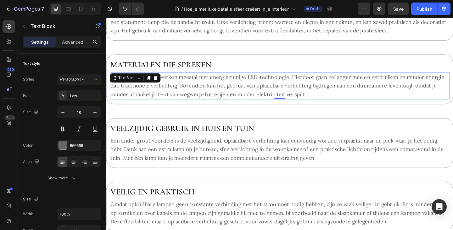
click at [197, 94] on p "Oplaadbare lampen werken meestal met energiezuinige LED-technologie. Hierdoor g…" at bounding box center [295, 92] width 368 height 28
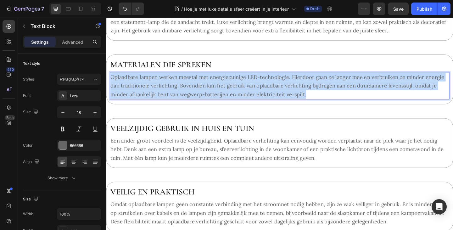
click at [197, 94] on p "Oplaadbare lampen werken meestal met energiezuinige LED-technologie. Hierdoor g…" at bounding box center [295, 92] width 368 height 28
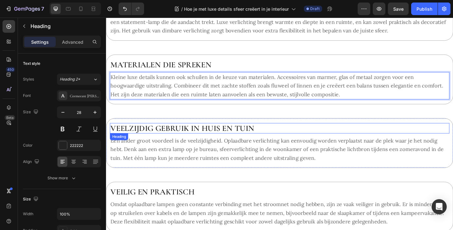
click at [193, 137] on h2 "Veelzijdig gebruik in huis en tuin" at bounding box center [295, 138] width 370 height 11
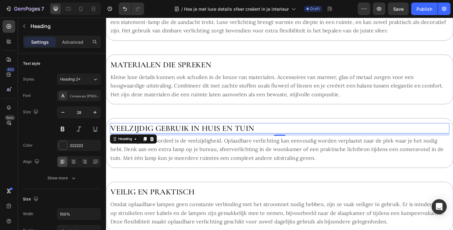
click at [169, 135] on h2 "Veelzijdig gebruik in huis en tuin" at bounding box center [295, 138] width 370 height 11
click at [169, 135] on p "Veelzijdig gebruik in huis en tuin" at bounding box center [295, 138] width 368 height 10
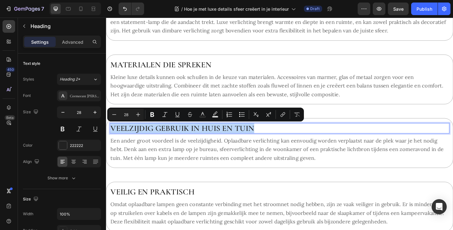
click at [169, 135] on p "Veelzijdig gebruik in huis en tuin" at bounding box center [295, 138] width 368 height 10
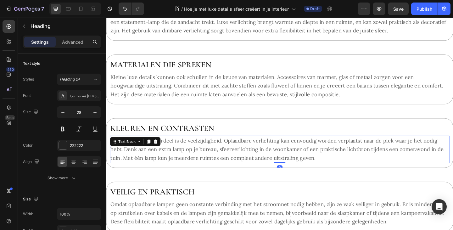
click at [176, 160] on p "Een ander groot voordeel is de veelzijdigheid. Oplaadbare verlichting kan eenvo…" at bounding box center [295, 161] width 368 height 28
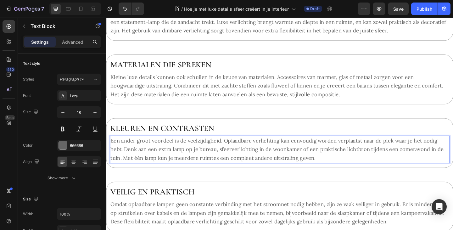
click at [208, 162] on p "Een ander groot voordeel is de veelzijdigheid. Oplaadbare verlichting kan eenvo…" at bounding box center [295, 161] width 368 height 28
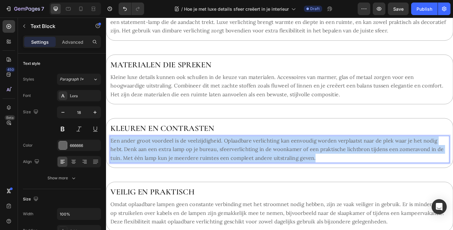
click at [208, 162] on p "Een ander groot voordeel is de veelzijdigheid. Oplaadbare verlichting kan eenvo…" at bounding box center [295, 161] width 368 height 28
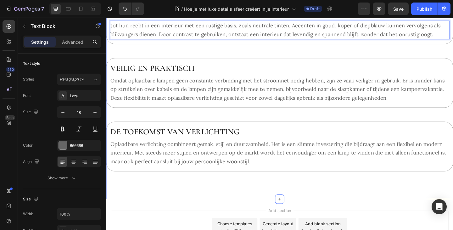
scroll to position [472, 0]
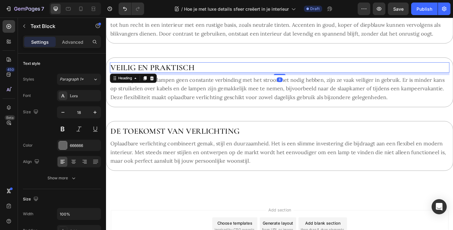
click at [181, 74] on h2 "Veilig en praktisch" at bounding box center [295, 71] width 370 height 11
click at [189, 71] on h2 "Veilig en praktisch" at bounding box center [295, 71] width 370 height 11
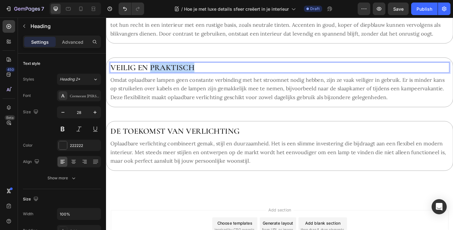
click at [189, 71] on p "Veilig en praktisch" at bounding box center [295, 72] width 368 height 10
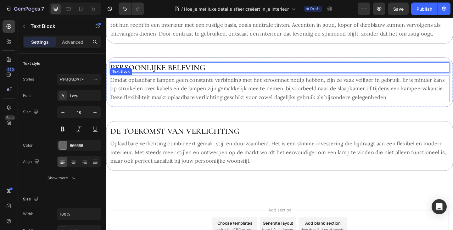
click at [198, 100] on p "Omdat oplaadbare lampen geen constante verbinding met het stroomnet nodig hebbe…" at bounding box center [295, 95] width 368 height 28
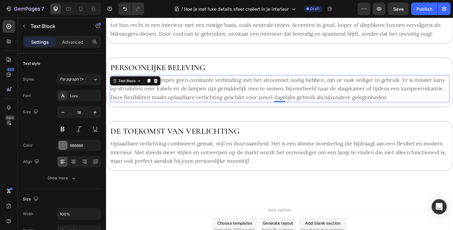
click at [212, 101] on p "Omdat oplaadbare lampen geen constante verbinding met het stroomnet nodig hebbe…" at bounding box center [295, 95] width 368 height 28
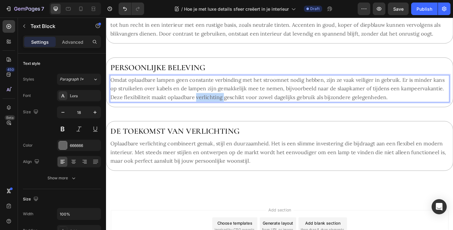
click at [212, 101] on p "Omdat oplaadbare lampen geen constante verbinding met het stroomnet nodig hebbe…" at bounding box center [295, 95] width 368 height 28
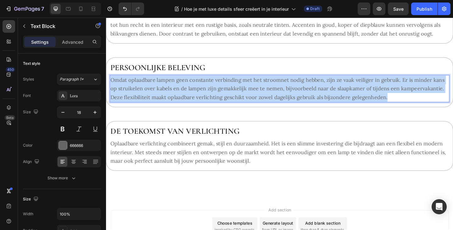
click at [212, 101] on p "Omdat oplaadbare lampen geen constante verbinding met het stroomnet nodig hebbe…" at bounding box center [295, 95] width 368 height 28
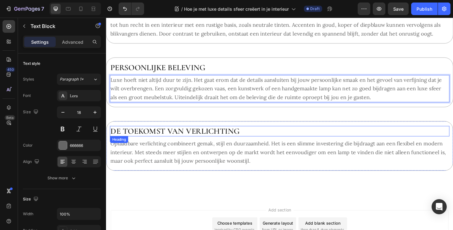
click at [204, 141] on h2 "De toekomst van verlichting" at bounding box center [295, 141] width 370 height 11
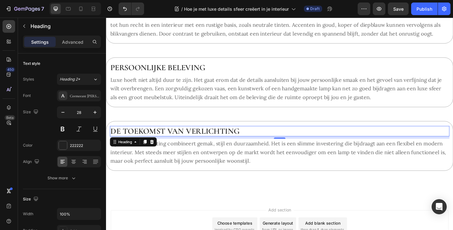
click at [204, 144] on h2 "De toekomst van verlichting" at bounding box center [295, 141] width 370 height 11
click at [204, 144] on p "De toekomst van verlichting" at bounding box center [295, 141] width 368 height 10
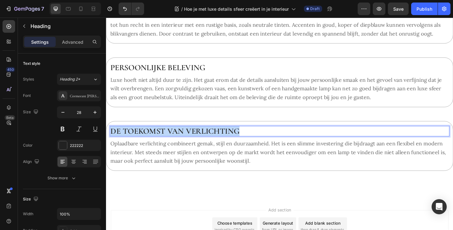
click at [204, 144] on p "De toekomst van verlichting" at bounding box center [295, 141] width 368 height 10
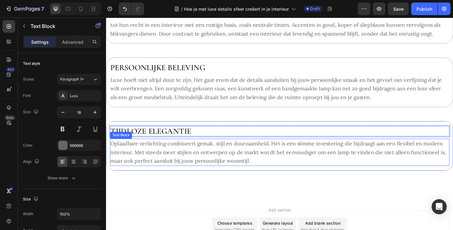
click at [198, 154] on p "Oplaadbare verlichting combineert gemak, stijl en duurzaamheid. Het is een slim…" at bounding box center [295, 164] width 368 height 28
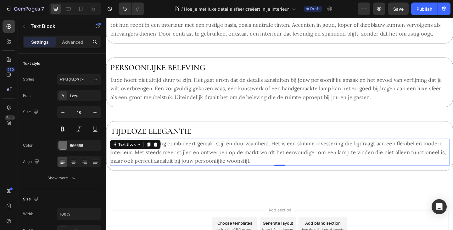
click at [193, 174] on p "Oplaadbare verlichting combineert gemak, stijl en duurzaamheid. Het is een slim…" at bounding box center [295, 164] width 368 height 28
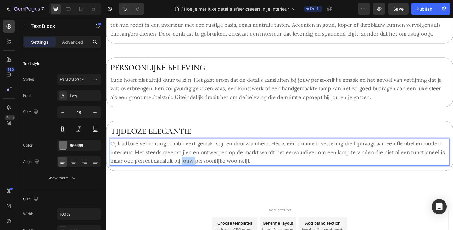
click at [193, 174] on p "Oplaadbare verlichting combineert gemak, stijl en duurzaamheid. Het is een slim…" at bounding box center [295, 164] width 368 height 28
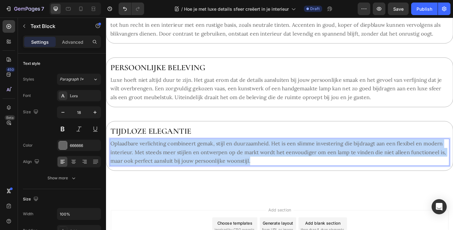
click at [193, 174] on p "Oplaadbare verlichting combineert gemak, stijl en duurzaamheid. Het is een slim…" at bounding box center [295, 164] width 368 height 28
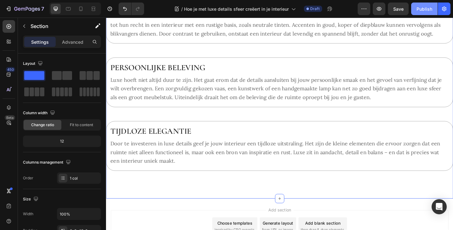
click at [425, 12] on button "Publish" at bounding box center [425, 9] width 26 height 13
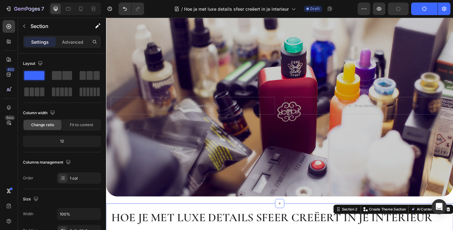
scroll to position [0, 0]
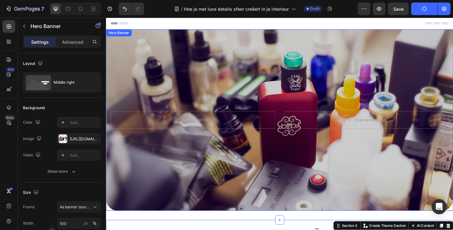
click at [181, 76] on div "Overlay" at bounding box center [295, 129] width 378 height 197
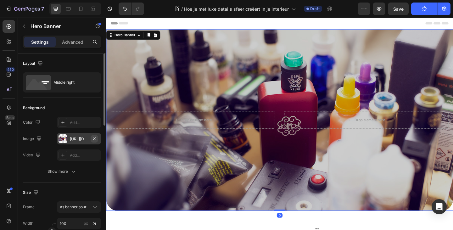
drag, startPoint x: 83, startPoint y: 137, endPoint x: 94, endPoint y: 139, distance: 11.3
click at [83, 137] on div "https://cdn.shopify.com/s/files/1/0983/8936/0904/files/gempages_583813742303642…" at bounding box center [79, 139] width 18 height 6
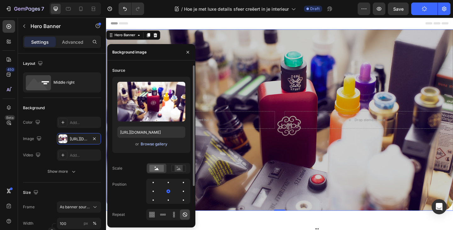
click at [149, 146] on div "Browse gallery" at bounding box center [154, 144] width 27 height 6
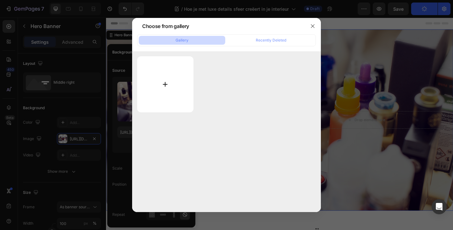
click at [170, 87] on input "file" at bounding box center [165, 84] width 56 height 56
type input "C:\fakepath\Rectangle 5680.png"
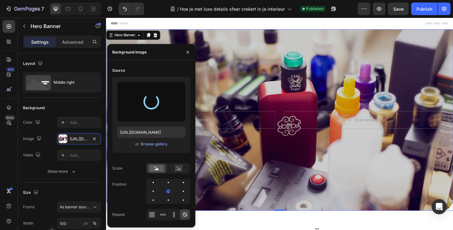
type input "https://cdn.shopify.com/s/files/1/0983/8936/0904/files/gempages_583813742303642…"
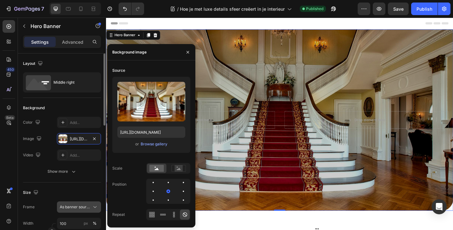
click at [72, 202] on button "As banner source" at bounding box center [79, 207] width 44 height 11
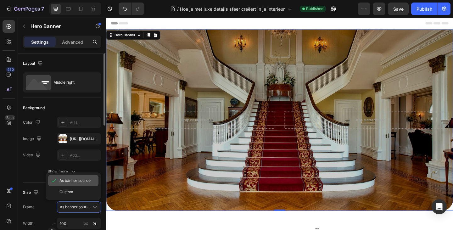
click at [76, 185] on div "As banner source" at bounding box center [73, 180] width 50 height 11
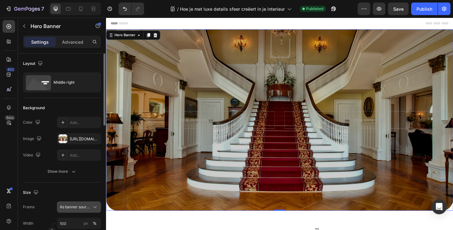
click at [77, 207] on span "As banner source" at bounding box center [75, 207] width 31 height 6
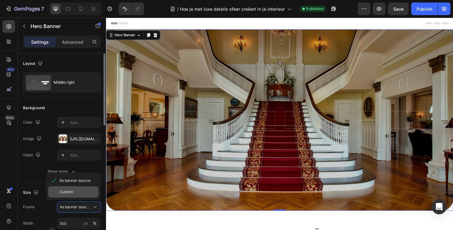
click at [69, 193] on span "Custom" at bounding box center [67, 192] width 14 height 6
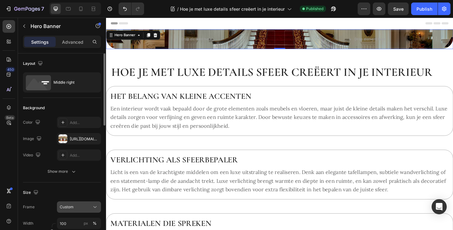
click at [72, 206] on span "Custom" at bounding box center [67, 207] width 14 height 6
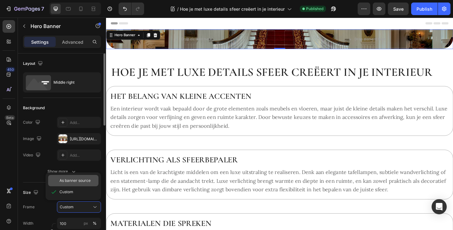
click at [67, 181] on span "As banner source" at bounding box center [75, 181] width 31 height 6
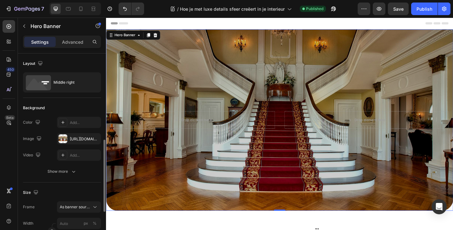
scroll to position [63, 0]
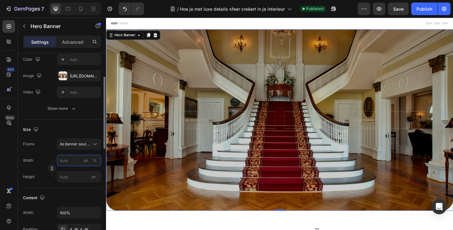
click at [68, 159] on input "px %" at bounding box center [79, 160] width 44 height 11
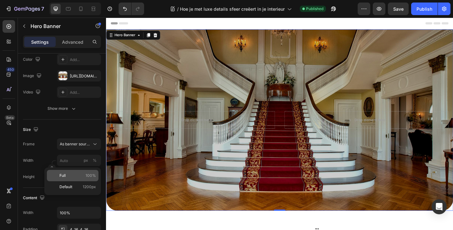
click at [73, 173] on p "Full 100%" at bounding box center [78, 176] width 37 height 6
type input "100"
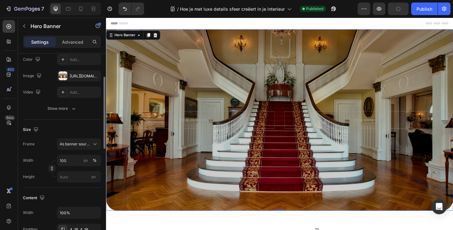
click at [53, 151] on div "Frame As banner source Width 100 px % Height px" at bounding box center [62, 161] width 78 height 44
click at [95, 12] on icon at bounding box center [93, 9] width 6 height 6
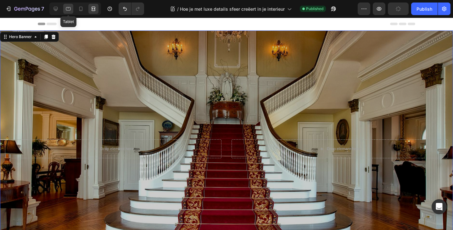
click at [69, 9] on icon at bounding box center [68, 9] width 6 height 6
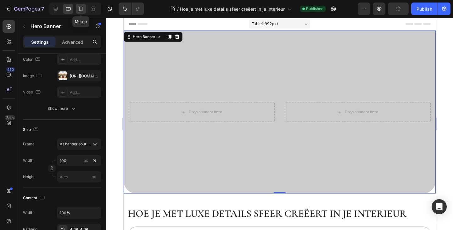
click at [77, 10] on div at bounding box center [81, 9] width 10 height 10
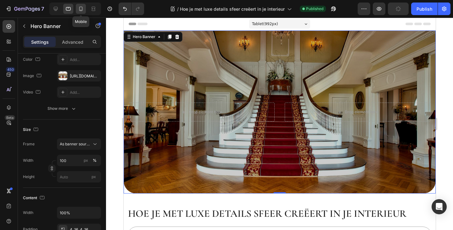
type input "https://cdn.shopify.com/s/files/1/0983/8936/0904/files/gempages_583813742303642…"
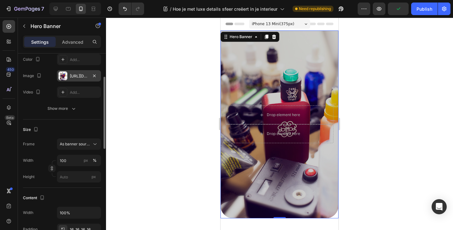
click at [80, 78] on div "https://cdn.shopify.com/s/files/1/0983/8936/0904/files/gempages_583813742303642…" at bounding box center [79, 76] width 18 height 6
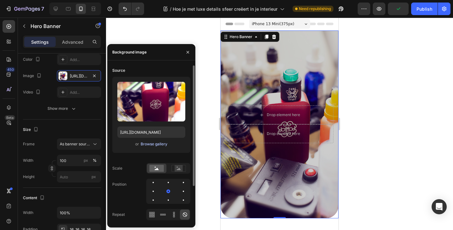
click at [152, 146] on div "Browse gallery" at bounding box center [154, 144] width 27 height 6
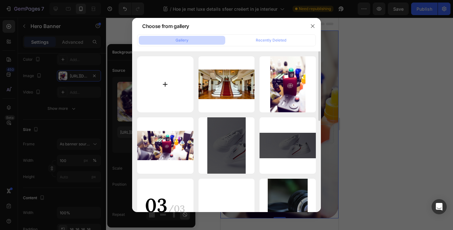
click at [162, 84] on input "file" at bounding box center [165, 84] width 56 height 56
type input "C:\fakepath\Rectangle 5680 (1).png"
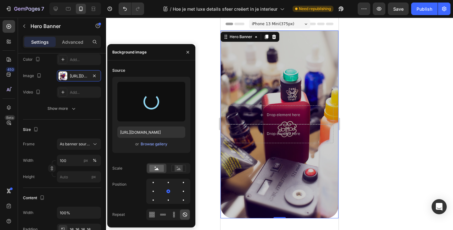
type input "https://cdn.shopify.com/s/files/1/0983/8936/0904/files/gempages_583813742303642…"
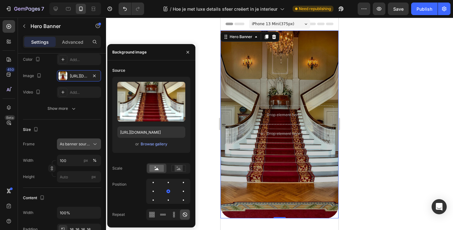
click at [75, 143] on span "As banner source" at bounding box center [75, 144] width 31 height 6
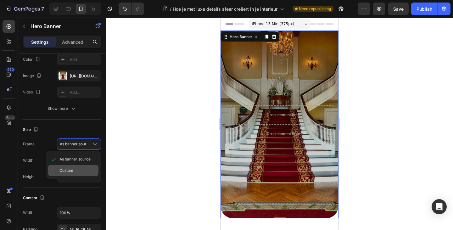
click at [75, 168] on div "Custom" at bounding box center [73, 170] width 50 height 11
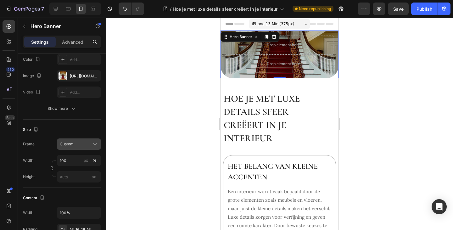
click at [82, 145] on div "Custom" at bounding box center [75, 144] width 31 height 6
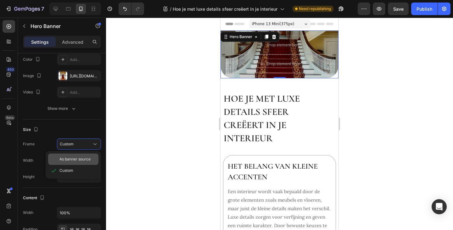
click at [77, 155] on div "As banner source" at bounding box center [73, 159] width 50 height 11
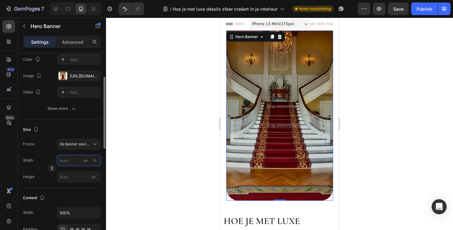
click at [77, 162] on input "px %" at bounding box center [79, 160] width 44 height 11
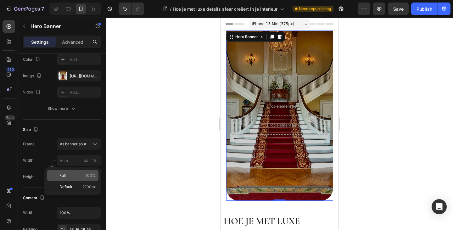
click at [76, 173] on p "Full 100%" at bounding box center [78, 176] width 37 height 6
type input "100"
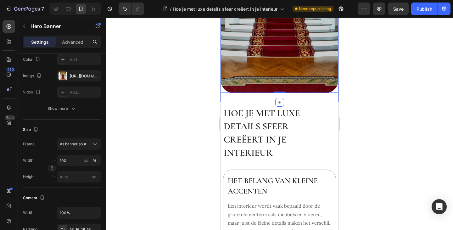
scroll to position [126, 0]
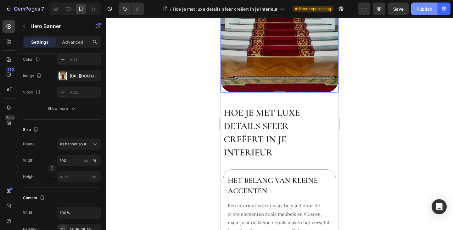
click at [428, 6] on div "Publish" at bounding box center [425, 9] width 16 height 7
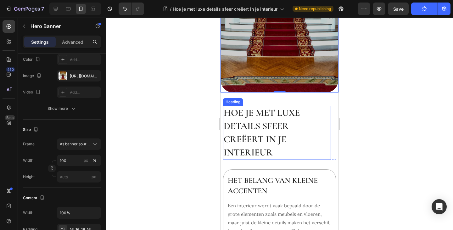
click at [322, 129] on h2 "Hoe je met luxe details sfeer creëert in je interieur" at bounding box center [277, 133] width 108 height 54
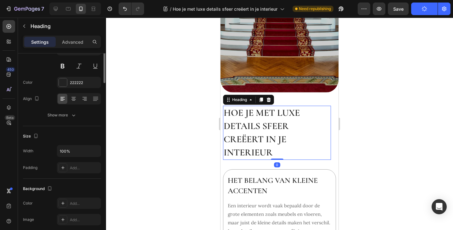
scroll to position [0, 0]
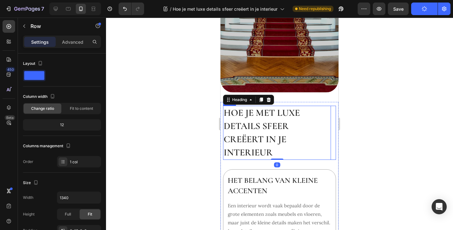
click at [329, 125] on div "Hoe je met luxe details sfeer creëert in je interieur Heading 0 Row" at bounding box center [279, 133] width 113 height 54
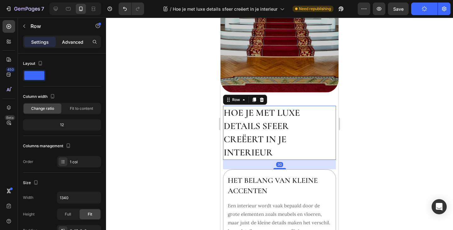
click at [86, 42] on div "Advanced" at bounding box center [72, 42] width 31 height 10
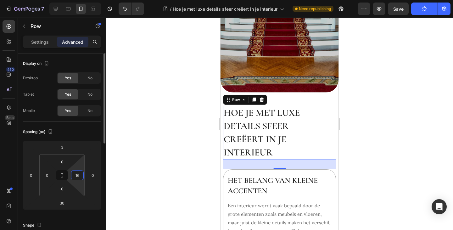
click at [81, 173] on input "16" at bounding box center [77, 175] width 9 height 9
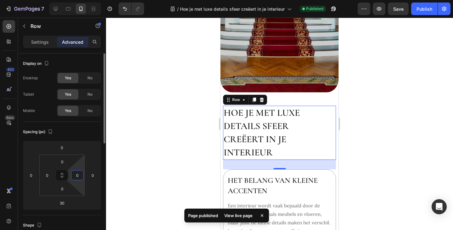
type input "0"
click at [81, 0] on html "7 Version history / Hoe je met luxe details sfeer creëert in je interieur Publi…" at bounding box center [226, 0] width 453 height 0
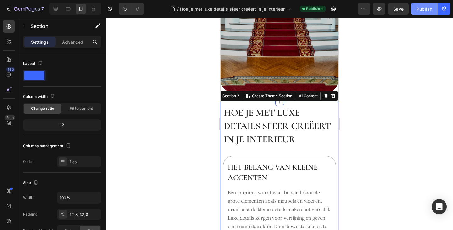
click at [430, 9] on div "Publish" at bounding box center [425, 9] width 16 height 7
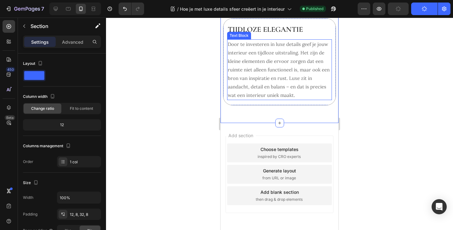
scroll to position [867, 0]
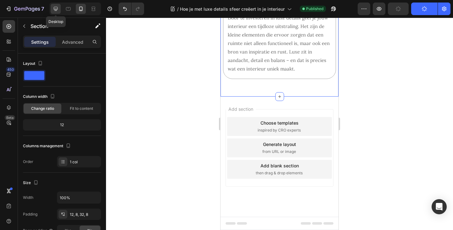
click at [56, 8] on icon at bounding box center [56, 9] width 6 height 6
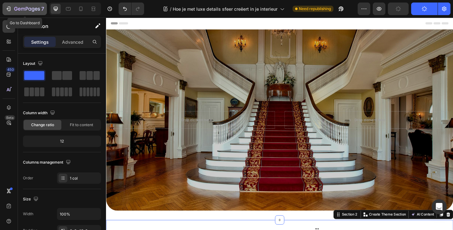
click at [9, 7] on icon "button" at bounding box center [9, 9] width 3 height 4
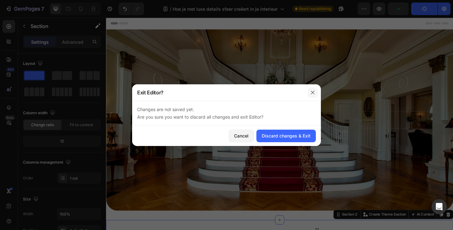
click at [315, 92] on icon "button" at bounding box center [312, 92] width 5 height 5
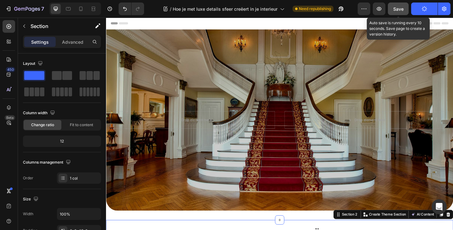
click at [401, 6] on span "Save" at bounding box center [399, 8] width 10 height 5
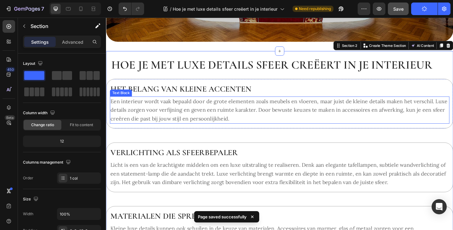
scroll to position [63, 0]
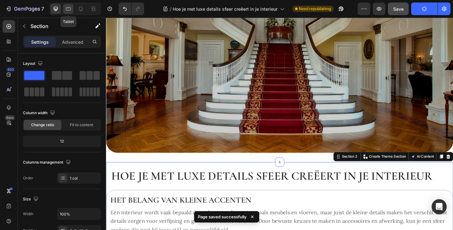
click at [68, 9] on icon at bounding box center [68, 9] width 6 height 6
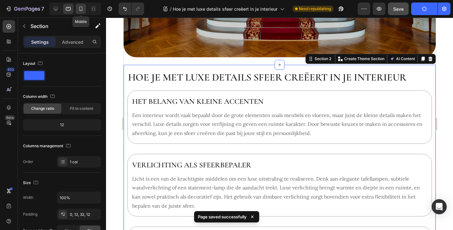
click at [81, 9] on icon at bounding box center [81, 9] width 6 height 6
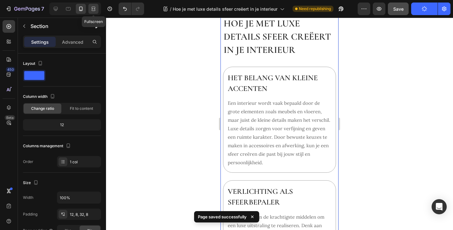
click at [93, 10] on icon at bounding box center [93, 9] width 6 height 6
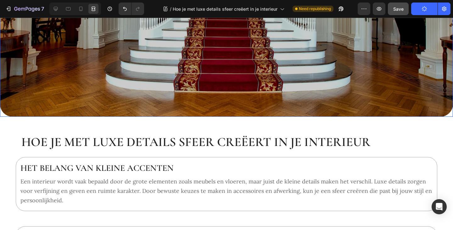
scroll to position [151, 0]
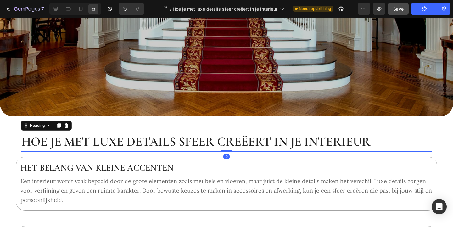
click at [21, 134] on h2 "Hoe je met luxe details sfeer creëert in je interieur" at bounding box center [227, 142] width 412 height 20
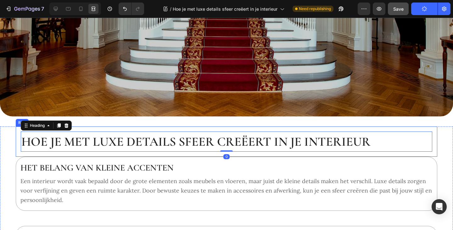
click at [16, 134] on div "Hoe je met luxe details sfeer creëert in je interieur Heading 0 Row" at bounding box center [227, 142] width 422 height 30
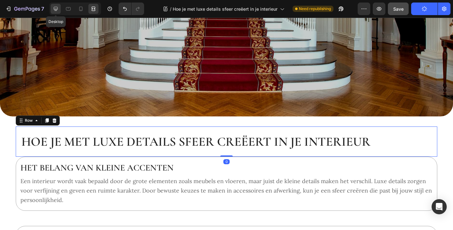
click at [57, 7] on icon at bounding box center [56, 9] width 4 height 4
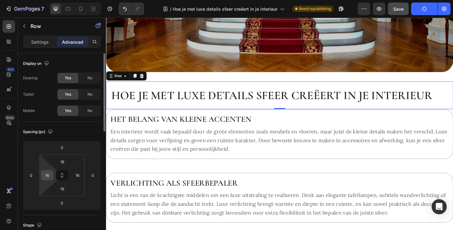
click at [50, 173] on input "16" at bounding box center [47, 175] width 9 height 9
type input "0"
click at [77, 175] on input "16" at bounding box center [77, 175] width 9 height 9
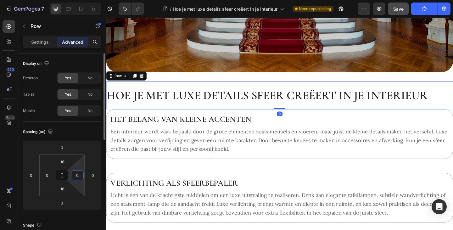
type input "0"
click at [81, 0] on html "7 Version history / Hoe je met luxe details sfeer creëert in je interieur Need …" at bounding box center [226, 0] width 453 height 0
click at [94, 6] on icon at bounding box center [93, 9] width 6 height 6
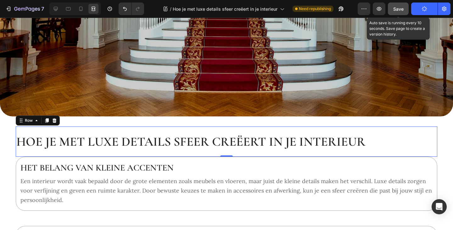
click at [399, 7] on span "Save" at bounding box center [399, 8] width 10 height 5
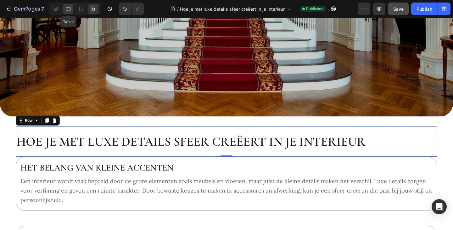
drag, startPoint x: 66, startPoint y: 7, endPoint x: 76, endPoint y: 9, distance: 9.3
click at [67, 7] on icon at bounding box center [68, 9] width 6 height 6
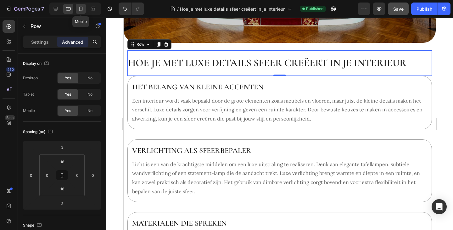
click at [78, 9] on icon at bounding box center [81, 9] width 6 height 6
type input "30"
type input "0"
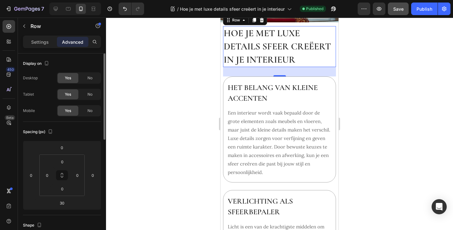
scroll to position [123, 0]
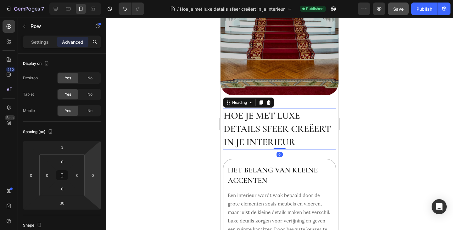
click at [312, 127] on h2 "Hoe je met luxe details sfeer creëert in je interieur" at bounding box center [279, 129] width 113 height 41
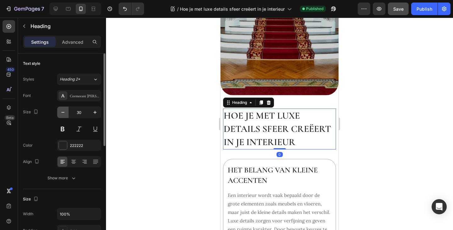
click at [63, 112] on icon "button" at bounding box center [62, 112] width 3 height 1
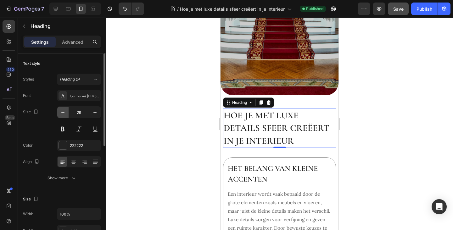
click at [63, 112] on icon "button" at bounding box center [62, 112] width 3 height 1
type input "28"
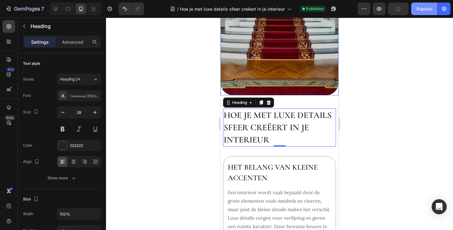
click at [430, 6] on div "Publish" at bounding box center [425, 9] width 16 height 7
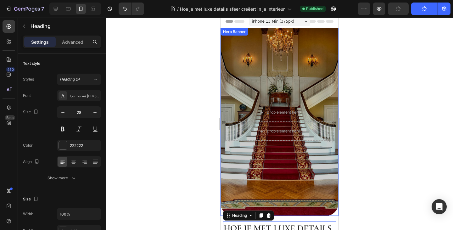
scroll to position [0, 0]
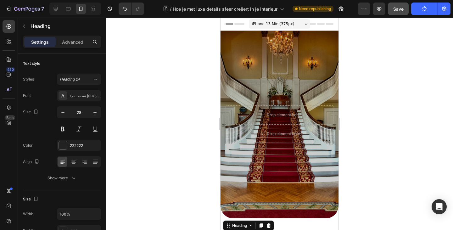
click at [399, 9] on span "Save" at bounding box center [399, 8] width 10 height 5
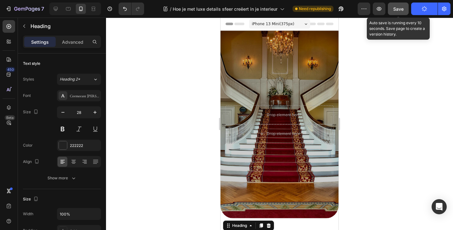
click at [403, 11] on span "Save" at bounding box center [399, 8] width 10 height 5
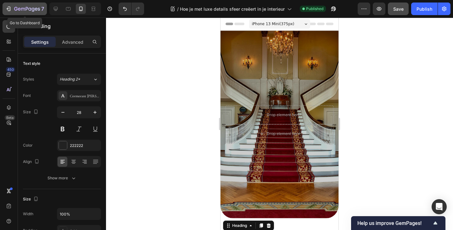
click at [12, 11] on div "7" at bounding box center [24, 9] width 39 height 8
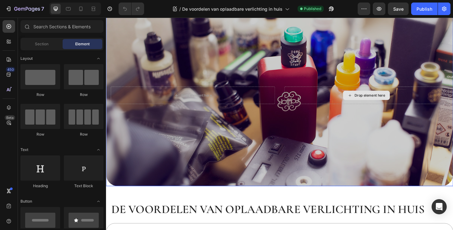
scroll to position [94, 0]
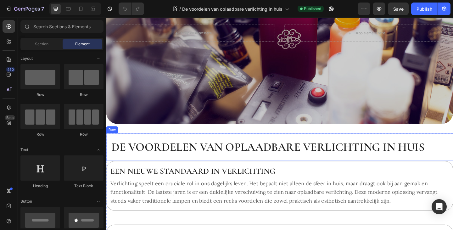
click at [111, 159] on div "De voordelen van oplaadbare verlichting in huis Heading Row" at bounding box center [295, 159] width 378 height 30
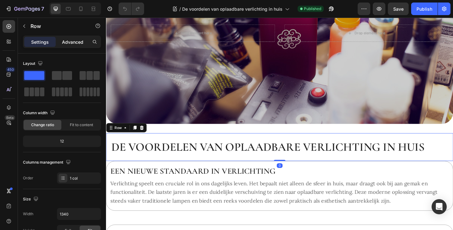
click at [74, 43] on p "Advanced" at bounding box center [72, 42] width 21 height 7
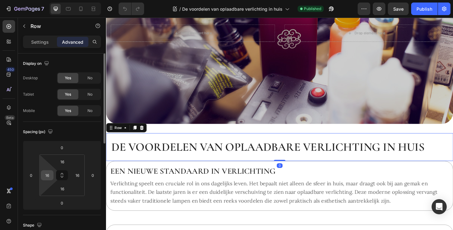
click at [49, 173] on input "16" at bounding box center [47, 175] width 9 height 9
type input "0"
click at [76, 176] on input "16" at bounding box center [77, 175] width 9 height 9
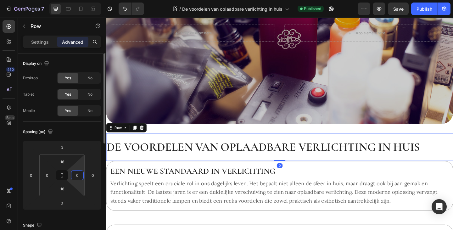
type input "0"
click at [82, 0] on html "7 Version history / De voordelen van oplaadbare verlichting in huis Published P…" at bounding box center [226, 0] width 453 height 0
click at [71, 11] on icon at bounding box center [68, 9] width 6 height 6
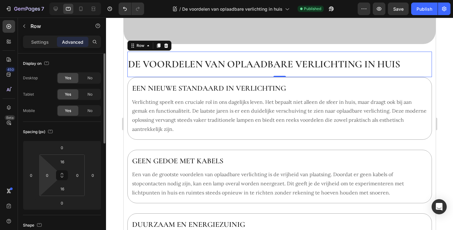
scroll to position [159, 0]
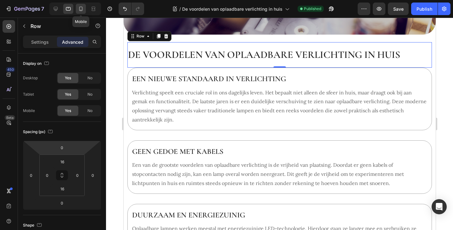
click at [78, 10] on icon at bounding box center [81, 9] width 6 height 6
type input "30"
type input "0"
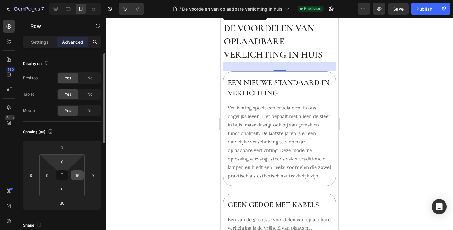
scroll to position [140, 0]
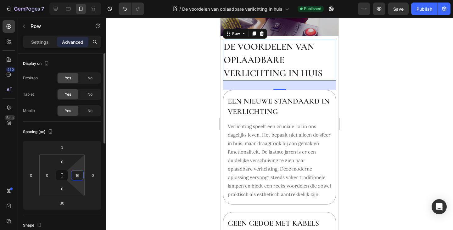
click at [77, 175] on input "16" at bounding box center [77, 175] width 9 height 9
type input "0"
click at [80, 0] on html "7 Version history / De voordelen van oplaadbare verlichting in huis Published P…" at bounding box center [226, 0] width 453 height 0
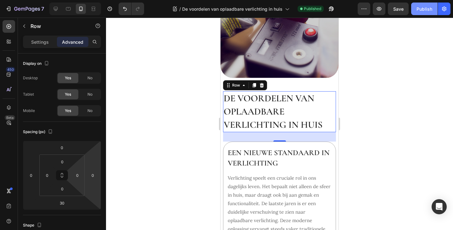
click at [430, 7] on div "Publish" at bounding box center [425, 9] width 16 height 7
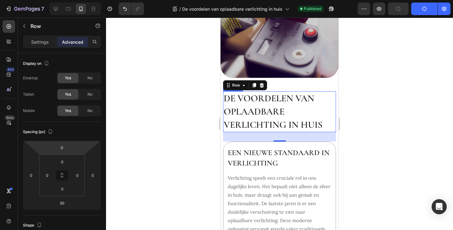
click at [250, 106] on h2 "De voordelen van oplaadbare verlichting in huis" at bounding box center [279, 111] width 113 height 41
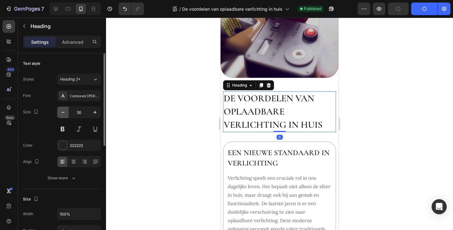
click at [61, 113] on icon "button" at bounding box center [63, 112] width 6 height 6
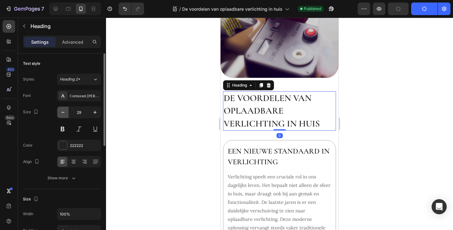
click at [61, 113] on icon "button" at bounding box center [63, 112] width 6 height 6
type input "28"
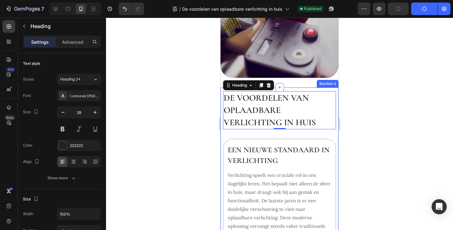
click at [352, 89] on div at bounding box center [279, 124] width 347 height 213
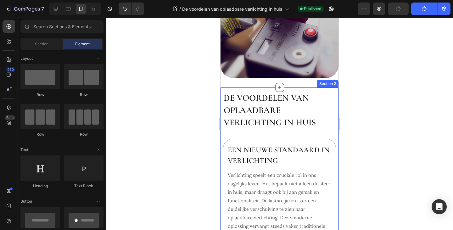
click at [428, 8] on button "Publish" at bounding box center [425, 9] width 26 height 13
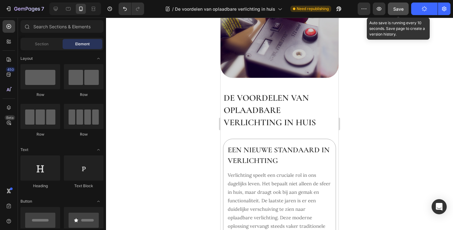
click at [401, 7] on span "Save" at bounding box center [399, 8] width 10 height 5
click at [399, 10] on span "Save" at bounding box center [399, 8] width 10 height 5
click at [401, 9] on span "Save" at bounding box center [399, 8] width 10 height 5
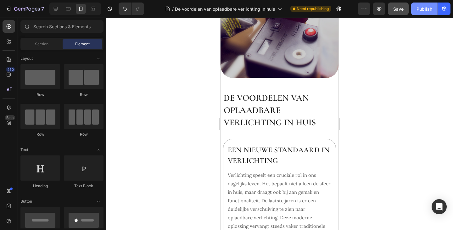
click at [425, 8] on div "Publish" at bounding box center [425, 9] width 16 height 7
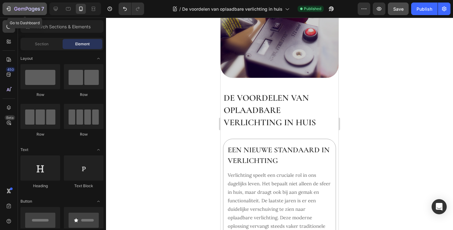
click at [14, 7] on icon "button" at bounding box center [27, 9] width 26 height 5
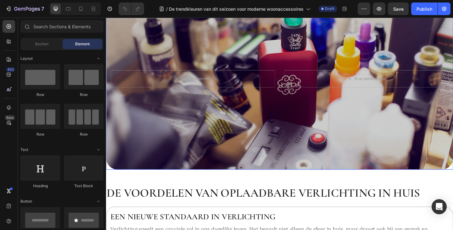
scroll to position [94, 0]
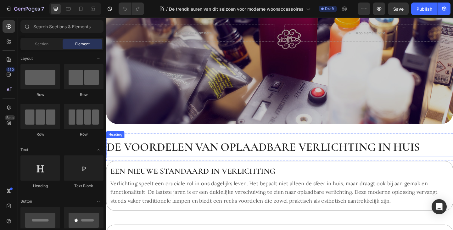
click at [243, 157] on h2 "De voordelen van oplaadbare verlichting in huis" at bounding box center [295, 159] width 378 height 20
click at [243, 157] on p "De voordelen van oplaadbare verlichting in huis" at bounding box center [295, 158] width 377 height 19
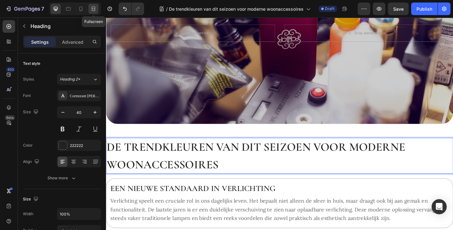
click at [95, 10] on icon at bounding box center [94, 10] width 4 height 1
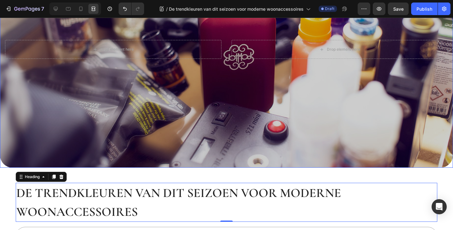
scroll to position [157, 0]
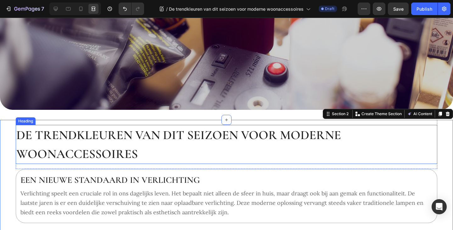
scroll to position [189, 0]
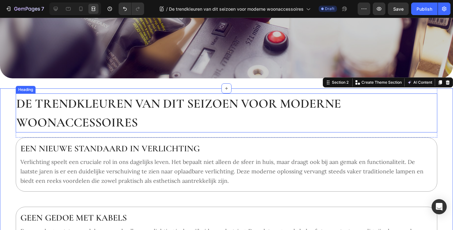
click at [232, 105] on p "De trendkleuren van dit seizoen voor moderne woonaccessoires" at bounding box center [226, 113] width 421 height 38
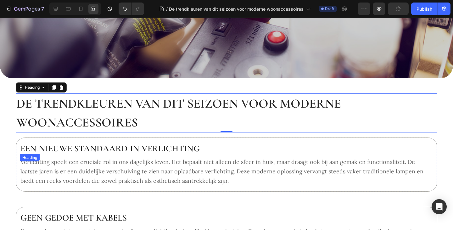
click at [137, 144] on h2 "Een nieuwe standaard in verlichting" at bounding box center [227, 148] width 414 height 11
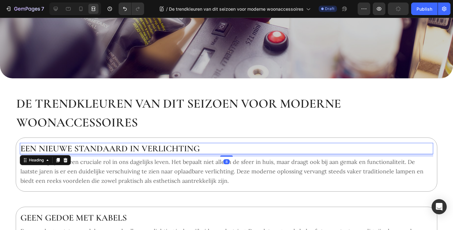
click at [137, 144] on h2 "Een nieuwe standaard in verlichting" at bounding box center [227, 148] width 414 height 11
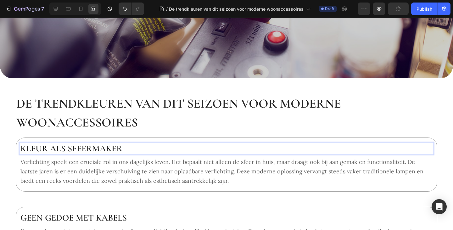
click at [138, 164] on p "Verlichting speelt een cruciale rol in ons dagelijks leven. Het bepaalt niet al…" at bounding box center [226, 171] width 412 height 28
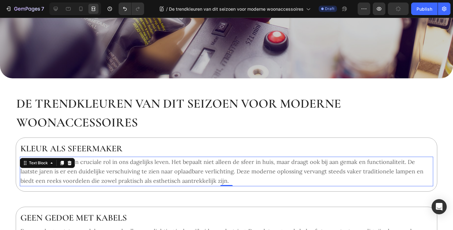
click at [154, 170] on p "Verlichting speelt een cruciale rol in ons dagelijks leven. Het bepaalt niet al…" at bounding box center [226, 171] width 412 height 28
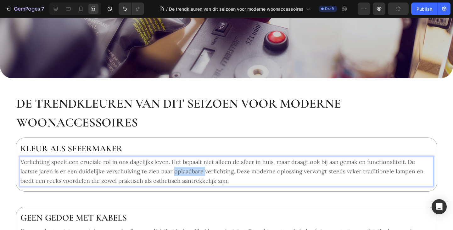
click at [154, 170] on p "Verlichting speelt een cruciale rol in ons dagelijks leven. Het bepaalt niet al…" at bounding box center [226, 171] width 412 height 28
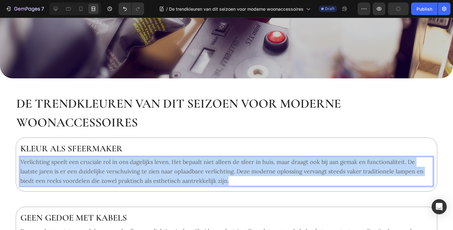
click at [154, 170] on p "Verlichting speelt een cruciale rol in ons dagelijks leven. Het bepaalt niet al…" at bounding box center [226, 171] width 412 height 28
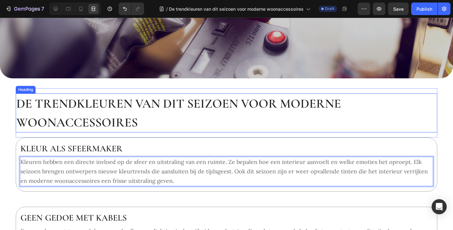
click at [167, 123] on p "De trendkleuren van dit seizoen voor moderne woonaccessoires" at bounding box center [226, 113] width 421 height 38
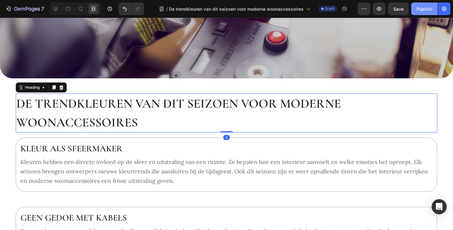
drag, startPoint x: 430, startPoint y: 3, endPoint x: 430, endPoint y: 7, distance: 3.8
click at [430, 4] on button "Publish" at bounding box center [425, 9] width 26 height 13
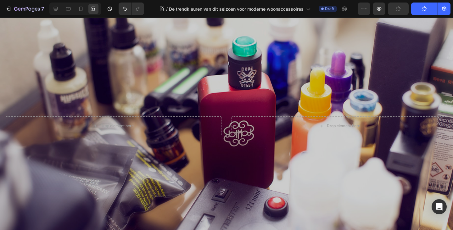
scroll to position [0, 0]
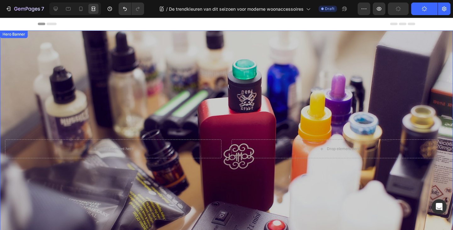
click at [174, 73] on div "Overlay" at bounding box center [226, 149] width 453 height 237
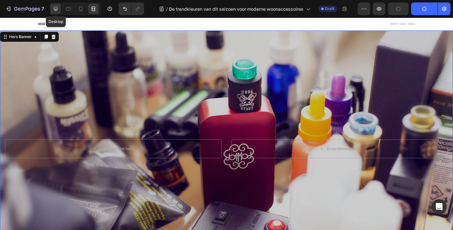
click at [57, 7] on icon at bounding box center [56, 9] width 4 height 4
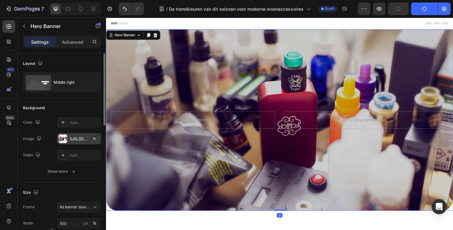
click at [73, 140] on div "[URL][DOMAIN_NAME]" at bounding box center [79, 139] width 18 height 6
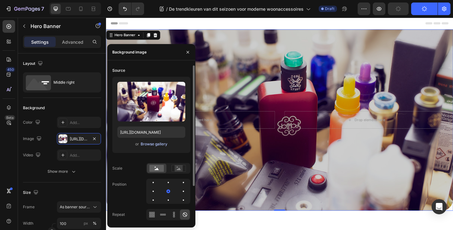
click at [160, 143] on div "Browse gallery" at bounding box center [154, 144] width 27 height 6
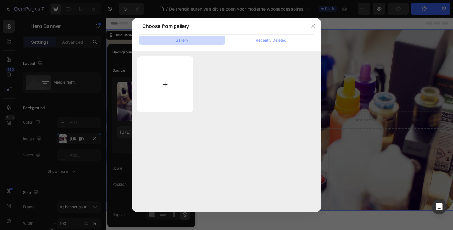
click at [168, 87] on input "file" at bounding box center [165, 84] width 56 height 56
type input "C:\fakepath\Rectangle 5680.png"
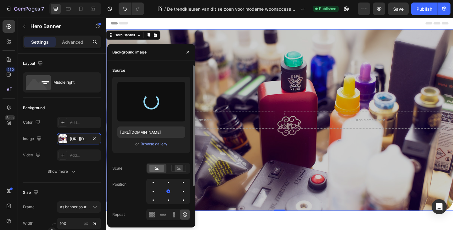
click at [156, 70] on div "Source" at bounding box center [151, 70] width 78 height 10
click at [166, 73] on div "Source" at bounding box center [151, 70] width 78 height 10
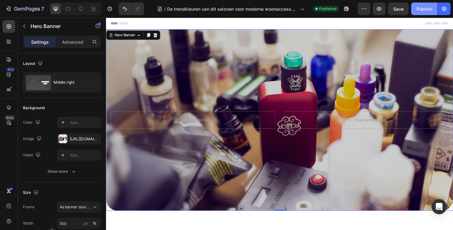
click at [428, 6] on div "Publish" at bounding box center [425, 9] width 16 height 7
click at [79, 8] on icon at bounding box center [81, 9] width 6 height 6
type input "[URL][DOMAIN_NAME]"
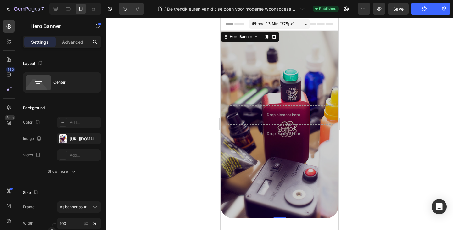
click at [269, 78] on div "Overlay" at bounding box center [280, 125] width 118 height 188
click at [74, 134] on div "[URL][DOMAIN_NAME]" at bounding box center [79, 138] width 44 height 11
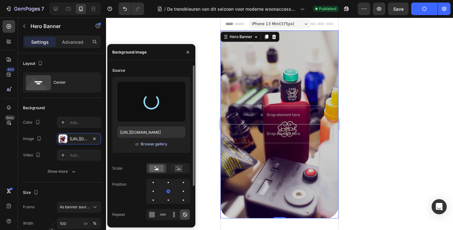
click at [156, 142] on div "Browse gallery" at bounding box center [154, 144] width 27 height 6
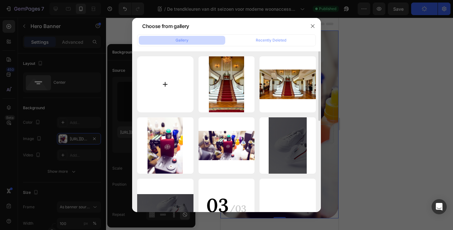
click at [162, 87] on input "file" at bounding box center [165, 84] width 56 height 56
type input "C:\fakepath\Rectangle 5680 (1).png"
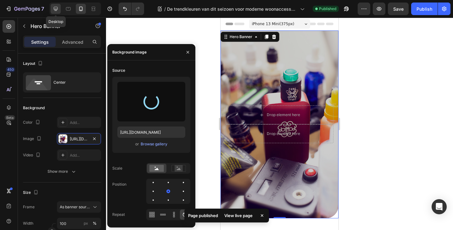
click at [59, 8] on icon at bounding box center [56, 9] width 6 height 6
type input "[URL][DOMAIN_NAME]"
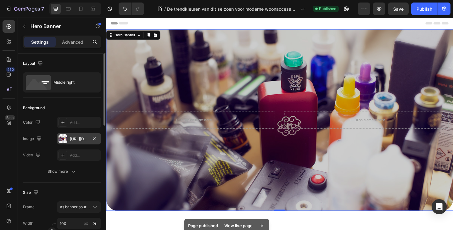
click at [69, 137] on div "[URL][DOMAIN_NAME]" at bounding box center [79, 138] width 44 height 11
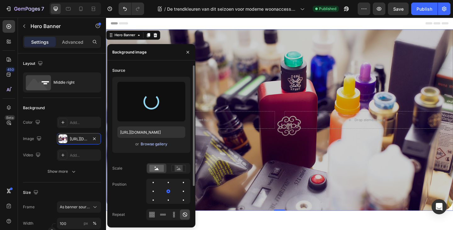
click at [153, 144] on div "Browse gallery" at bounding box center [154, 144] width 27 height 6
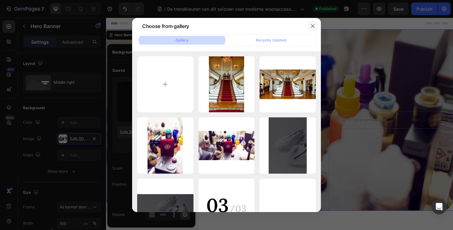
click at [315, 27] on icon "button" at bounding box center [312, 26] width 5 height 5
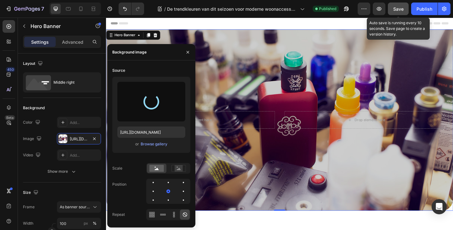
click at [400, 12] on div "Save" at bounding box center [399, 9] width 10 height 7
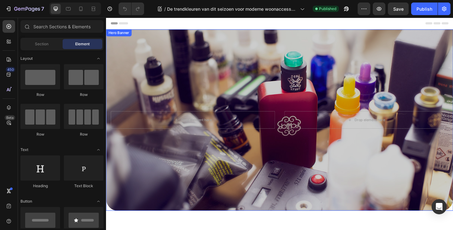
click at [179, 63] on div "Overlay" at bounding box center [295, 129] width 378 height 197
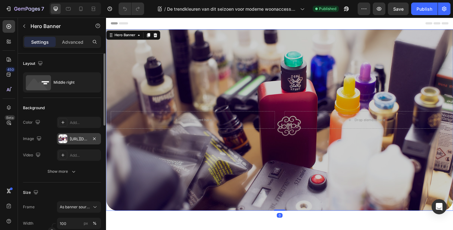
click at [74, 137] on div "[URL][DOMAIN_NAME]" at bounding box center [79, 139] width 18 height 6
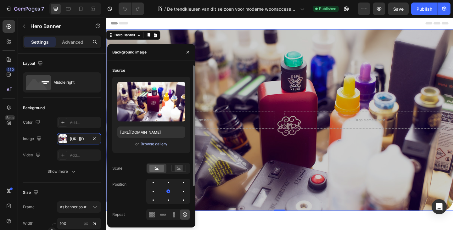
click at [155, 144] on div "Browse gallery" at bounding box center [154, 144] width 27 height 6
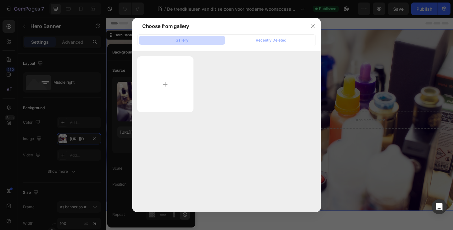
click at [274, 33] on div "Choose from gallery" at bounding box center [218, 26] width 173 height 16
click at [274, 34] on div "Choose from gallery" at bounding box center [218, 26] width 173 height 16
click at [275, 37] on div "Recently Deleted" at bounding box center [271, 40] width 31 height 6
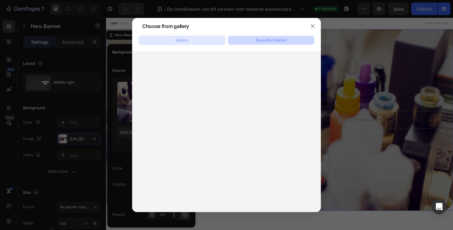
click at [200, 41] on button "Gallery" at bounding box center [182, 40] width 87 height 9
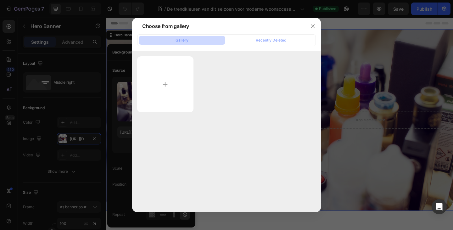
click at [259, 88] on div at bounding box center [226, 84] width 179 height 56
click at [75, 110] on div at bounding box center [226, 115] width 453 height 230
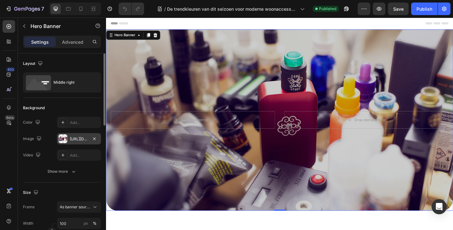
click at [88, 138] on div "[URL][DOMAIN_NAME]" at bounding box center [79, 138] width 44 height 11
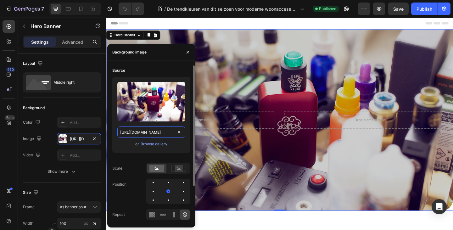
type input "Auto"
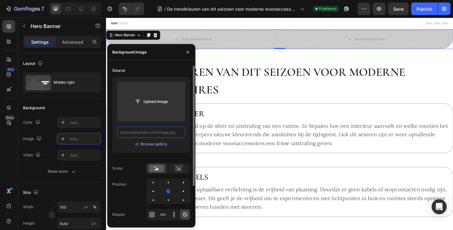
click at [169, 131] on input "text" at bounding box center [151, 132] width 68 height 11
paste input "[URL][DOMAIN_NAME]"
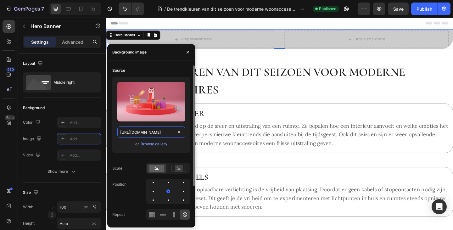
scroll to position [0, 224]
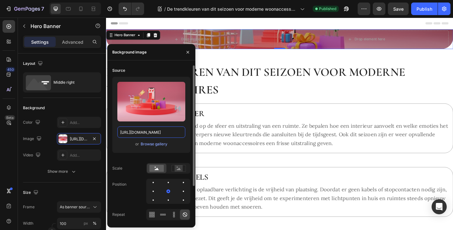
type input "[URL][DOMAIN_NAME]"
click at [118, 146] on div "or Browse gallery" at bounding box center [151, 144] width 68 height 8
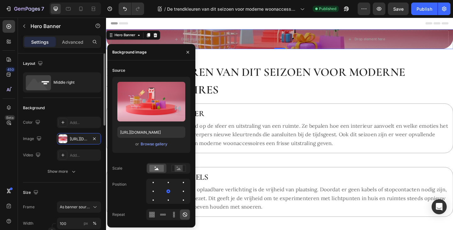
scroll to position [31, 0]
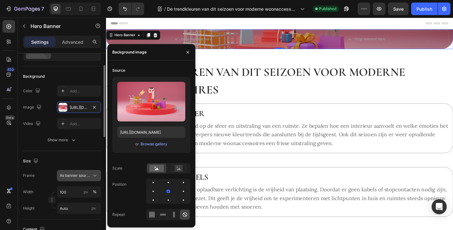
click at [74, 178] on span "As banner source" at bounding box center [75, 176] width 31 height 6
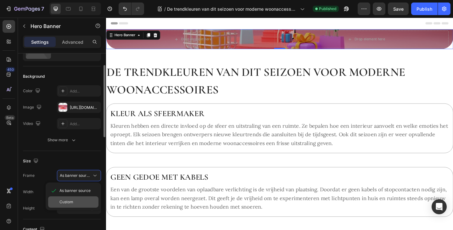
click at [68, 199] on div "Custom" at bounding box center [73, 201] width 50 height 11
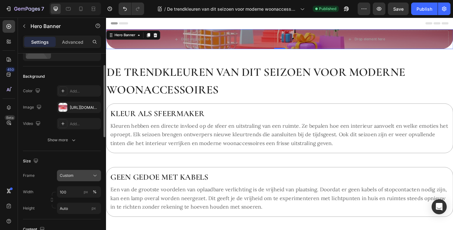
click at [79, 175] on div "Custom" at bounding box center [75, 176] width 31 height 6
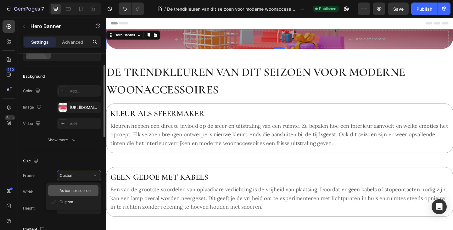
click at [73, 185] on div "As banner source" at bounding box center [73, 190] width 50 height 11
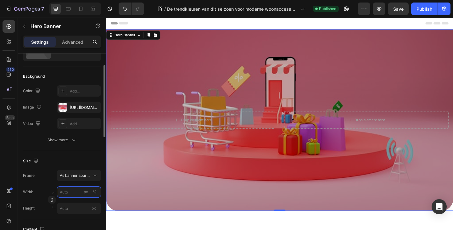
click at [73, 194] on input "px %" at bounding box center [79, 191] width 44 height 11
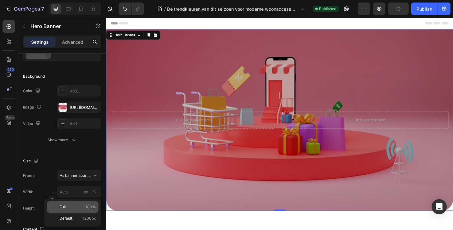
click at [64, 207] on span "Full" at bounding box center [63, 207] width 6 height 6
type input "100"
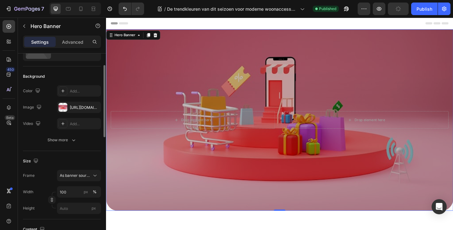
click at [50, 183] on div "Frame As banner source Width 100 px % Height px" at bounding box center [62, 192] width 78 height 44
click at [82, 11] on icon at bounding box center [81, 9] width 6 height 6
type input "[URL][DOMAIN_NAME]"
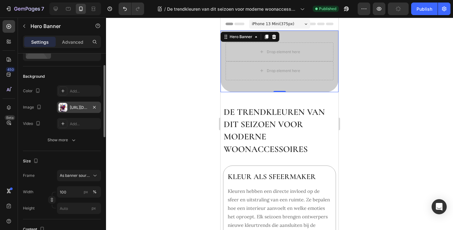
click at [84, 109] on div "[URL][DOMAIN_NAME]" at bounding box center [79, 108] width 18 height 6
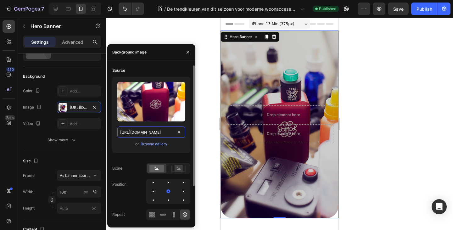
type input "Auto"
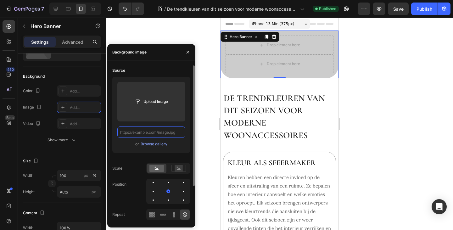
click at [165, 133] on input "text" at bounding box center [151, 132] width 68 height 11
paste input "[URL][DOMAIN_NAME]"
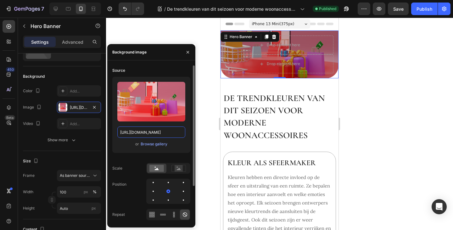
type input "[URL][DOMAIN_NAME]"
click at [125, 147] on div "or Browse gallery" at bounding box center [151, 144] width 68 height 8
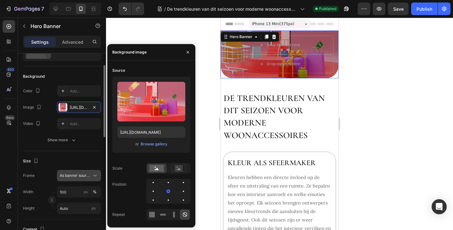
click at [82, 178] on span "As banner source" at bounding box center [75, 176] width 31 height 6
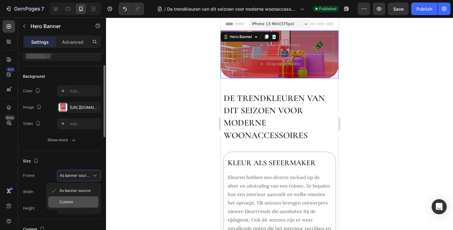
click at [69, 204] on span "Custom" at bounding box center [67, 202] width 14 height 6
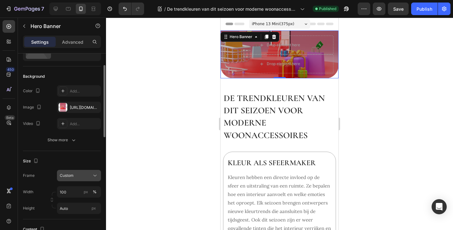
click at [73, 176] on span "Custom" at bounding box center [67, 176] width 14 height 6
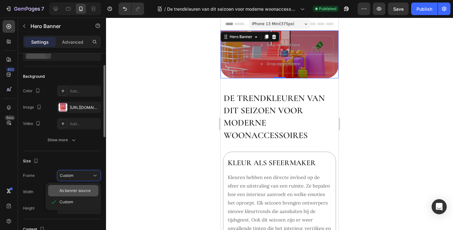
click at [71, 192] on span "As banner source" at bounding box center [75, 191] width 31 height 6
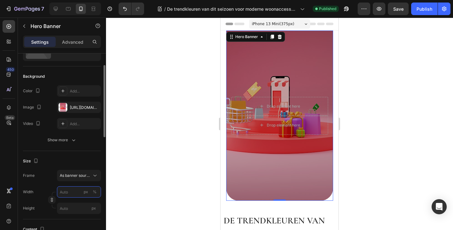
click at [73, 192] on input "px %" at bounding box center [79, 191] width 44 height 11
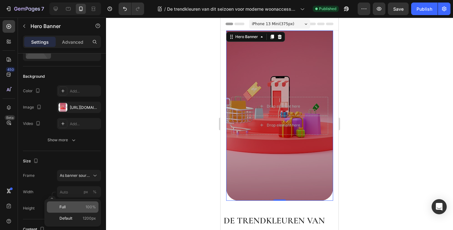
click at [66, 206] on p "Full 100%" at bounding box center [78, 207] width 37 height 6
type input "100"
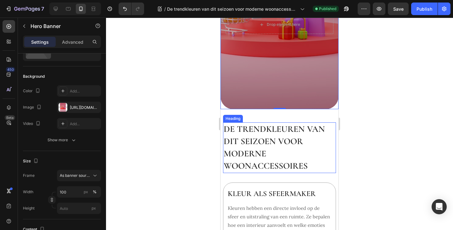
scroll to position [126, 0]
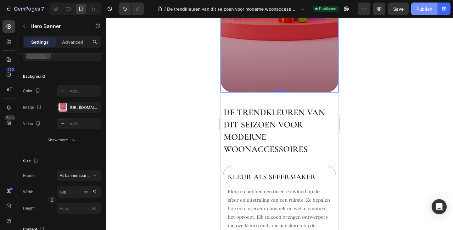
click at [427, 11] on div "Publish" at bounding box center [425, 9] width 16 height 7
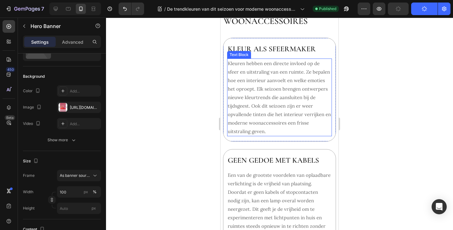
scroll to position [252, 0]
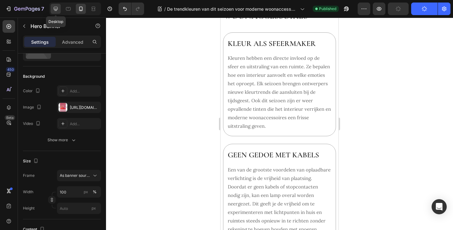
click at [55, 9] on icon at bounding box center [56, 9] width 6 height 6
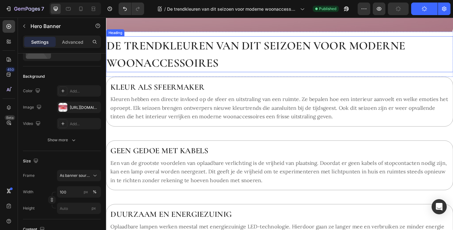
scroll to position [189, 0]
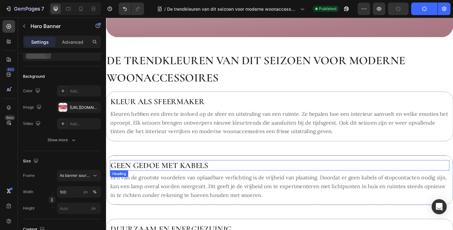
click at [179, 173] on h2 "Geen gedoe met kabels" at bounding box center [295, 178] width 370 height 11
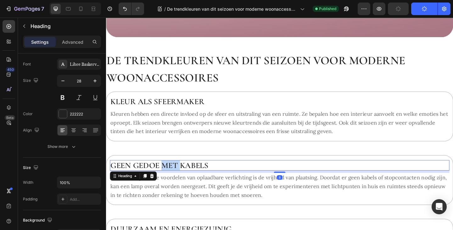
scroll to position [0, 0]
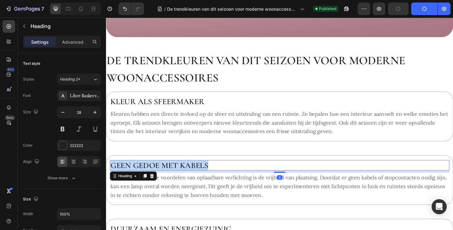
click at [179, 173] on p "Geen gedoe met kabels" at bounding box center [295, 178] width 368 height 10
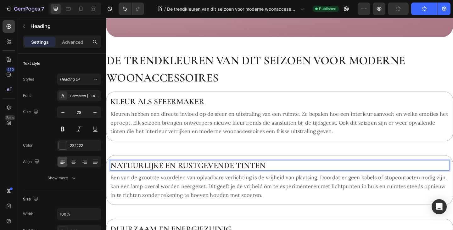
click at [182, 191] on p "Een van de grootste voordelen van oplaadbare verlichting is de vrijheid van pla…" at bounding box center [295, 201] width 368 height 28
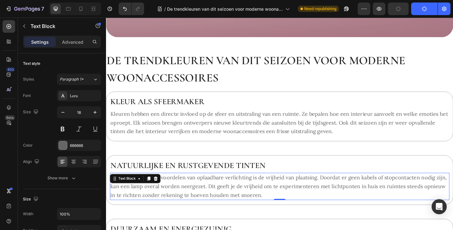
click at [196, 195] on p "Een van de grootste voordelen van oplaadbare verlichting is de vrijheid van pla…" at bounding box center [295, 201] width 368 height 28
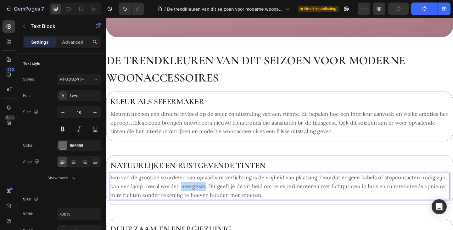
click at [196, 195] on p "Een van de grootste voordelen van oplaadbare verlichting is de vrijheid van pla…" at bounding box center [295, 201] width 368 height 28
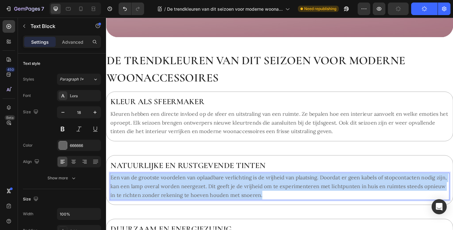
click at [196, 195] on p "Een van de grootste voordelen van oplaadbare verlichting is de vrijheid van pla…" at bounding box center [295, 201] width 368 height 28
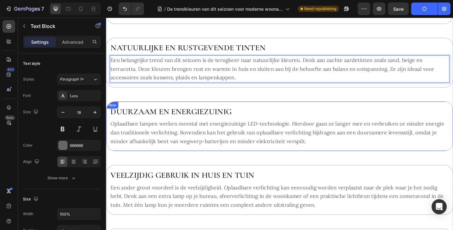
scroll to position [315, 0]
click at [225, 117] on h2 "Duurzaam en energiezuinig" at bounding box center [295, 119] width 370 height 11
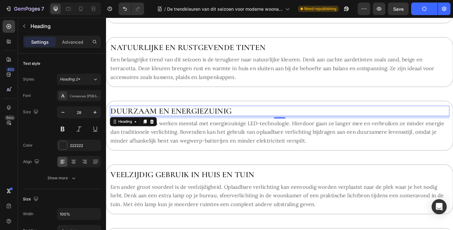
click at [193, 118] on h2 "Duurzaam en energiezuinig" at bounding box center [295, 119] width 370 height 11
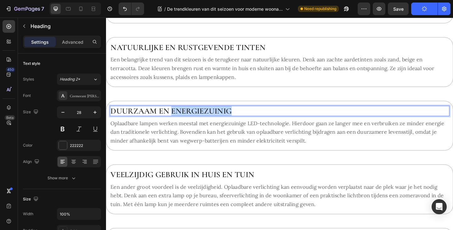
click at [193, 118] on p "Duurzaam en energiezuinig" at bounding box center [295, 119] width 368 height 10
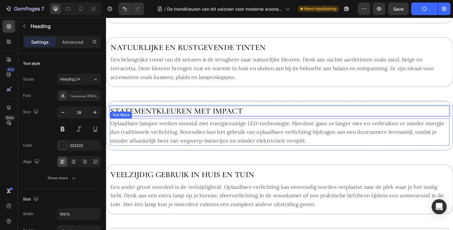
click at [195, 134] on p "Oplaadbare lampen werken meestal met energiezuinige LED-technologie. Hierdoor g…" at bounding box center [295, 142] width 368 height 28
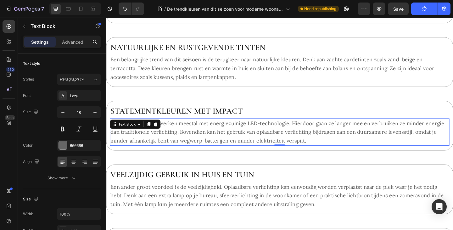
click at [217, 144] on p "Oplaadbare lampen werken meestal met energiezuinige LED-technologie. Hierdoor g…" at bounding box center [295, 142] width 368 height 28
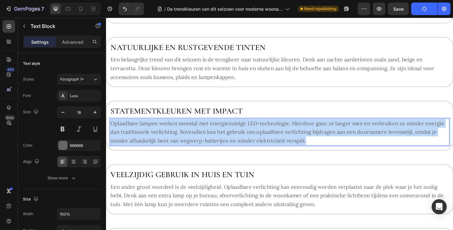
click at [217, 144] on p "Oplaadbare lampen werken meestal met energiezuinige LED-technologie. Hierdoor g…" at bounding box center [295, 142] width 368 height 28
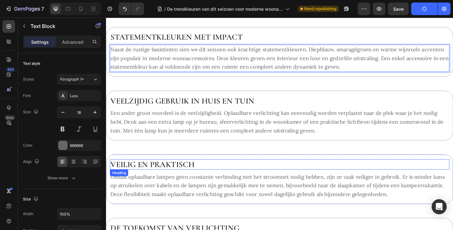
scroll to position [409, 0]
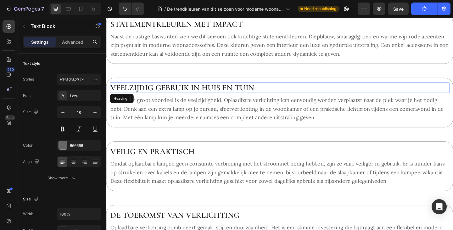
click at [219, 96] on h2 "Veelzijdig gebruik in huis en tuin" at bounding box center [295, 93] width 370 height 11
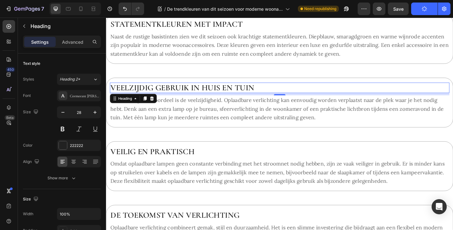
click at [204, 96] on h2 "Veelzijdig gebruik in huis en tuin" at bounding box center [295, 93] width 370 height 11
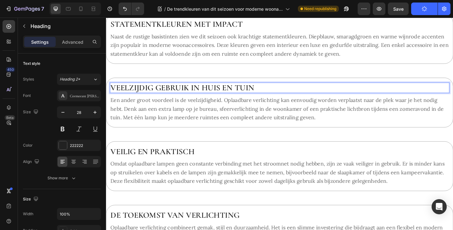
click at [204, 96] on p "Veelzijdig gebruik in huis en tuin" at bounding box center [295, 94] width 368 height 10
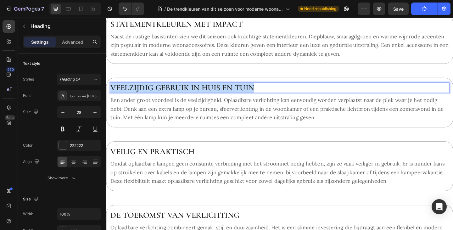
click at [204, 96] on p "Veelzijdig gebruik in huis en tuin" at bounding box center [295, 94] width 368 height 10
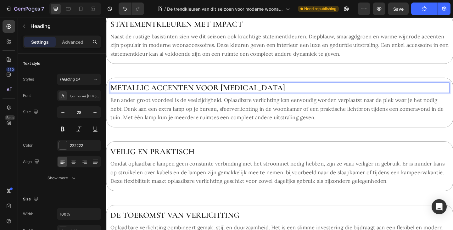
click at [200, 121] on p "Een ander groot voordeel is de veelzijdigheid. Oplaadbare verlichting kan eenvo…" at bounding box center [295, 117] width 368 height 28
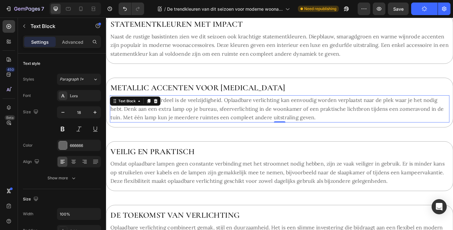
click at [202, 109] on p "Een ander groot voordeel is de veelzijdigheid. Oplaadbare verlichting kan eenvo…" at bounding box center [295, 117] width 368 height 28
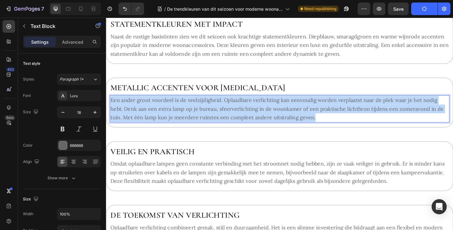
click at [202, 109] on p "Een ander groot voordeel is de veelzijdigheid. Oplaadbare verlichting kan eenvo…" at bounding box center [295, 117] width 368 height 28
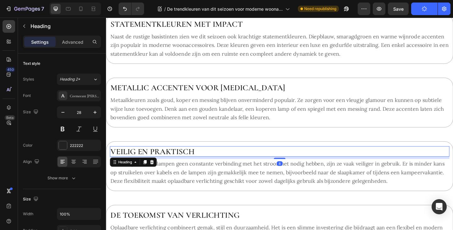
click at [193, 166] on h2 "Veilig en praktisch" at bounding box center [295, 163] width 370 height 11
click at [188, 161] on h2 "Veilig en praktisch" at bounding box center [295, 163] width 370 height 11
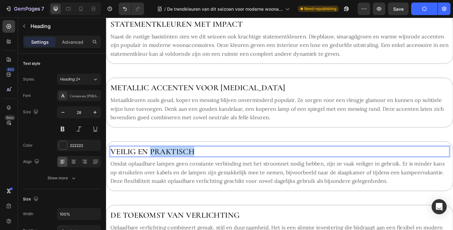
click at [188, 161] on p "Veilig en praktisch" at bounding box center [295, 163] width 368 height 10
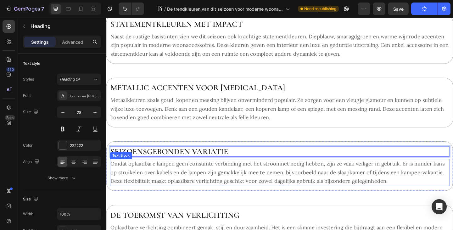
click at [202, 187] on p "Omdat oplaadbare lampen geen constante verbinding met het stroomnet nodig hebbe…" at bounding box center [295, 186] width 368 height 28
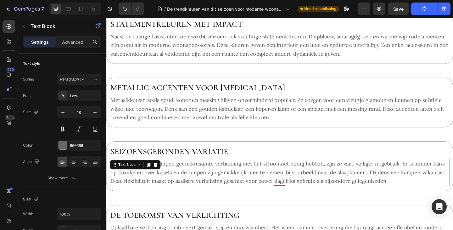
click at [187, 187] on p "Omdat oplaadbare lampen geen constante verbinding met het stroomnet nodig hebbe…" at bounding box center [295, 186] width 368 height 28
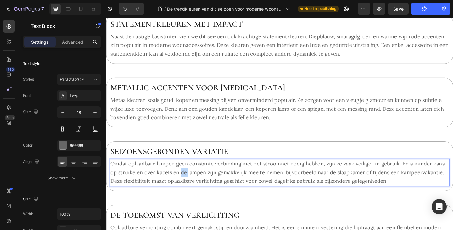
click at [187, 187] on p "Omdat oplaadbare lampen geen constante verbinding met het stroomnet nodig hebbe…" at bounding box center [295, 186] width 368 height 28
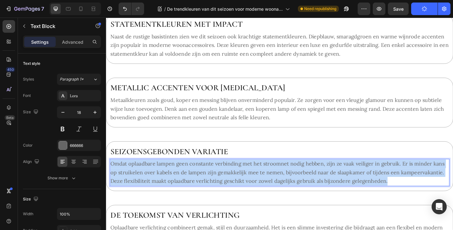
click at [187, 187] on p "Omdat oplaadbare lampen geen constante verbinding met het stroomnet nodig hebbe…" at bounding box center [295, 186] width 368 height 28
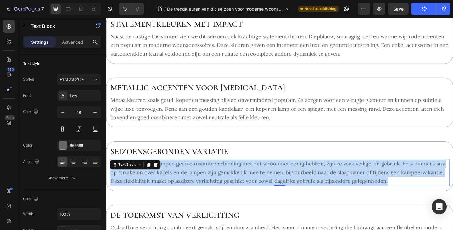
click at [192, 189] on p "Omdat oplaadbare lampen geen constante verbinding met het stroomnet nodig hebbe…" at bounding box center [295, 186] width 368 height 28
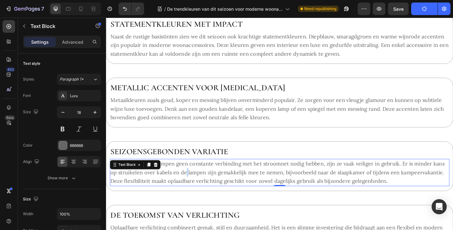
click at [192, 189] on p "Omdat oplaadbare lampen geen constante verbinding met het stroomnet nodig hebbe…" at bounding box center [295, 186] width 368 height 28
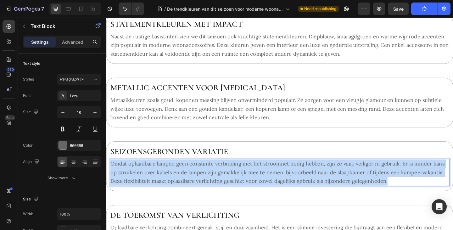
click at [192, 189] on p "Omdat oplaadbare lampen geen constante verbinding met het stroomnet nodig hebbe…" at bounding box center [295, 186] width 368 height 28
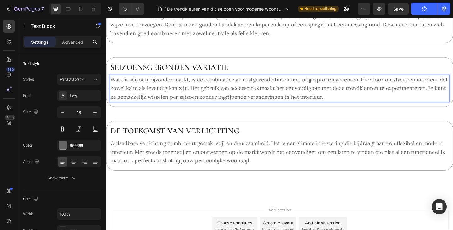
scroll to position [535, 0]
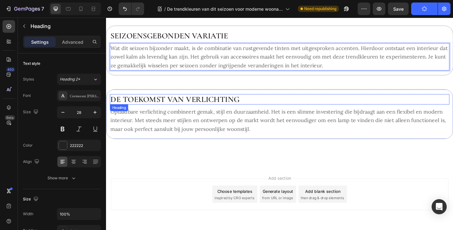
click at [215, 103] on h2 "De toekomst van verlichting" at bounding box center [295, 106] width 370 height 11
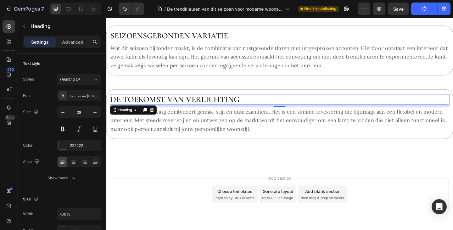
click at [189, 108] on h2 "De toekomst van verlichting" at bounding box center [295, 106] width 370 height 11
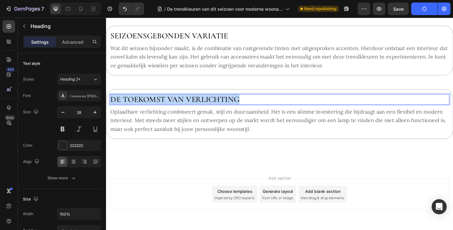
click at [189, 108] on p "De toekomst van verlichting" at bounding box center [295, 107] width 368 height 10
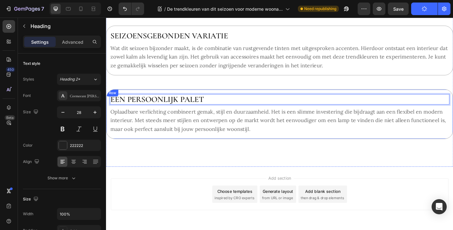
click at [183, 127] on p "Oplaadbare verlichting combineert gemak, stijl en duurzaamheid. Het is een slim…" at bounding box center [295, 130] width 368 height 28
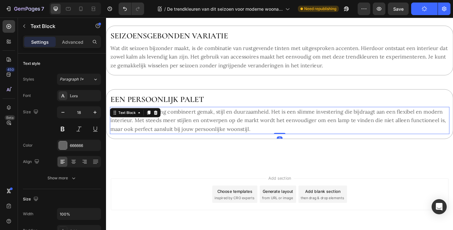
click at [183, 127] on p "Oplaadbare verlichting combineert gemak, stijl en duurzaamheid. Het is een slim…" at bounding box center [295, 130] width 368 height 28
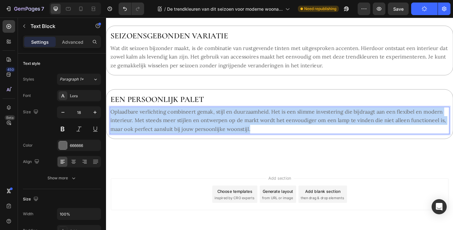
click at [183, 127] on p "Oplaadbare verlichting combineert gemak, stijl en duurzaamheid. Het is een slim…" at bounding box center [295, 130] width 368 height 28
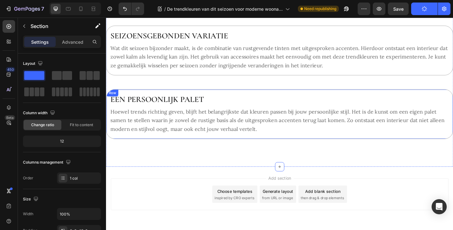
click at [240, 98] on div "Een persoonlijk palet Heading Hoewel trends richting geven, blijft het belangri…" at bounding box center [295, 123] width 378 height 54
click at [139, 103] on icon at bounding box center [137, 102] width 3 height 4
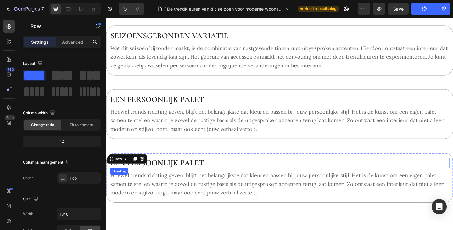
click at [164, 175] on h2 "Een persoonlijk palet" at bounding box center [295, 175] width 370 height 11
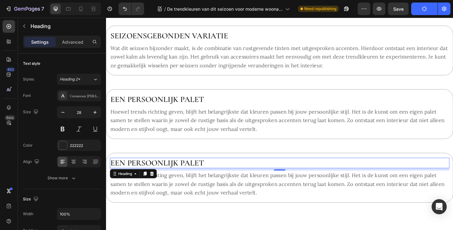
click at [182, 174] on h2 "Een persoonlijk palet" at bounding box center [295, 175] width 370 height 11
click at [182, 174] on p "Een persoonlijk palet" at bounding box center [295, 176] width 368 height 10
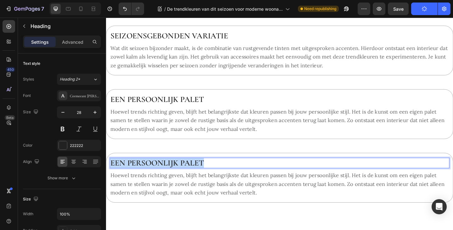
click at [182, 174] on p "Een persoonlijk palet" at bounding box center [295, 176] width 368 height 10
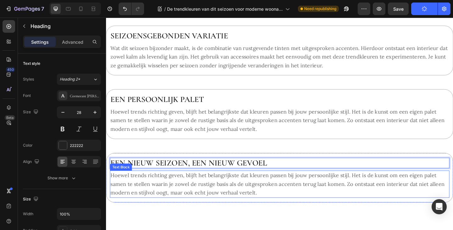
click at [188, 189] on p "Hoewel trends richting geven, blijft het belangrijkste dat kleuren passen bij j…" at bounding box center [295, 199] width 368 height 28
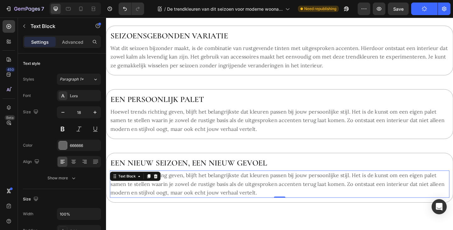
click at [150, 202] on p "Hoewel trends richting geven, blijft het belangrijkste dat kleuren passen bij j…" at bounding box center [295, 199] width 368 height 28
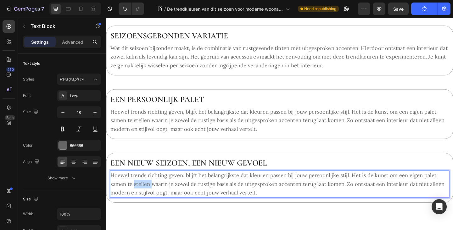
click at [150, 202] on p "Hoewel trends richting geven, blijft het belangrijkste dat kleuren passen bij j…" at bounding box center [295, 199] width 368 height 28
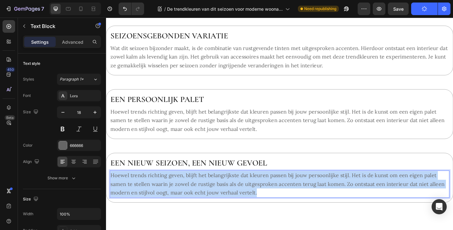
click at [150, 202] on p "Hoewel trends richting geven, blijft het belangrijkste dat kleuren passen bij j…" at bounding box center [295, 199] width 368 height 28
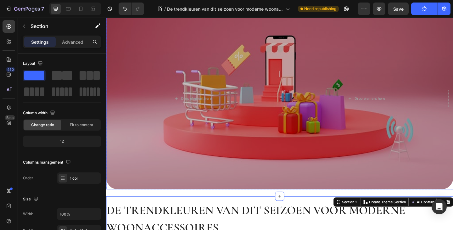
scroll to position [0, 0]
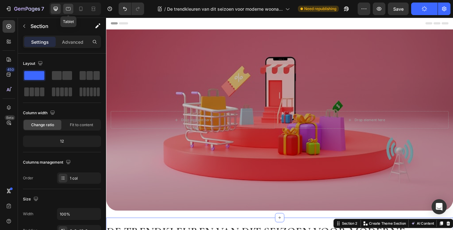
click at [71, 7] on icon at bounding box center [68, 9] width 6 height 6
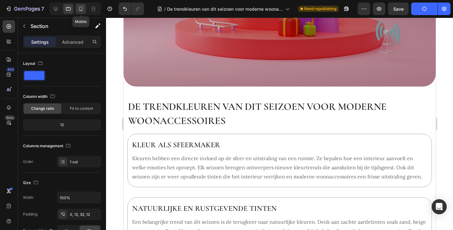
click at [80, 10] on icon at bounding box center [80, 9] width 3 height 4
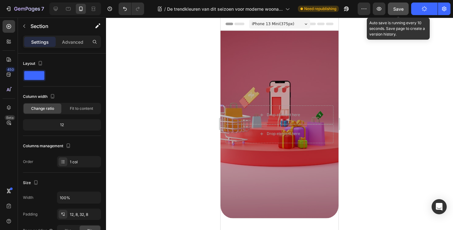
click at [397, 9] on span "Save" at bounding box center [399, 8] width 10 height 5
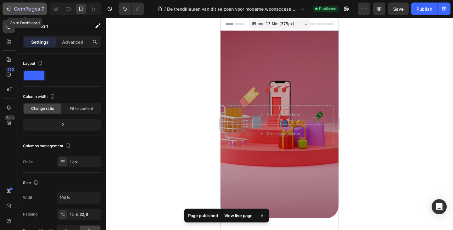
click at [9, 9] on icon "button" at bounding box center [8, 9] width 6 height 6
